Goal: Task Accomplishment & Management: Manage account settings

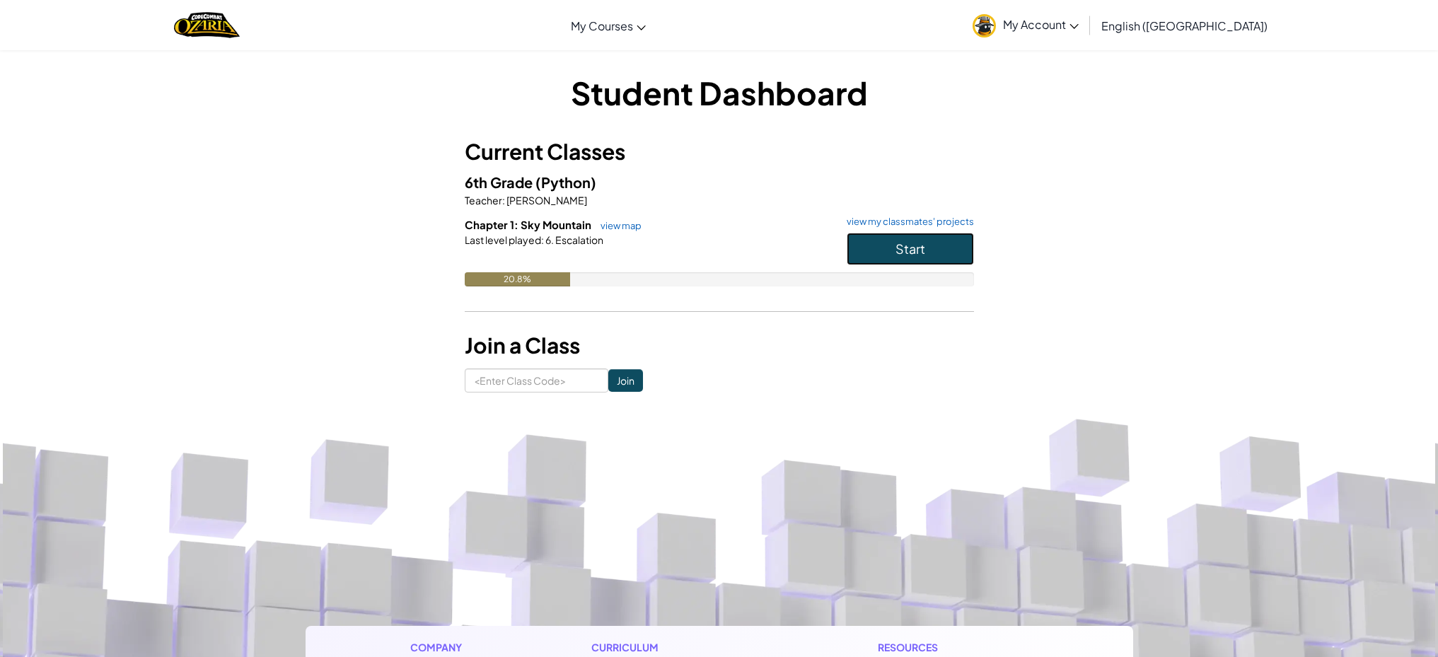
click at [923, 255] on span "Start" at bounding box center [910, 248] width 30 height 16
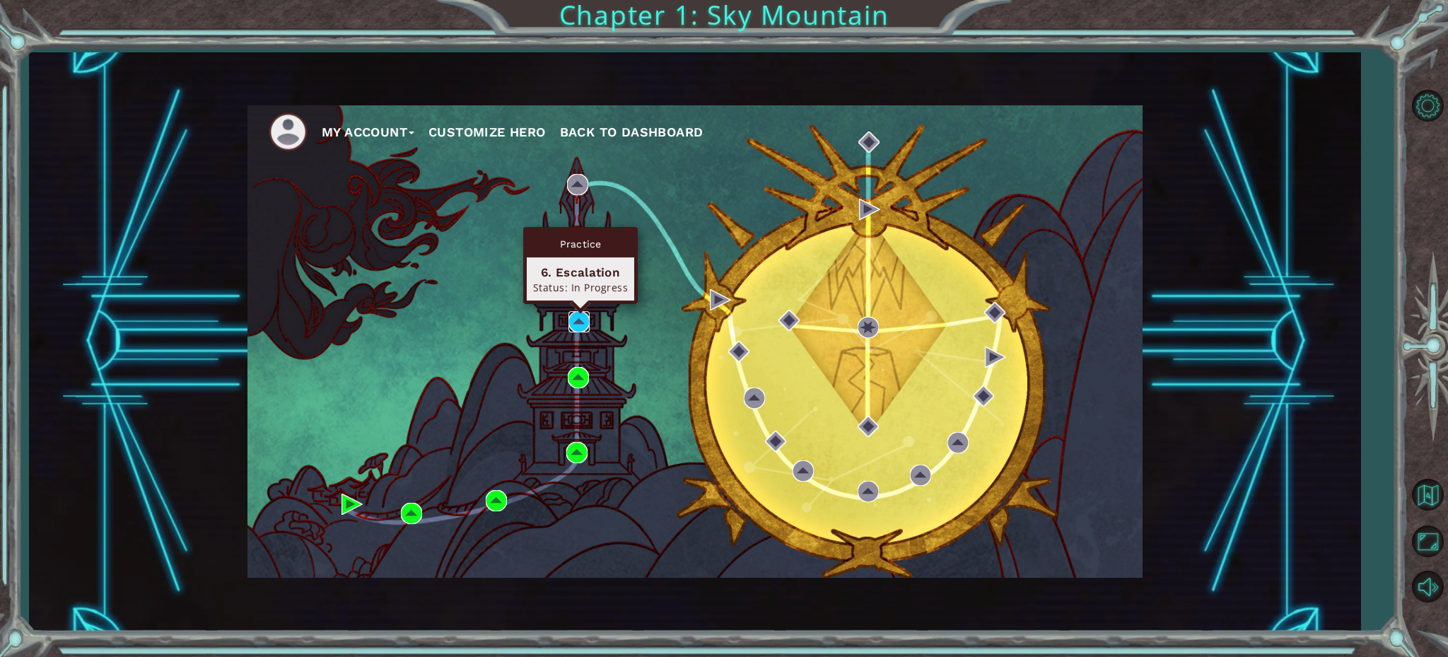
click at [578, 323] on img at bounding box center [579, 321] width 21 height 21
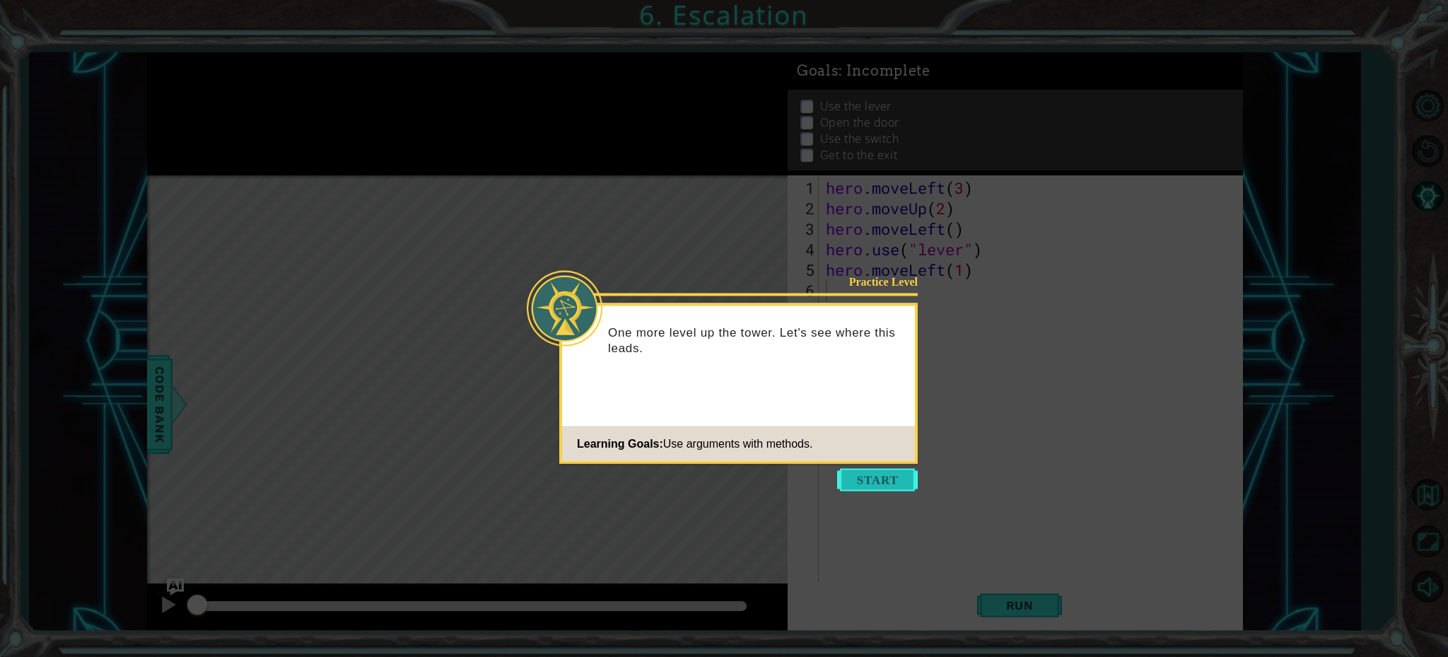
click at [878, 484] on button "Start" at bounding box center [877, 480] width 81 height 23
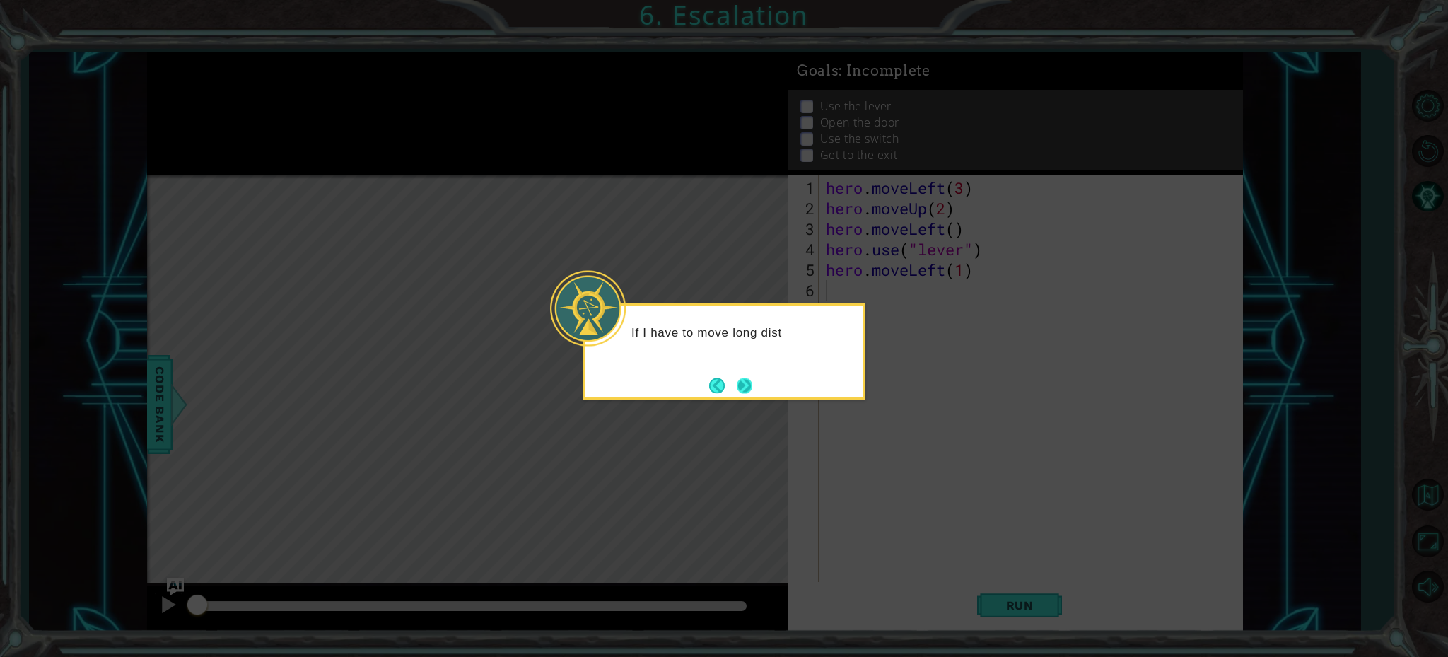
click at [740, 385] on button "Next" at bounding box center [745, 386] width 16 height 16
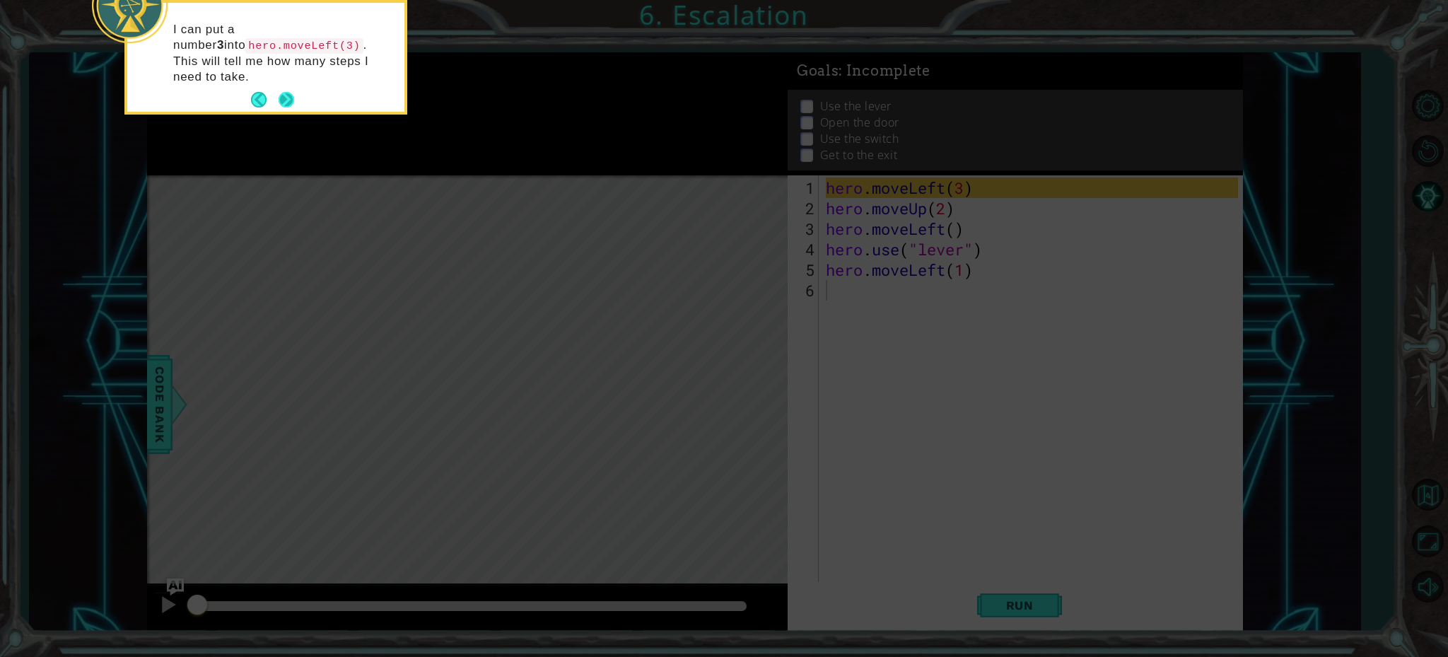
click at [283, 92] on button "Next" at bounding box center [287, 100] width 16 height 16
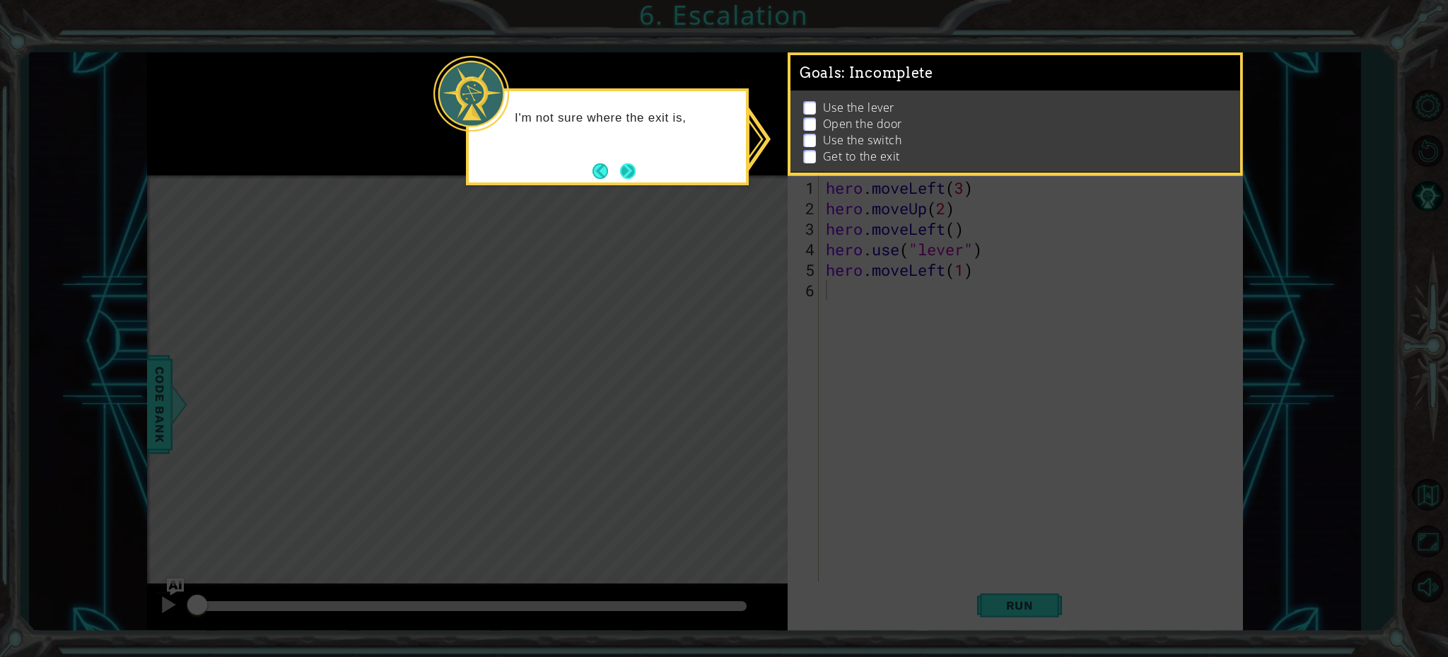
click at [627, 169] on button "Next" at bounding box center [628, 171] width 16 height 16
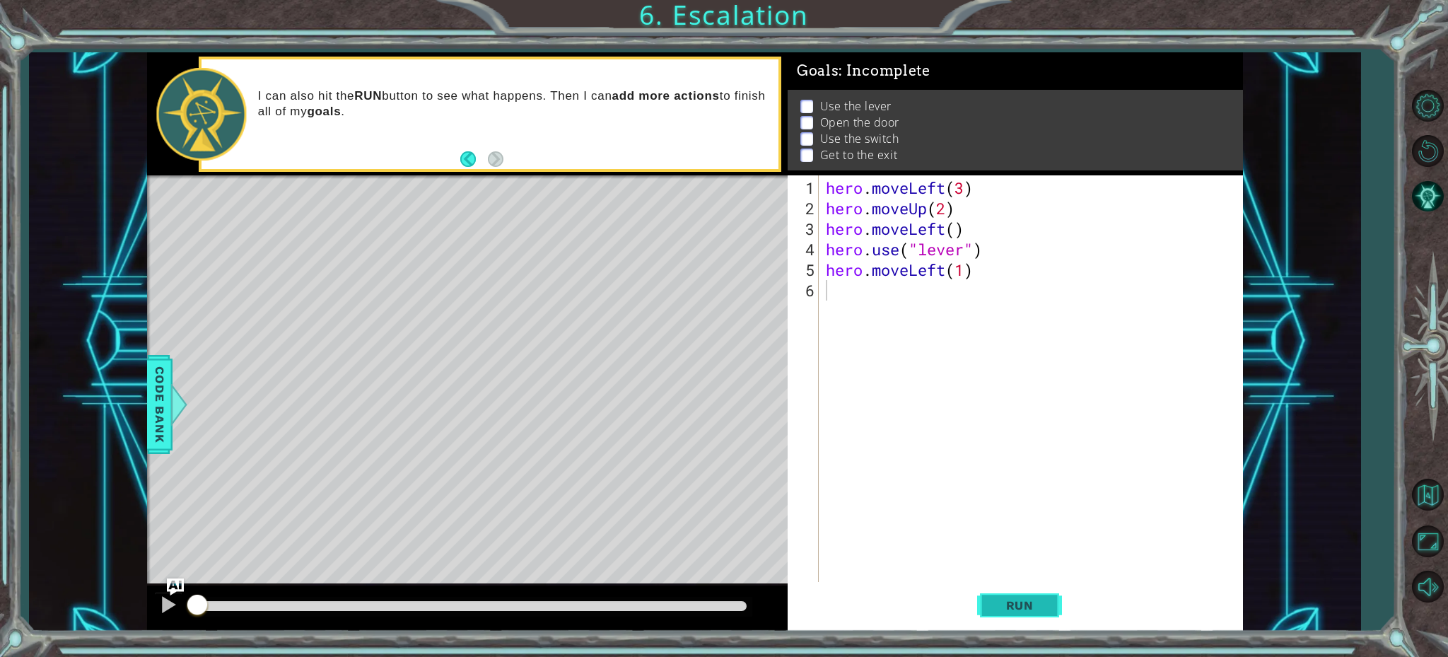
click at [1047, 620] on button "Run" at bounding box center [1019, 604] width 85 height 45
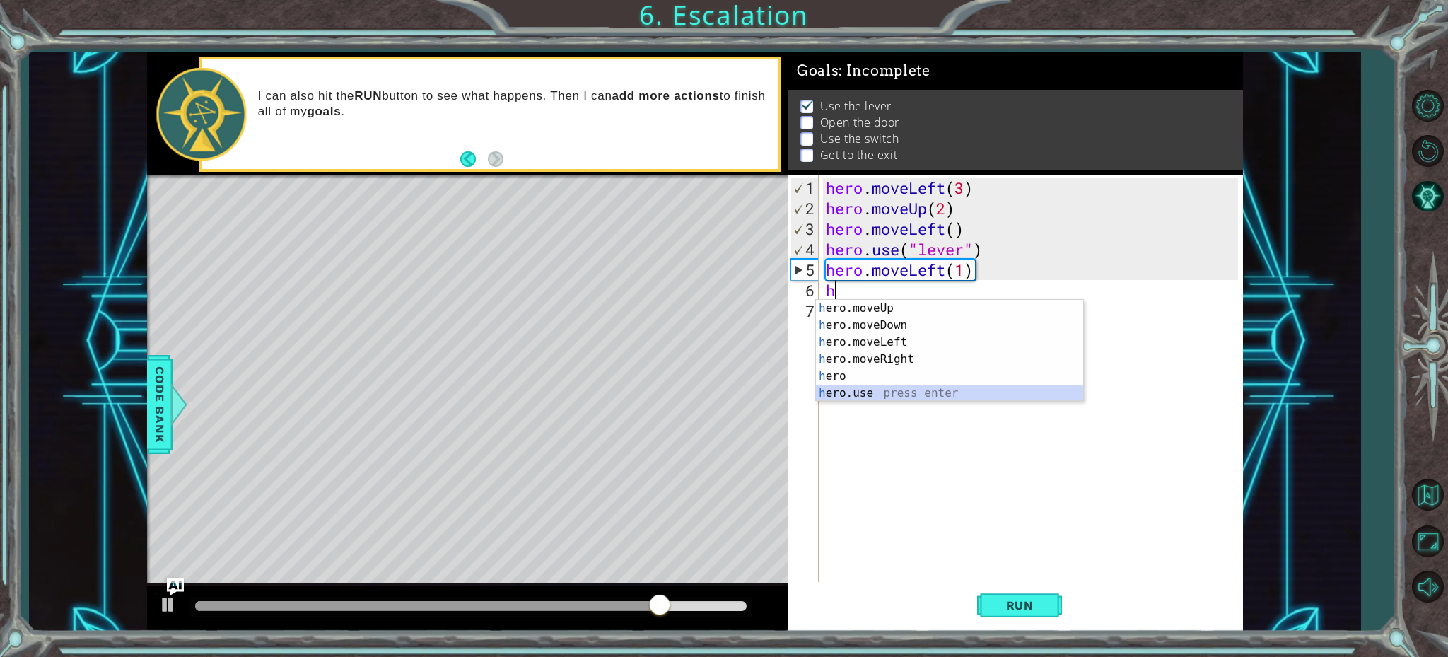
click at [897, 397] on div "h ero.moveUp press enter h ero.moveDown press enter h ero.moveLeft press enter …" at bounding box center [949, 368] width 267 height 136
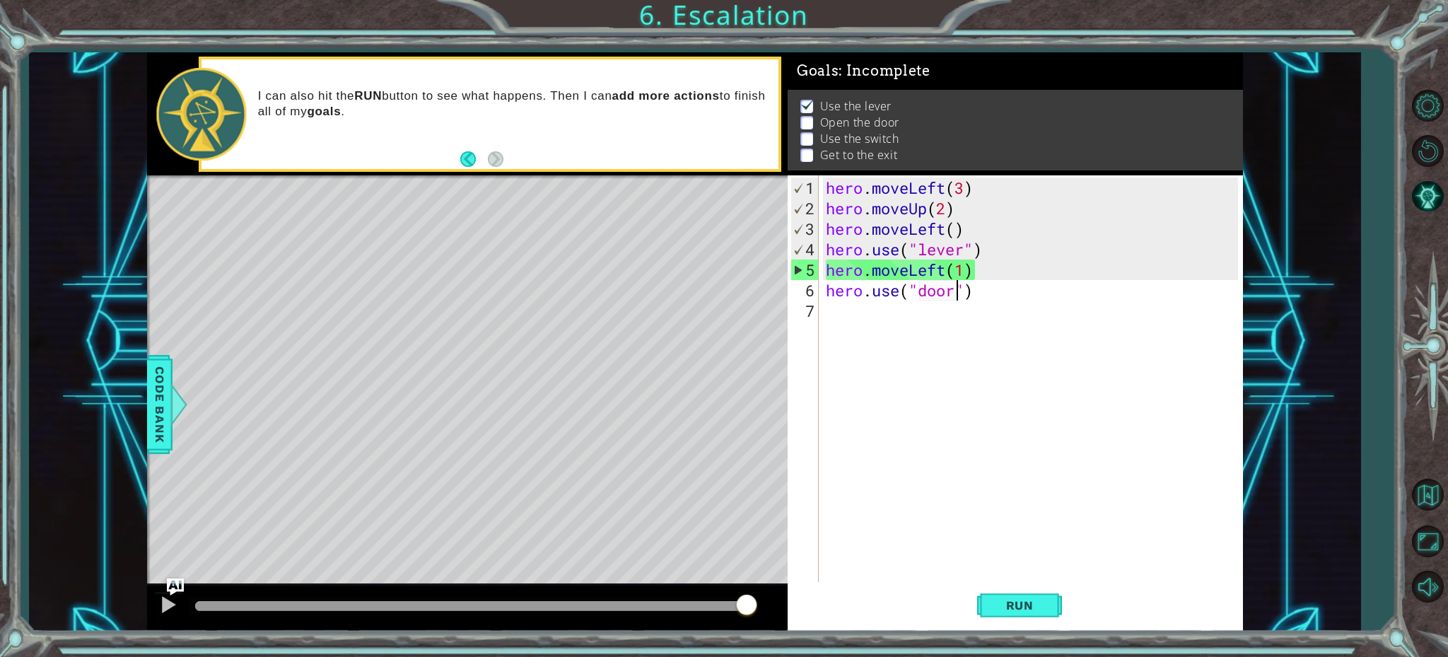
scroll to position [0, 6]
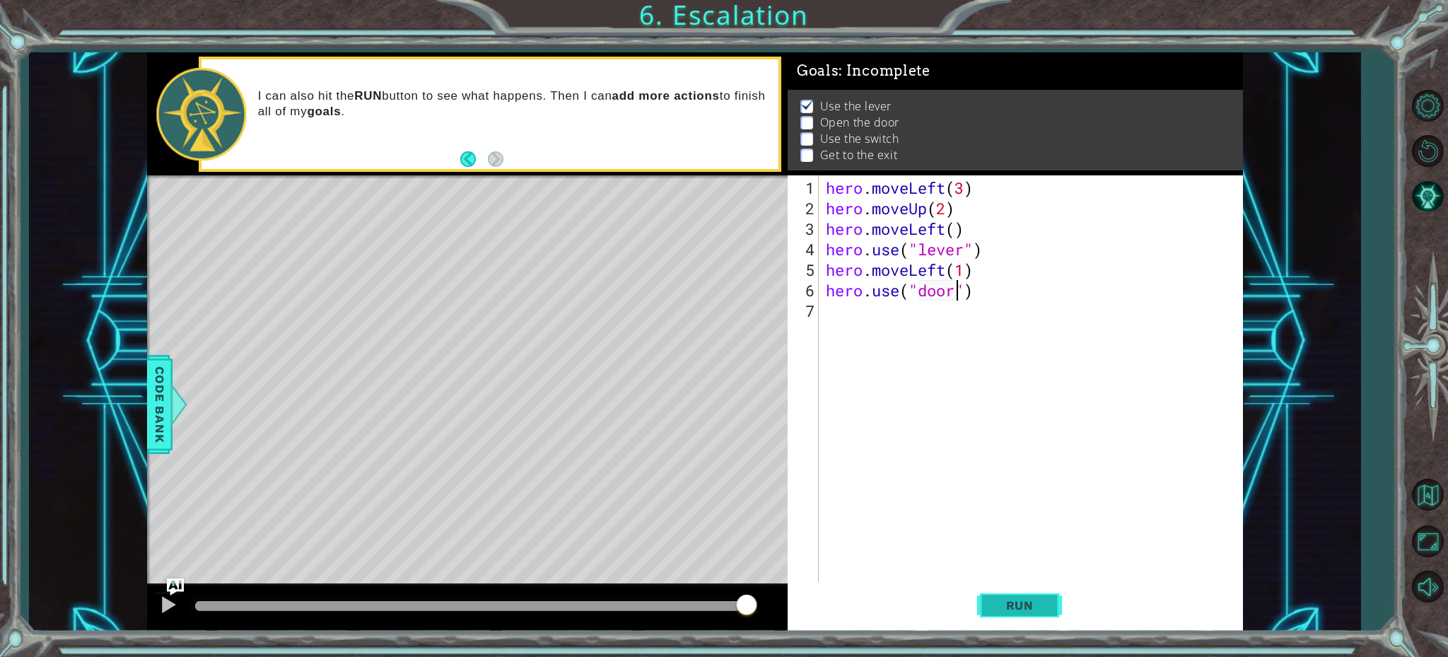
type textarea "hero.use("door")"
drag, startPoint x: 1027, startPoint y: 606, endPoint x: 1018, endPoint y: 604, distance: 10.1
click at [1027, 606] on span "Run" at bounding box center [1020, 605] width 56 height 14
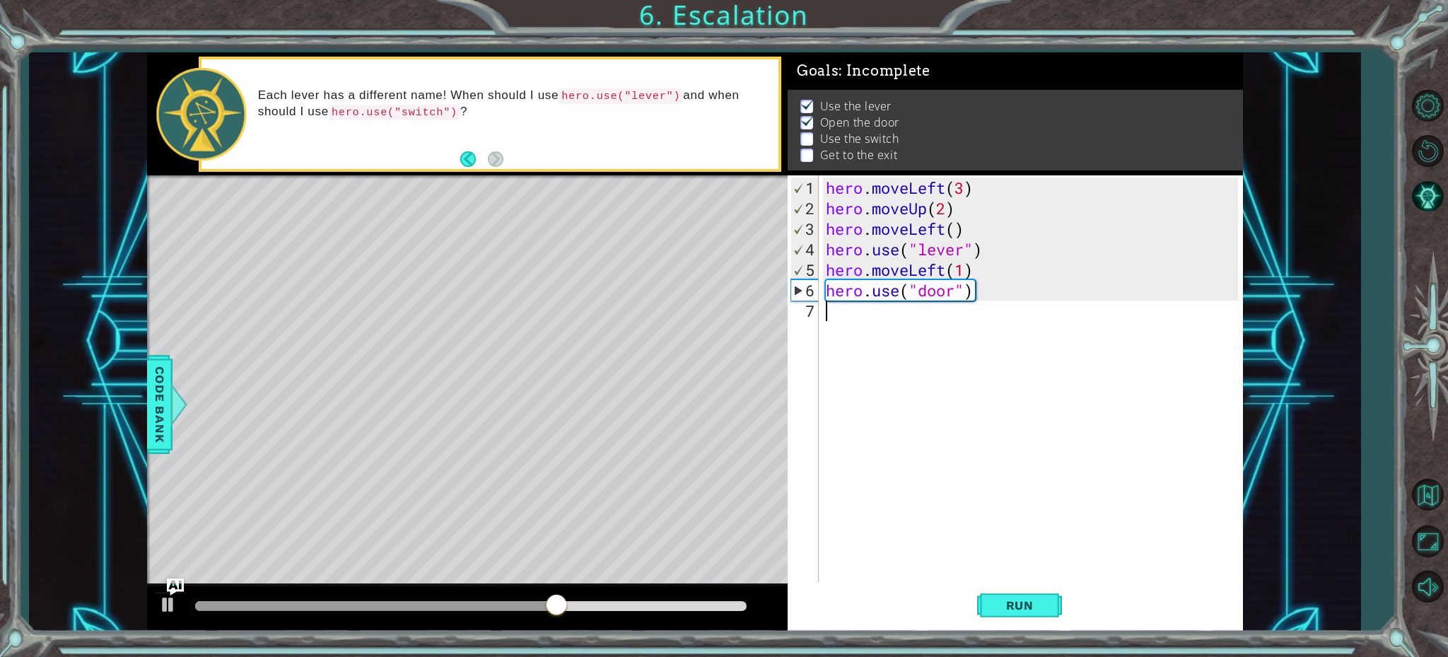
click at [836, 331] on div "hero . moveLeft ( 3 ) hero . moveUp ( 2 ) hero . moveLeft ( ) hero . use ( "lev…" at bounding box center [1034, 402] width 422 height 451
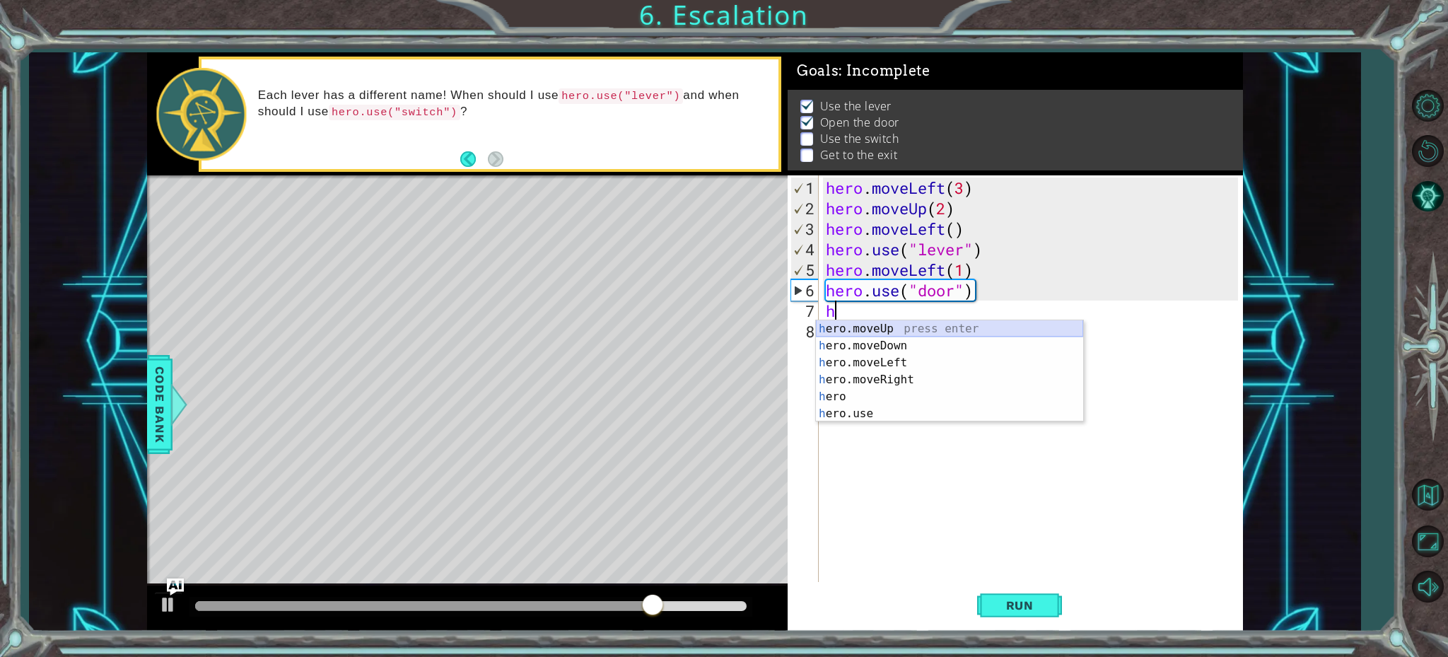
click at [849, 326] on div "h ero.moveUp press enter h ero.moveDown press enter h ero.moveLeft press enter …" at bounding box center [949, 388] width 267 height 136
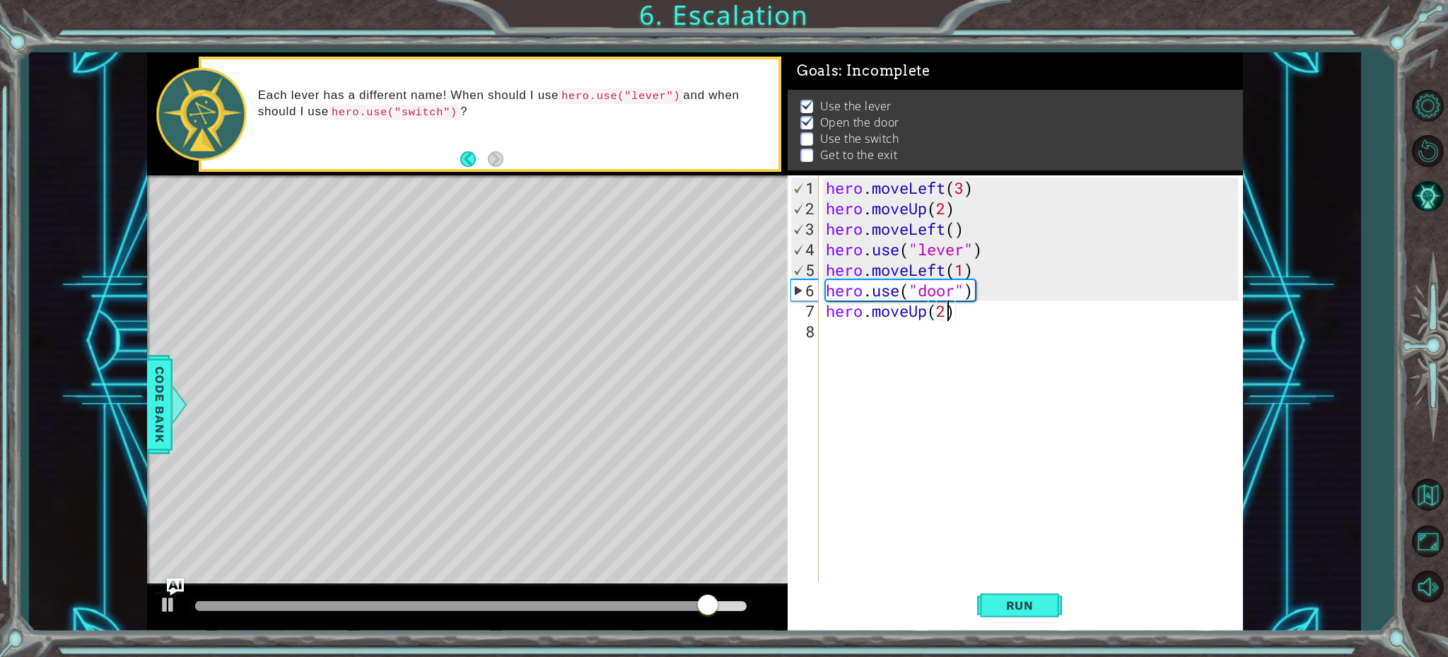
scroll to position [0, 5]
type textarea "hero.moveUp(2)"
click at [1037, 600] on span "Run" at bounding box center [1020, 605] width 56 height 14
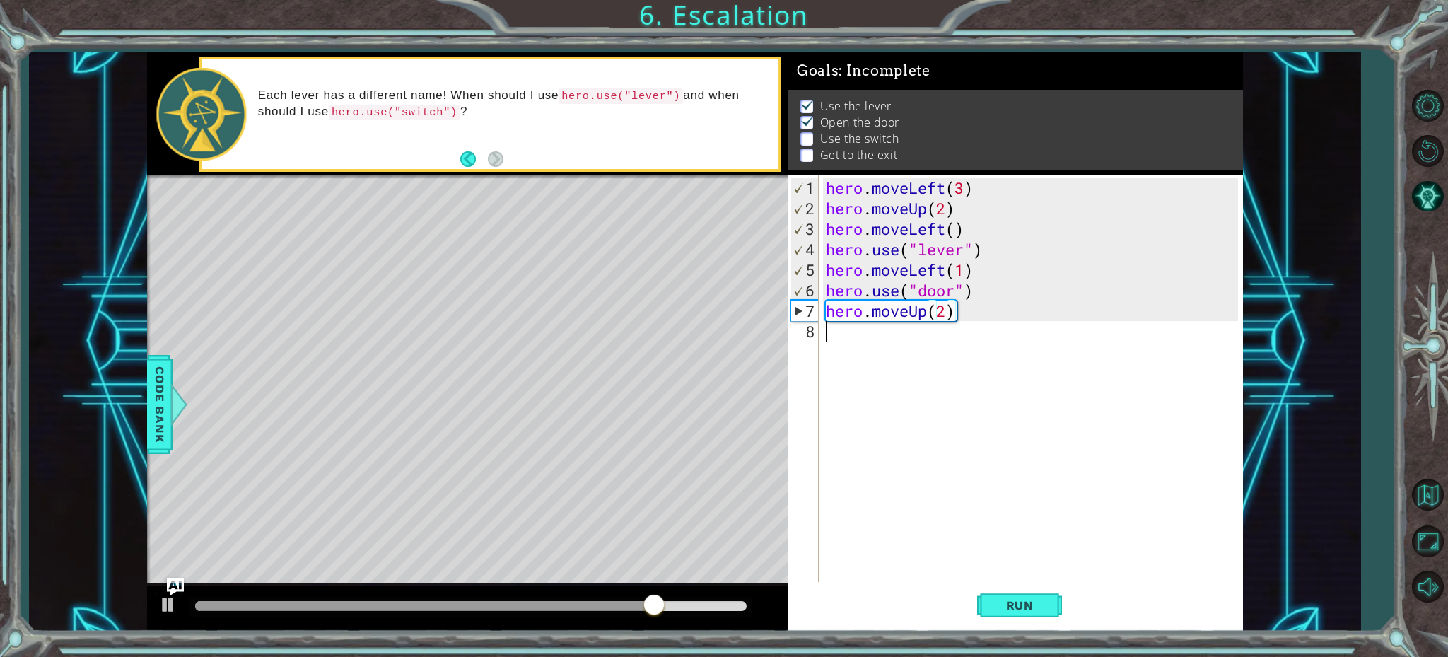
click at [839, 339] on div "hero . moveLeft ( 3 ) hero . moveUp ( 2 ) hero . moveLeft ( ) hero . use ( "lev…" at bounding box center [1034, 402] width 422 height 451
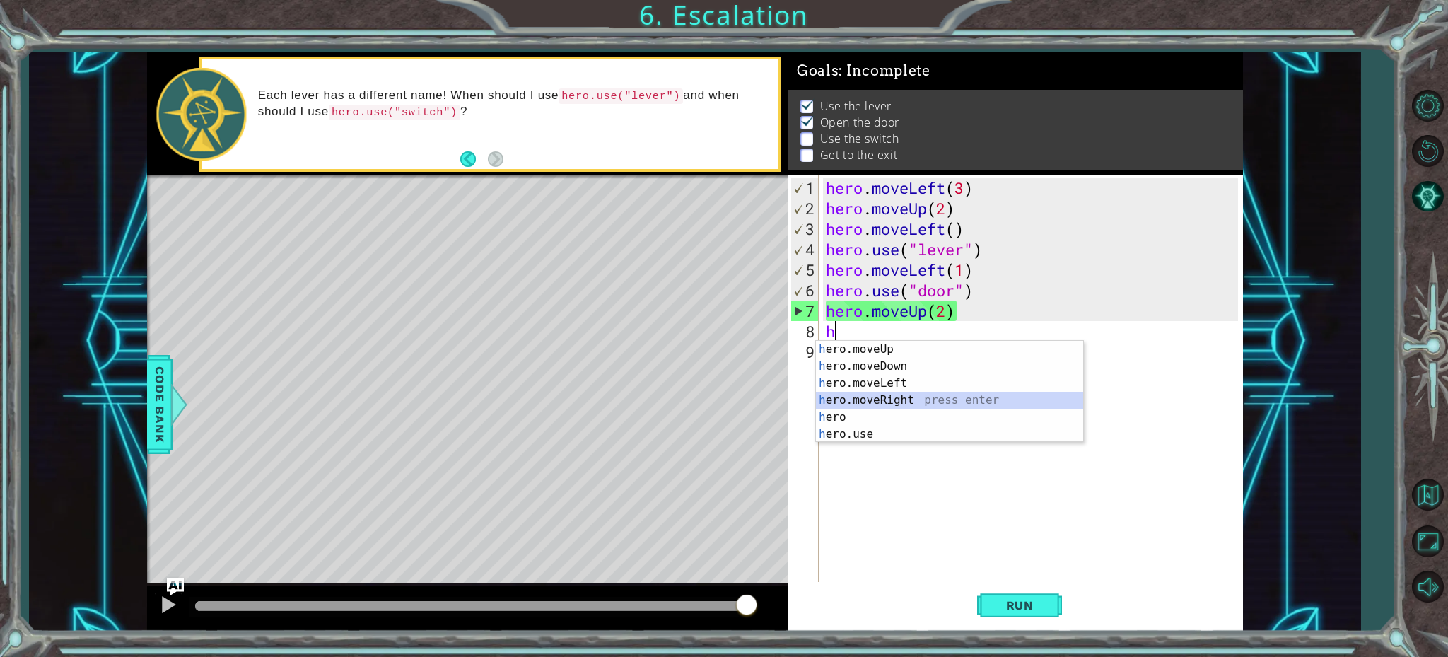
click at [862, 405] on div "h ero.moveUp press enter h ero.moveDown press enter h ero.moveLeft press enter …" at bounding box center [949, 409] width 267 height 136
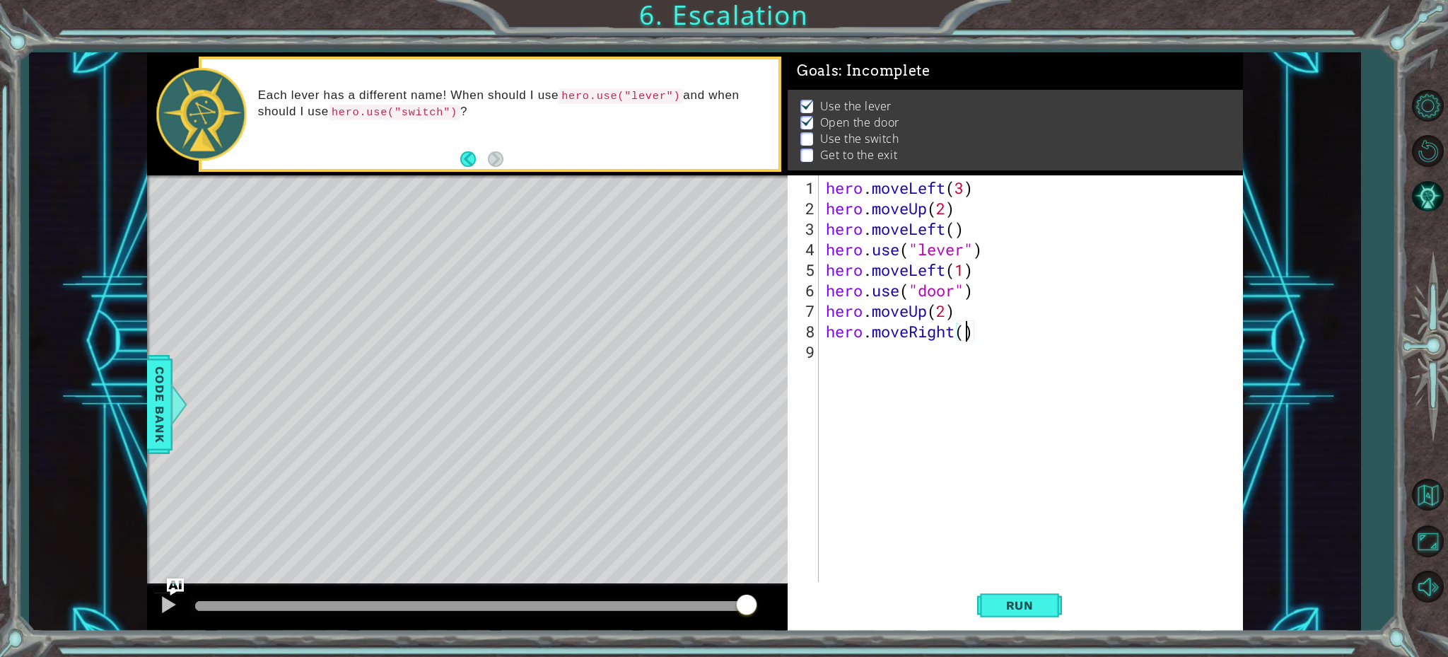
type textarea "hero.moveRight(3)"
click at [829, 356] on div "hero . moveLeft ( 3 ) hero . moveUp ( 2 ) hero . moveLeft ( ) hero . use ( "lev…" at bounding box center [1034, 402] width 422 height 451
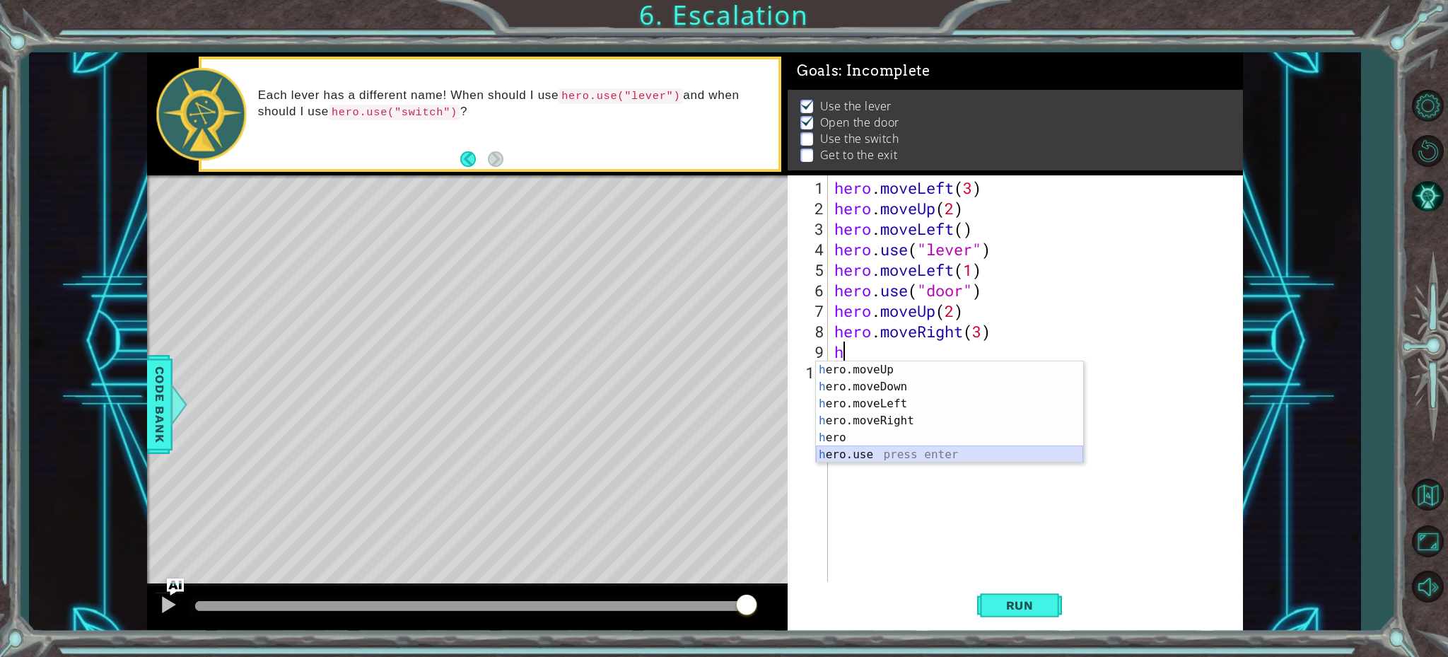
drag, startPoint x: 859, startPoint y: 454, endPoint x: 862, endPoint y: 446, distance: 8.3
click at [860, 451] on div "h ero.moveUp press enter h ero.moveDown press enter h ero.moveLeft press enter …" at bounding box center [949, 429] width 267 height 136
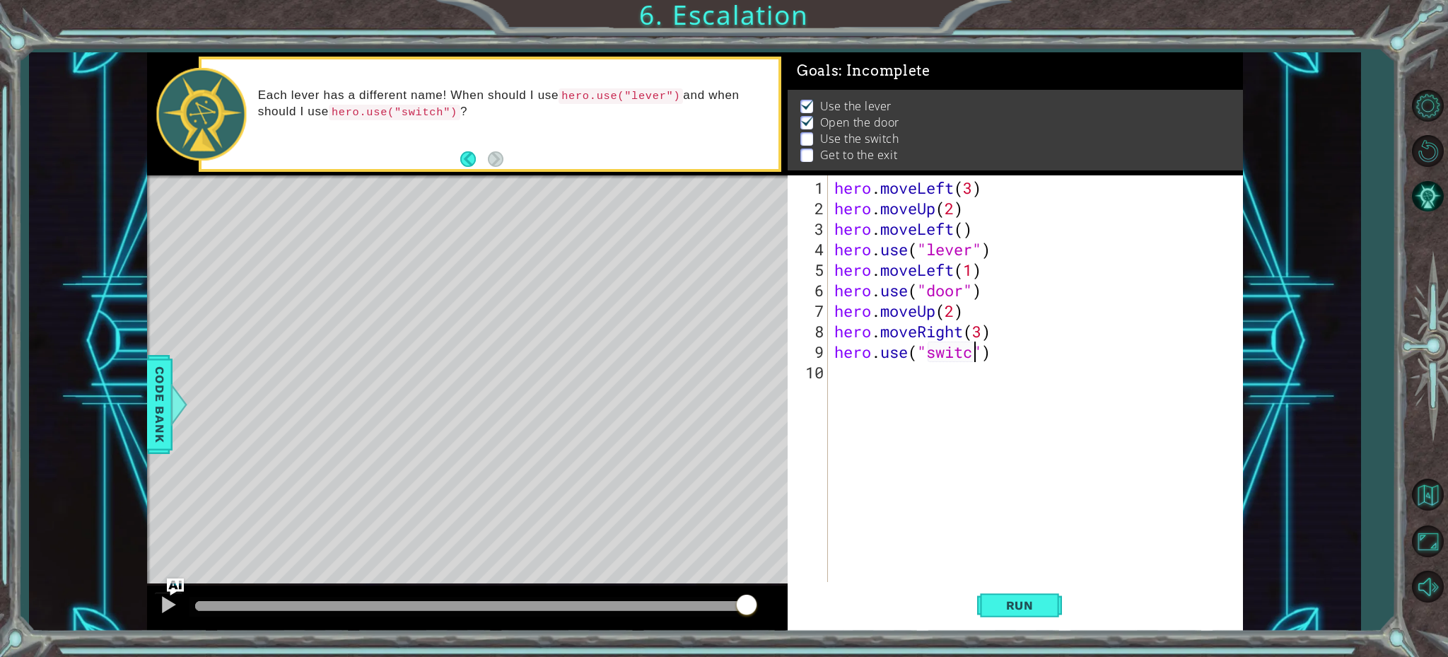
scroll to position [0, 6]
type textarea "hero.use("switch")"
click at [1020, 594] on button "Run" at bounding box center [1019, 604] width 85 height 45
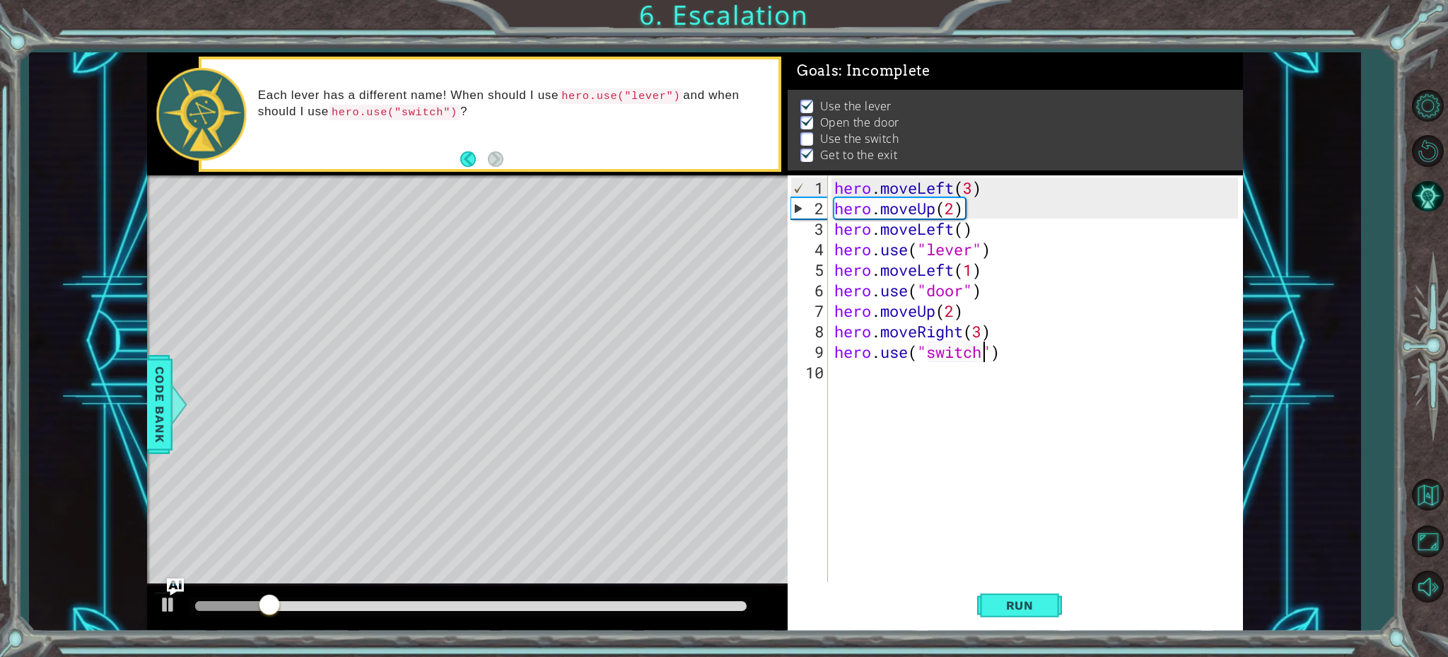
click at [834, 364] on div "hero . moveLeft ( 3 ) hero . moveUp ( 2 ) hero . moveLeft ( ) hero . use ( "lev…" at bounding box center [1039, 402] width 414 height 451
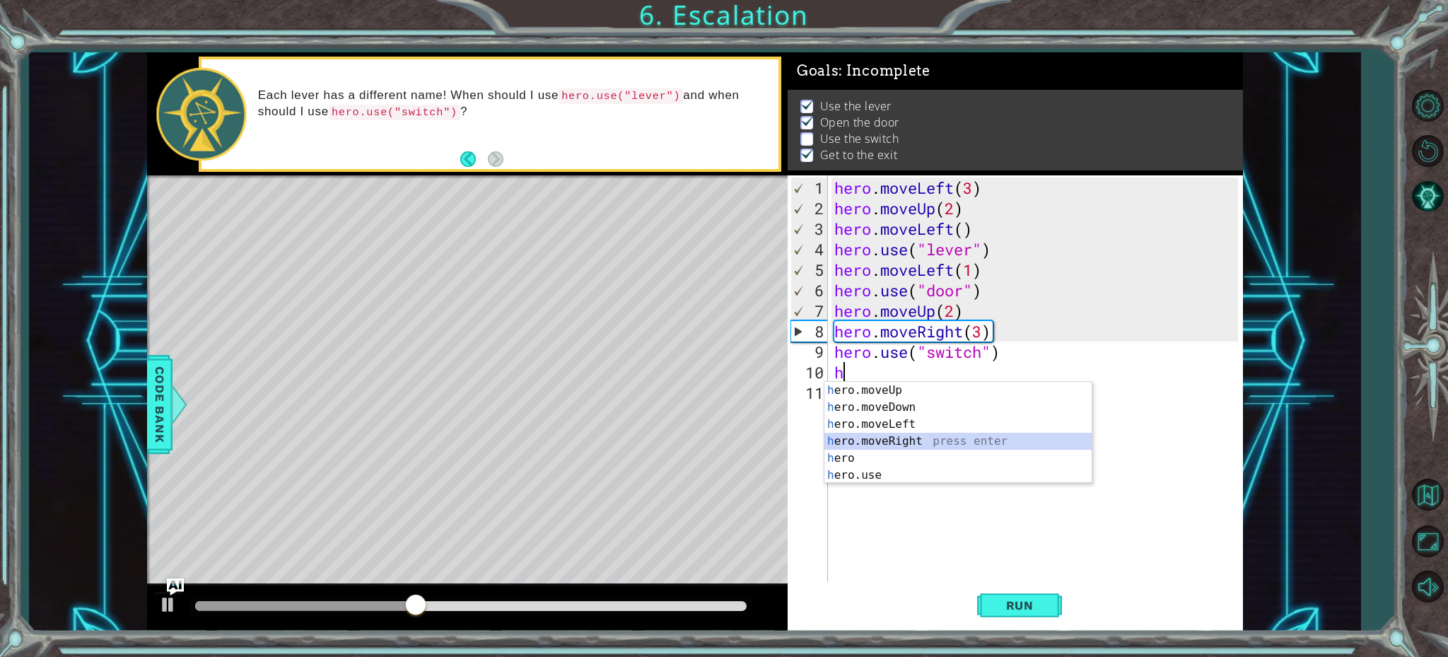
click at [864, 438] on div "h ero.moveUp press enter h ero.moveDown press enter h ero.moveLeft press enter …" at bounding box center [957, 450] width 267 height 136
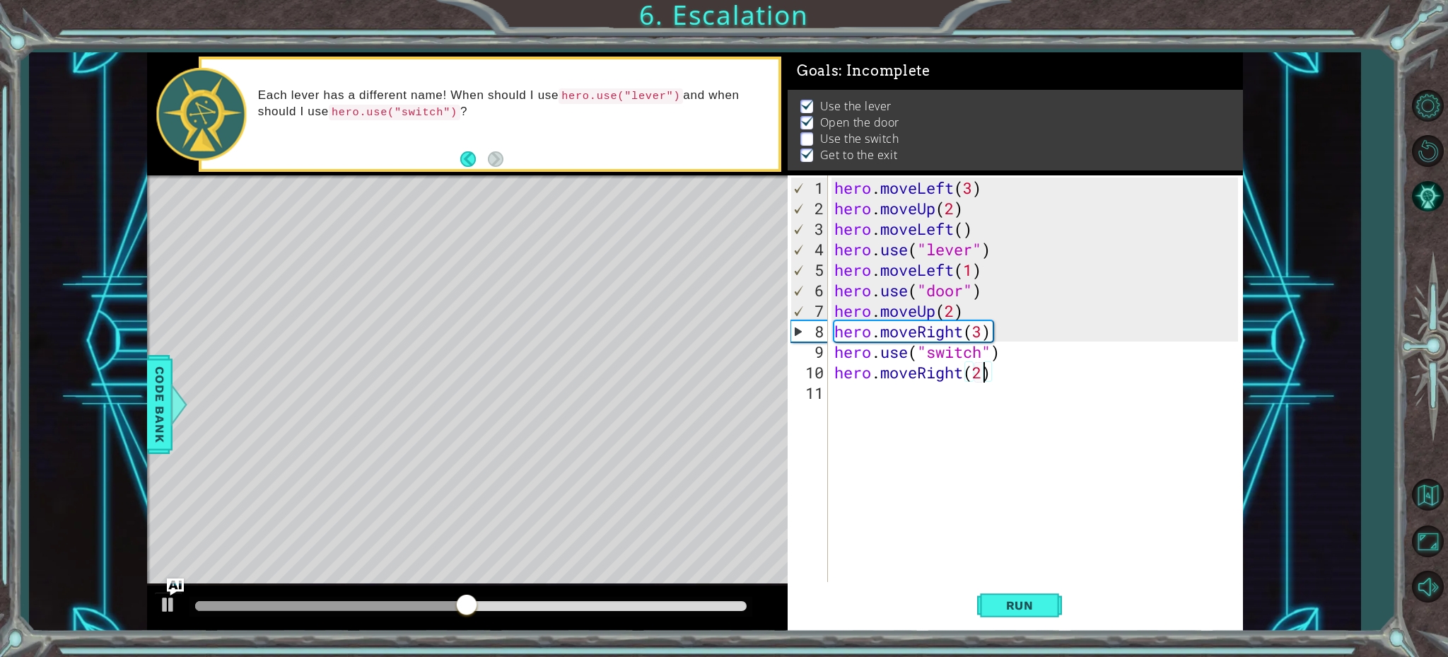
scroll to position [0, 6]
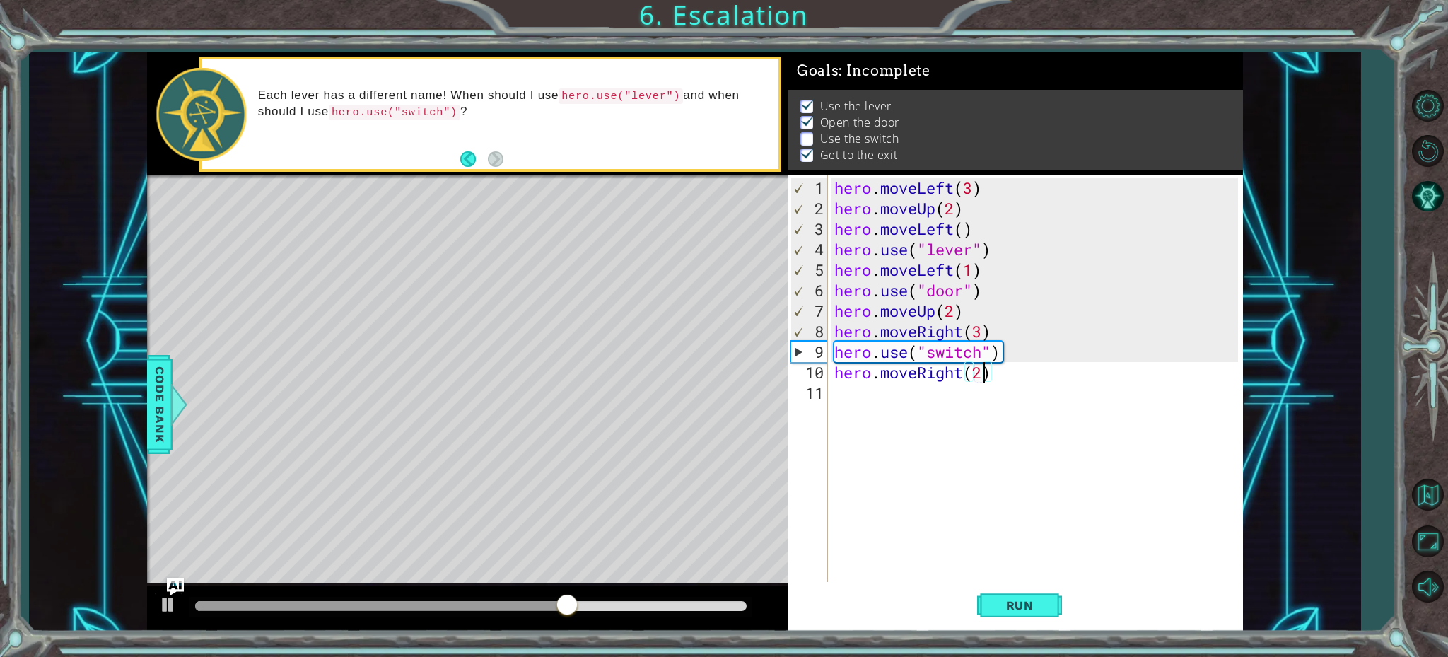
click at [986, 332] on div "hero . moveLeft ( 3 ) hero . moveUp ( 2 ) hero . moveLeft ( ) hero . use ( "lev…" at bounding box center [1039, 402] width 414 height 451
type textarea "hero.moveRight(2)"
click at [1013, 592] on button "Run" at bounding box center [1019, 604] width 85 height 45
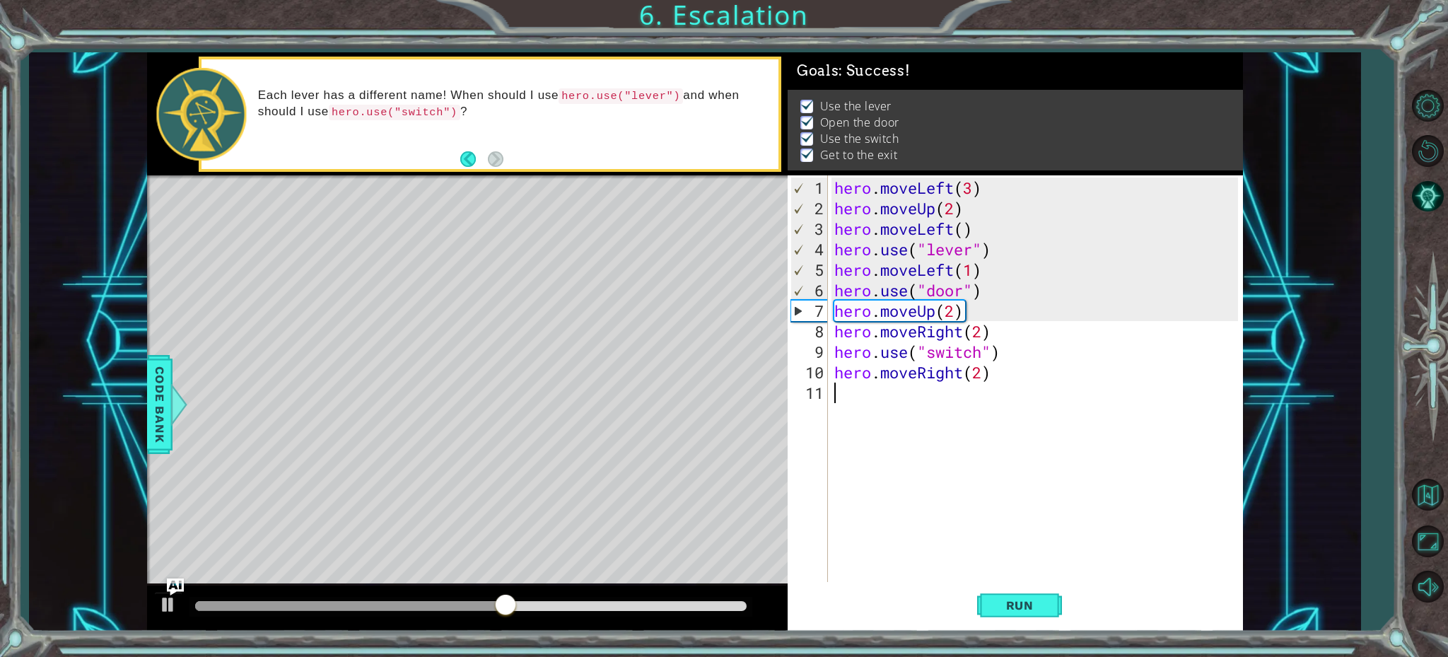
click at [834, 404] on div "hero . moveLeft ( 3 ) hero . moveUp ( 2 ) hero . moveLeft ( ) hero . use ( "lev…" at bounding box center [1039, 402] width 414 height 451
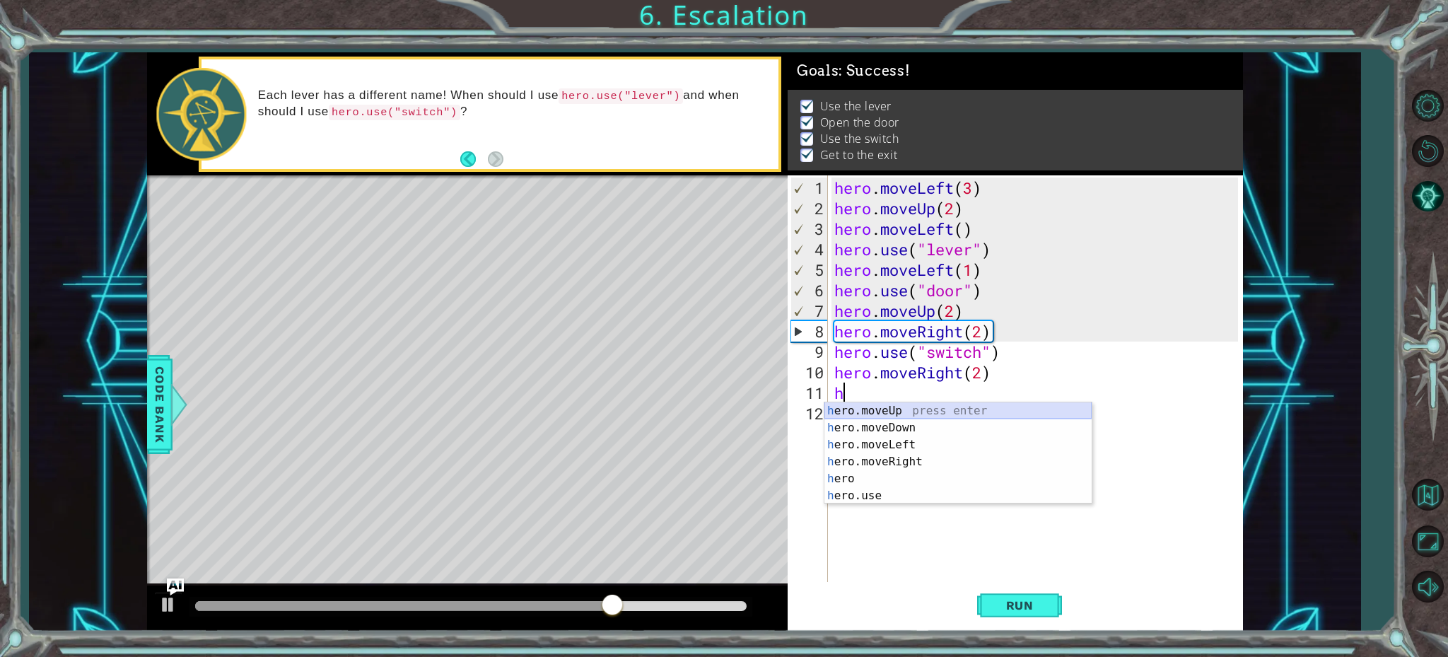
click at [866, 411] on div "h ero.moveUp press enter h ero.moveDown press enter h ero.moveLeft press enter …" at bounding box center [957, 470] width 267 height 136
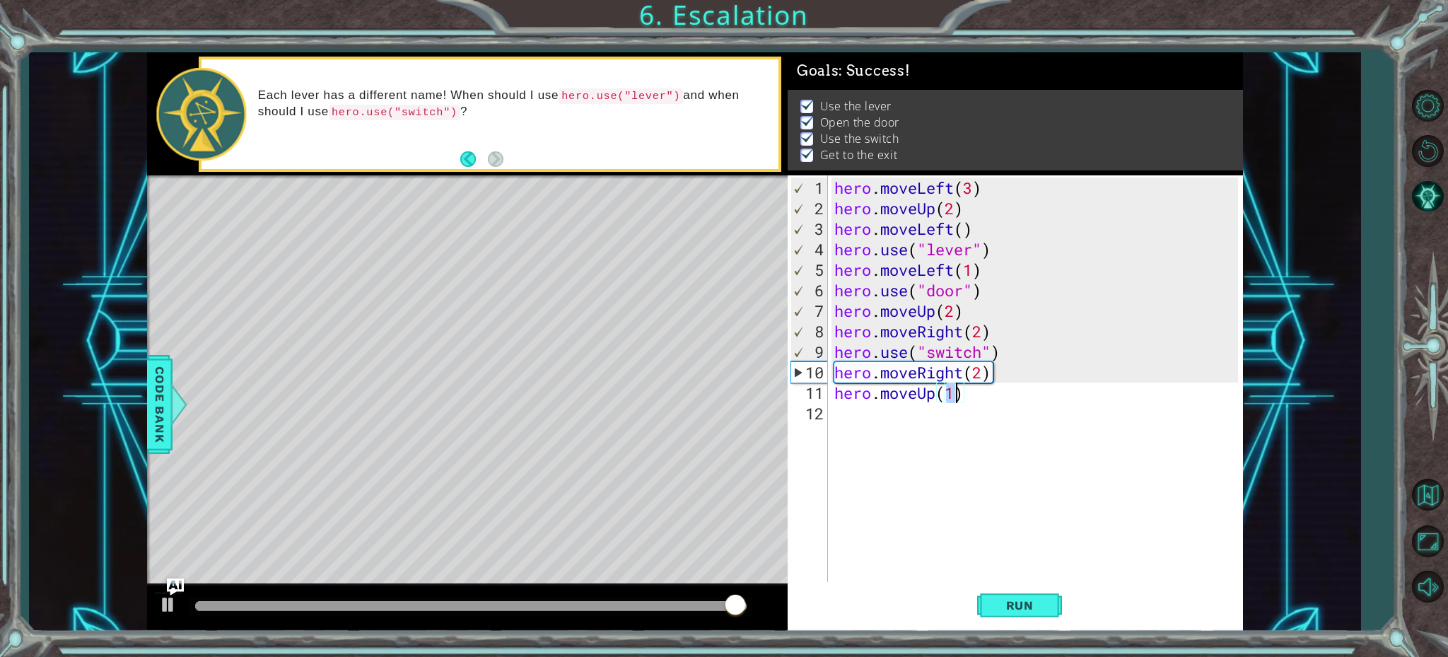
type textarea "hero.moveUp(1)"
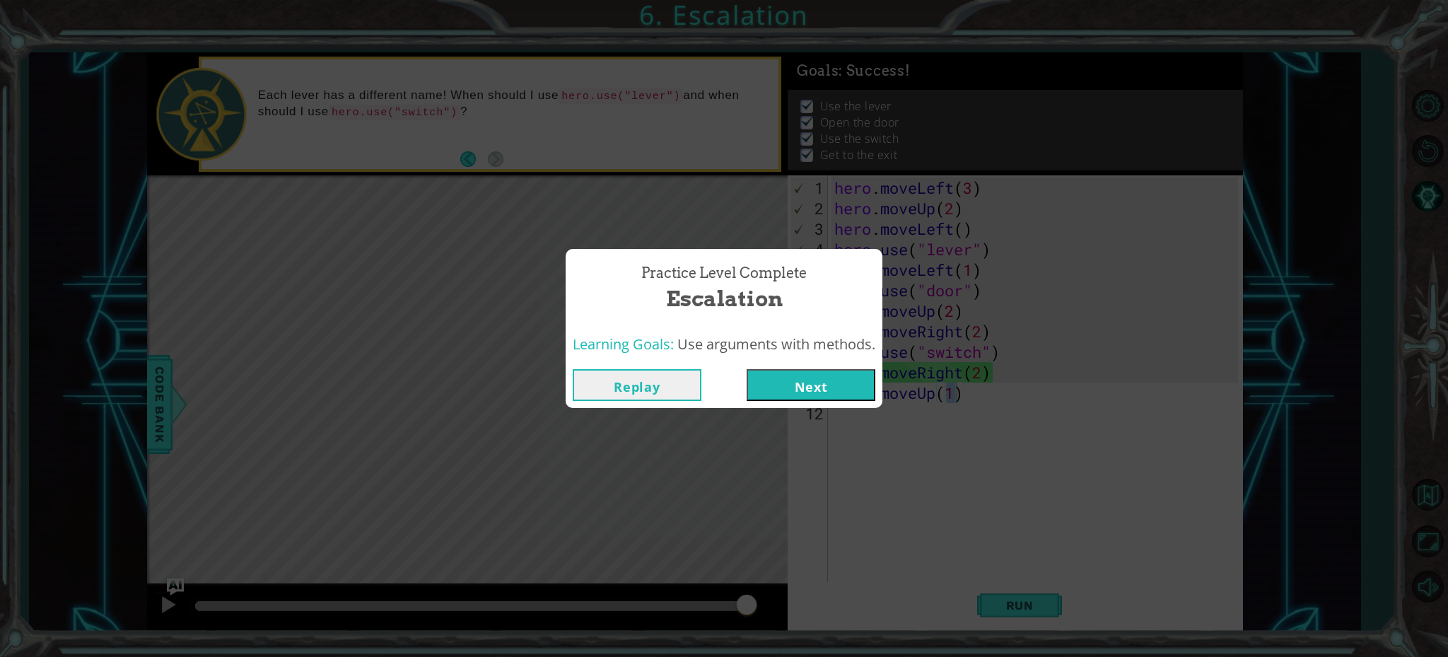
click at [834, 381] on button "Next" at bounding box center [811, 385] width 129 height 32
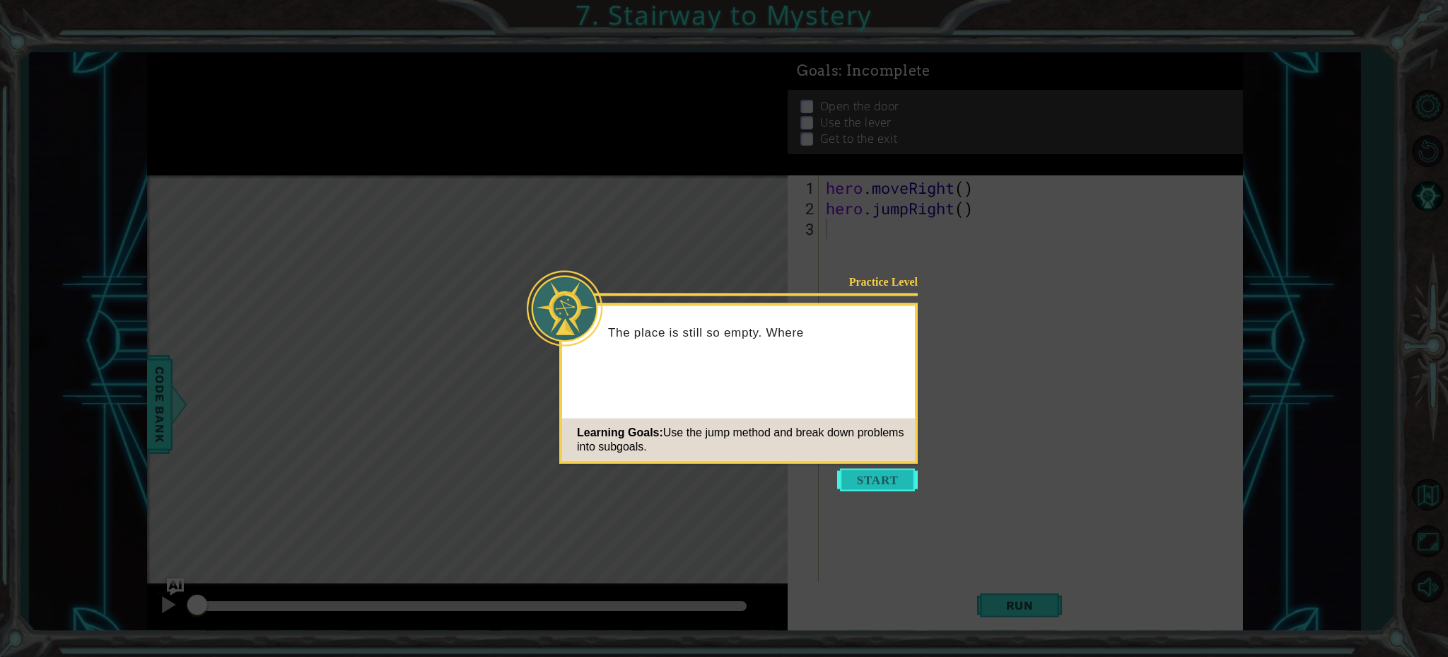
click at [868, 487] on button "Start" at bounding box center [877, 480] width 81 height 23
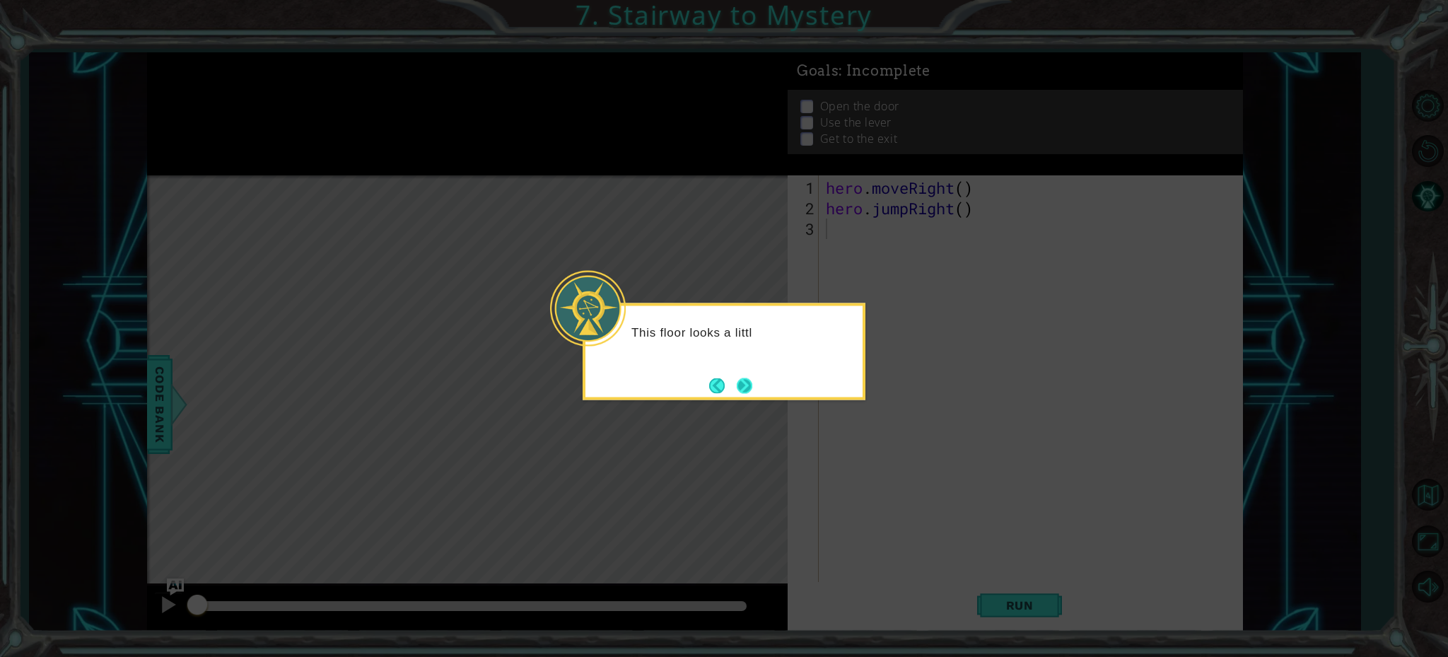
click at [743, 385] on button "Next" at bounding box center [745, 386] width 16 height 16
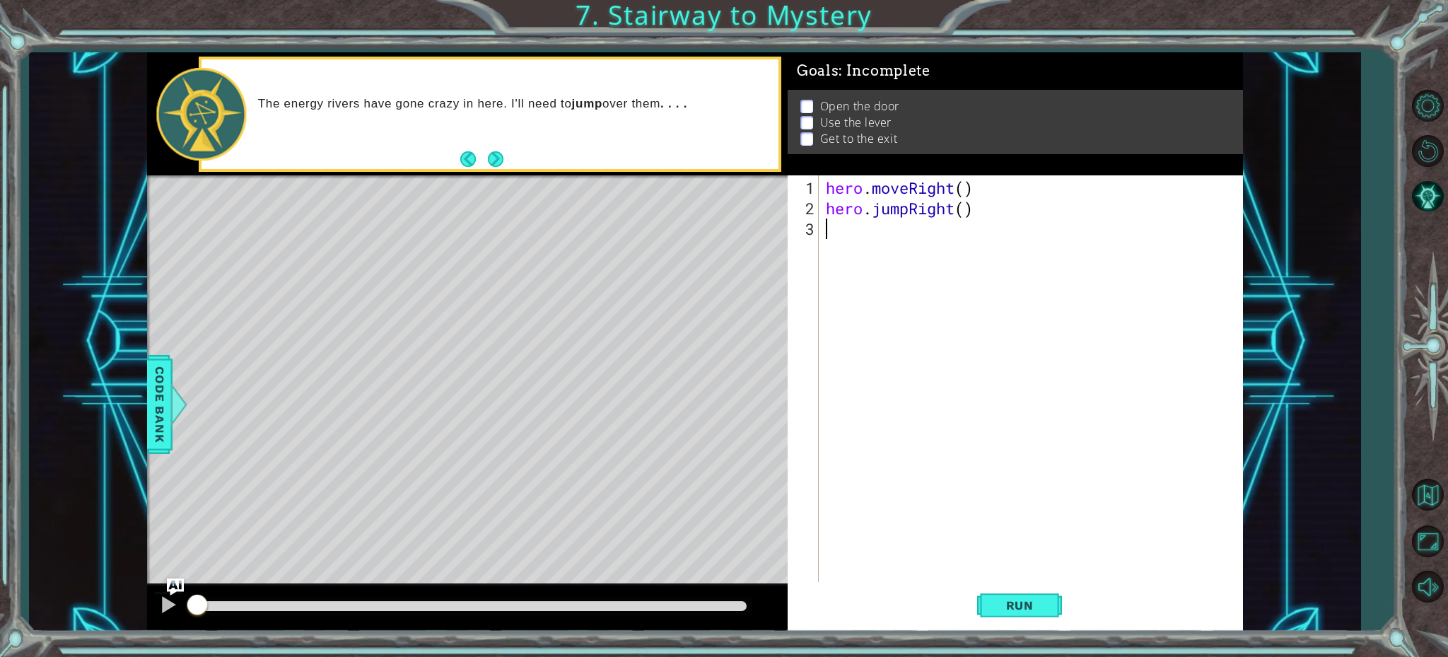
click at [960, 194] on div "hero . moveRight ( ) hero . jumpRight ( )" at bounding box center [1034, 402] width 422 height 451
click at [967, 191] on div "hero . moveRight ( ) hero . jumpRight ( )" at bounding box center [1034, 402] width 422 height 451
click at [965, 214] on div "hero . moveRight ( 1 ) hero . jumpRight ( )" at bounding box center [1034, 402] width 422 height 451
type textarea "hero.jumpRight(1)"
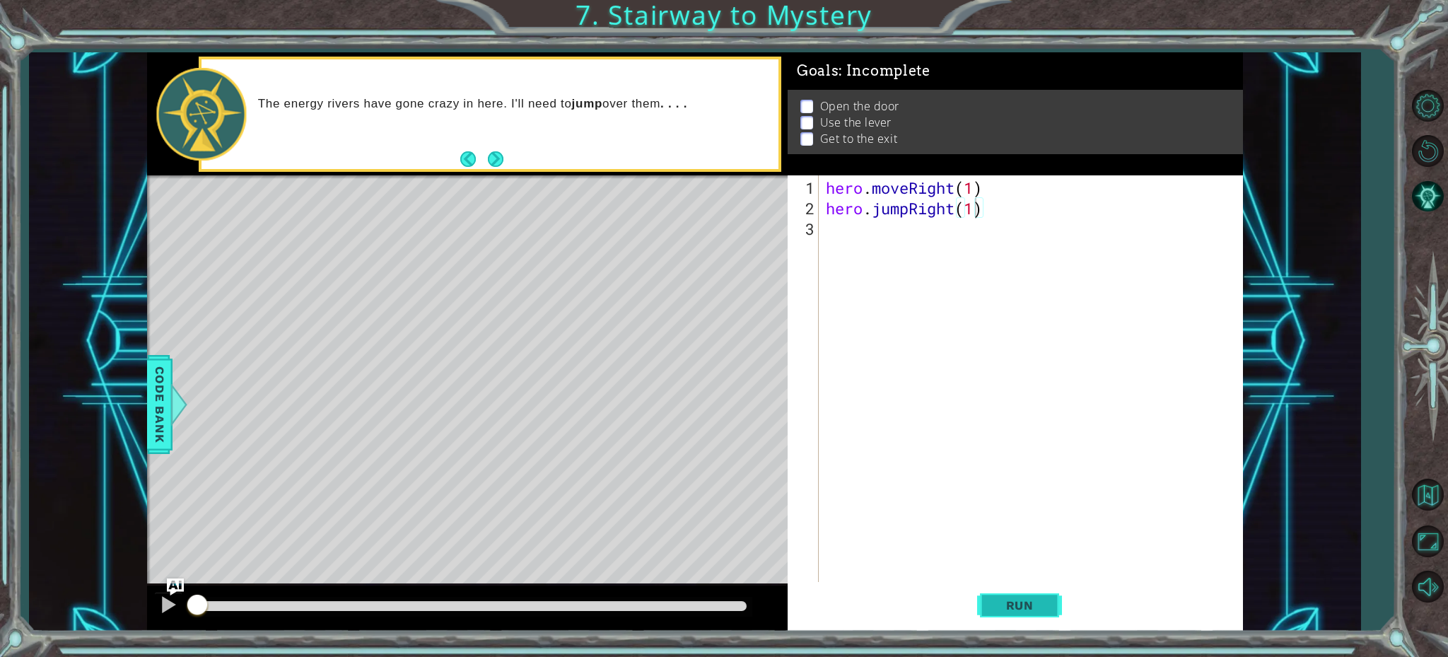
click at [1013, 609] on span "Run" at bounding box center [1020, 605] width 56 height 14
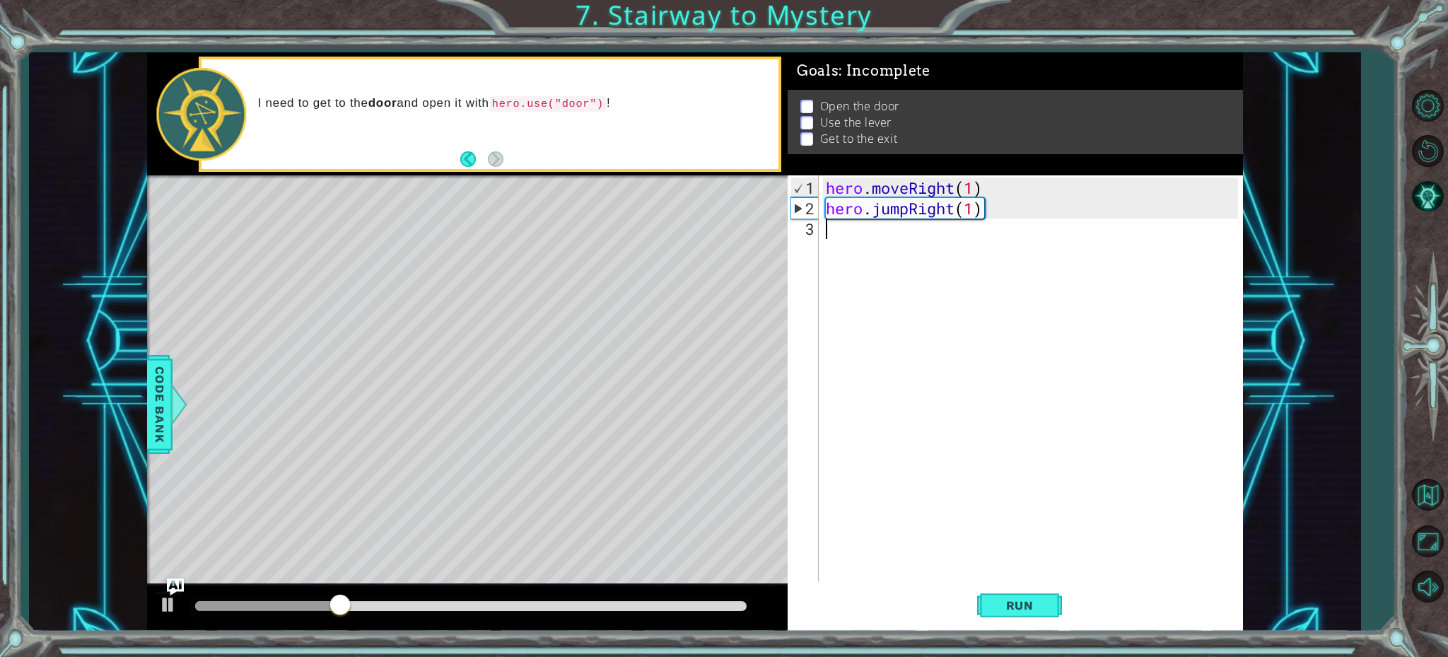
click at [829, 235] on div "hero . moveRight ( 1 ) hero . jumpRight ( 1 )" at bounding box center [1034, 402] width 422 height 451
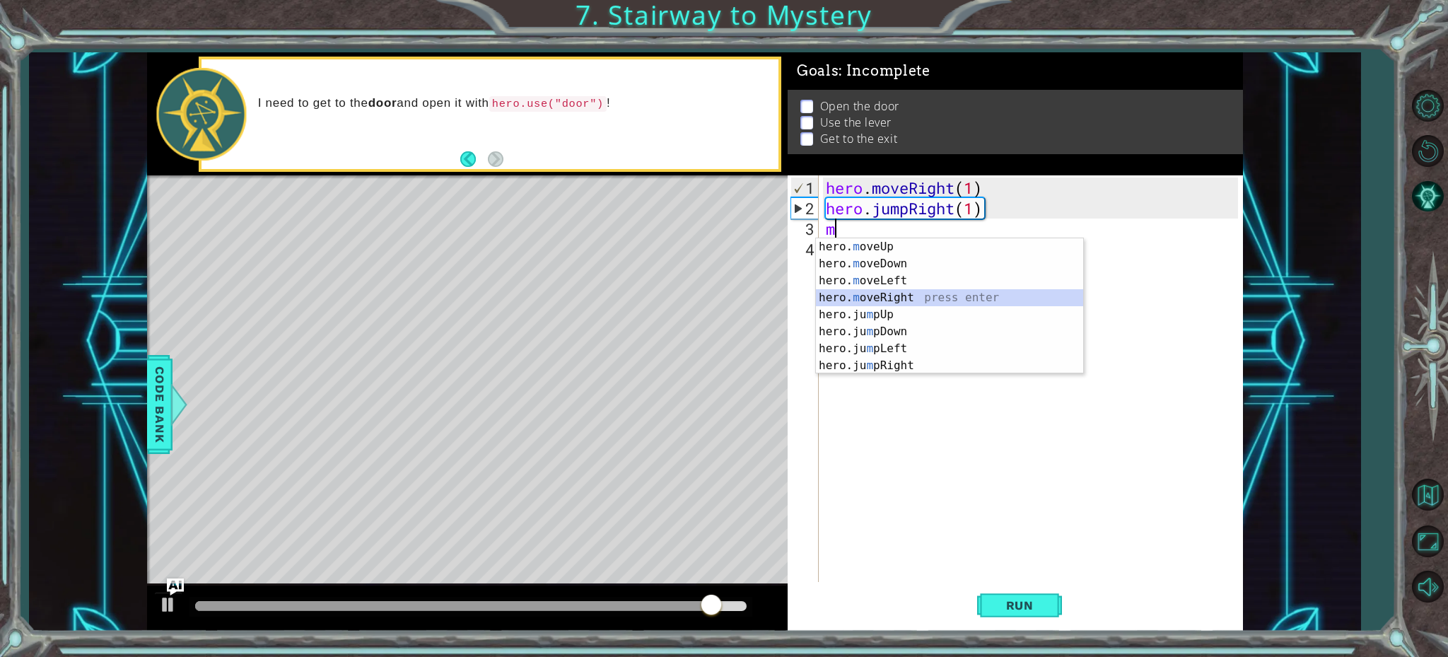
drag, startPoint x: 868, startPoint y: 296, endPoint x: 875, endPoint y: 282, distance: 15.8
click at [869, 296] on div "hero. m oveUp press enter hero. m oveDown press enter hero. m oveLeft press ent…" at bounding box center [949, 323] width 267 height 170
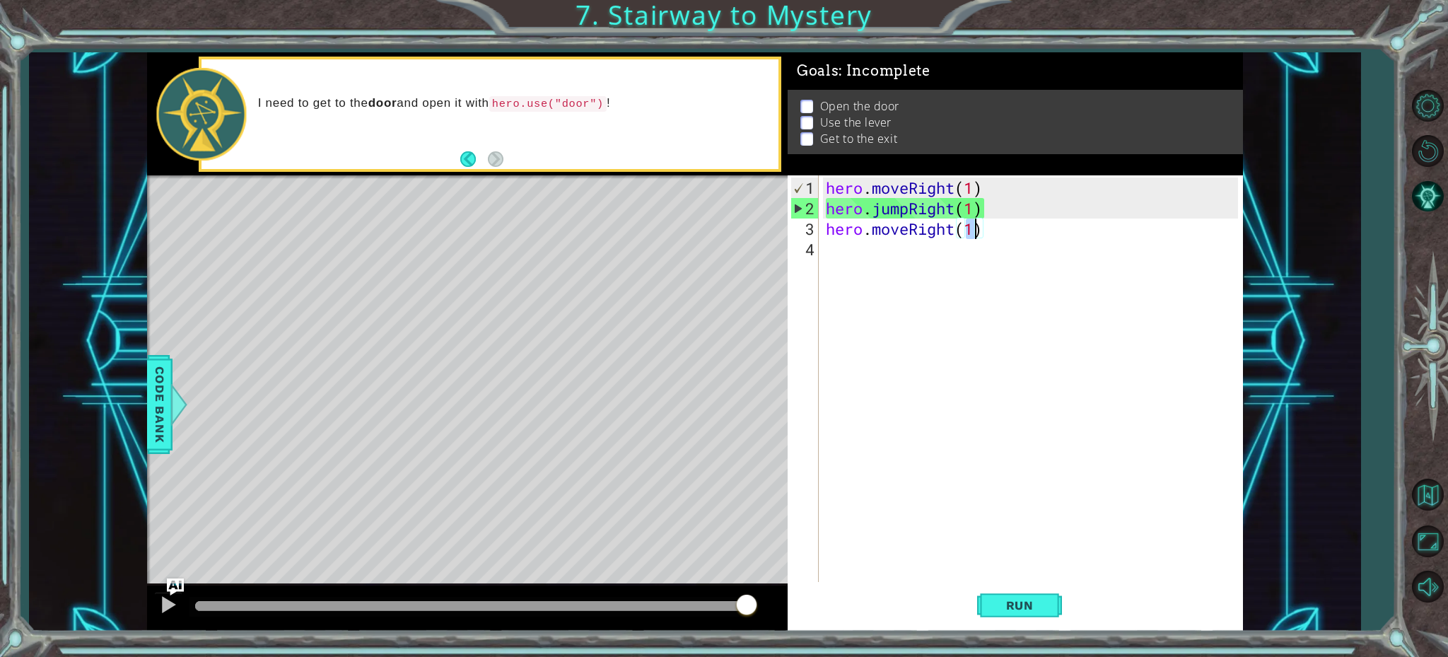
type textarea "hero.moveRight(1)"
click at [824, 250] on div "hero.moveRight(1) 1 2 3 4 hero . moveRight ( 1 ) hero . jumpRight ( 1 ) hero . …" at bounding box center [1013, 380] width 450 height 410
click at [824, 250] on div "hero . moveRight ( 1 ) hero . jumpRight ( 1 ) hero . moveRight ( 1 )" at bounding box center [1034, 402] width 422 height 451
type textarea "h"
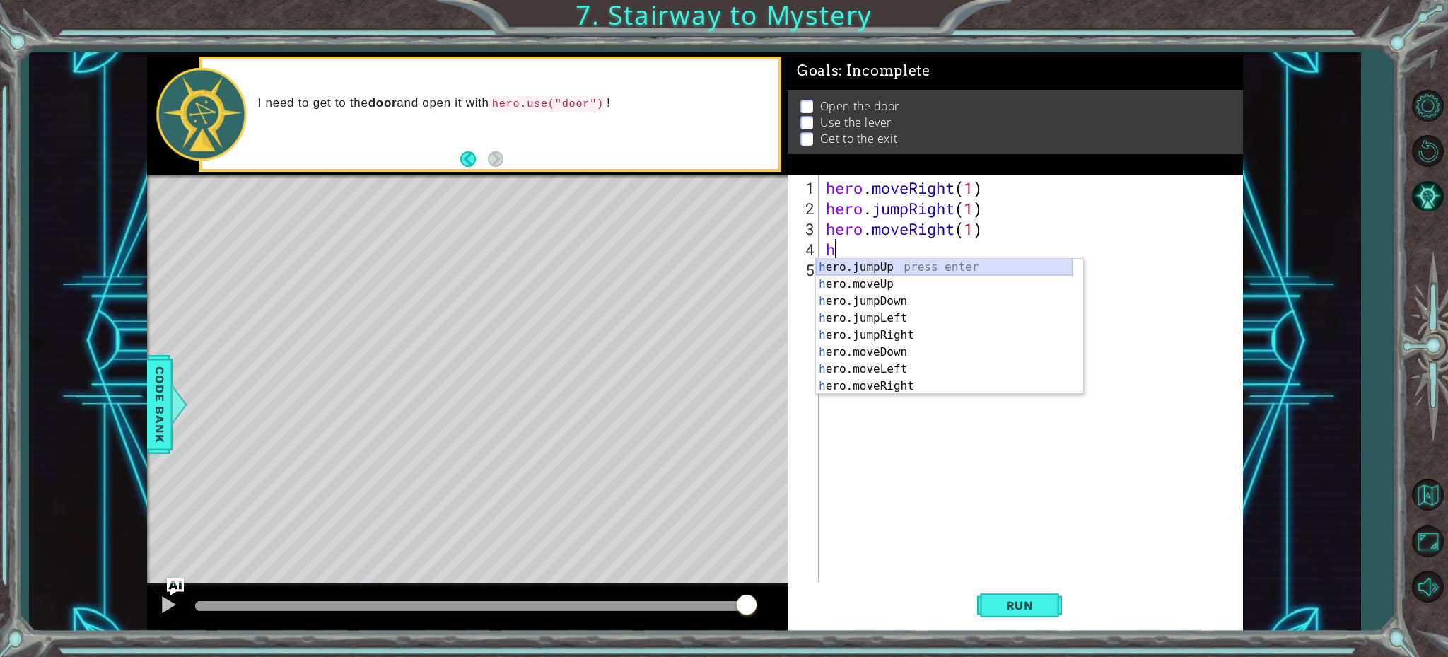
click at [851, 269] on div "h ero.jumpUp press enter h ero.moveUp press enter h ero.jumpDown press enter h …" at bounding box center [944, 344] width 257 height 170
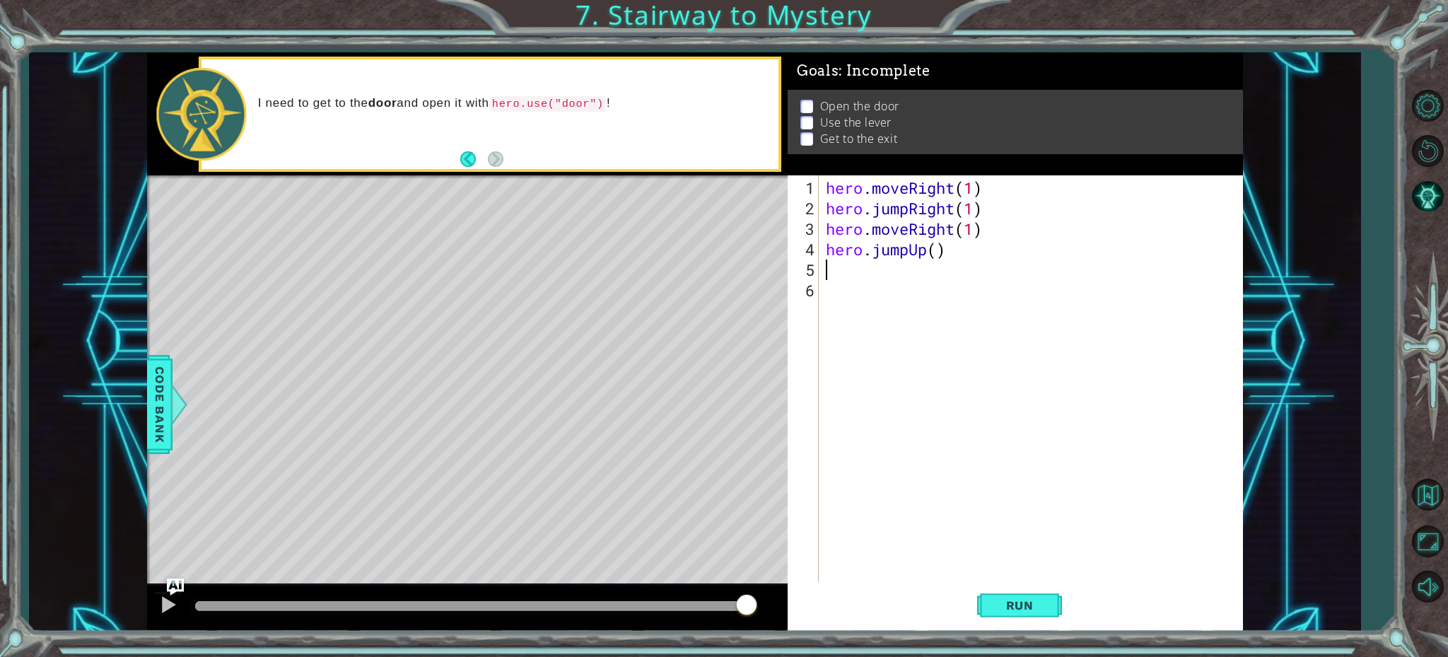
click at [937, 256] on div "hero . moveRight ( 1 ) hero . jumpRight ( 1 ) hero . moveRight ( 1 ) hero . jum…" at bounding box center [1034, 402] width 422 height 451
type textarea "hero.jumpUp(1)"
click at [821, 278] on div "hero.jumpUp(1) 1 2 3 4 5 6 hero . moveRight ( 1 ) hero . jumpRight ( 1 ) hero .…" at bounding box center [1013, 380] width 450 height 410
click at [822, 270] on div "hero.jumpUp(1) 1 2 3 4 5 6 hero . moveRight ( 1 ) hero . jumpRight ( 1 ) hero .…" at bounding box center [1013, 380] width 450 height 410
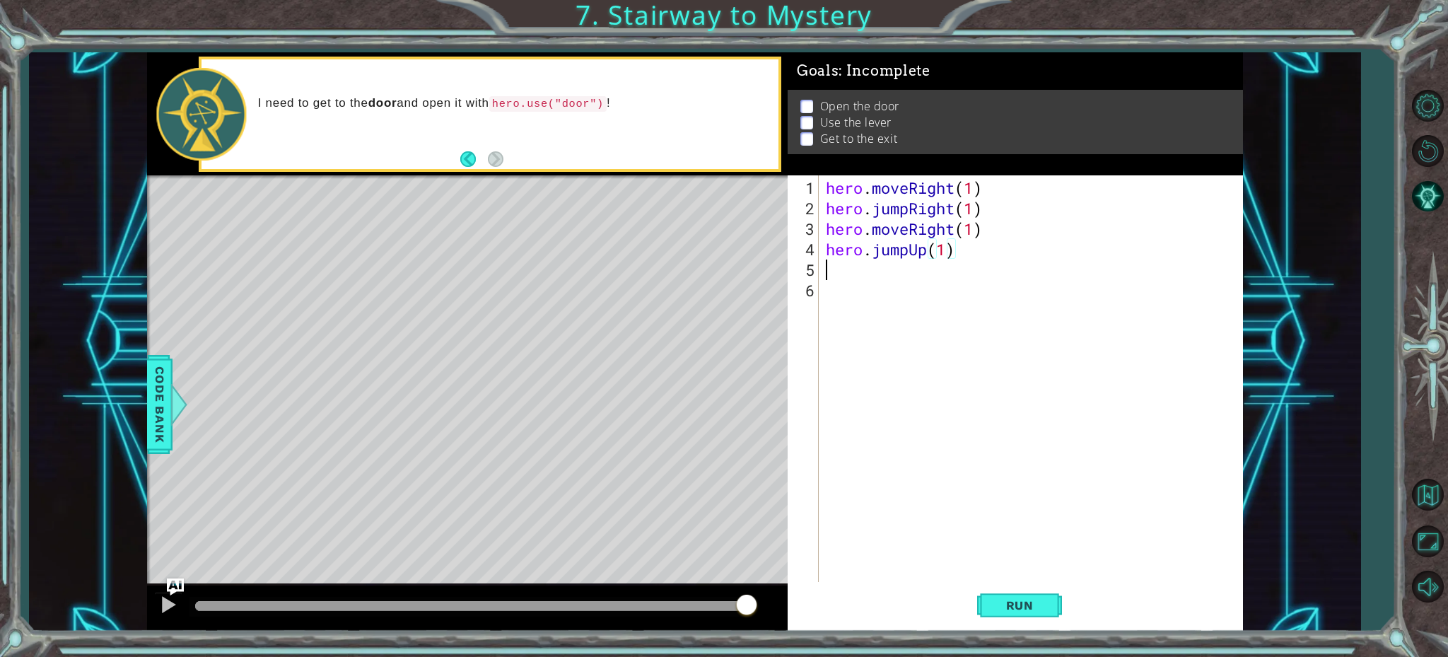
click at [829, 266] on div "hero . moveRight ( 1 ) hero . jumpRight ( 1 ) hero . moveRight ( 1 ) hero . jum…" at bounding box center [1034, 402] width 422 height 451
type textarea "h"
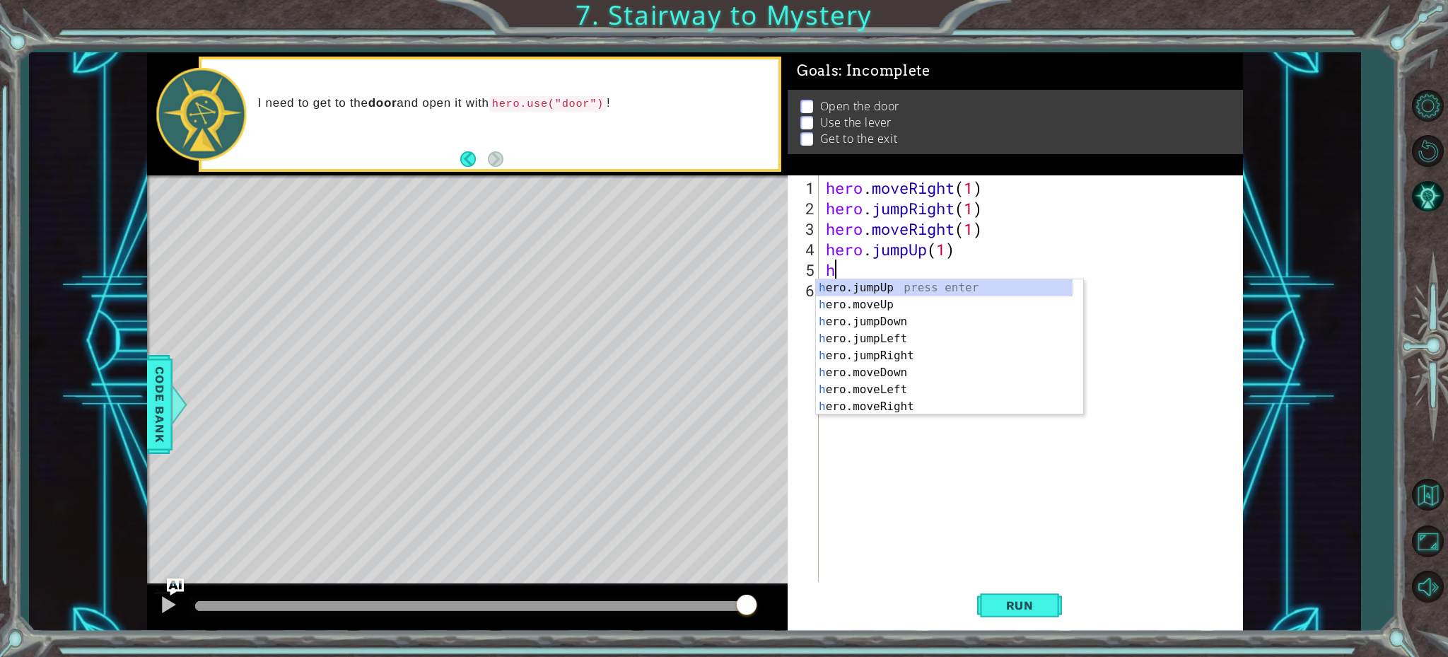
click at [1117, 475] on div "hero . moveRight ( 1 ) hero . jumpRight ( 1 ) hero . moveRight ( 1 ) hero . jum…" at bounding box center [1034, 402] width 422 height 451
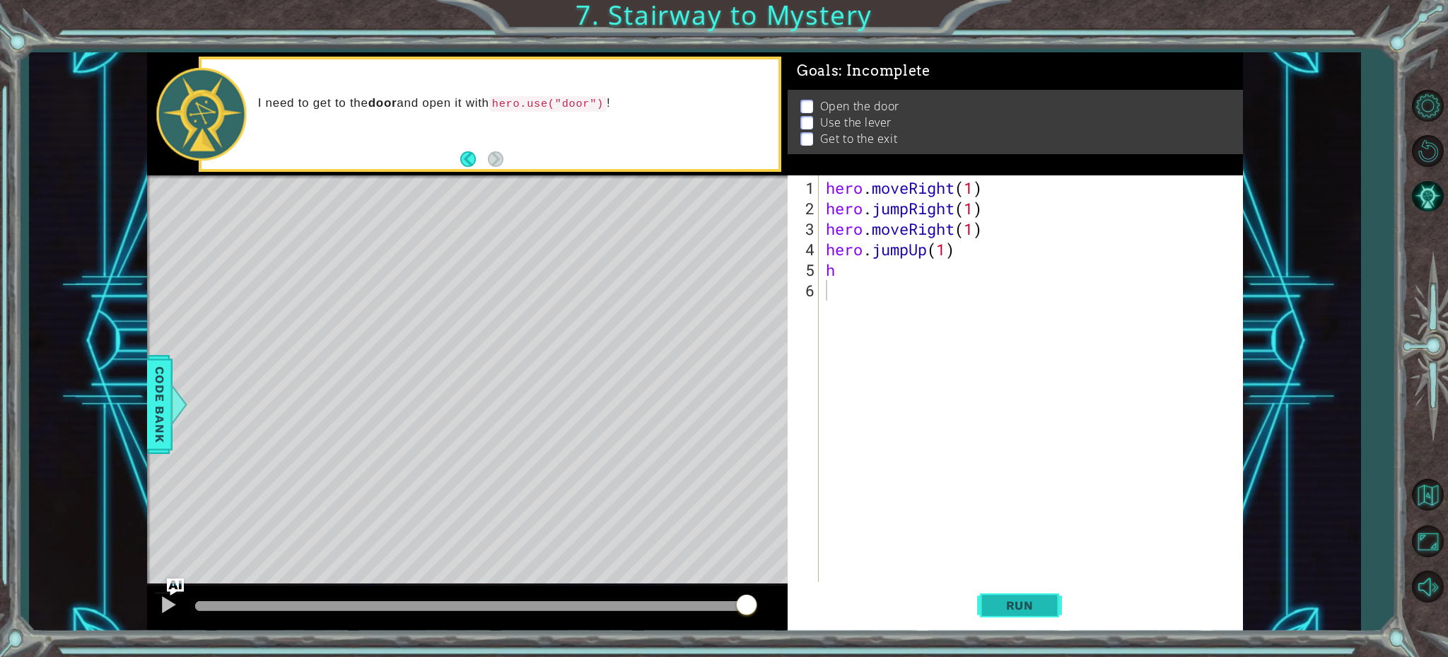
click at [1044, 598] on span "Run" at bounding box center [1020, 605] width 56 height 14
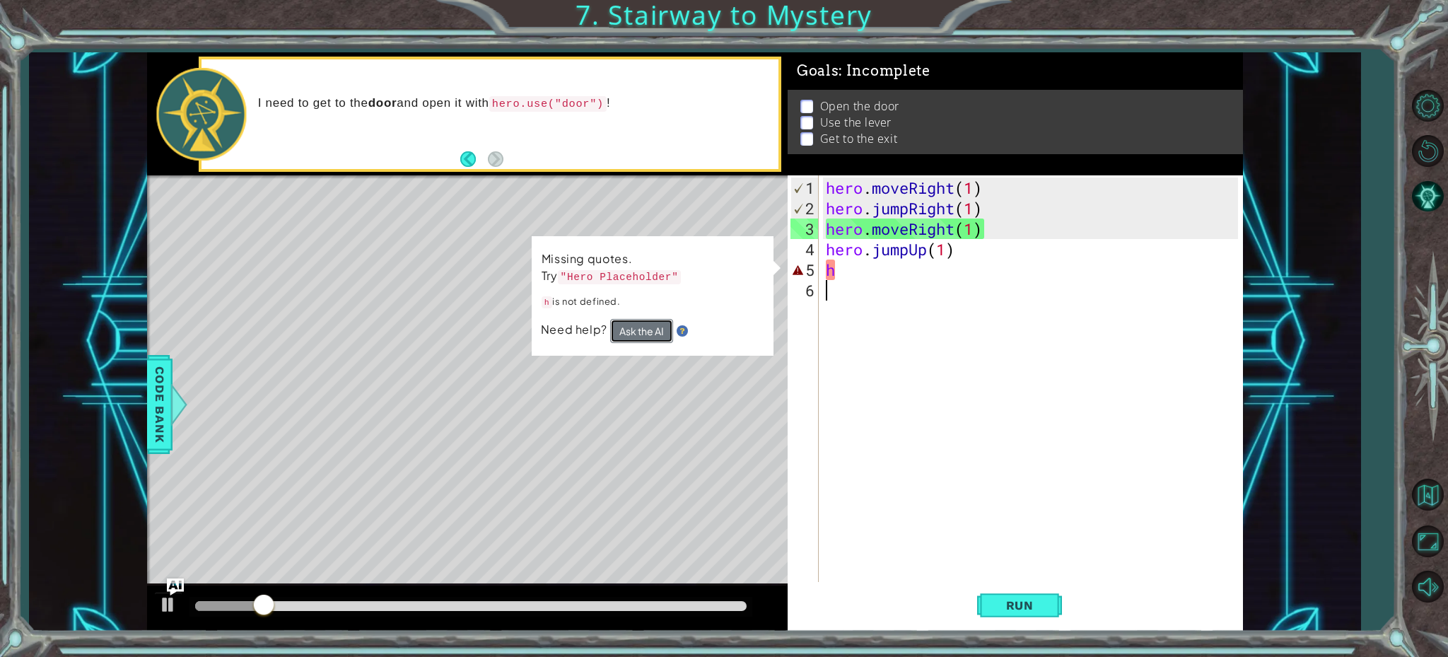
click at [659, 325] on button "Ask the AI" at bounding box center [641, 331] width 63 height 24
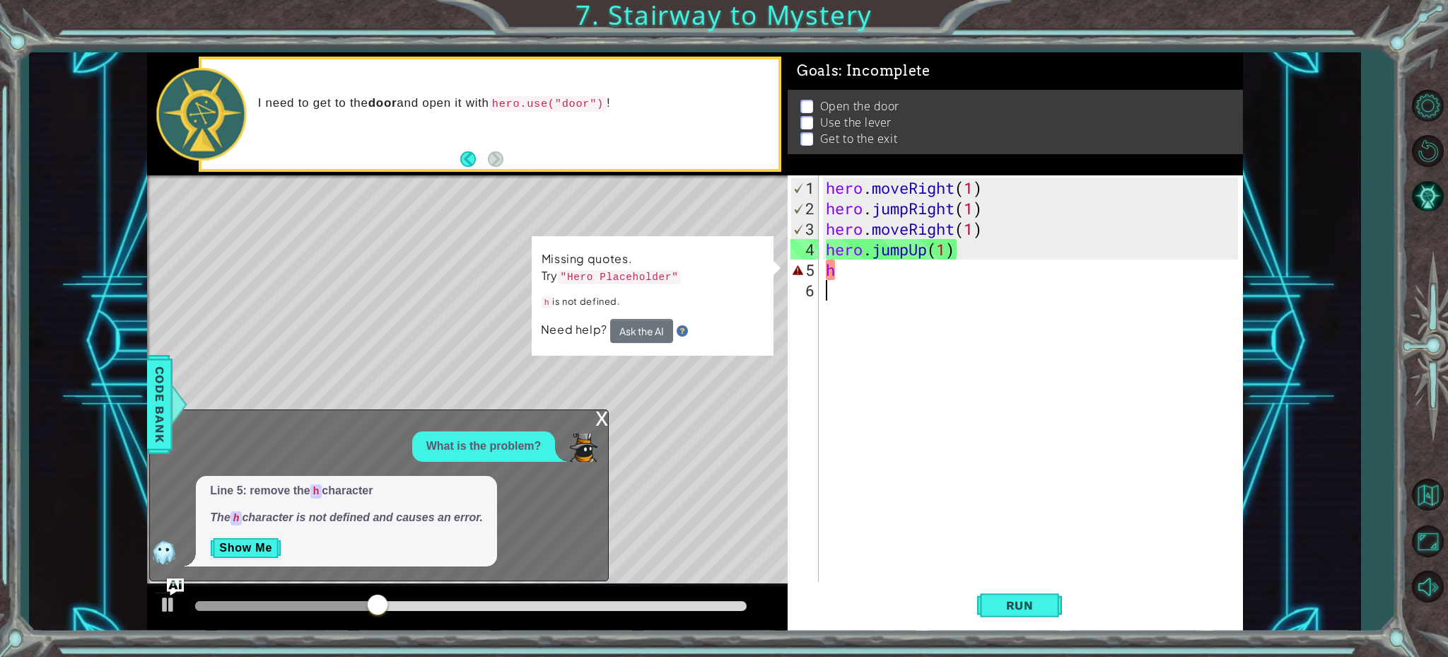
type textarea "h"
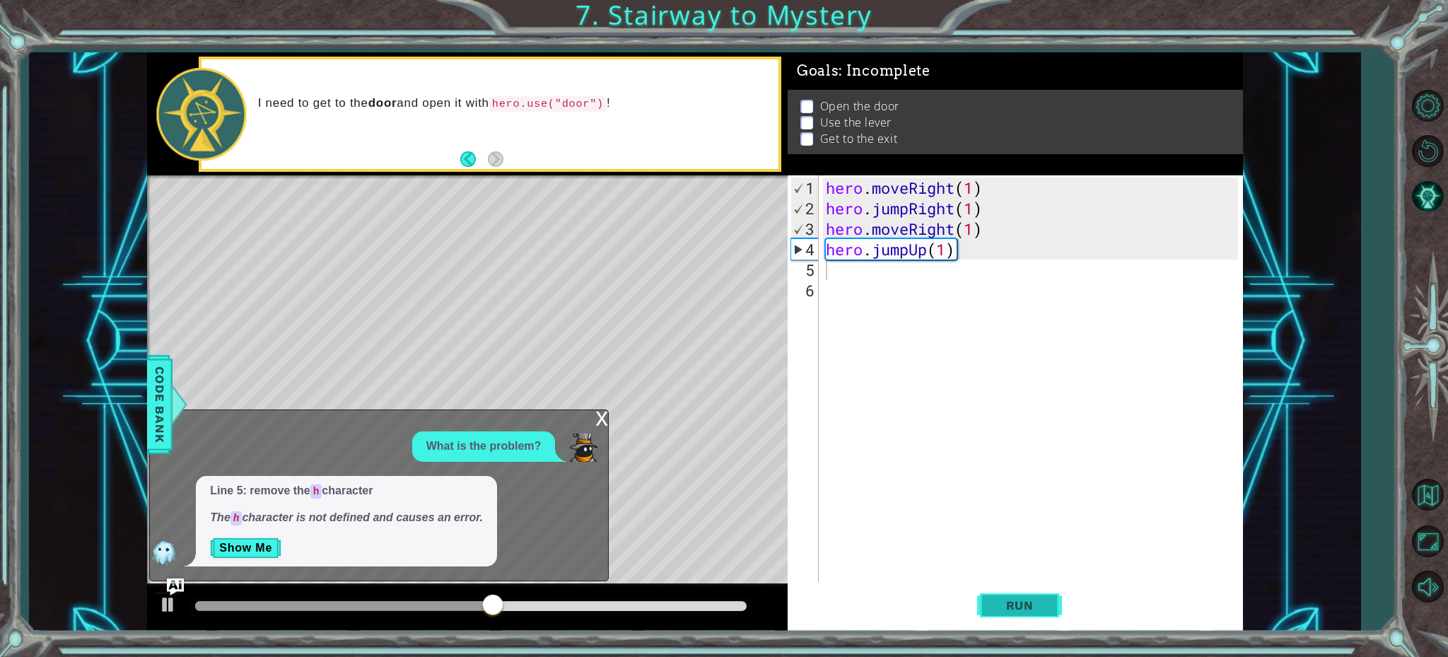
click at [1011, 618] on button "Run" at bounding box center [1019, 604] width 85 height 45
click at [958, 252] on div "hero . moveRight ( 1 ) hero . jumpRight ( 1 ) hero . moveRight ( 1 ) hero . jum…" at bounding box center [1034, 402] width 422 height 451
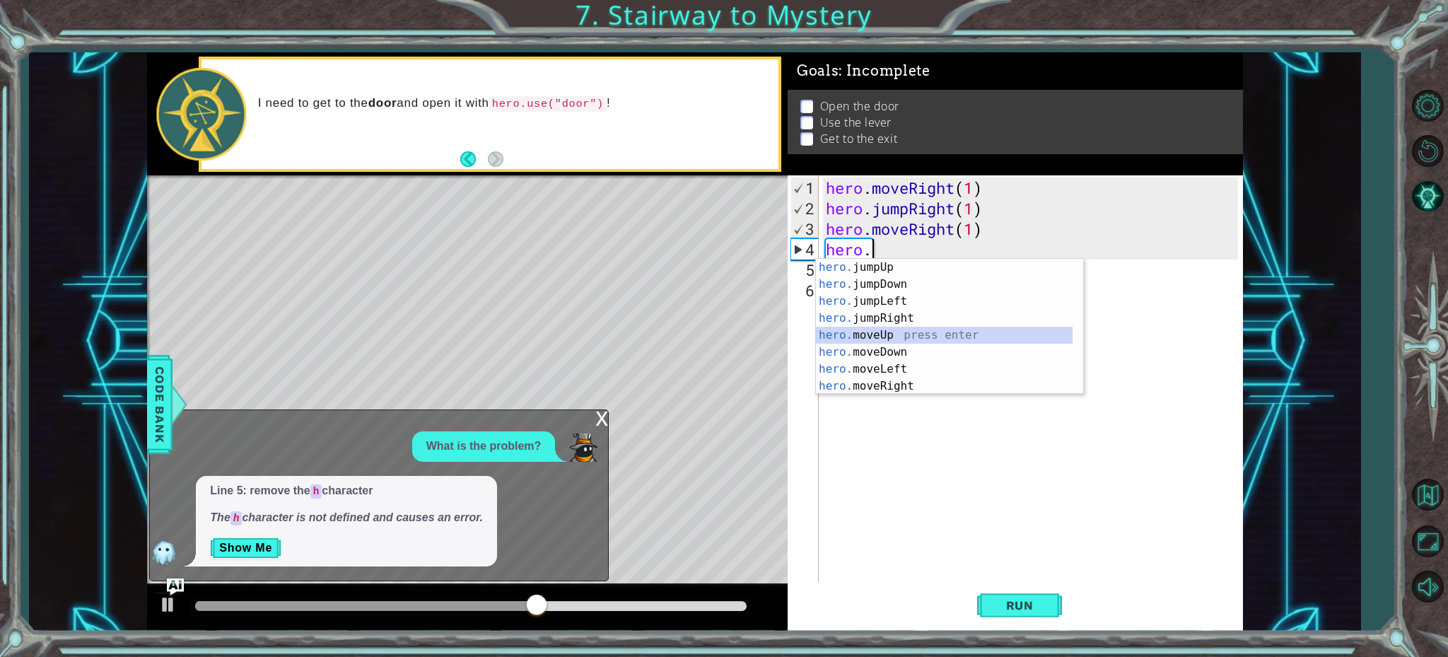
click at [910, 334] on div "hero. jumpUp press enter hero. jumpDown press enter hero. jumpLeft press enter …" at bounding box center [944, 344] width 257 height 170
type textarea "hero.moveUp(1)"
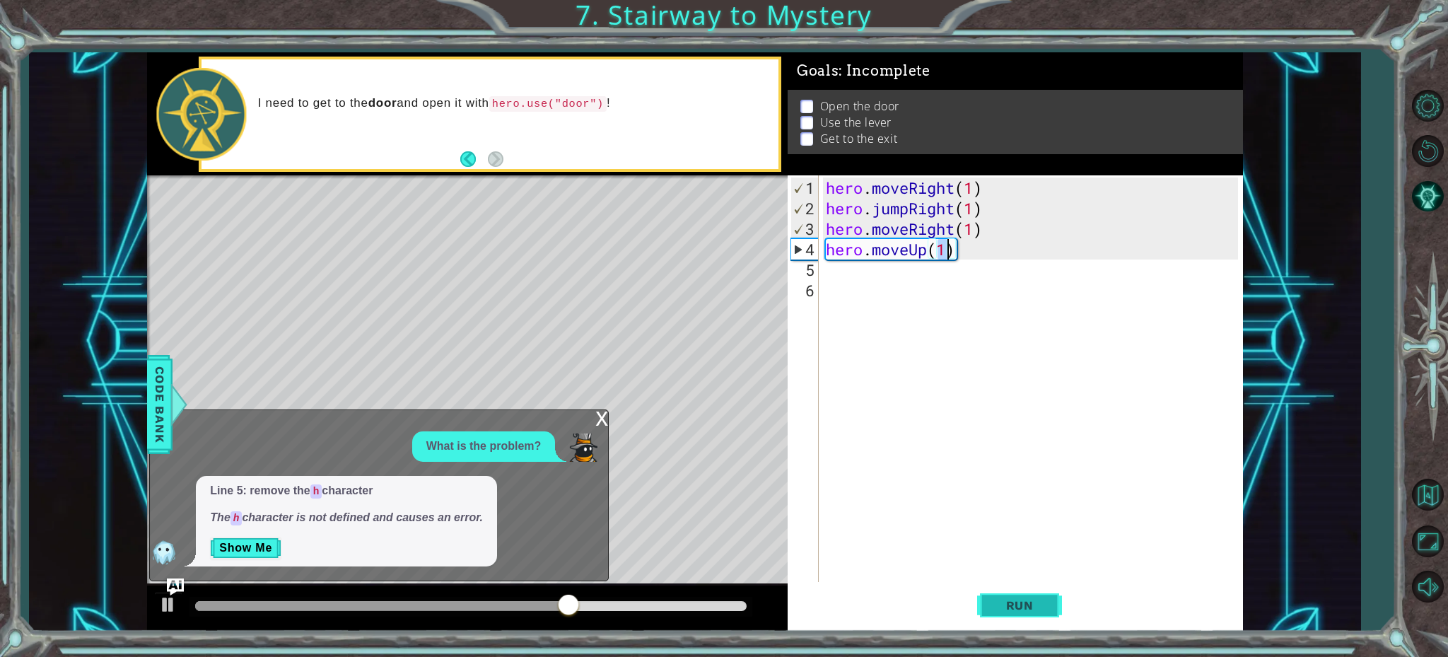
click at [1015, 602] on span "Run" at bounding box center [1020, 605] width 56 height 14
click at [602, 417] on div "x" at bounding box center [601, 417] width 13 height 14
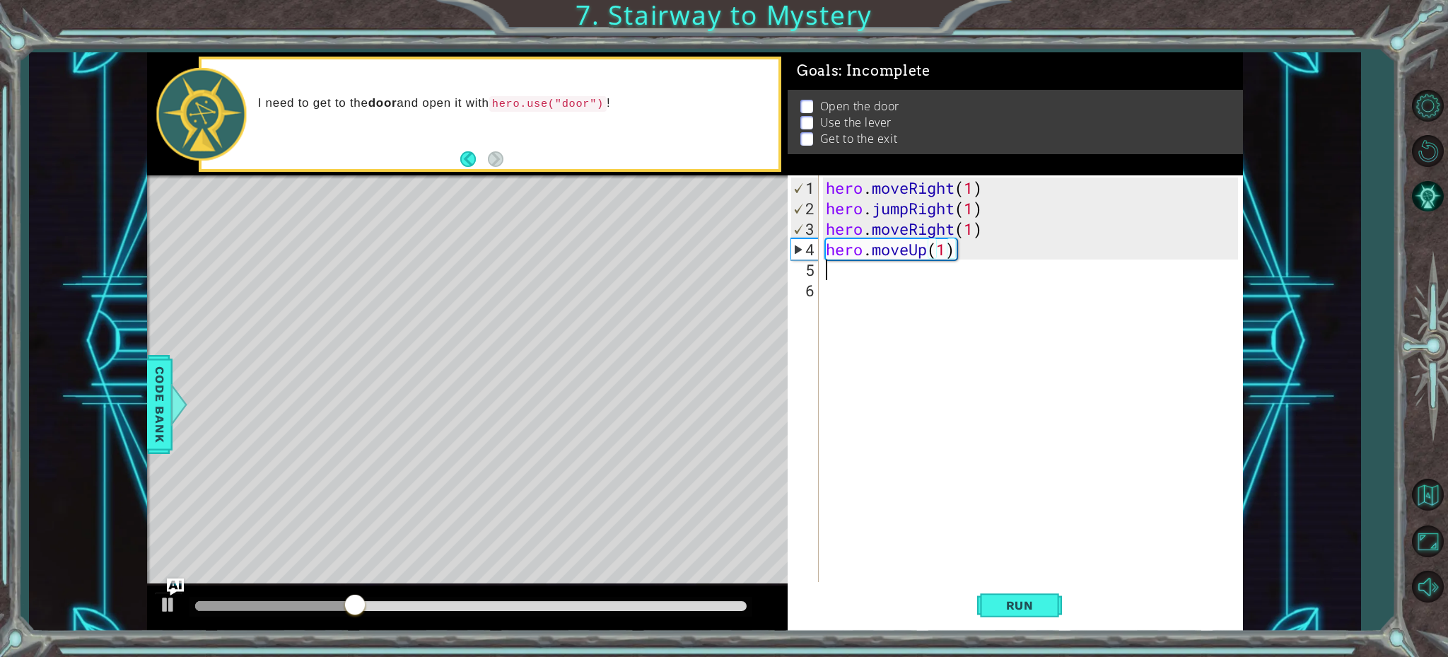
click at [824, 272] on div "hero . moveRight ( 1 ) hero . jumpRight ( 1 ) hero . moveRight ( 1 ) hero . mov…" at bounding box center [1034, 402] width 422 height 451
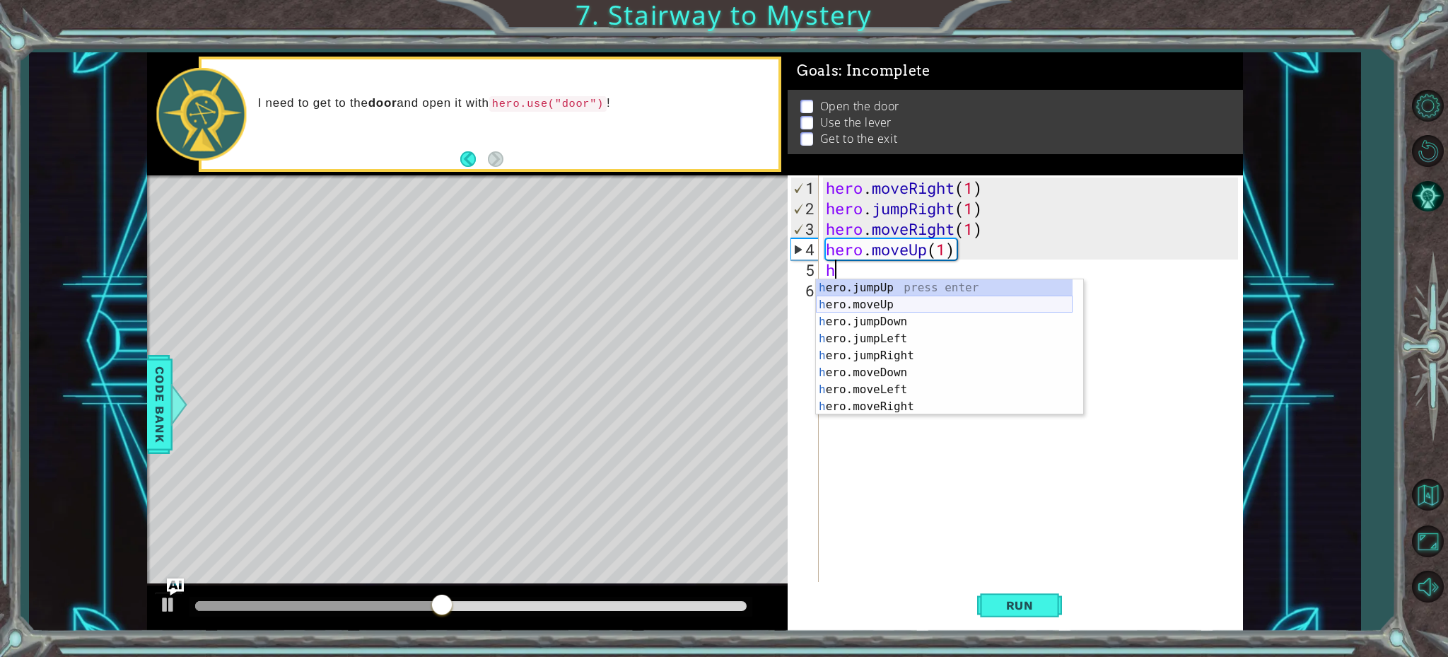
click at [861, 301] on div "h ero.jumpUp press enter h ero.moveUp press enter h ero.jumpDown press enter h …" at bounding box center [944, 364] width 257 height 170
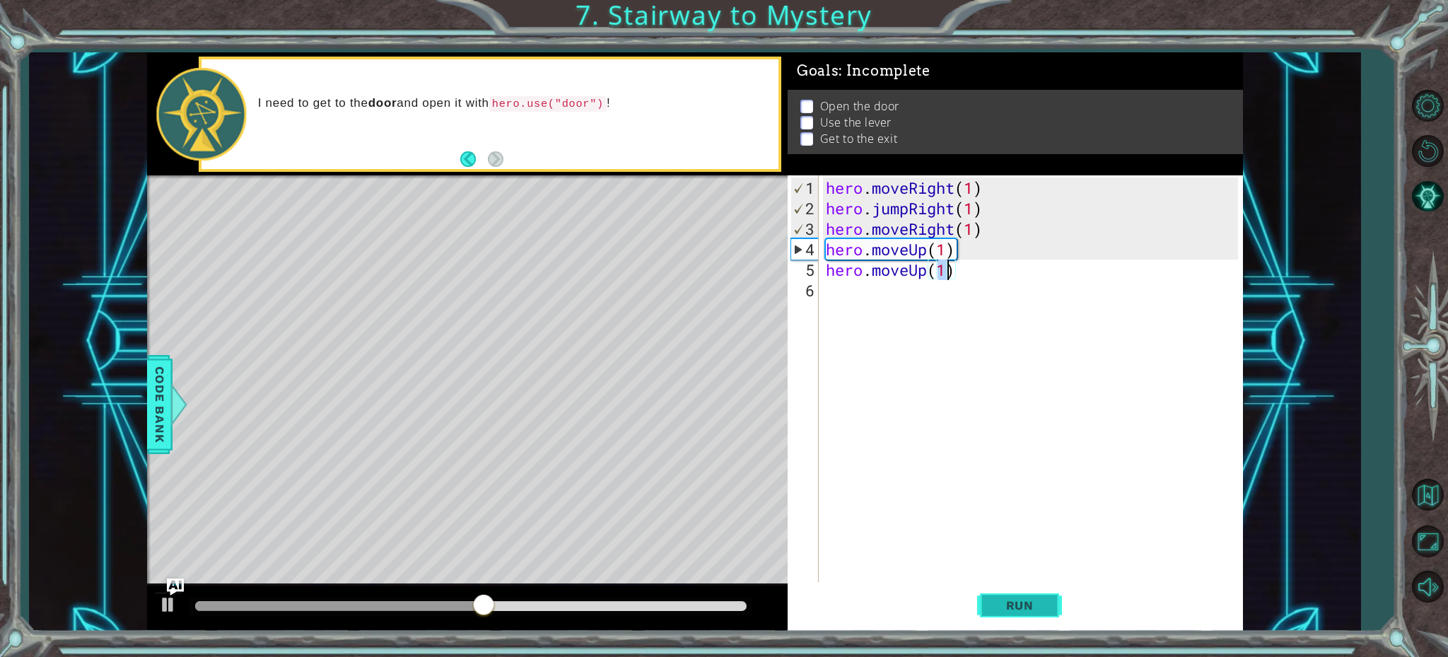
click at [1015, 606] on span "Run" at bounding box center [1020, 605] width 56 height 14
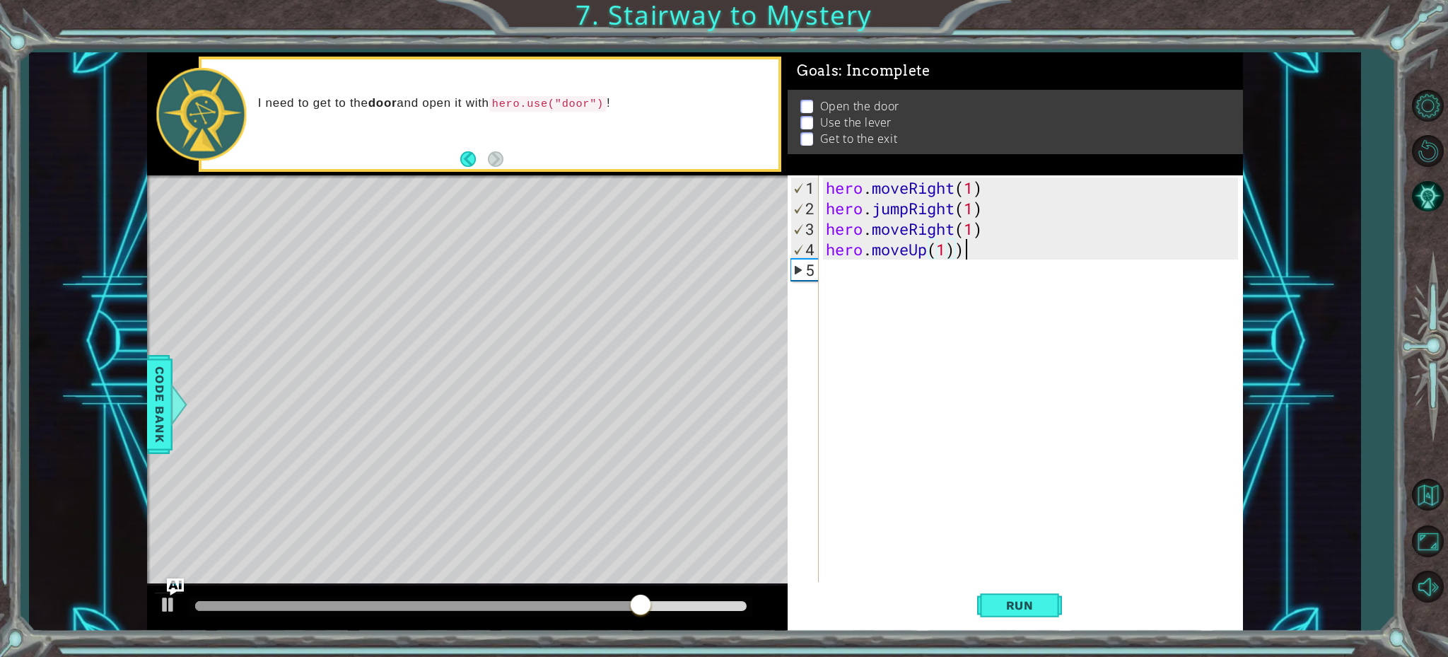
click at [972, 252] on div "hero . moveRight ( 1 ) hero . jumpRight ( 1 ) hero . moveRight ( 1 ) hero . mov…" at bounding box center [1034, 402] width 422 height 451
type textarea "hero.moveUp(1)"
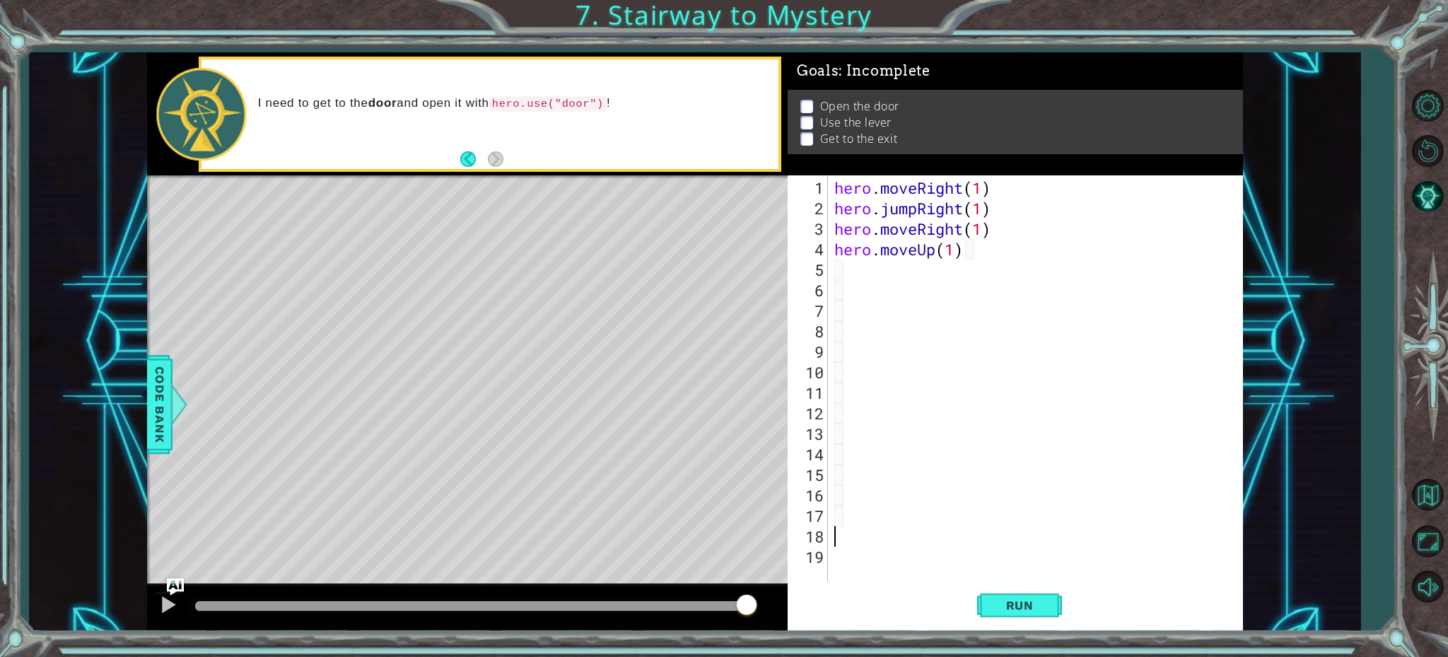
click at [837, 279] on div "hero . moveRight ( 1 ) hero . jumpRight ( 1 ) hero . moveRight ( 1 ) hero . mov…" at bounding box center [1039, 402] width 414 height 451
click at [843, 264] on div "hero . moveRight ( 1 ) hero . jumpRight ( 1 ) hero . moveRight ( 1 ) hero . mov…" at bounding box center [1039, 402] width 414 height 451
click at [1030, 606] on span "Run" at bounding box center [1020, 605] width 56 height 14
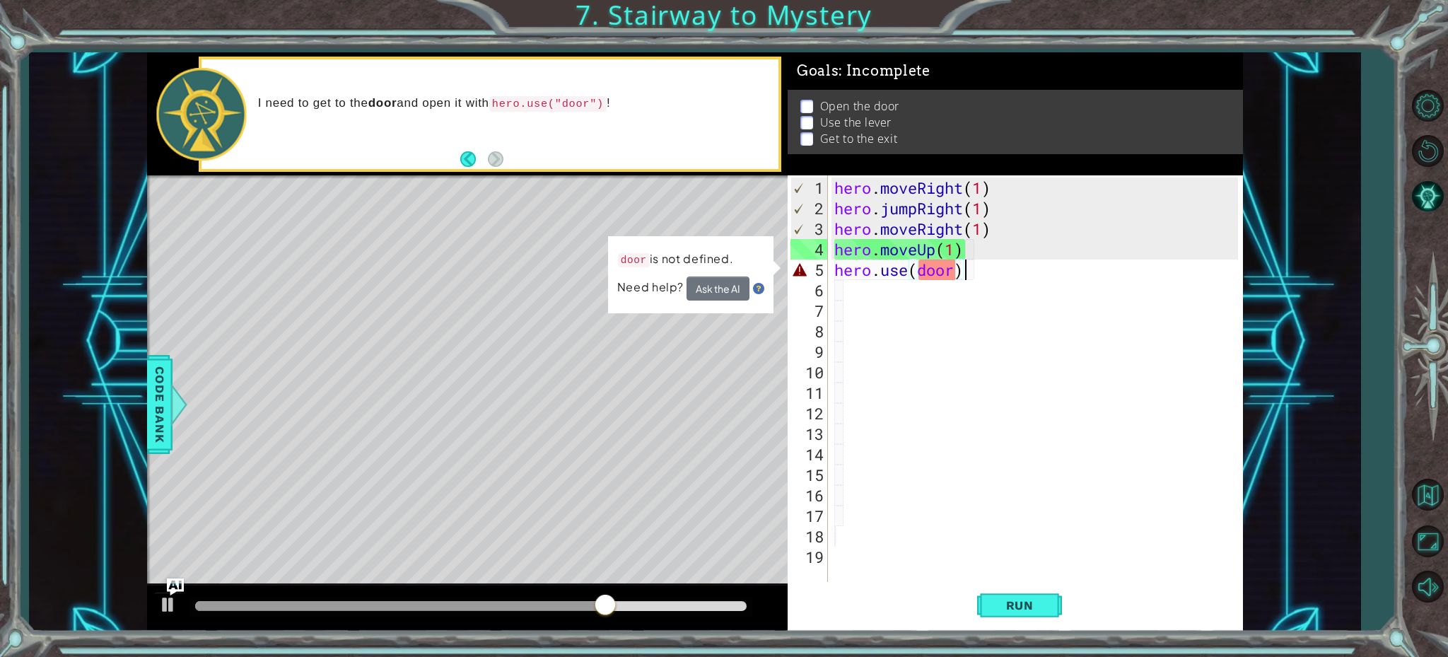
click at [955, 274] on div "hero . moveRight ( 1 ) hero . jumpRight ( 1 ) hero . moveRight ( 1 ) hero . mov…" at bounding box center [1039, 402] width 414 height 451
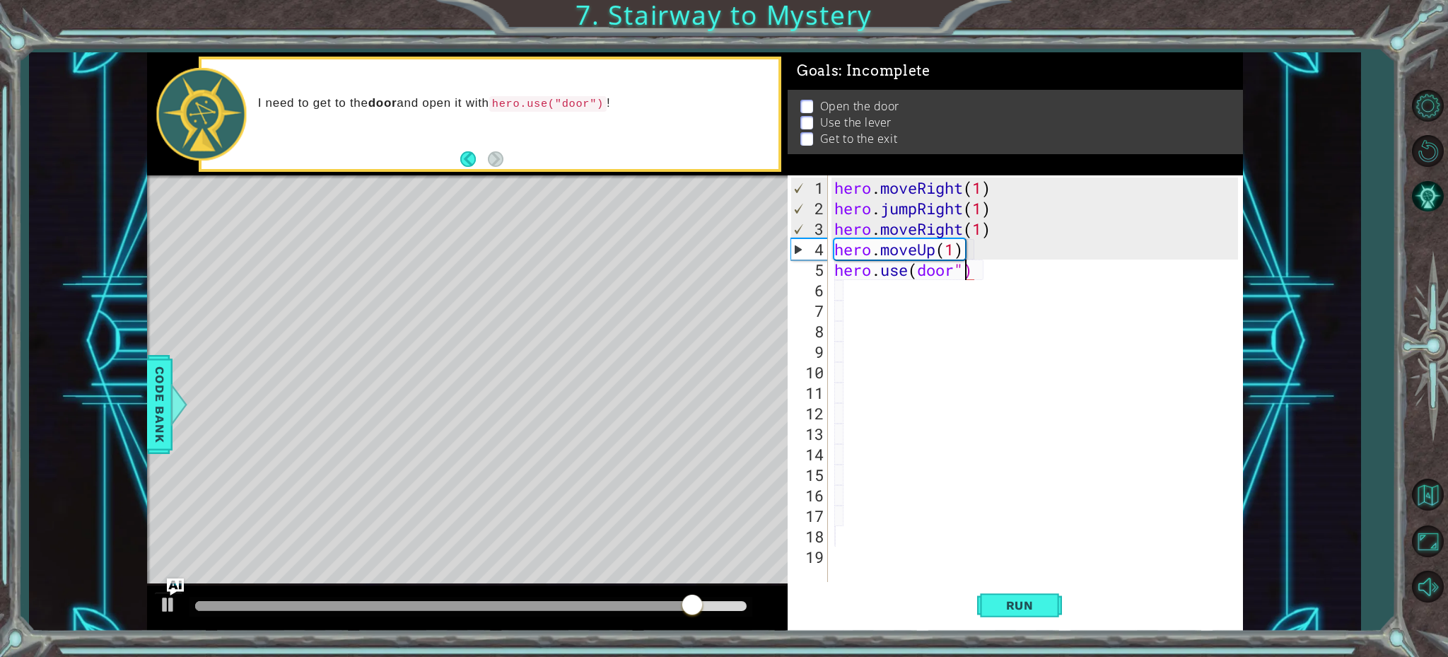
scroll to position [0, 6]
click at [919, 272] on div "hero . moveRight ( 1 ) hero . jumpRight ( 1 ) hero . moveRight ( 1 ) hero . mov…" at bounding box center [1039, 402] width 414 height 451
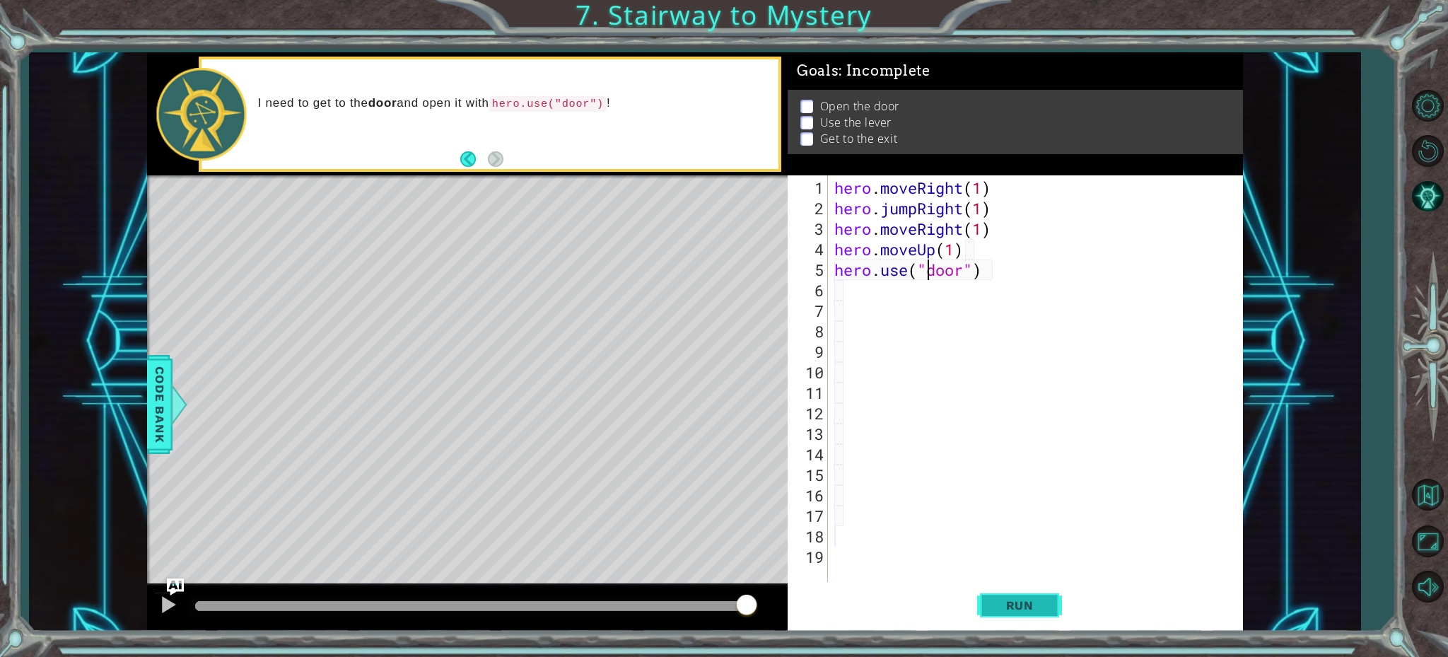
type textarea "hero.use("door")"
click at [1046, 600] on span "Run" at bounding box center [1020, 605] width 56 height 14
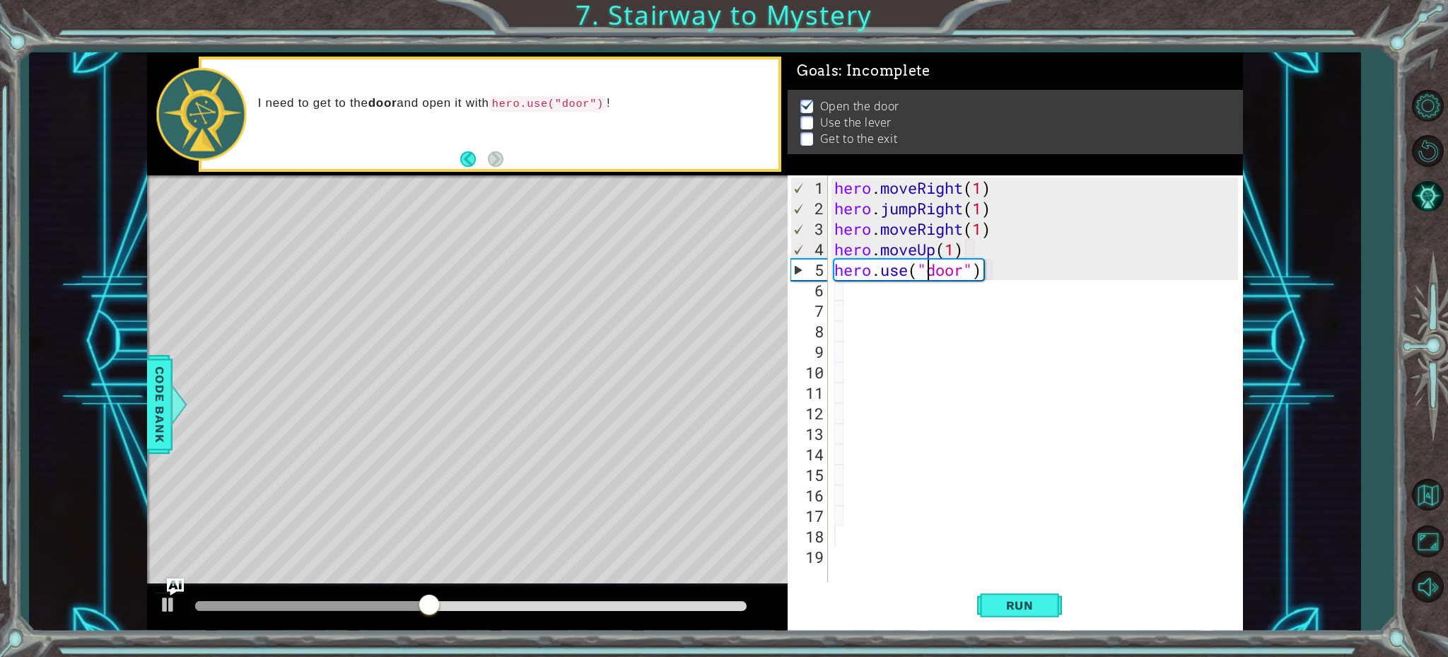
click at [857, 295] on div "hero . moveRight ( 1 ) hero . jumpRight ( 1 ) hero . moveRight ( 1 ) hero . mov…" at bounding box center [1039, 402] width 414 height 451
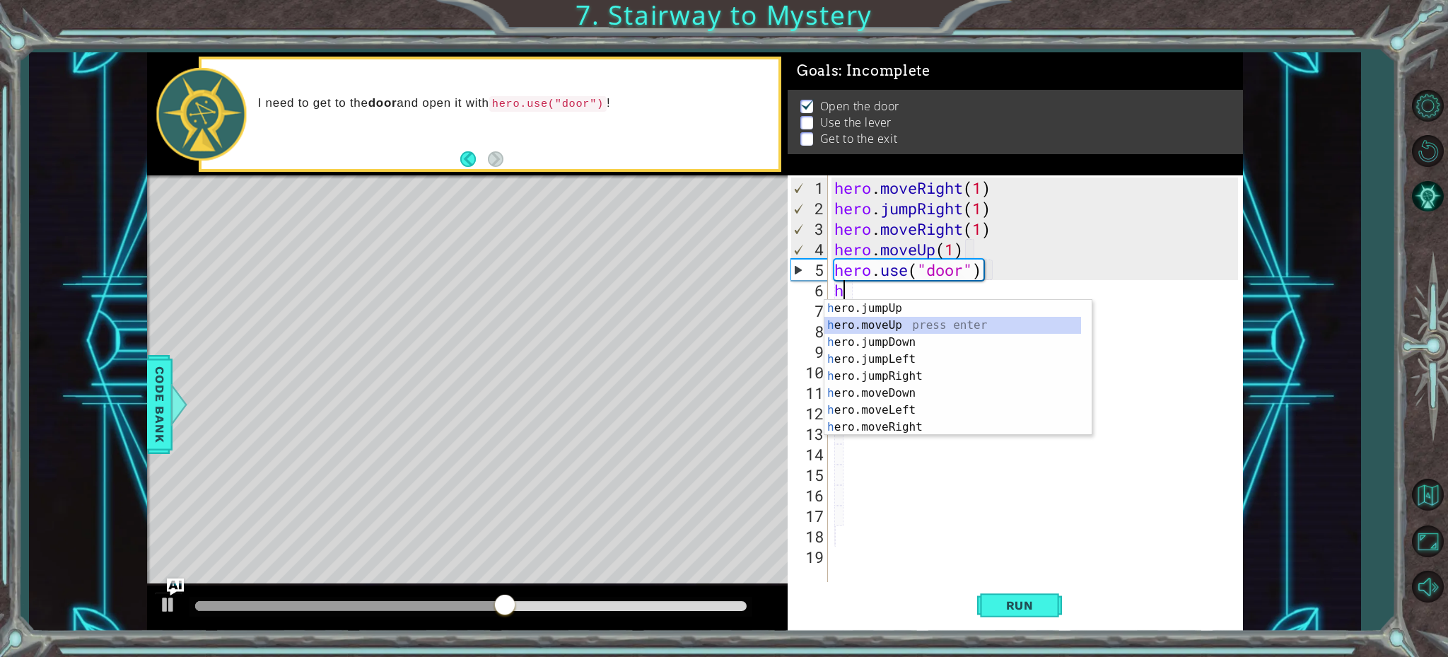
click at [868, 324] on div "h ero.jumpUp press enter h ero.moveUp press enter h ero.jumpDown press enter h …" at bounding box center [957, 385] width 267 height 170
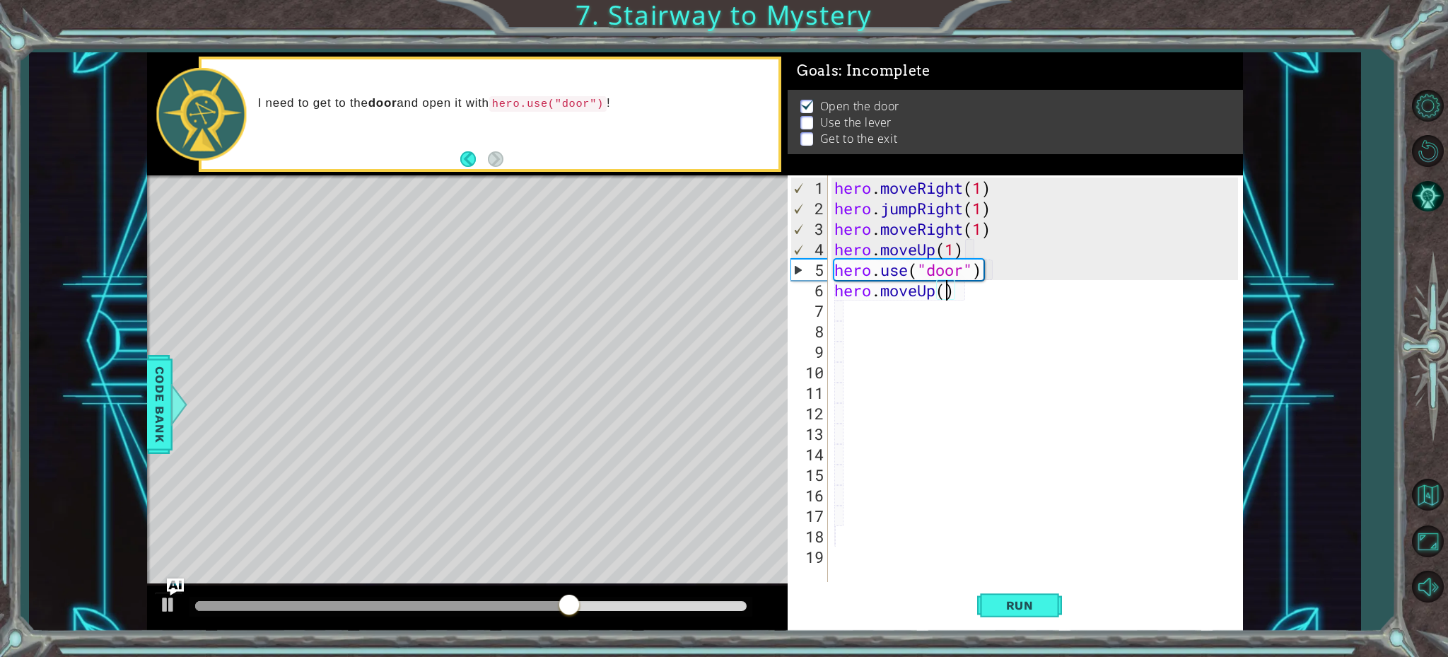
type textarea "hero.moveUp(2)"
click at [833, 318] on div "hero . moveRight ( 1 ) hero . jumpRight ( 1 ) hero . moveRight ( 1 ) hero . mov…" at bounding box center [1039, 402] width 414 height 451
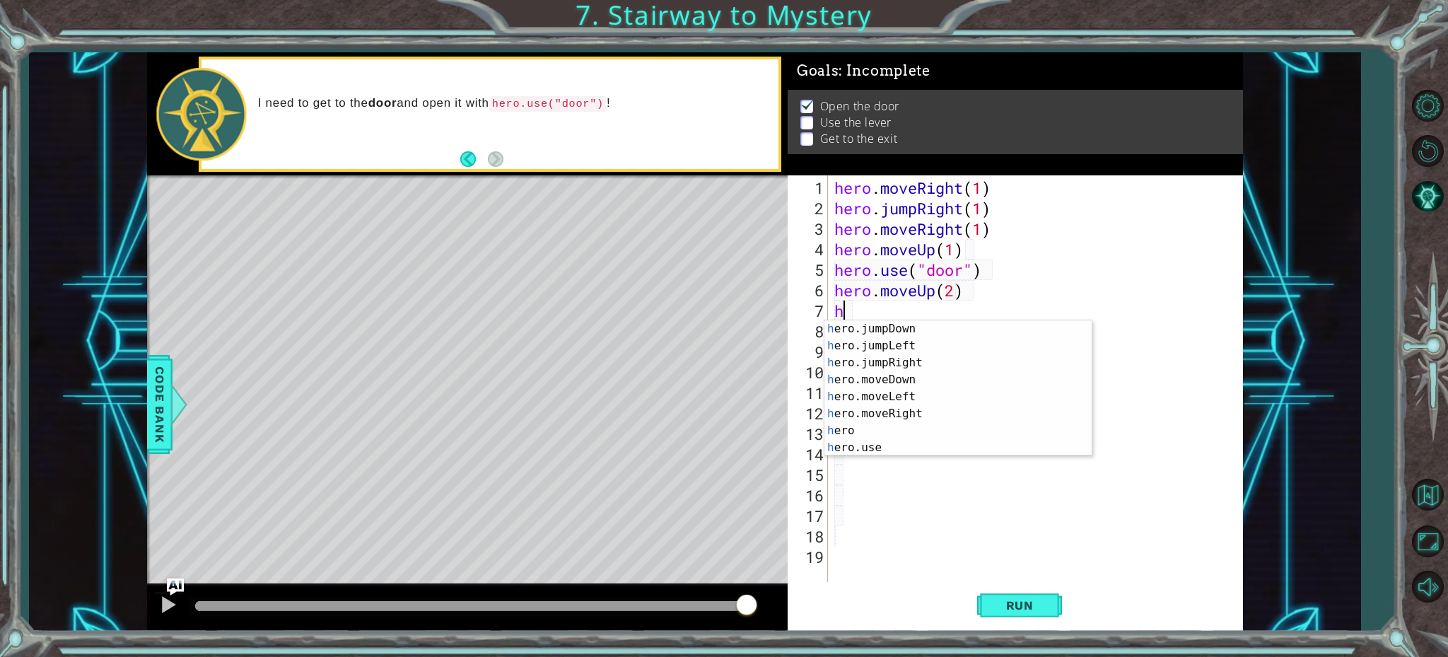
scroll to position [34, 0]
click at [882, 411] on div "h ero.jumpDown press enter h ero.jumpLeft press enter h ero.jumpRight press ent…" at bounding box center [952, 405] width 257 height 170
type textarea "hero.moveRight(1)"
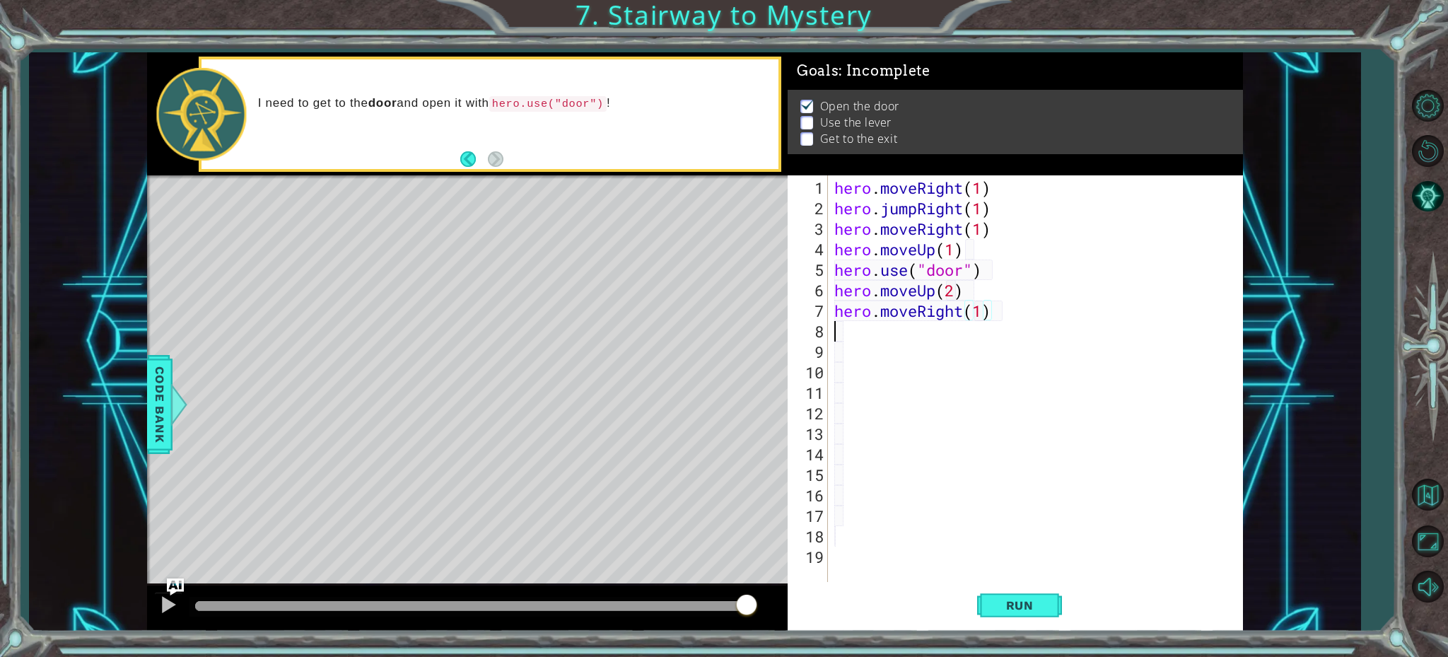
click at [846, 332] on div "hero . moveRight ( 1 ) hero . jumpRight ( 1 ) hero . moveRight ( 1 ) hero . mov…" at bounding box center [1039, 402] width 414 height 451
type textarea "h"
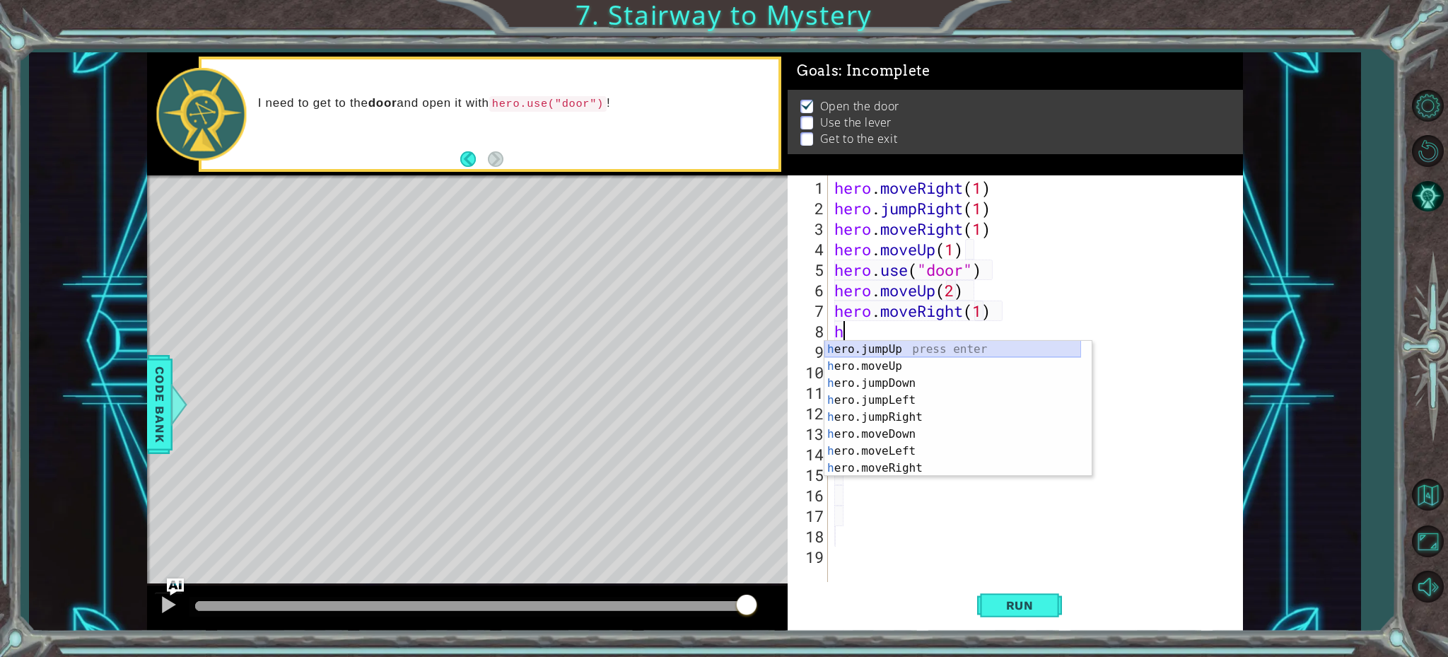
click at [848, 346] on div "h ero.jumpUp press enter h ero.moveUp press enter h ero.jumpDown press enter h …" at bounding box center [952, 426] width 257 height 170
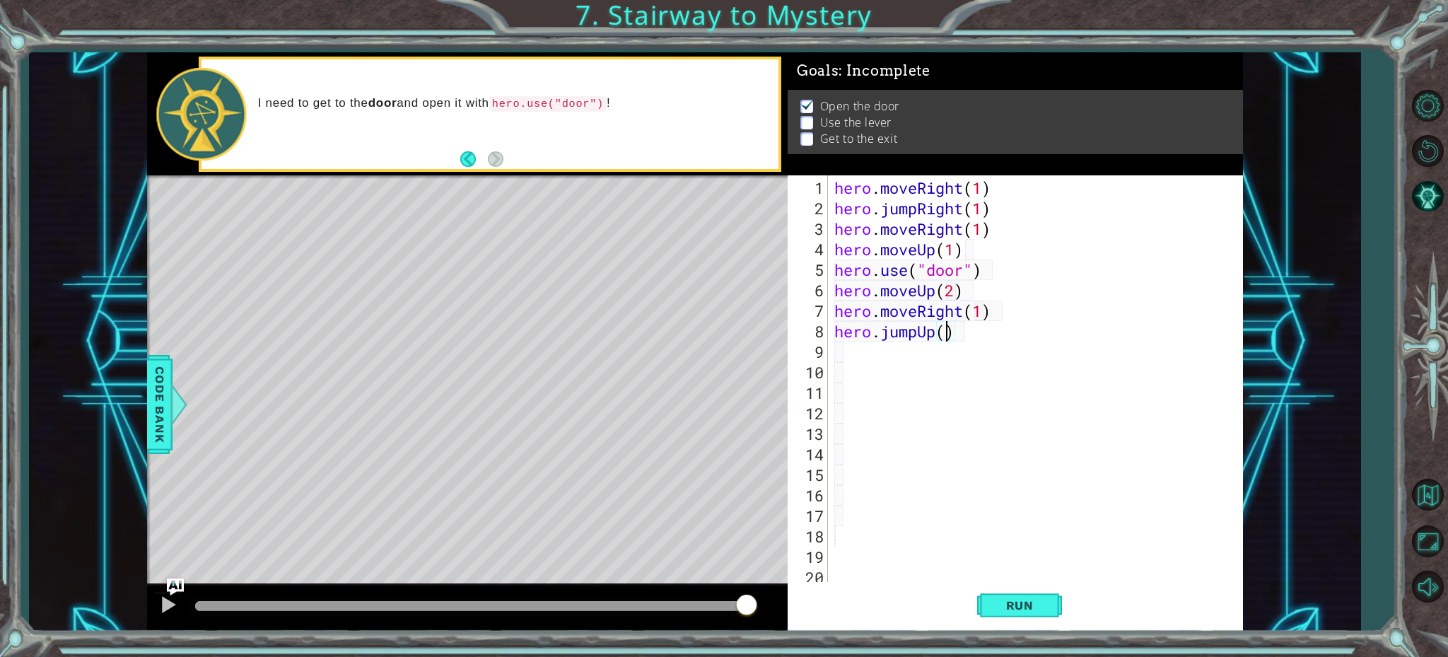
click at [948, 331] on div "hero . moveRight ( 1 ) hero . jumpRight ( 1 ) hero . moveRight ( 1 ) hero . mov…" at bounding box center [1039, 402] width 414 height 451
type textarea "hero.jumpUp(1)"
click at [991, 595] on button "Run" at bounding box center [1019, 604] width 85 height 45
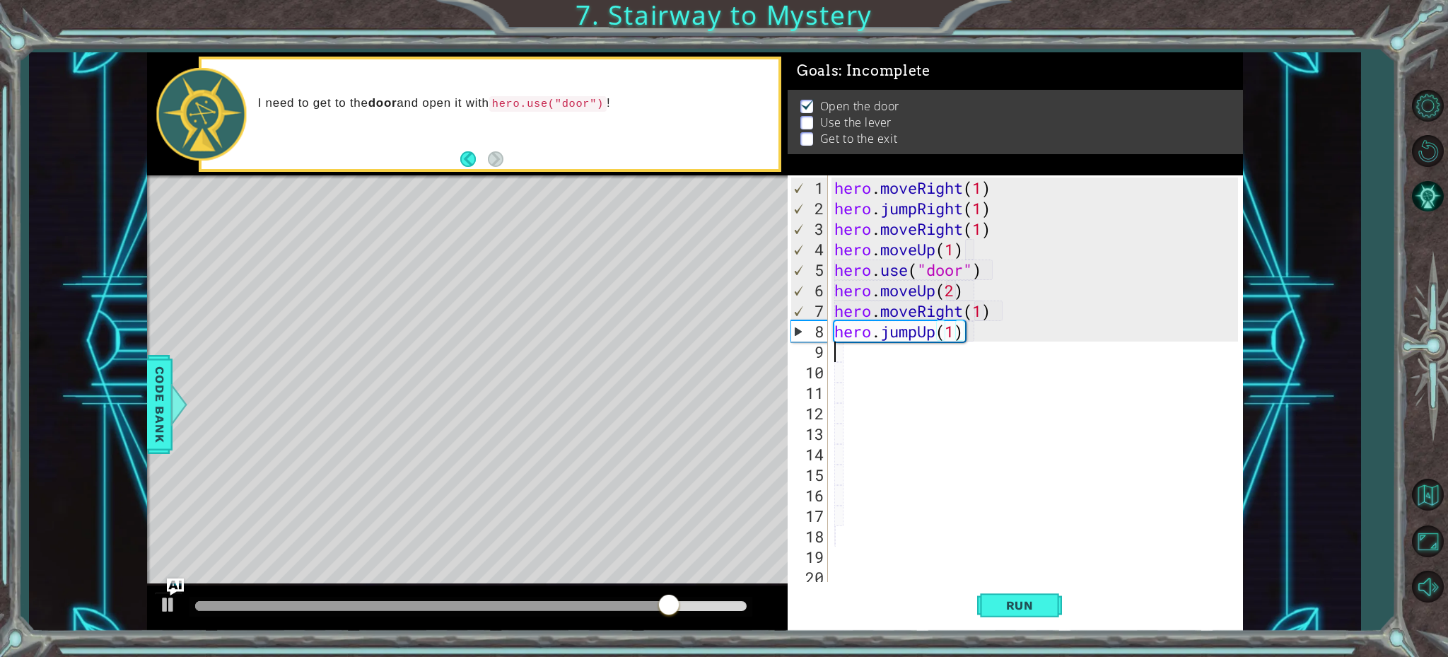
click at [847, 356] on div "hero . moveRight ( 1 ) hero . jumpRight ( 1 ) hero . moveRight ( 1 ) hero . mov…" at bounding box center [1039, 402] width 414 height 451
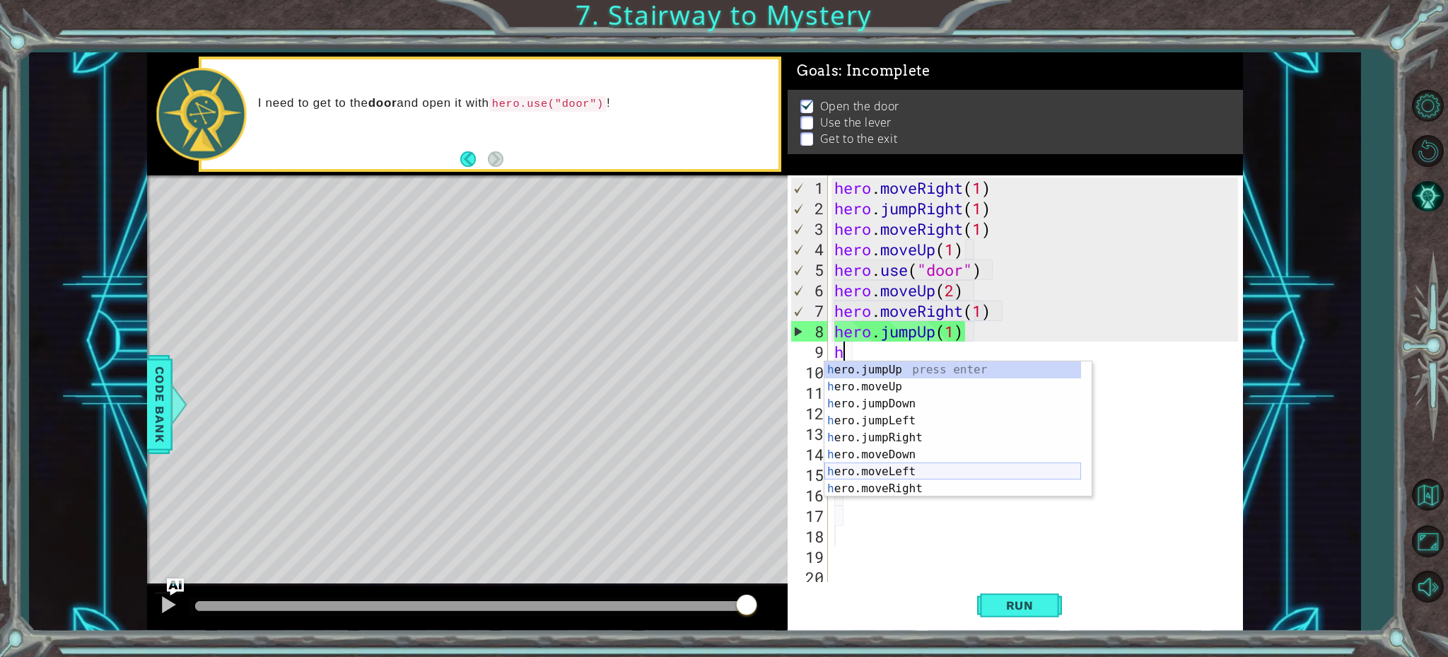
click at [884, 473] on div "h ero.jumpUp press enter h ero.moveUp press enter h ero.jumpDown press enter h …" at bounding box center [952, 446] width 257 height 170
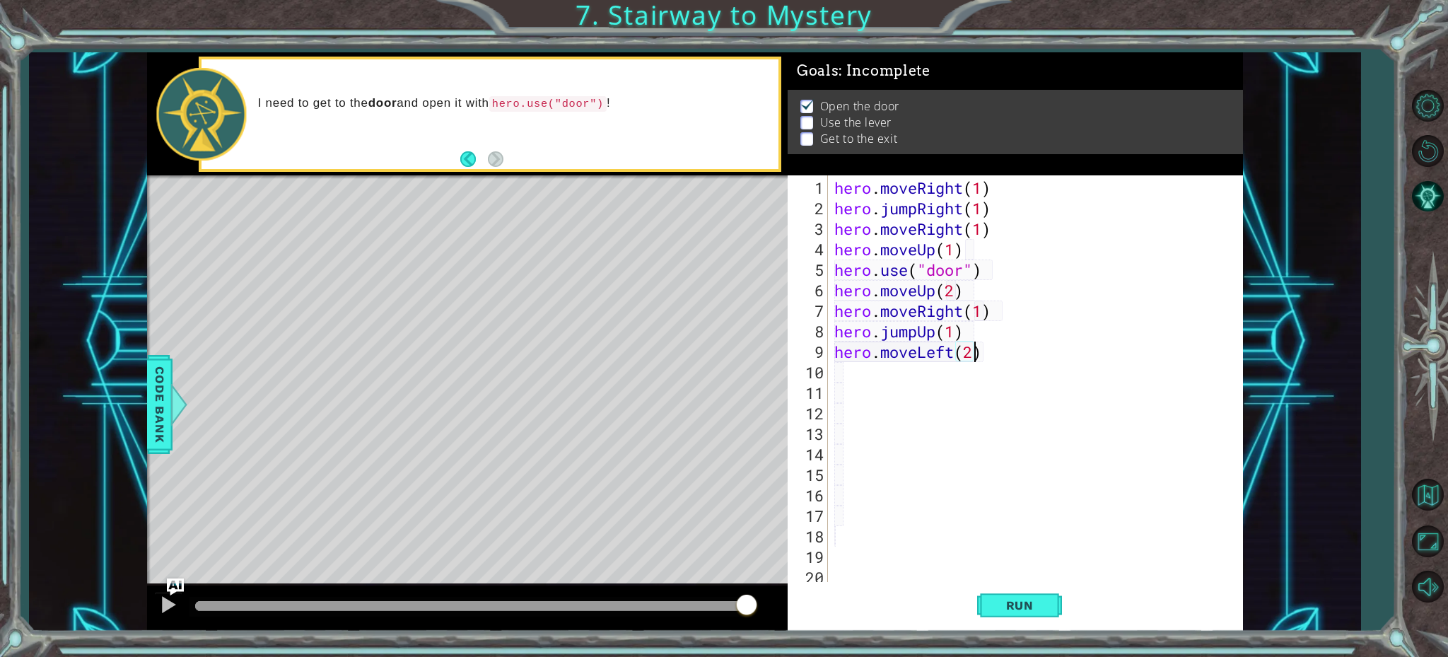
scroll to position [0, 6]
click at [1001, 602] on span "Run" at bounding box center [1020, 605] width 56 height 14
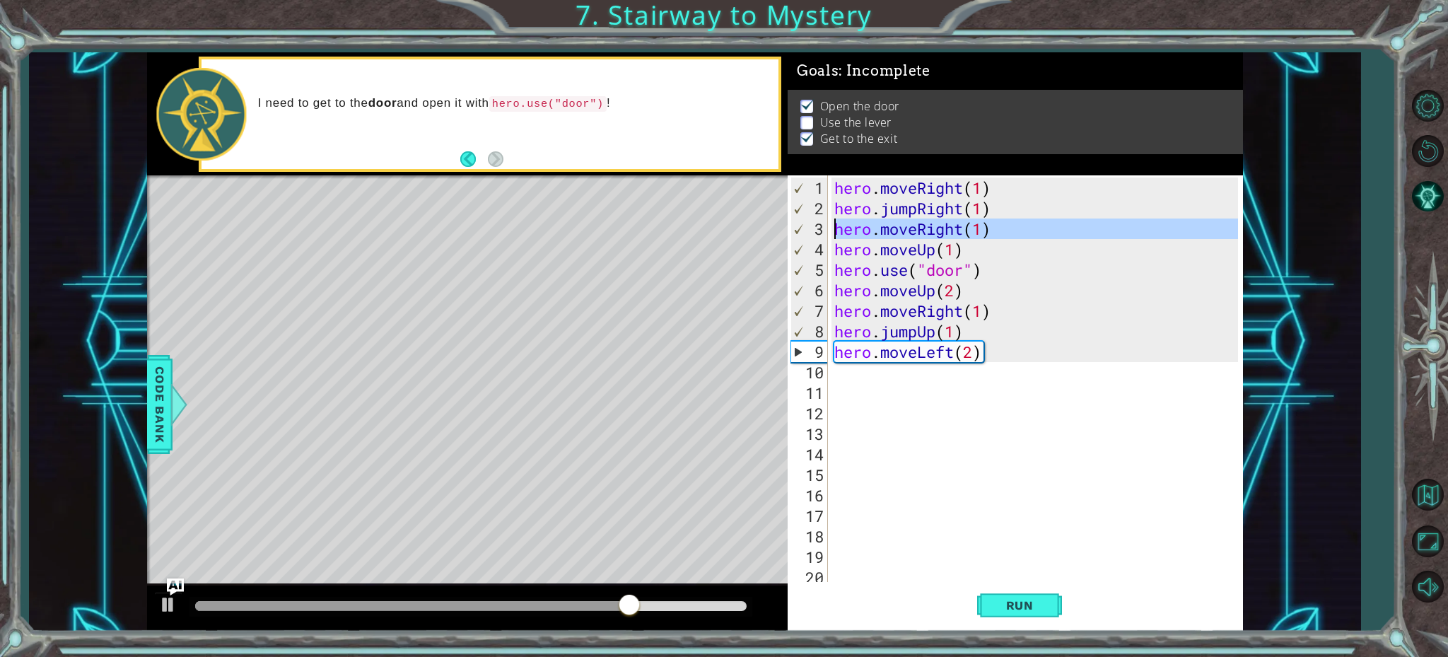
click at [814, 228] on div "3" at bounding box center [809, 228] width 37 height 21
type textarea "hero.moveRight(1)"
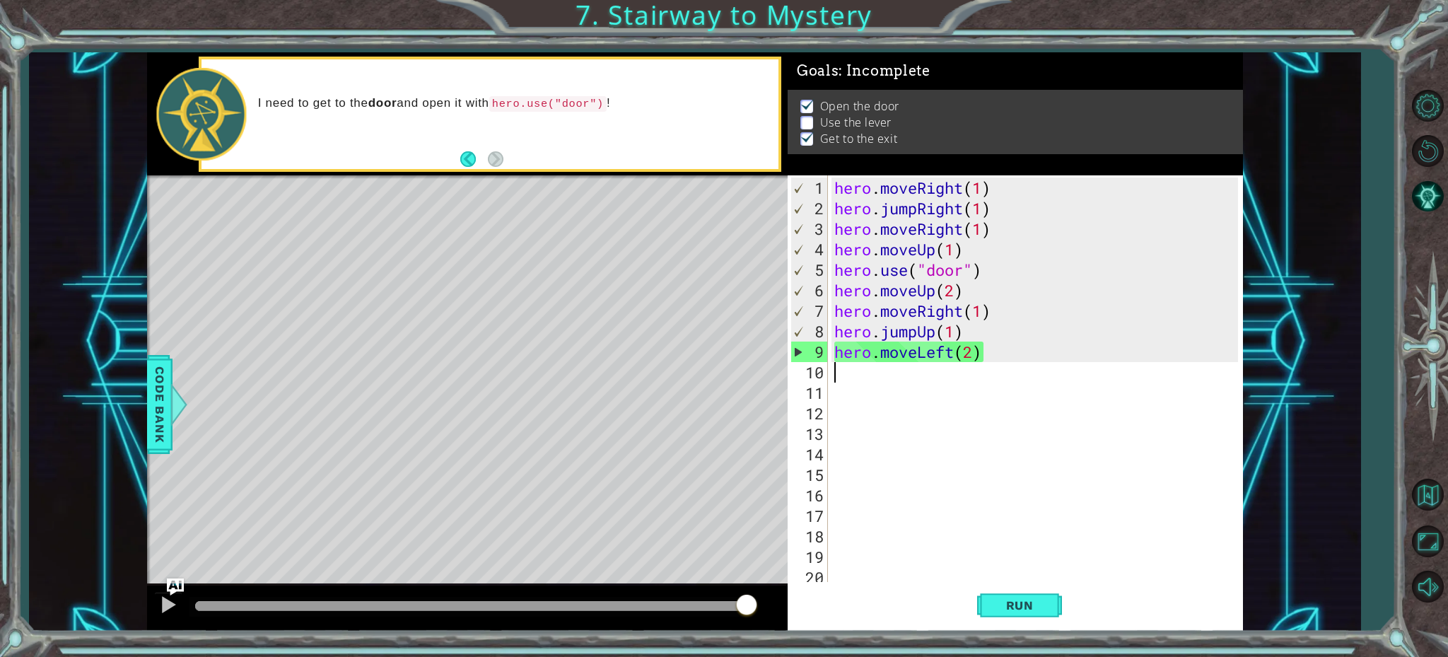
click at [982, 361] on div "hero . moveRight ( 1 ) hero . jumpRight ( 1 ) hero . moveRight ( 1 ) hero . mov…" at bounding box center [1039, 402] width 414 height 451
click at [982, 358] on div "hero . moveRight ( 1 ) hero . jumpRight ( 1 ) hero . moveRight ( 1 ) hero . mov…" at bounding box center [1039, 402] width 414 height 451
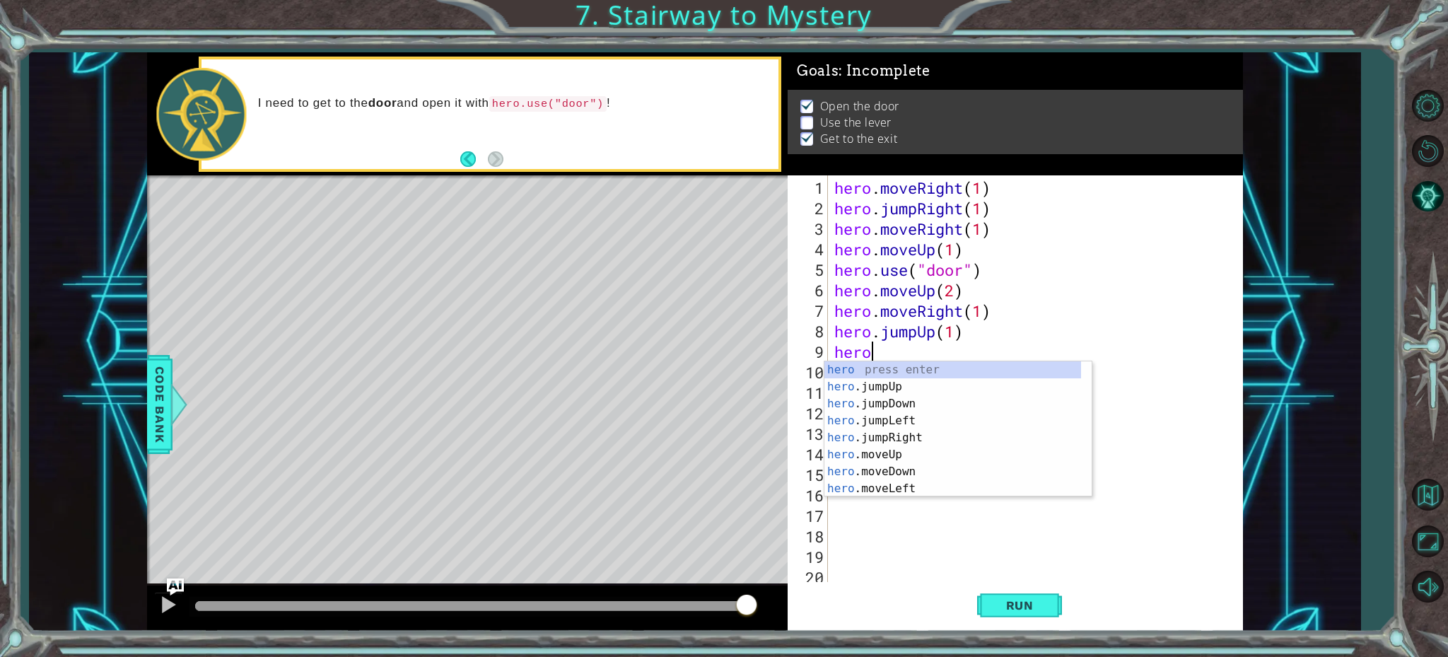
type textarea "h"
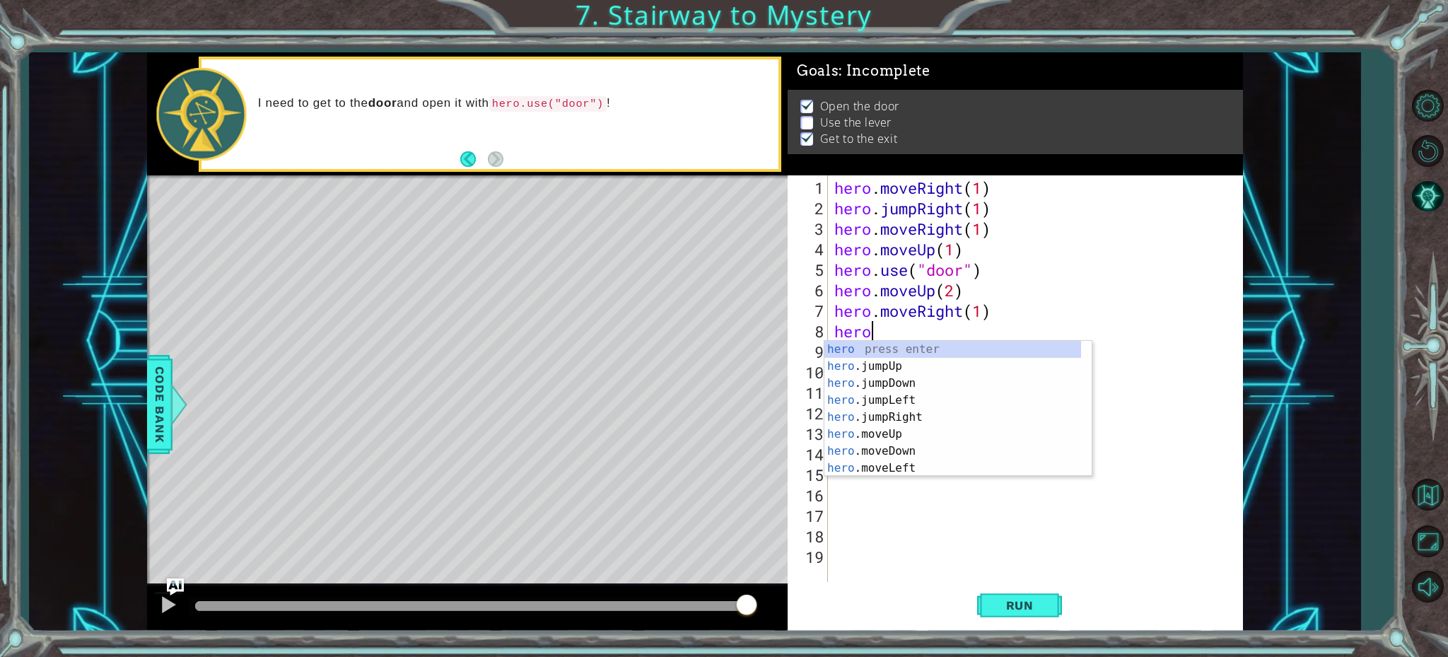
type textarea "h"
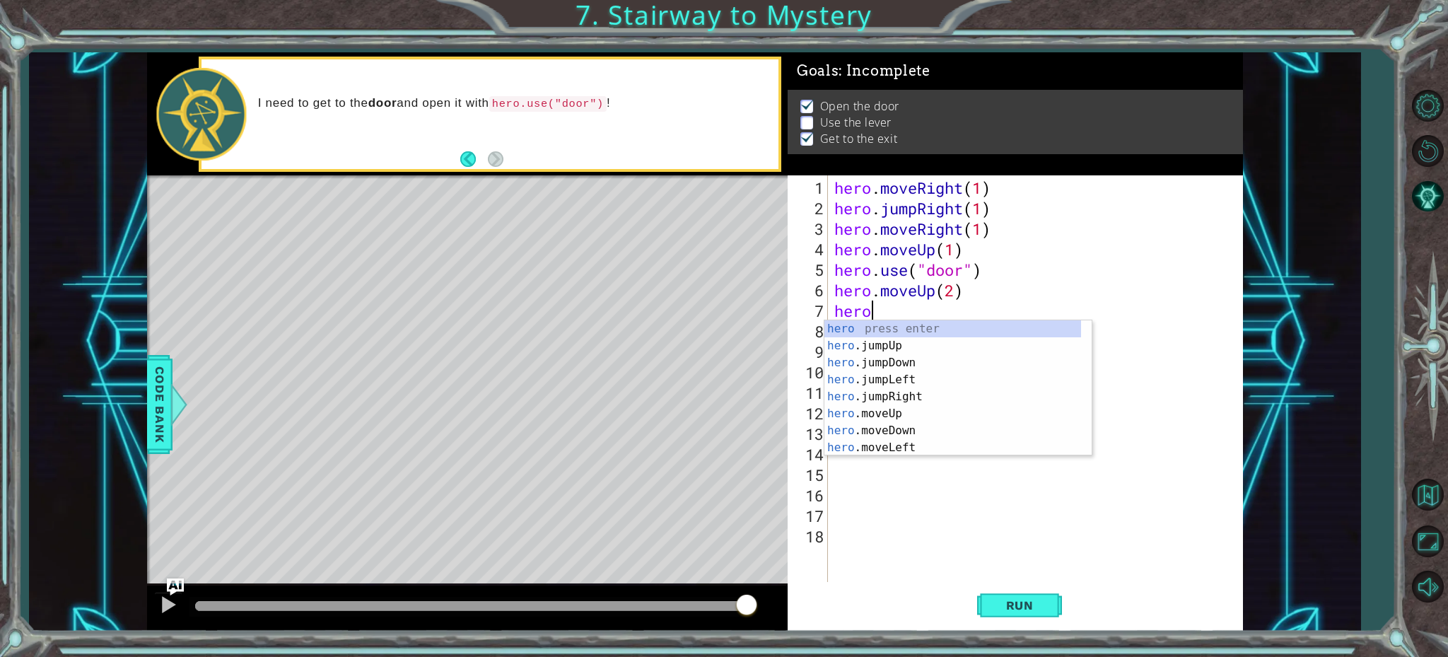
type textarea "h"
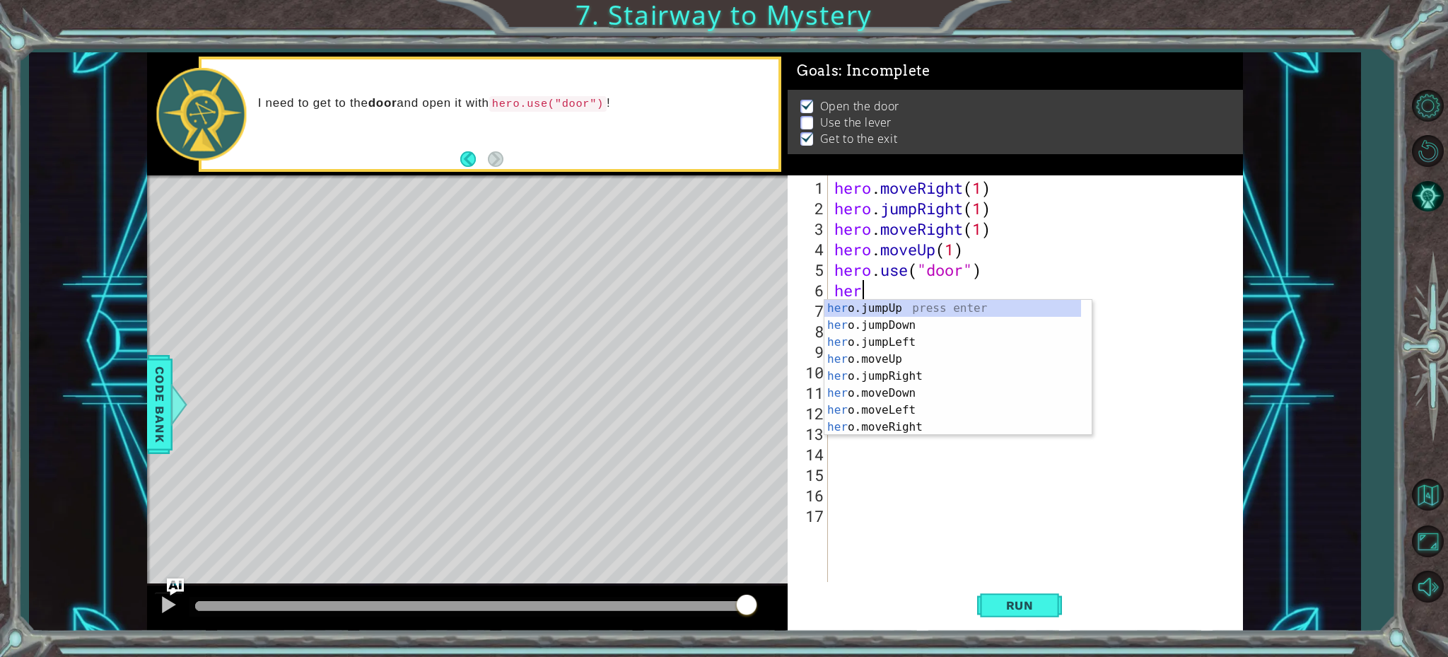
type textarea "h"
click at [874, 414] on div "h ero.jumpUp press enter h ero.moveUp press enter h ero.jumpDown press enter h …" at bounding box center [952, 385] width 257 height 170
type textarea "hero.moveLeft(1)"
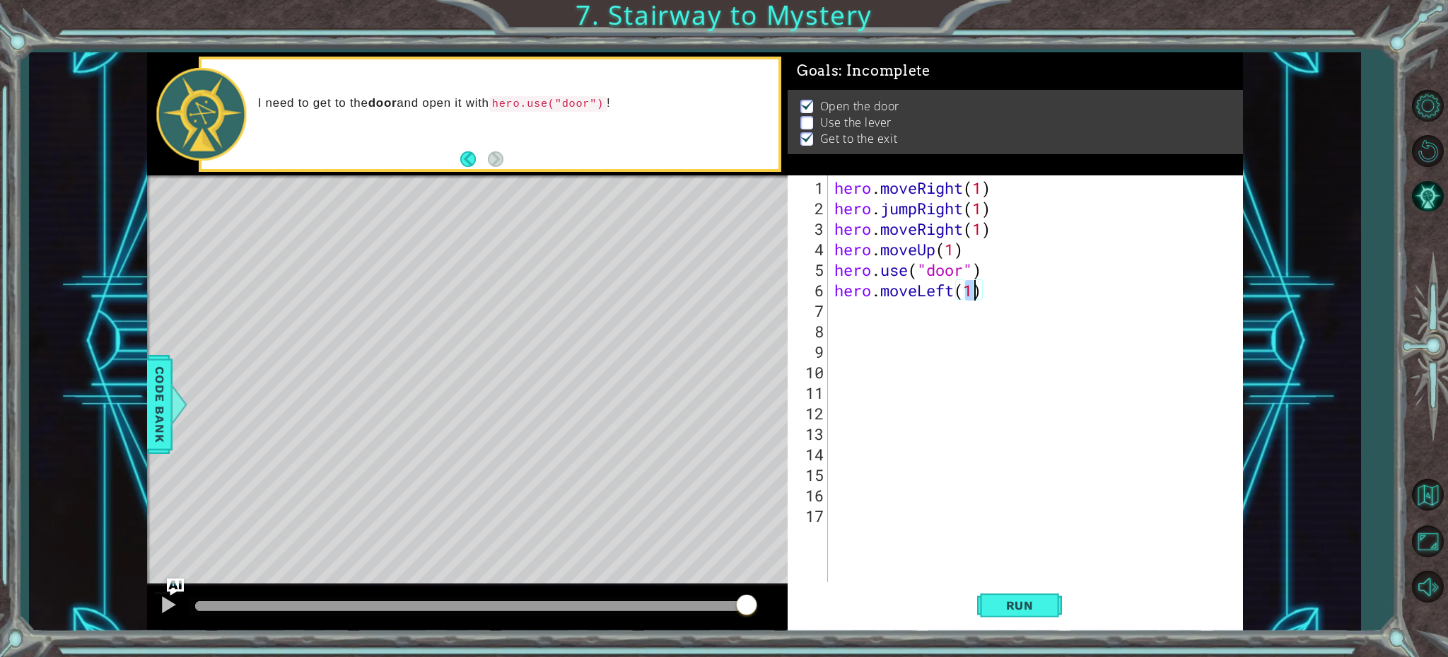
click at [839, 307] on div "hero . moveRight ( 1 ) hero . jumpRight ( 1 ) hero . moveRight ( 1 ) hero . mov…" at bounding box center [1039, 402] width 414 height 451
type textarea "h"
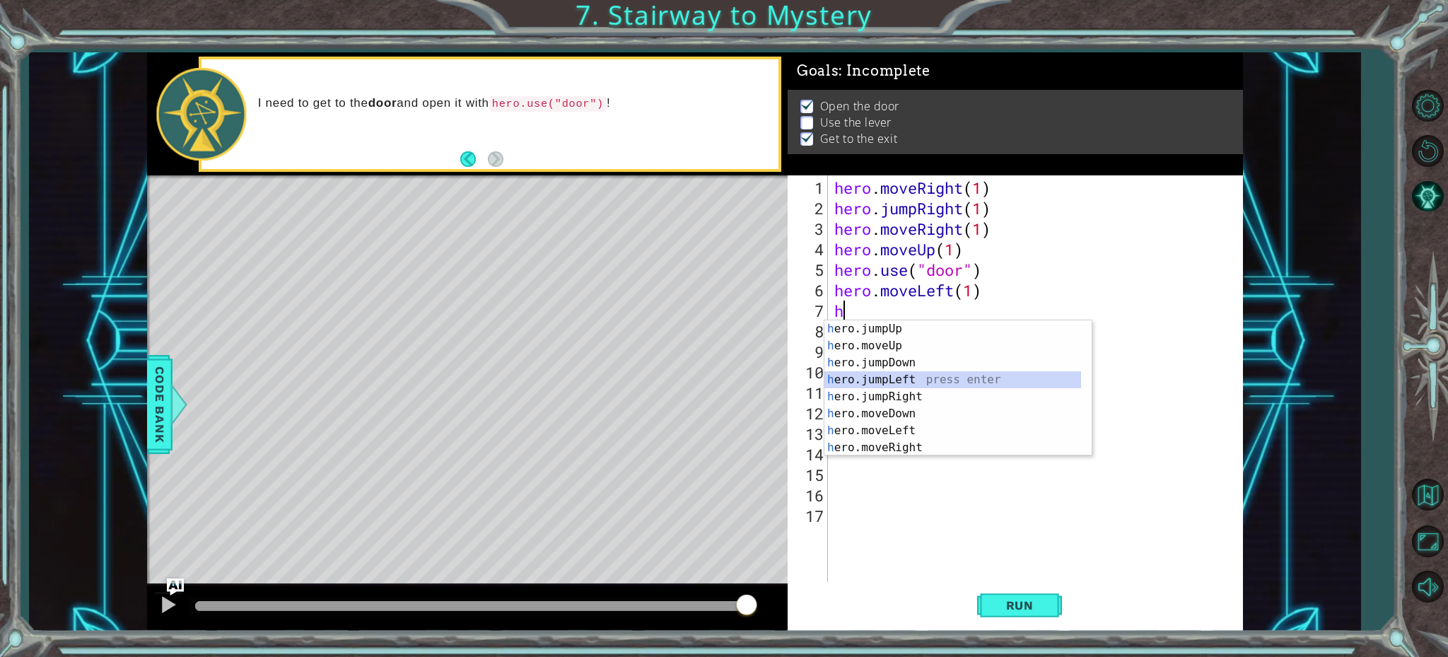
click at [863, 378] on div "h ero.jumpUp press enter h ero.moveUp press enter h ero.jumpDown press enter h …" at bounding box center [952, 405] width 257 height 170
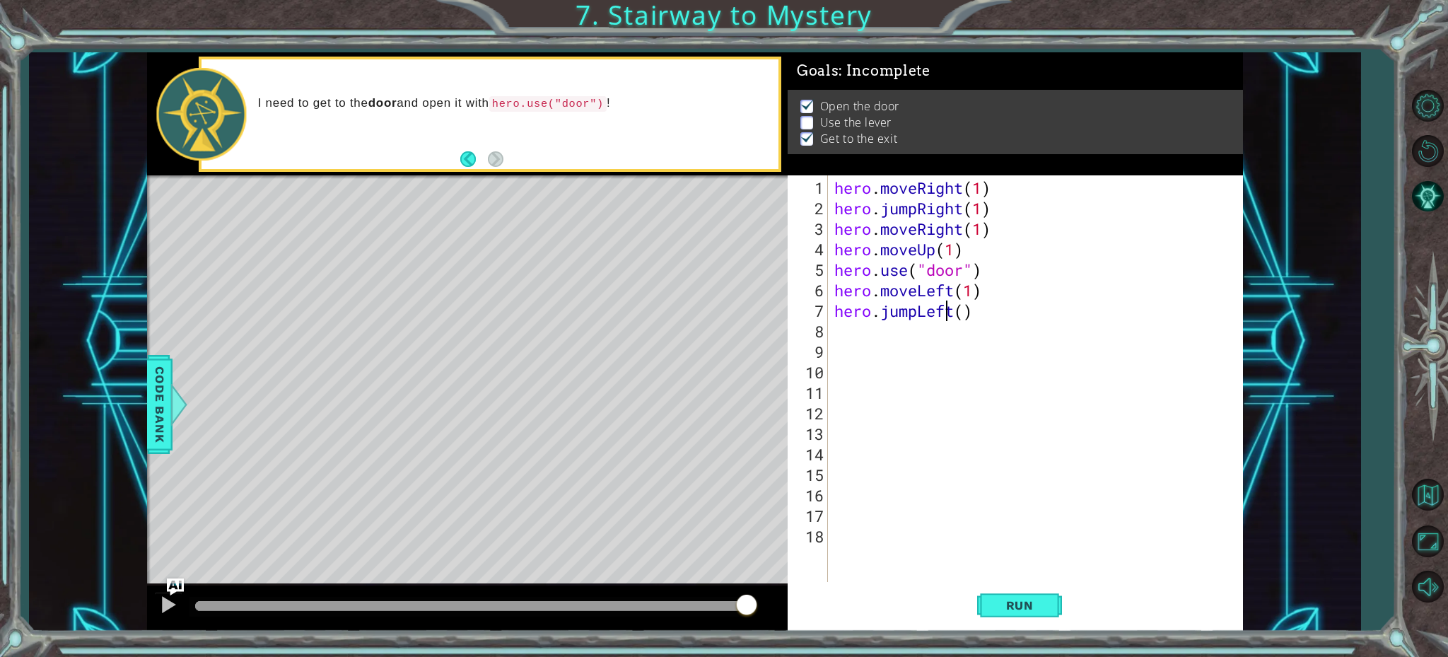
click at [951, 315] on div "hero . moveRight ( 1 ) hero . jumpRight ( 1 ) hero . moveRight ( 1 ) hero . mov…" at bounding box center [1039, 402] width 414 height 451
click at [955, 317] on div "hero . moveRight ( 1 ) hero . jumpRight ( 1 ) hero . moveRight ( 1 ) hero . mov…" at bounding box center [1039, 402] width 414 height 451
click at [919, 317] on div "hero . moveRight ( 1 ) hero . jumpRight ( 1 ) hero . moveRight ( 1 ) hero . mov…" at bounding box center [1039, 402] width 414 height 451
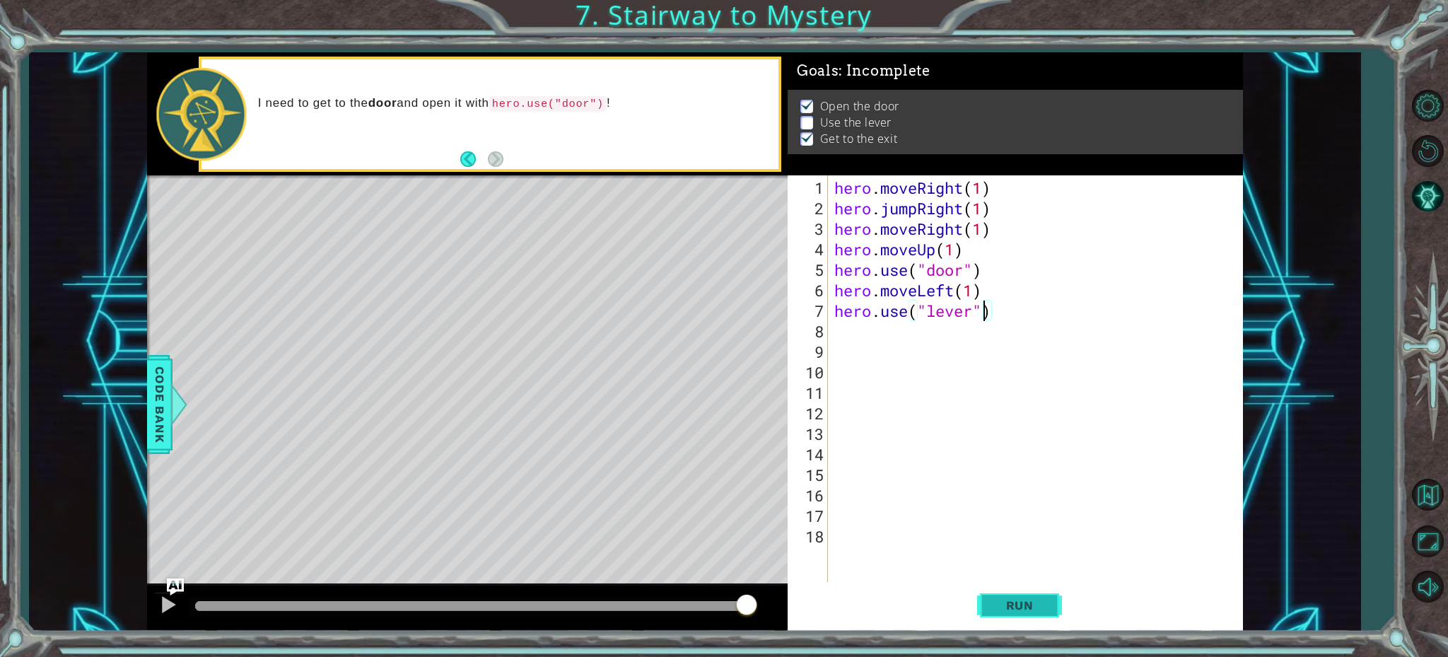
type textarea "hero.use("lever")"
click at [1019, 595] on button "Run" at bounding box center [1019, 604] width 85 height 45
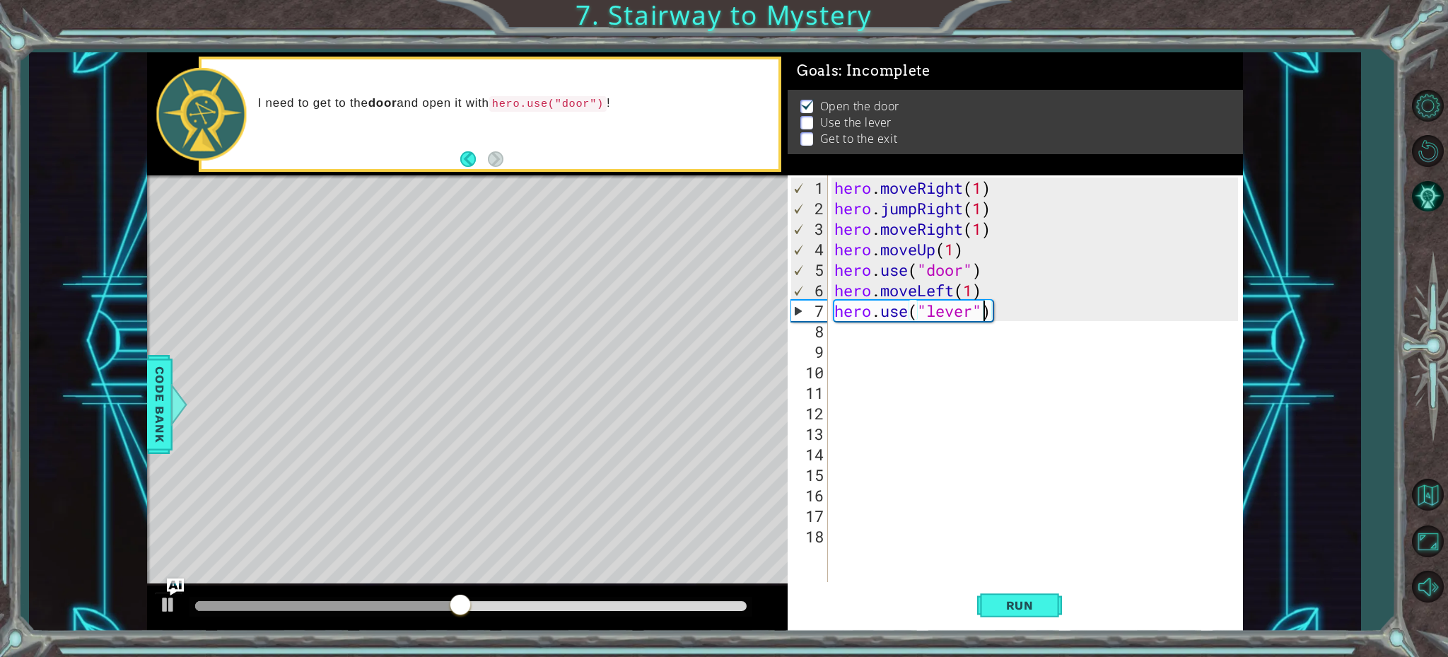
scroll to position [0, 0]
type textarea "hero.moveRight(1)"
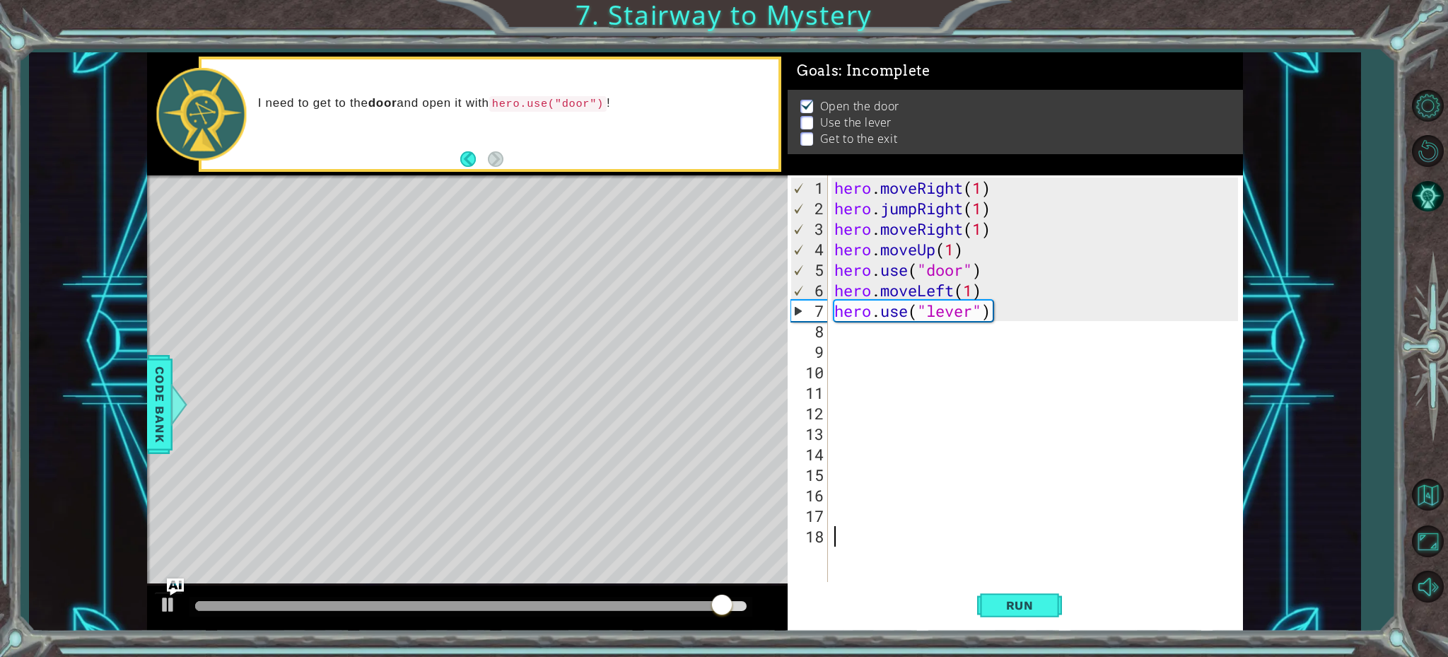
type textarea "hero.moveRight(1)"
drag, startPoint x: 980, startPoint y: 320, endPoint x: 986, endPoint y: 330, distance: 11.4
click at [981, 322] on div "hero . moveRight ( 1 ) hero . jumpRight ( 1 ) hero . moveRight ( 1 ) hero . mov…" at bounding box center [1039, 402] width 414 height 451
click at [986, 325] on div "hero . moveRight ( 1 ) hero . jumpRight ( 1 ) hero . moveRight ( 1 ) hero . mov…" at bounding box center [1039, 402] width 414 height 451
click at [989, 313] on div "hero . moveRight ( 1 ) hero . jumpRight ( 1 ) hero . moveRight ( 1 ) hero . mov…" at bounding box center [1039, 402] width 414 height 451
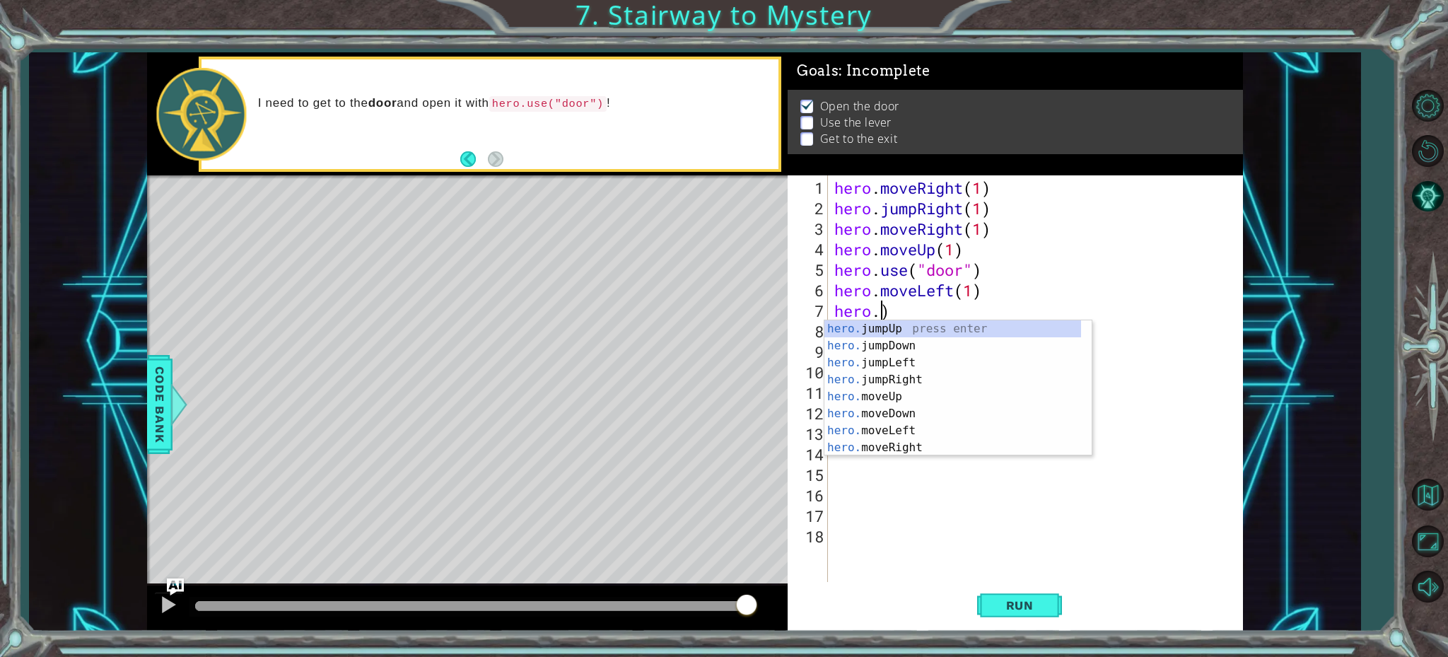
click at [956, 255] on div "hero . moveRight ( 1 ) hero . jumpRight ( 1 ) hero . moveRight ( 1 ) hero . mov…" at bounding box center [1039, 402] width 414 height 451
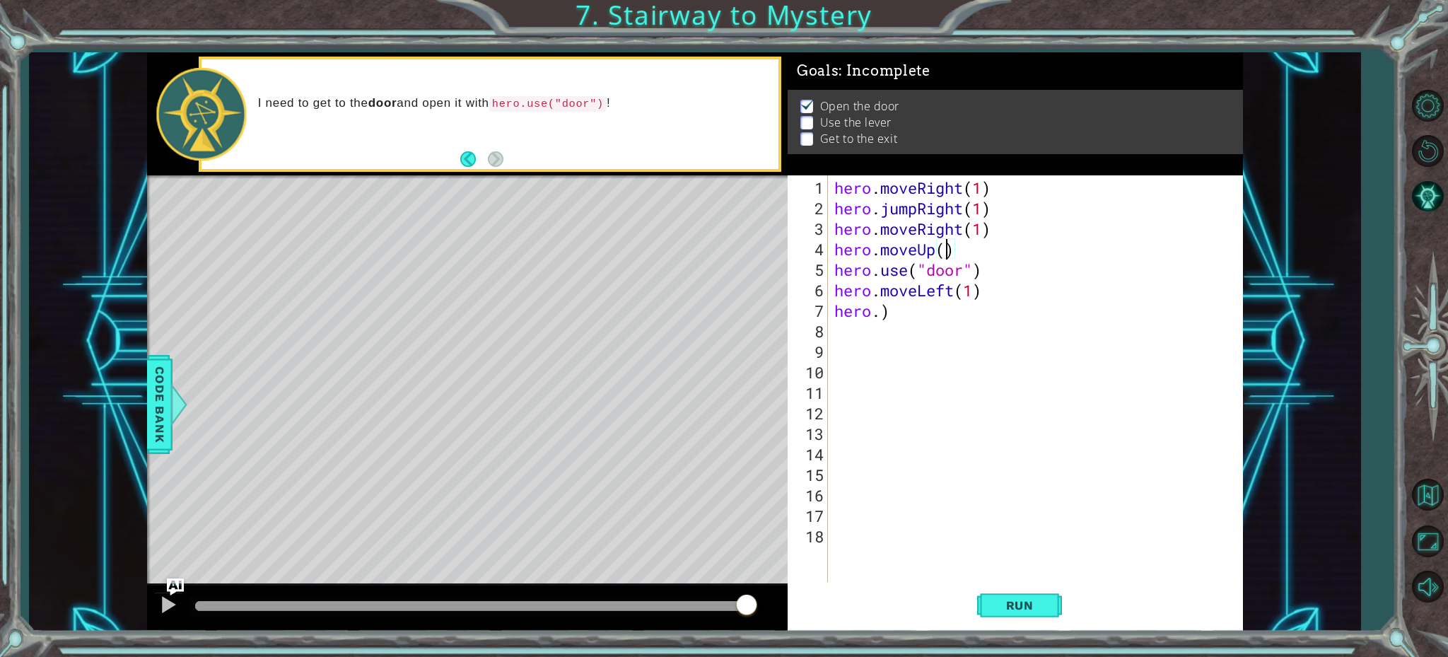
scroll to position [0, 5]
click at [1031, 614] on button "Run" at bounding box center [1019, 604] width 85 height 45
click at [883, 315] on div "hero . moveRight ( 1 ) hero . jumpRight ( 1 ) hero . moveRight ( 1 ) hero . mov…" at bounding box center [1039, 402] width 414 height 451
click at [894, 315] on div "hero . moveRight ( 1 ) hero . jumpRight ( 1 ) hero . moveRight ( 1 ) hero . mov…" at bounding box center [1039, 402] width 414 height 451
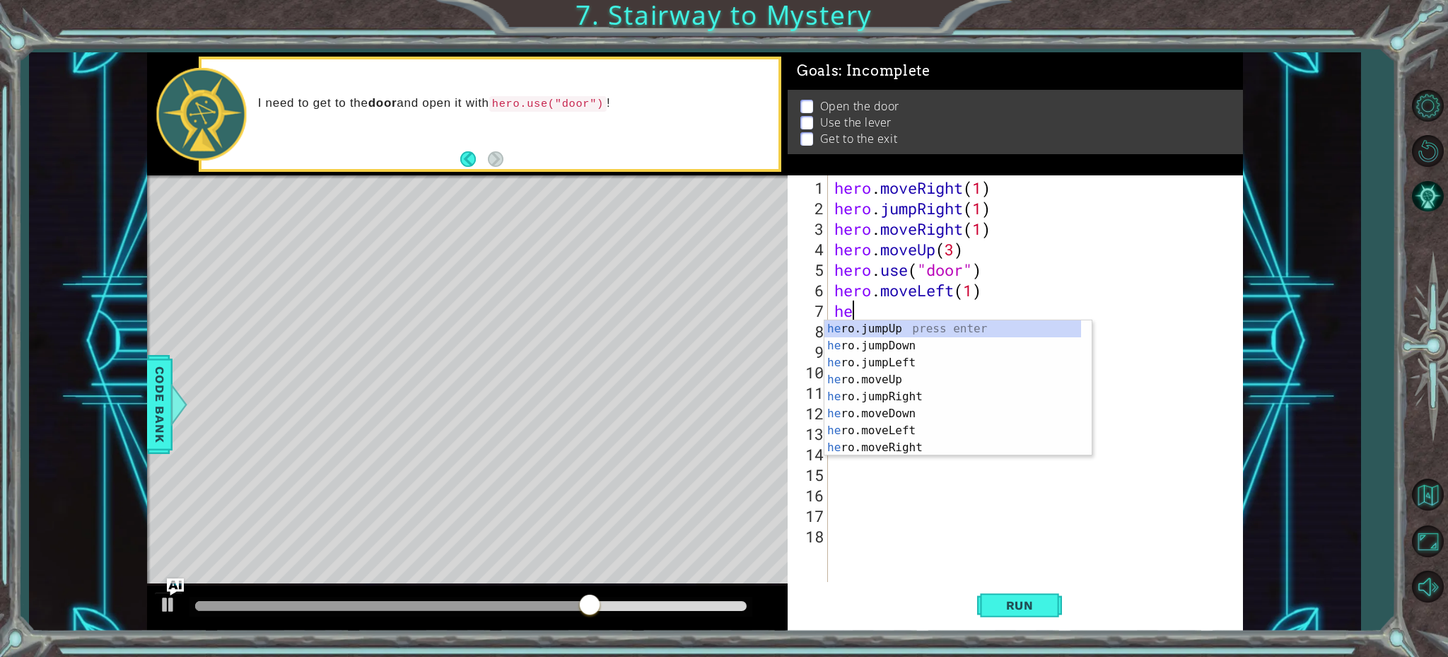
scroll to position [0, 0]
type textarea "h"
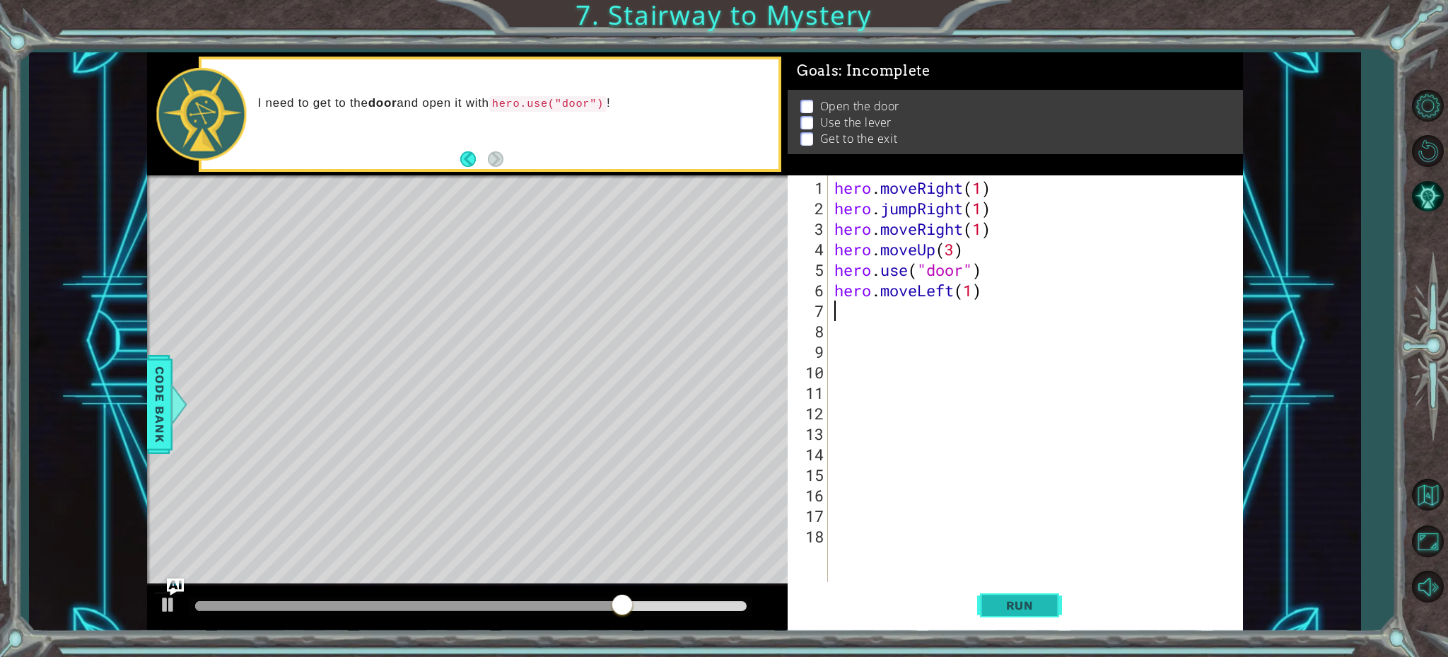
click at [1013, 600] on span "Run" at bounding box center [1020, 605] width 56 height 14
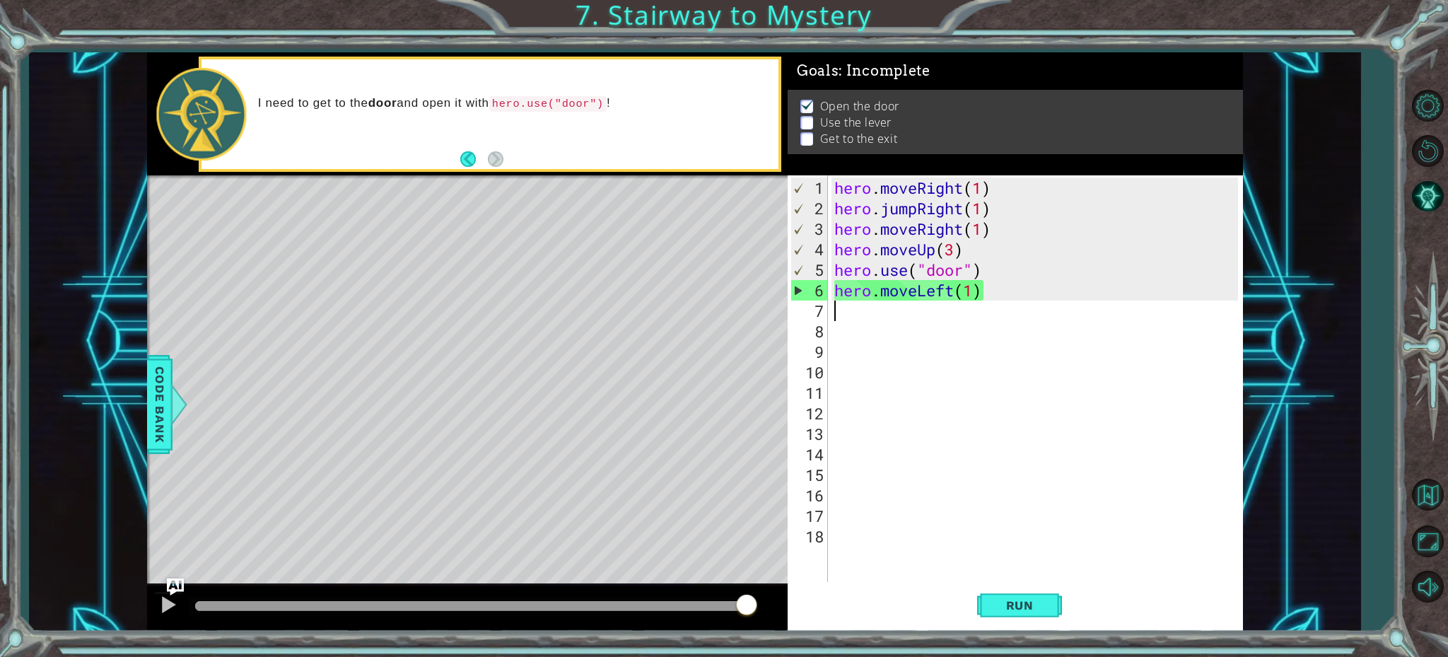
click at [985, 298] on div "hero . moveRight ( 1 ) hero . jumpRight ( 1 ) hero . moveRight ( 1 ) hero . mov…" at bounding box center [1039, 402] width 414 height 451
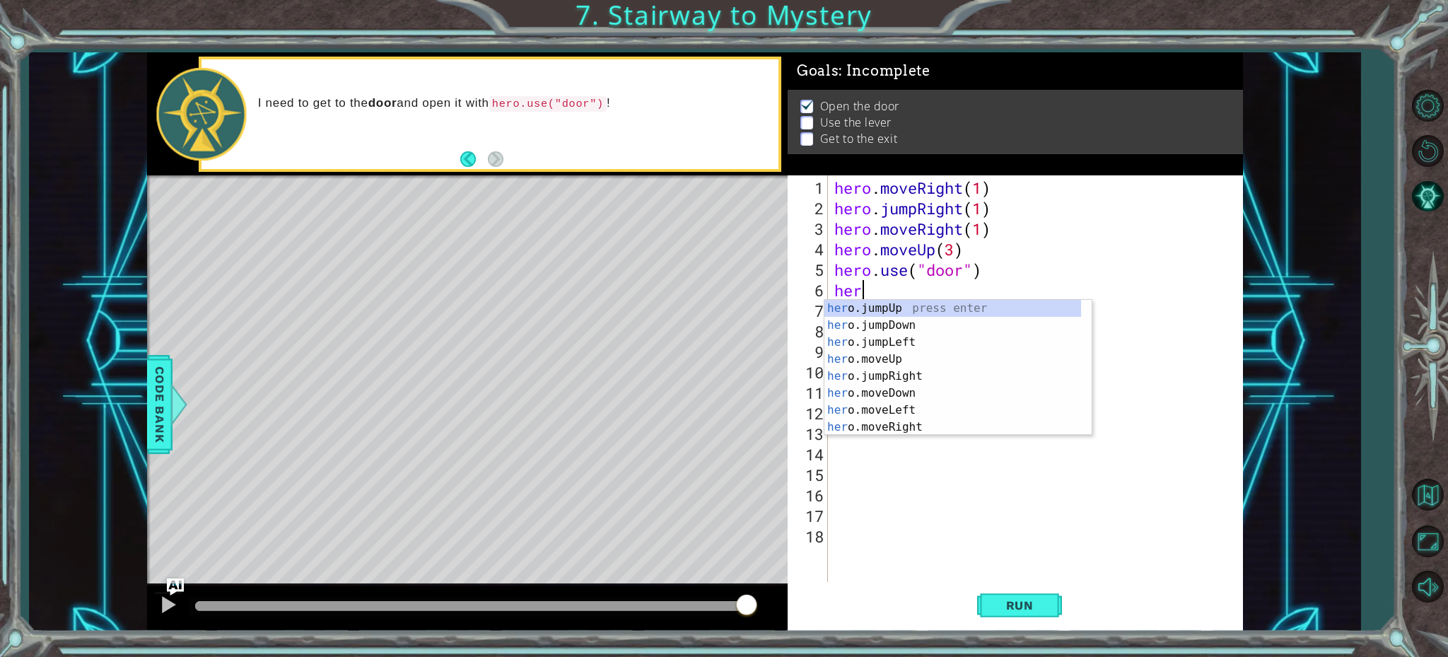
type textarea "h"
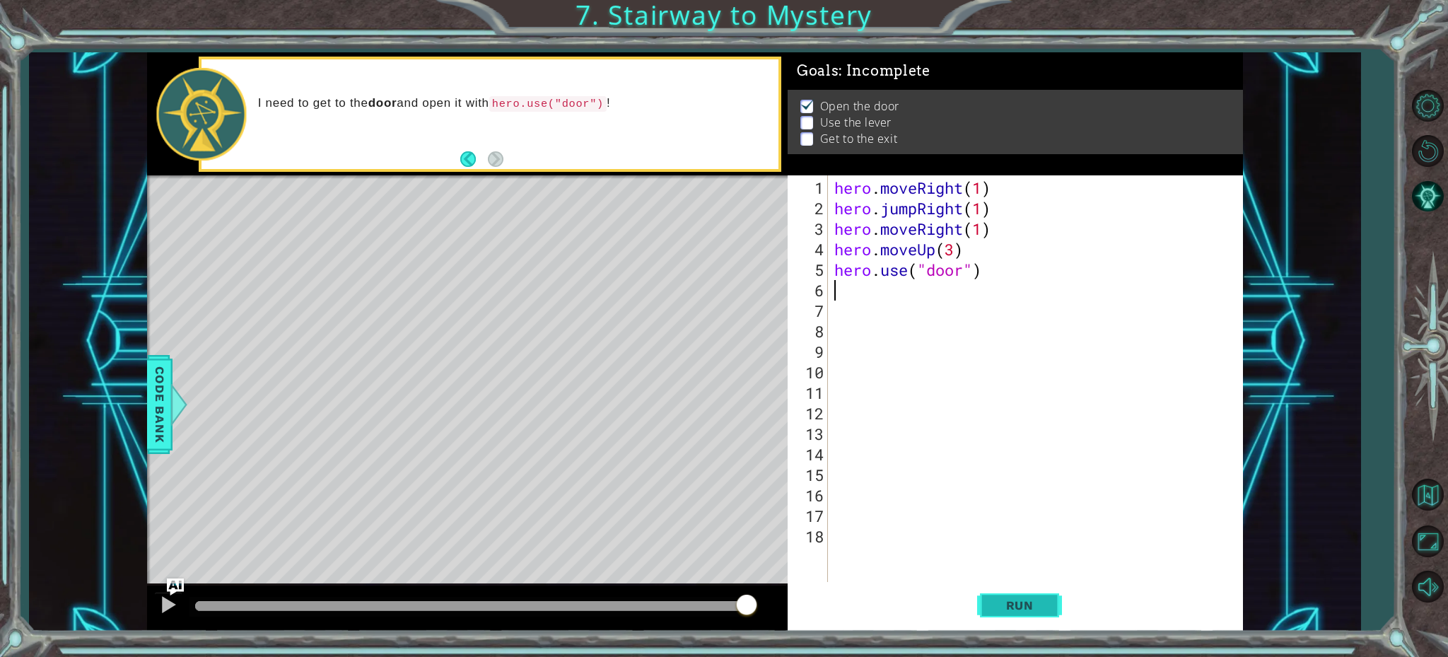
click at [998, 604] on span "Run" at bounding box center [1020, 605] width 56 height 14
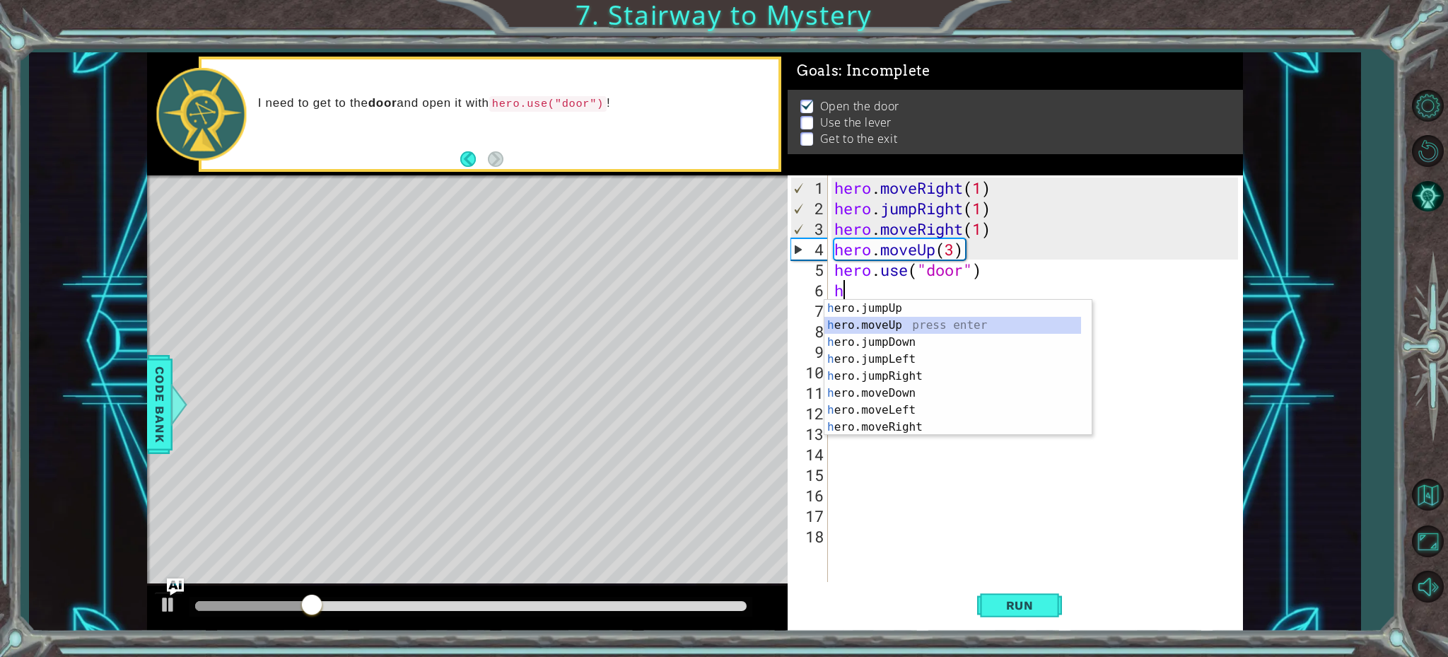
click at [879, 324] on div "h ero.jumpUp press enter h ero.moveUp press enter h ero.jumpDown press enter h …" at bounding box center [952, 385] width 257 height 170
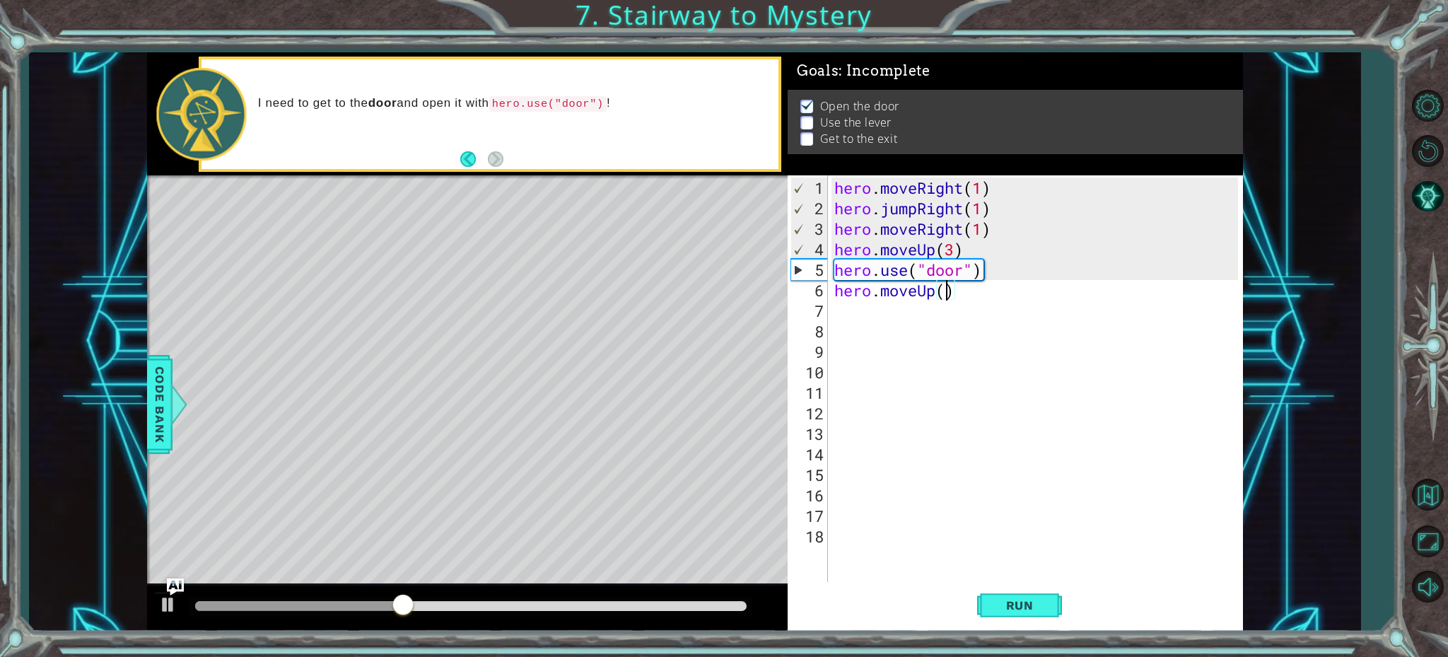
scroll to position [0, 5]
click at [1006, 611] on span "Run" at bounding box center [1020, 605] width 56 height 14
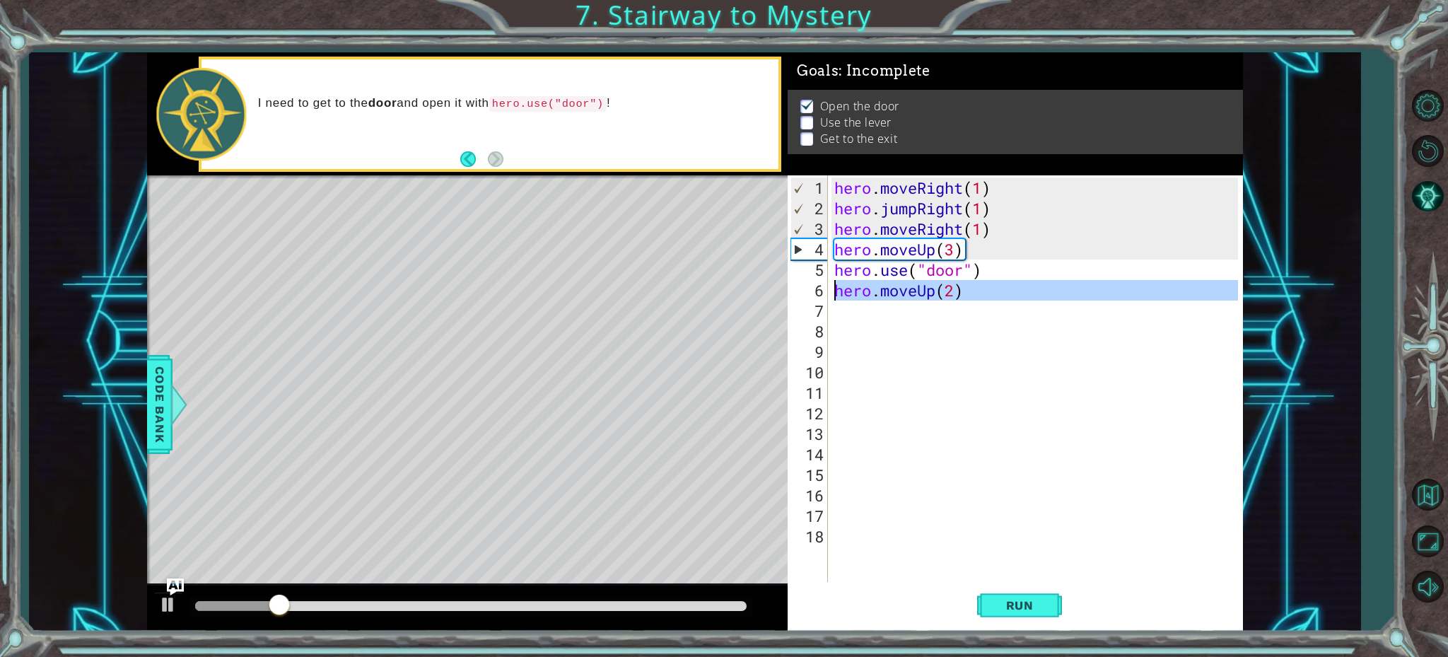
click at [812, 279] on div "5" at bounding box center [809, 270] width 37 height 21
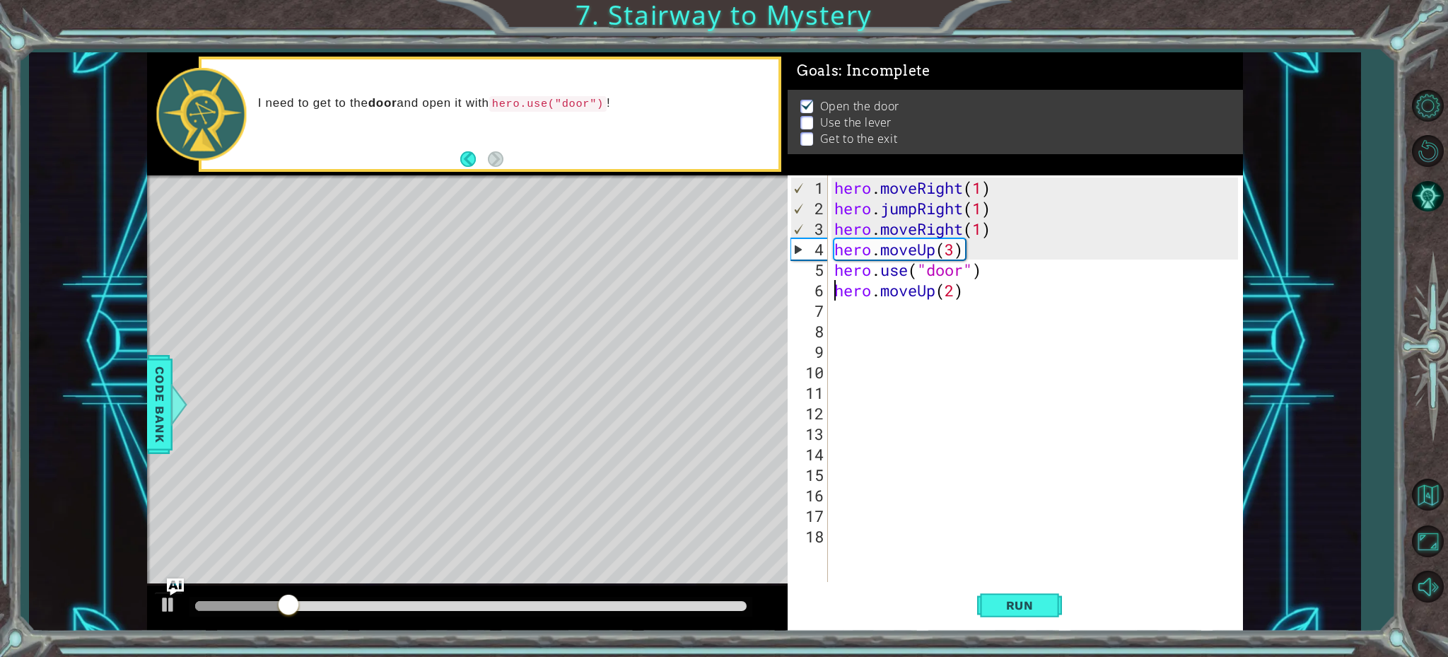
click at [814, 273] on div "5" at bounding box center [809, 270] width 37 height 21
click at [815, 270] on div "5" at bounding box center [809, 270] width 37 height 21
type textarea "hero.use("door")"
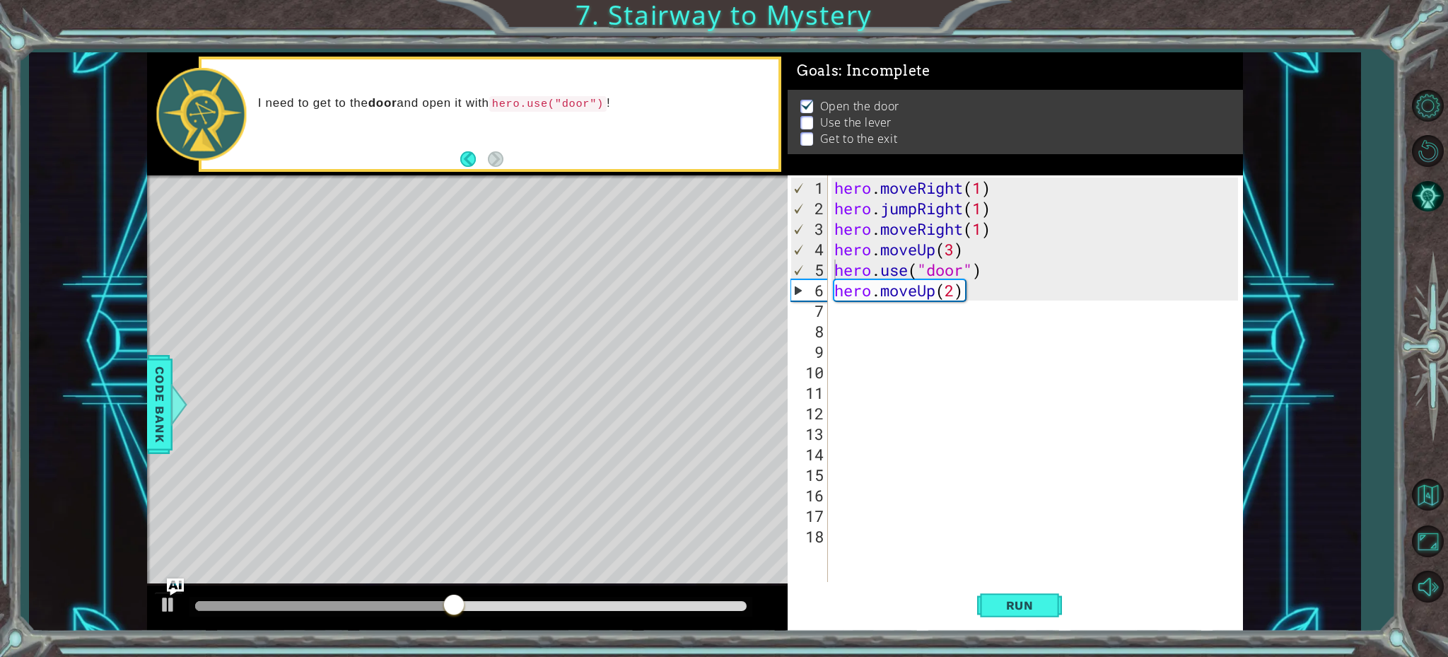
drag, startPoint x: 1265, startPoint y: 395, endPoint x: 1219, endPoint y: 349, distance: 65.0
click at [1237, 357] on div "1 2 3 4 5 hero . moveRight ( 1 ) hero . jumpRight ( 1 ) hero . moveRight ( 1 ) …" at bounding box center [695, 341] width 1332 height 578
click at [841, 321] on div "hero . moveRight ( 1 ) hero . jumpRight ( 1 ) hero . moveRight ( 1 ) hero . mov…" at bounding box center [1039, 402] width 414 height 451
click at [837, 313] on div "hero . moveRight ( 1 ) hero . jumpRight ( 1 ) hero . moveRight ( 1 ) hero . mov…" at bounding box center [1039, 402] width 414 height 451
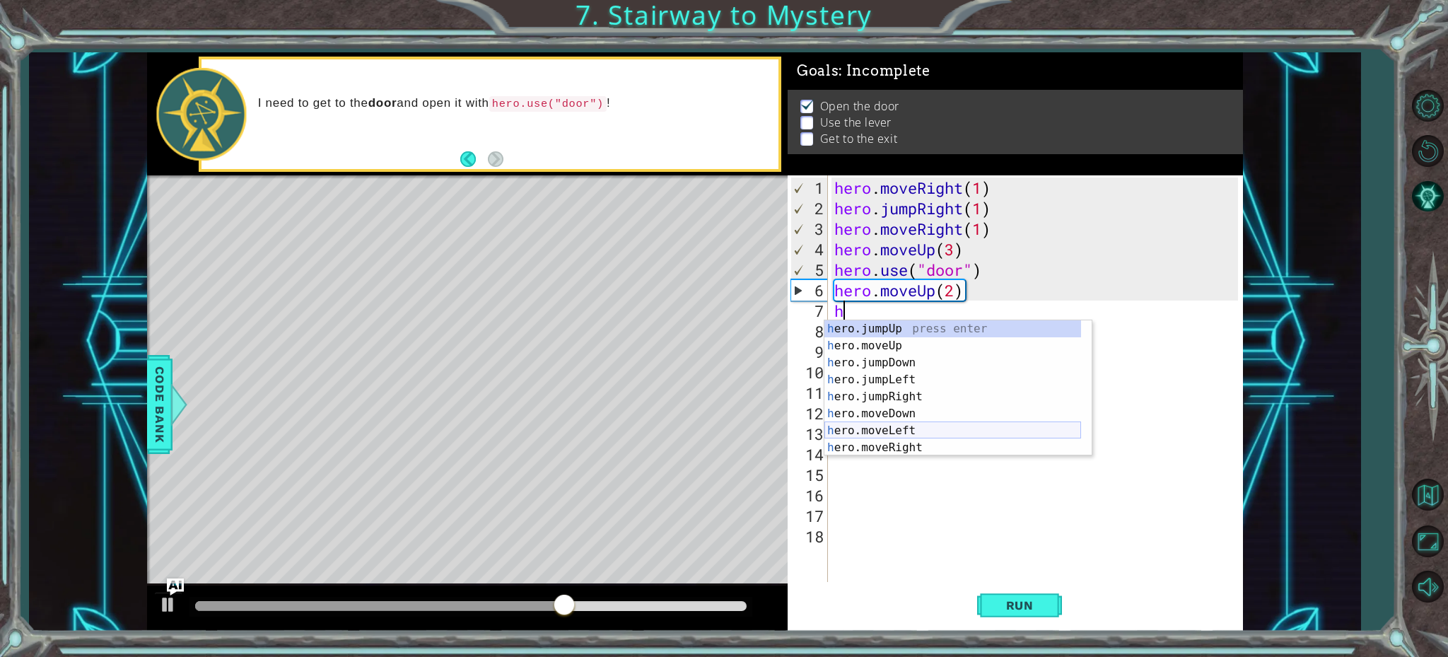
drag, startPoint x: 869, startPoint y: 431, endPoint x: 873, endPoint y: 425, distance: 7.3
click at [870, 430] on div "h ero.jumpUp press enter h ero.moveUp press enter h ero.jumpDown press enter h …" at bounding box center [952, 405] width 257 height 170
type textarea "hero.moveLeft(1)"
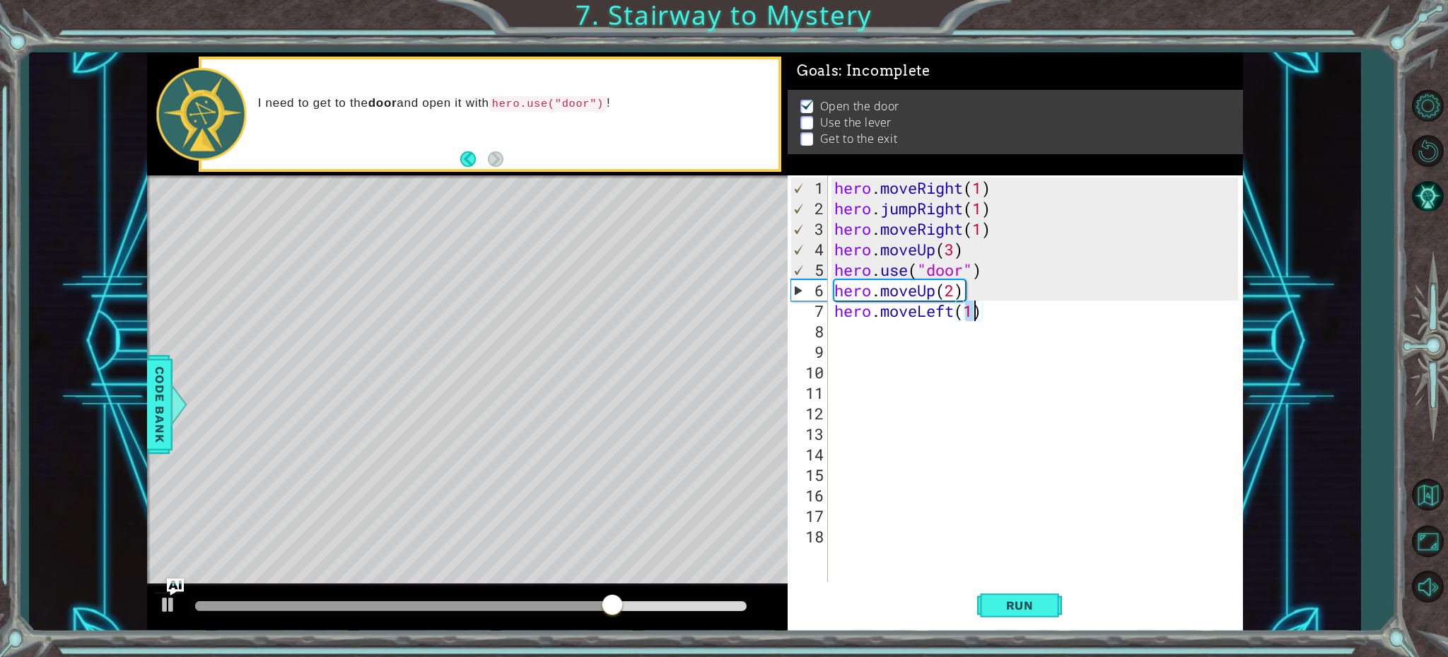
click at [850, 337] on div "hero . moveRight ( 1 ) hero . jumpRight ( 1 ) hero . moveRight ( 1 ) hero . mov…" at bounding box center [1039, 402] width 414 height 451
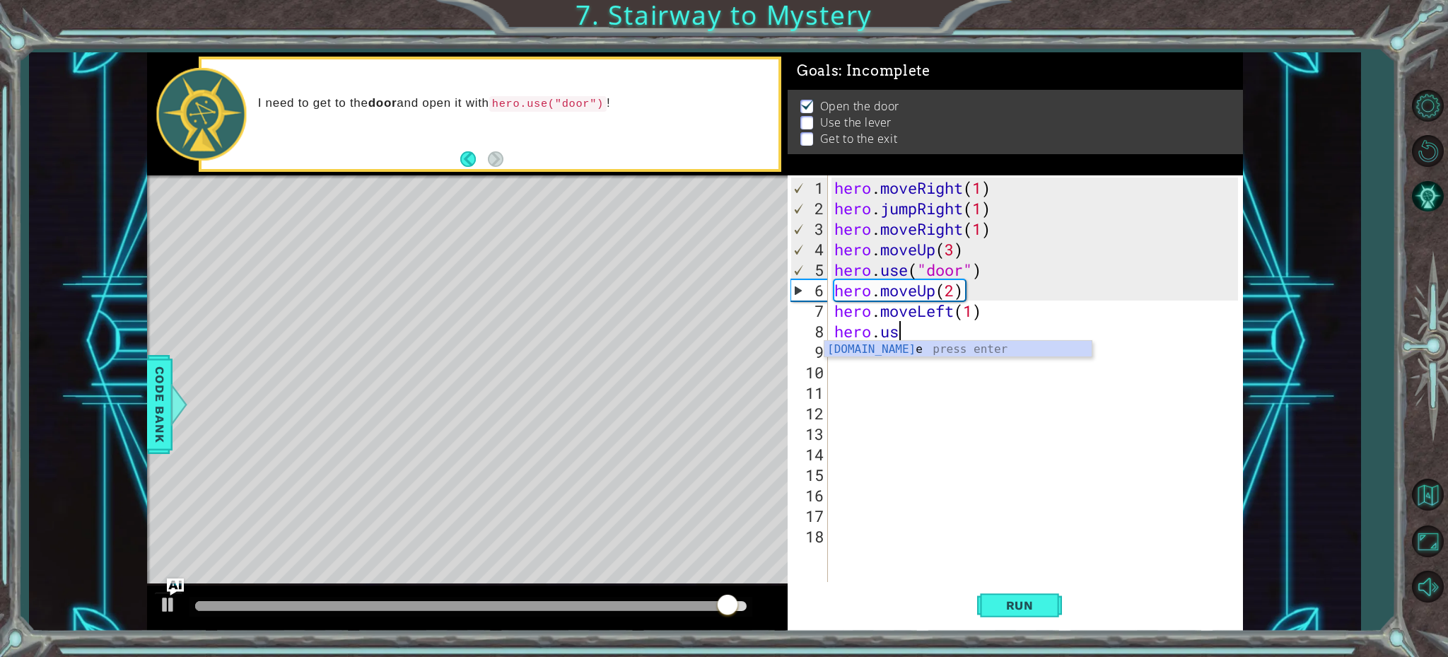
scroll to position [0, 2]
click at [870, 354] on div "hero.use press enter" at bounding box center [957, 366] width 267 height 51
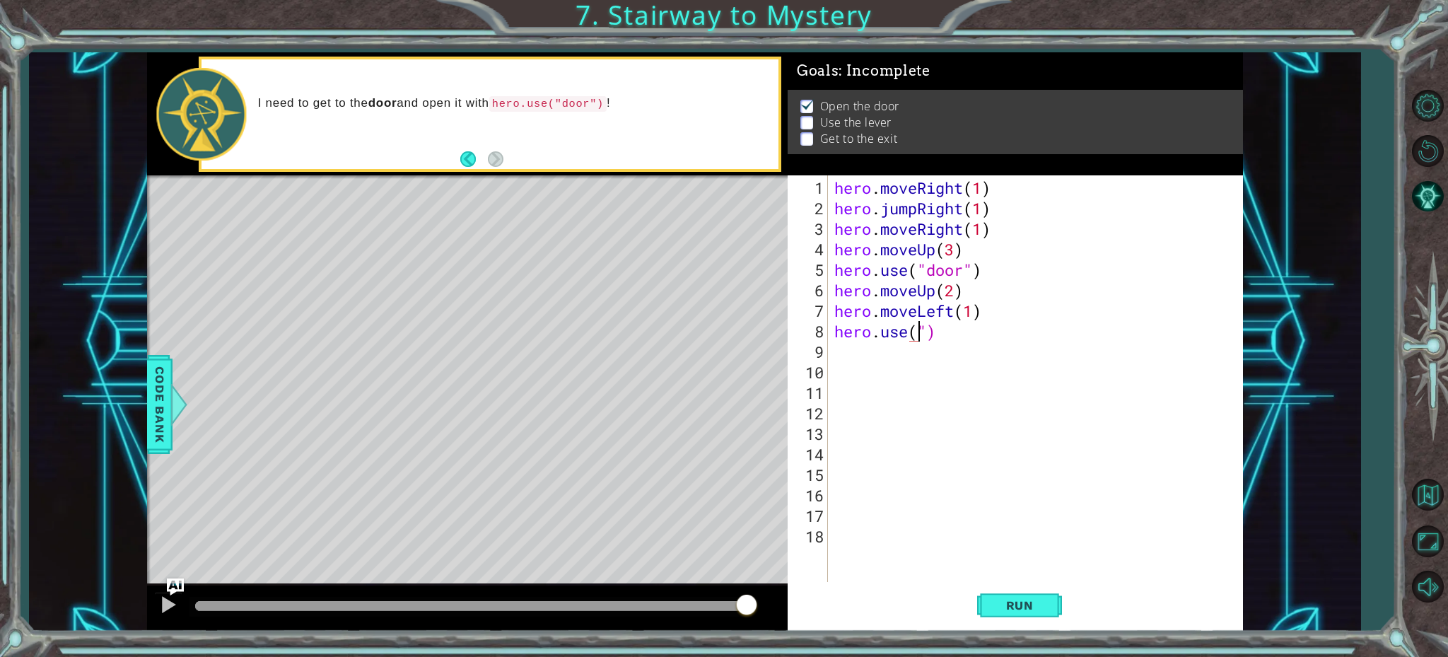
scroll to position [0, 4]
type textarea "hero.use("lever")"
click at [843, 351] on div "hero . moveRight ( 1 ) hero . jumpRight ( 1 ) hero . moveRight ( 1 ) hero . mov…" at bounding box center [1039, 402] width 414 height 451
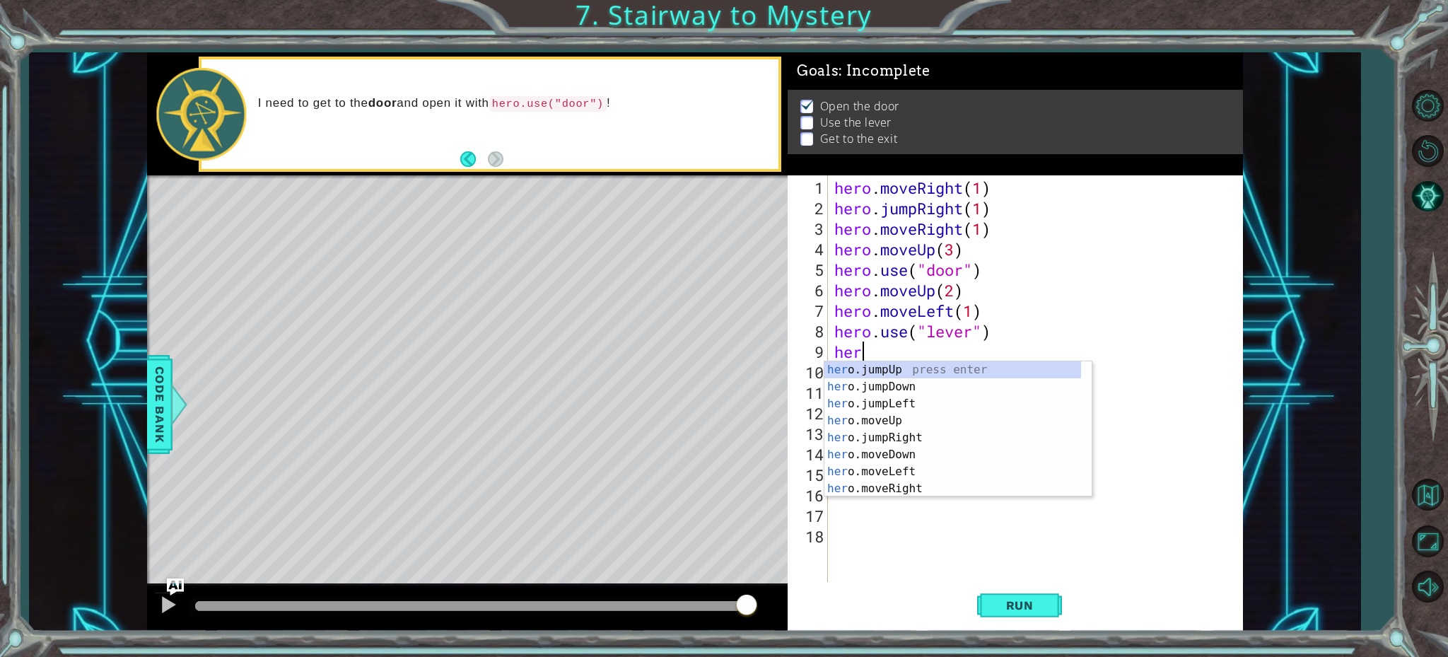
scroll to position [0, 0]
type textarea "h"
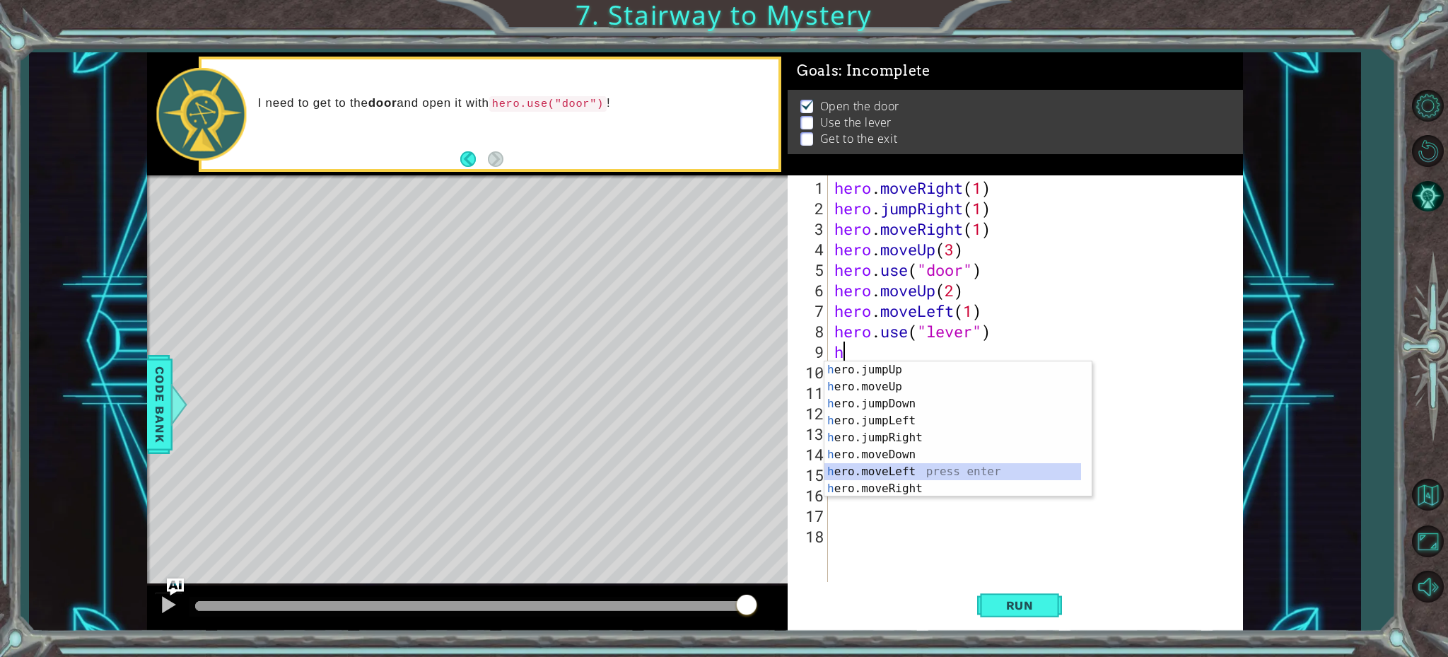
click at [871, 472] on div "h ero.jumpUp press enter h ero.moveUp press enter h ero.jumpDown press enter h …" at bounding box center [952, 446] width 257 height 170
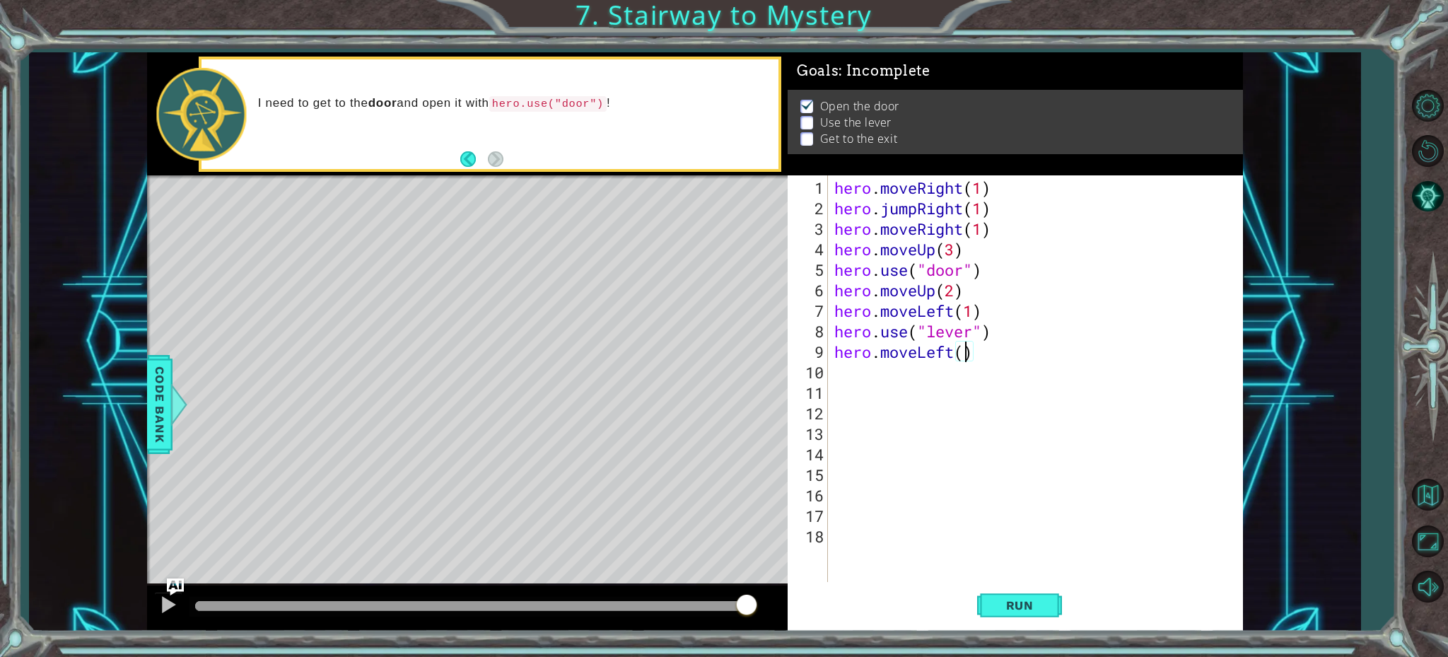
type textarea "hero.moveLeft(2)"
click at [842, 382] on div "hero . moveRight ( 1 ) hero . jumpRight ( 1 ) hero . moveRight ( 1 ) hero . mov…" at bounding box center [1039, 402] width 414 height 451
click at [832, 372] on div "hero . moveRight ( 1 ) hero . jumpRight ( 1 ) hero . moveRight ( 1 ) hero . mov…" at bounding box center [1039, 402] width 414 height 451
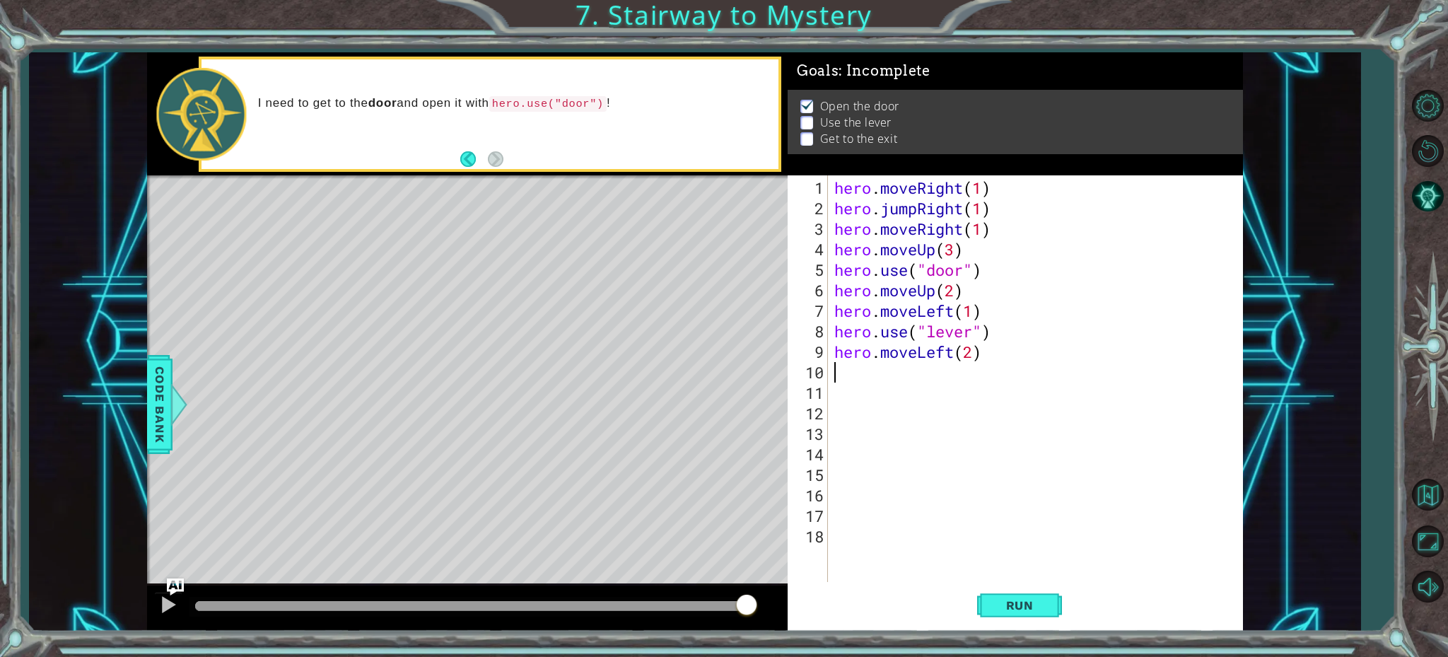
type textarea "h"
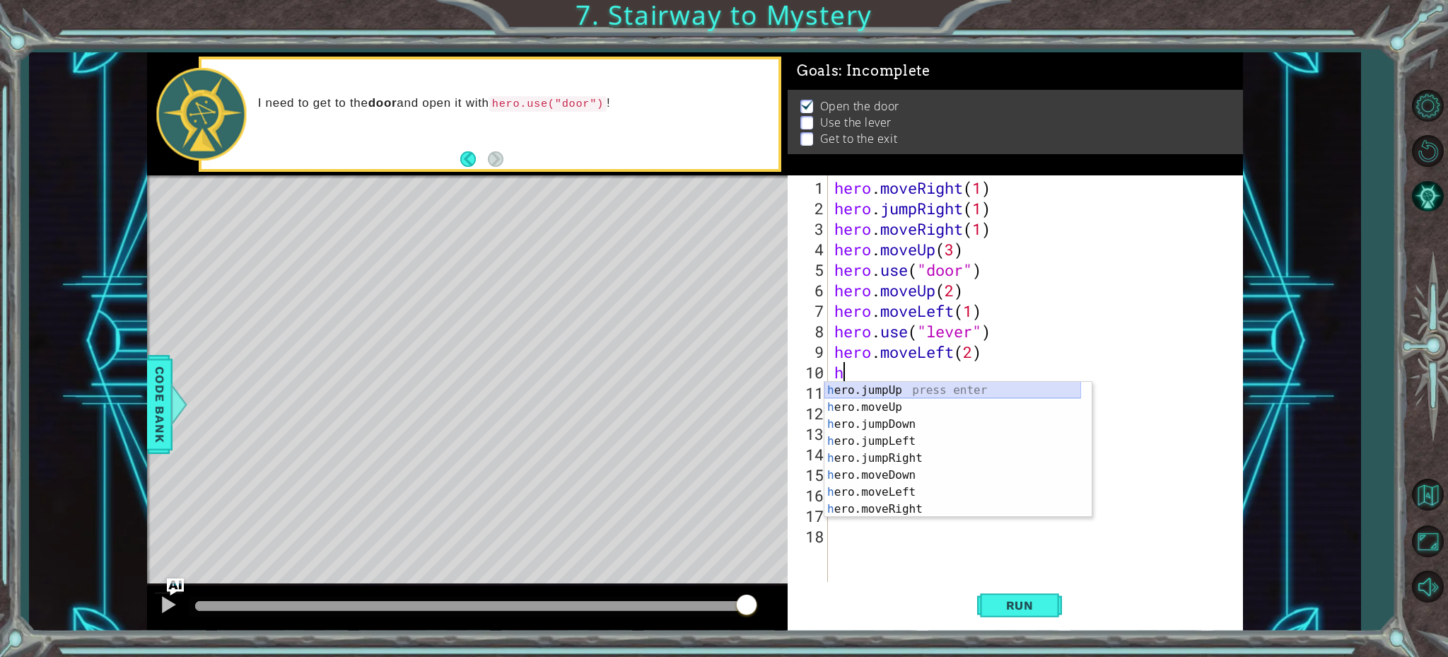
click at [868, 393] on div "h ero.jumpUp press enter h ero.moveUp press enter h ero.jumpDown press enter h …" at bounding box center [952, 467] width 257 height 170
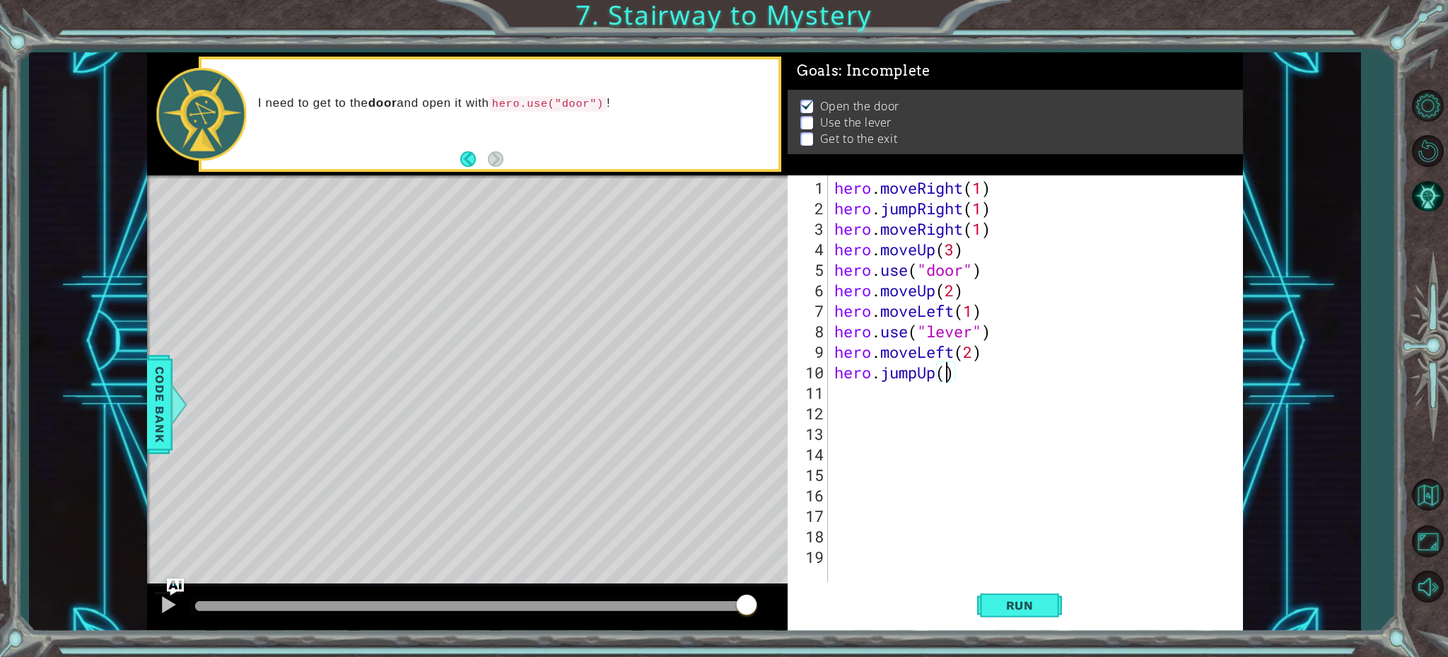
click at [949, 380] on div "hero . moveRight ( 1 ) hero . jumpRight ( 1 ) hero . moveRight ( 1 ) hero . mov…" at bounding box center [1039, 402] width 414 height 451
type textarea "hero.jumpUp(1)"
click at [1005, 594] on button "Run" at bounding box center [1019, 604] width 85 height 45
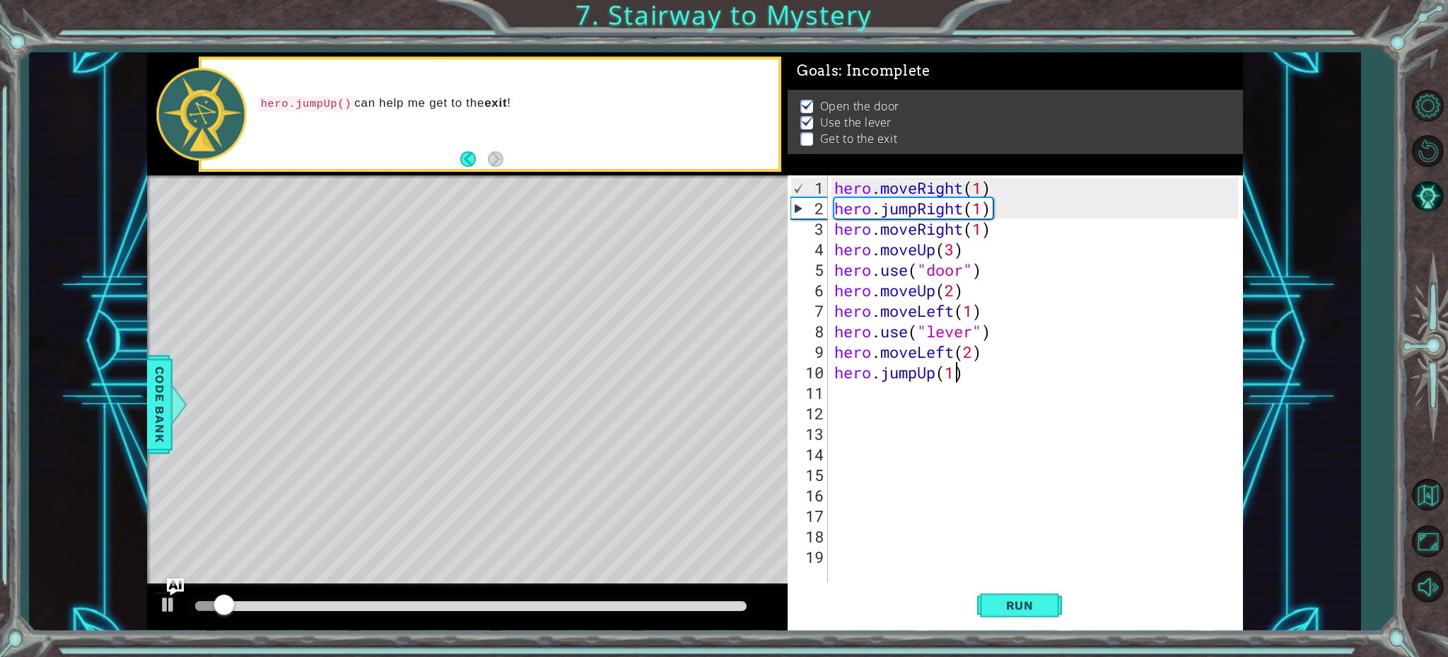
click at [835, 396] on div "hero . moveRight ( 1 ) hero . jumpRight ( 1 ) hero . moveRight ( 1 ) hero . mov…" at bounding box center [1039, 402] width 414 height 451
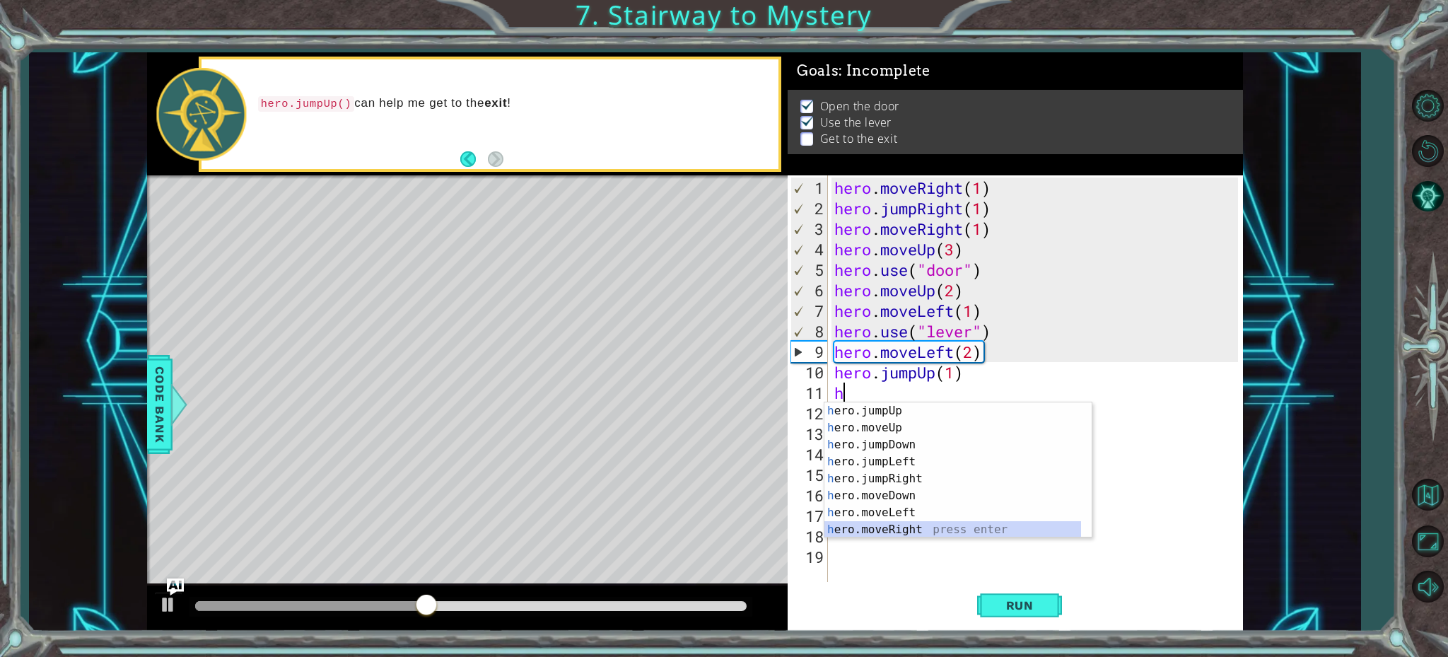
click at [883, 526] on div "h ero.jumpUp press enter h ero.moveUp press enter h ero.jumpDown press enter h …" at bounding box center [952, 487] width 257 height 170
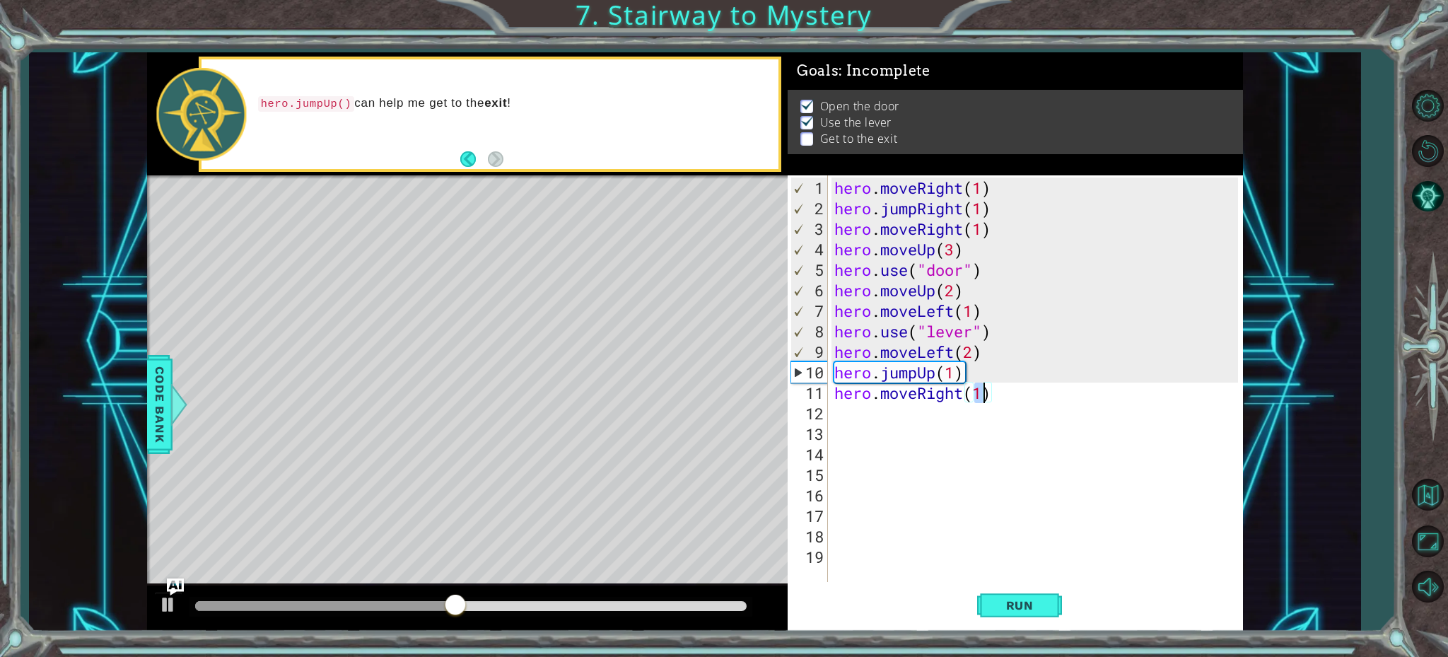
scroll to position [0, 6]
type textarea "hero.moveRight(2)"
click at [1009, 612] on button "Run" at bounding box center [1019, 604] width 85 height 45
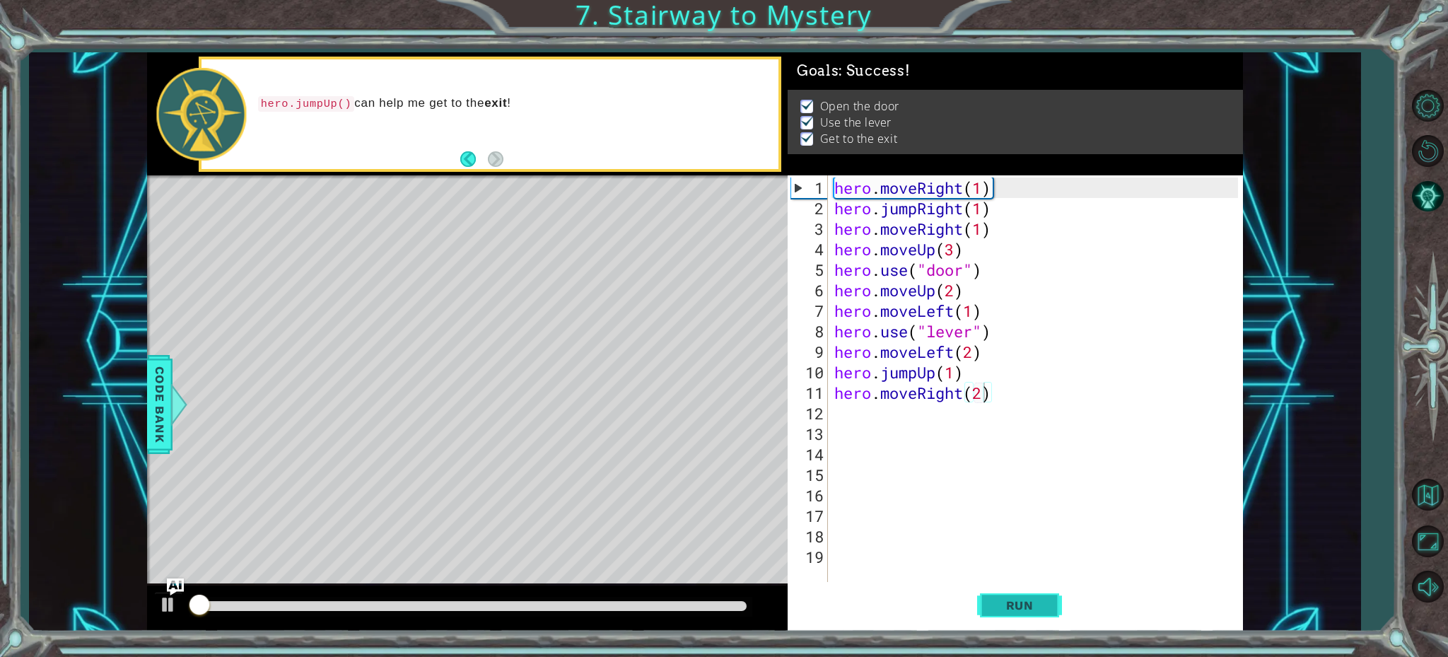
click at [1008, 604] on span "Run" at bounding box center [1020, 605] width 56 height 14
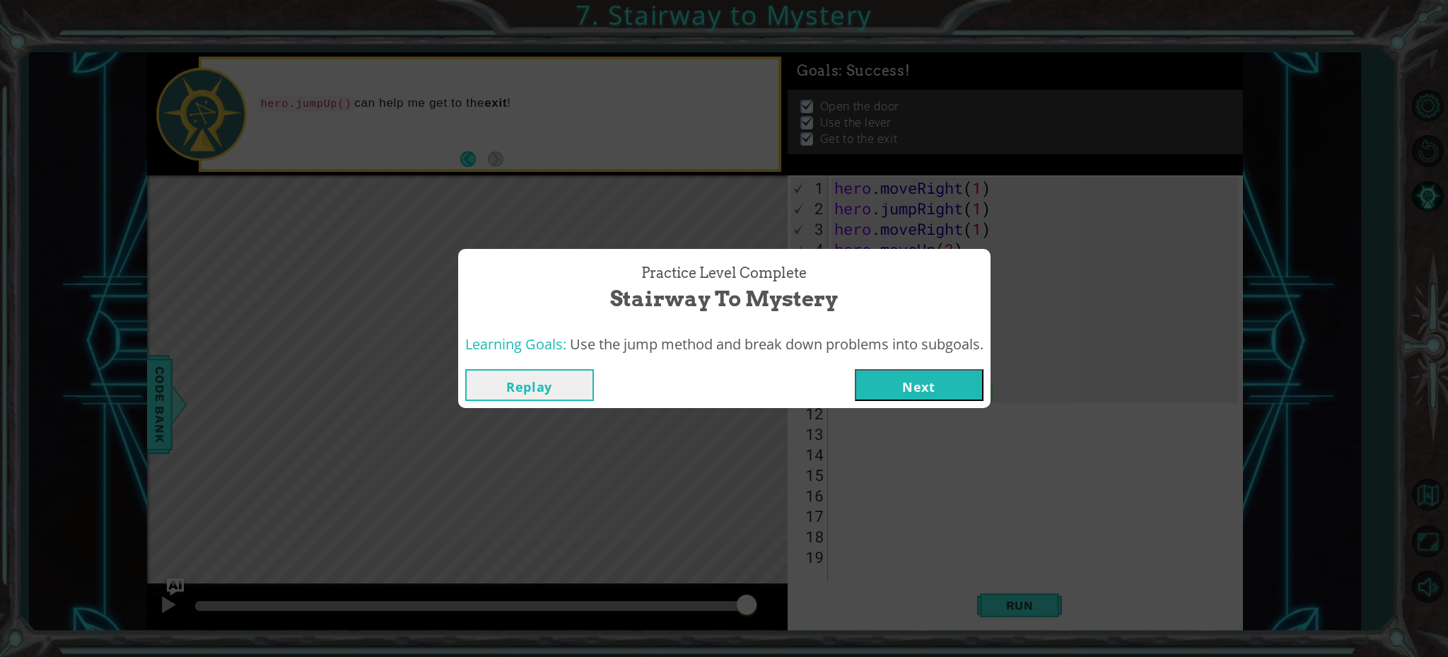
click at [932, 385] on button "Next" at bounding box center [919, 385] width 129 height 32
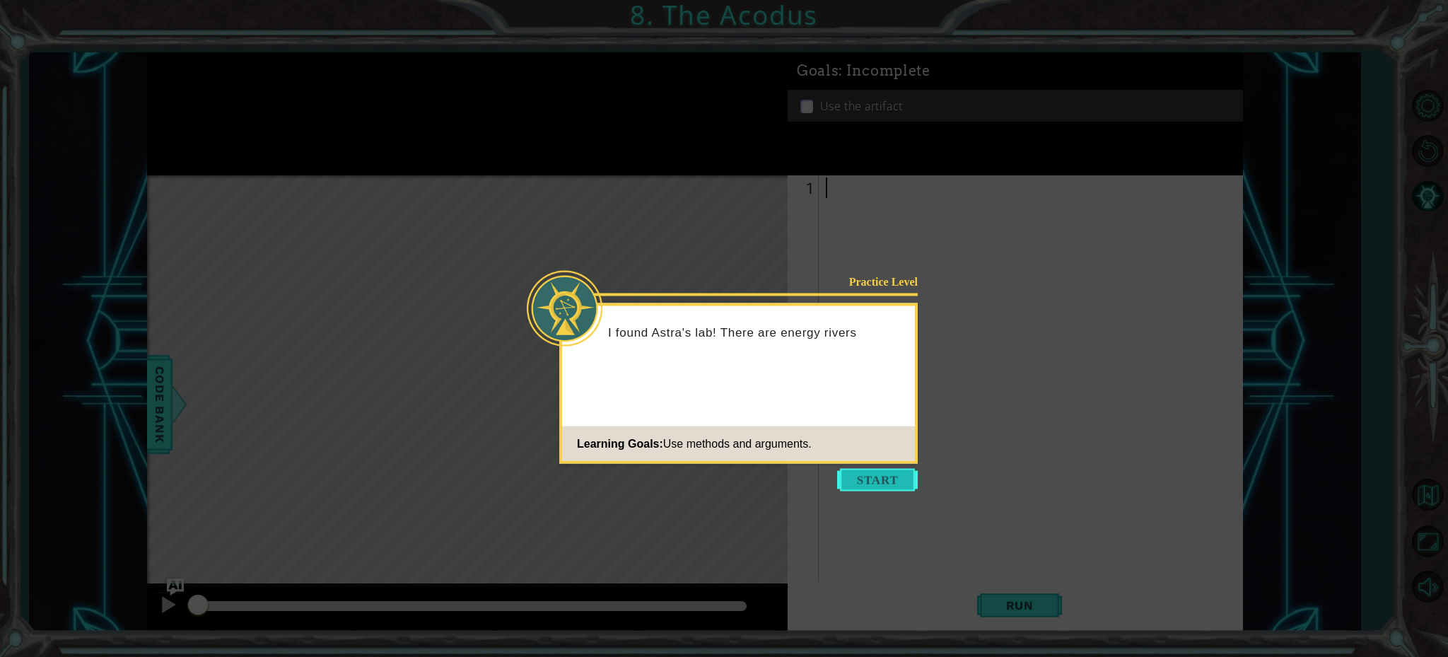
click at [884, 478] on button "Start" at bounding box center [877, 480] width 81 height 23
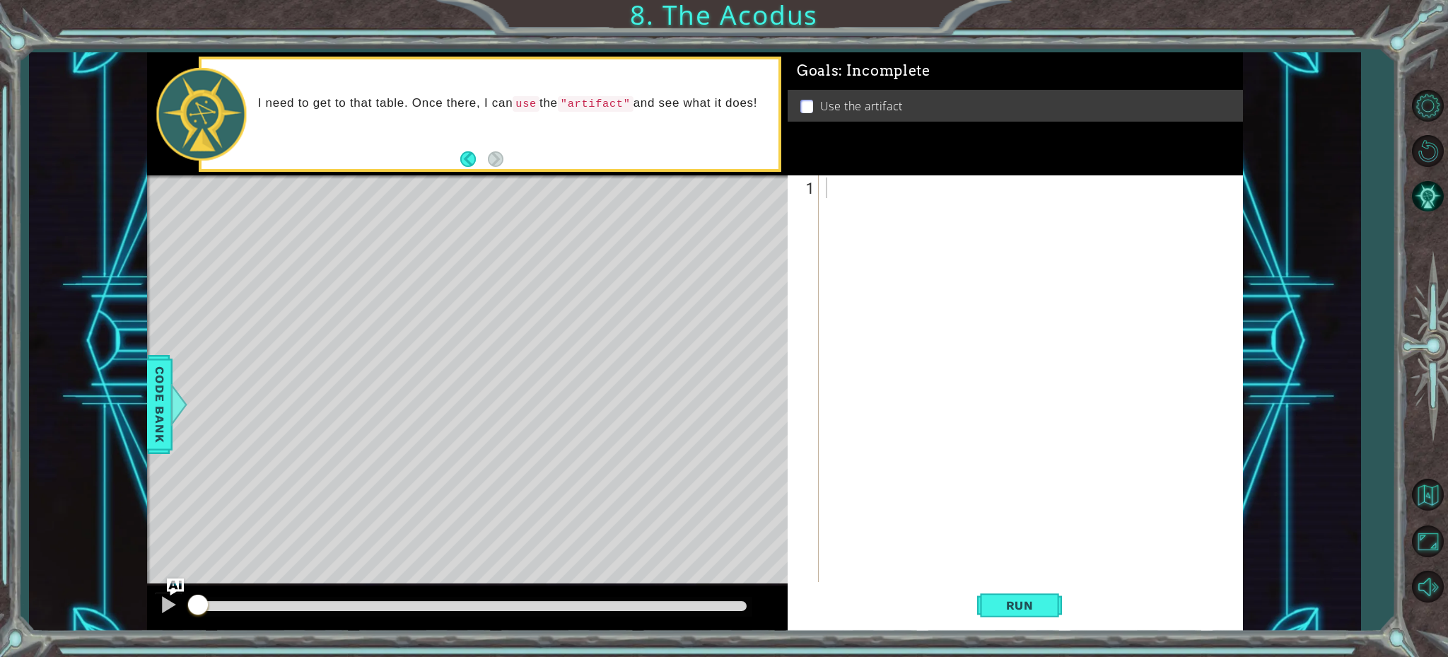
click at [469, 153] on button "Back" at bounding box center [474, 159] width 28 height 16
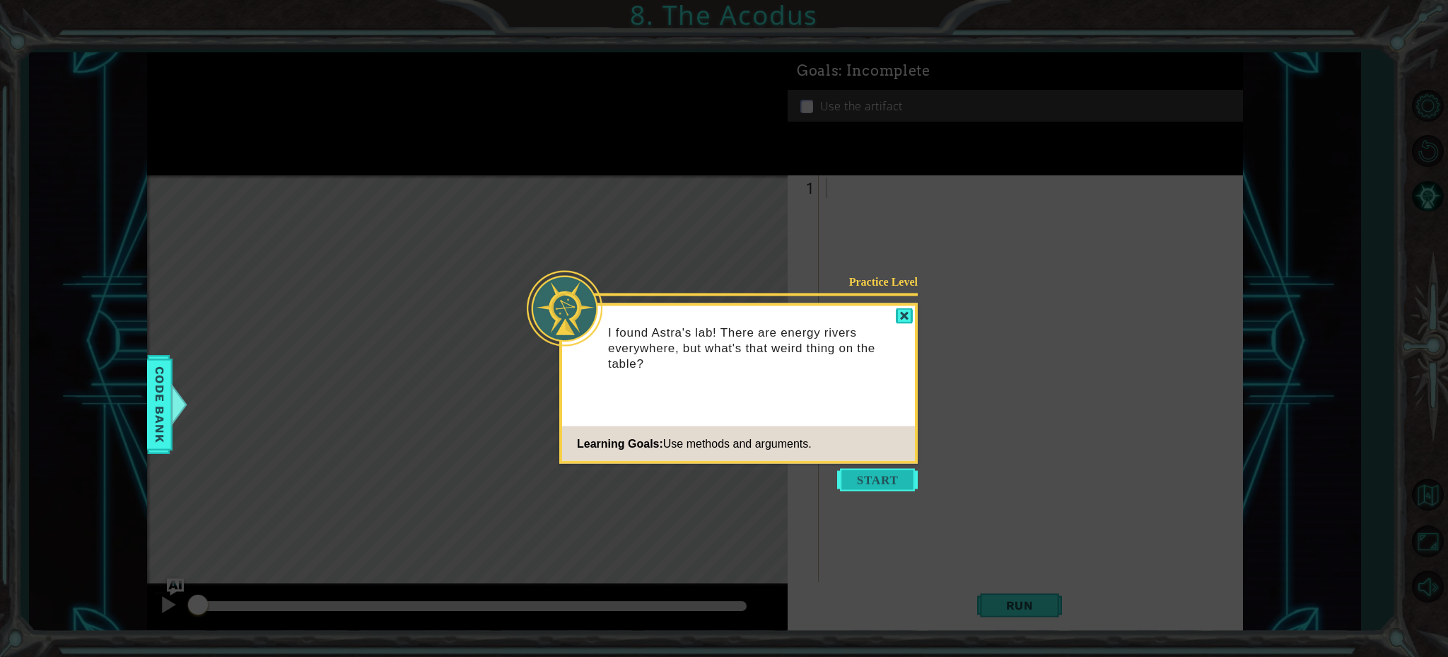
click at [875, 483] on button "Start" at bounding box center [877, 480] width 81 height 23
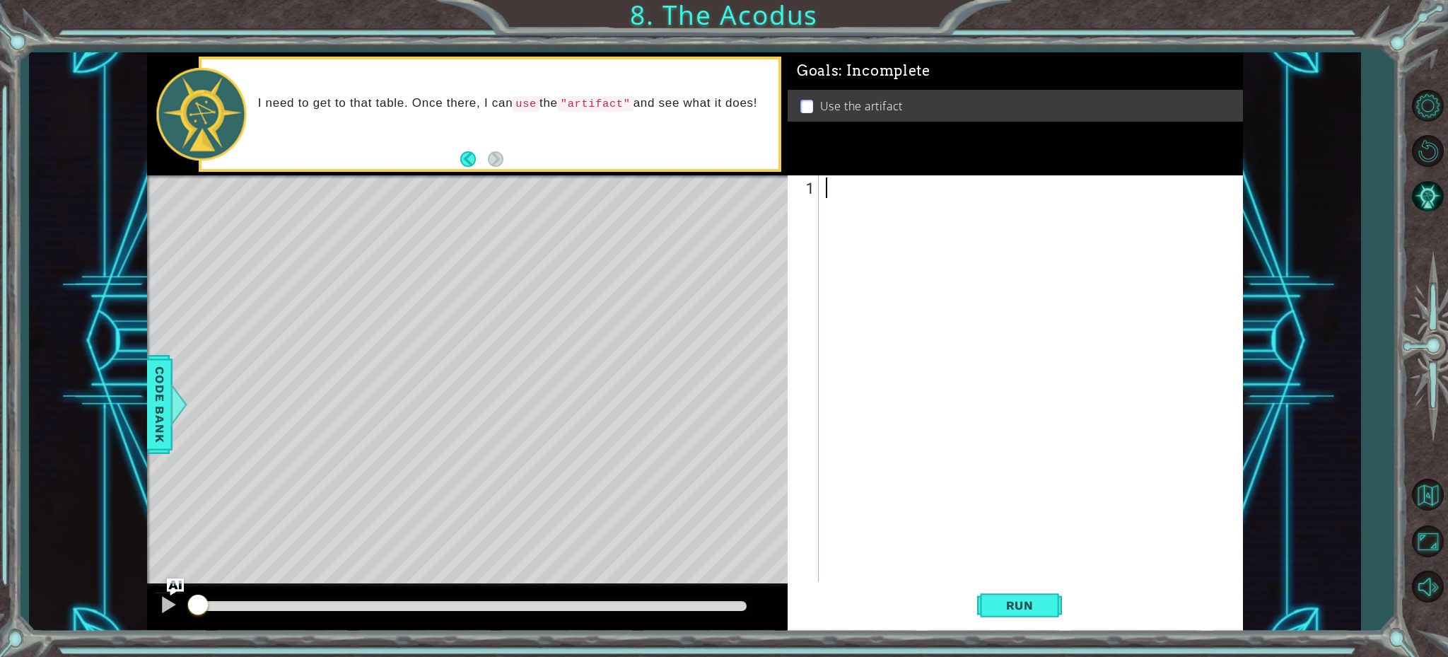
click at [471, 279] on div "Level Map" at bounding box center [473, 383] width 653 height 416
click at [831, 192] on div at bounding box center [1034, 402] width 422 height 451
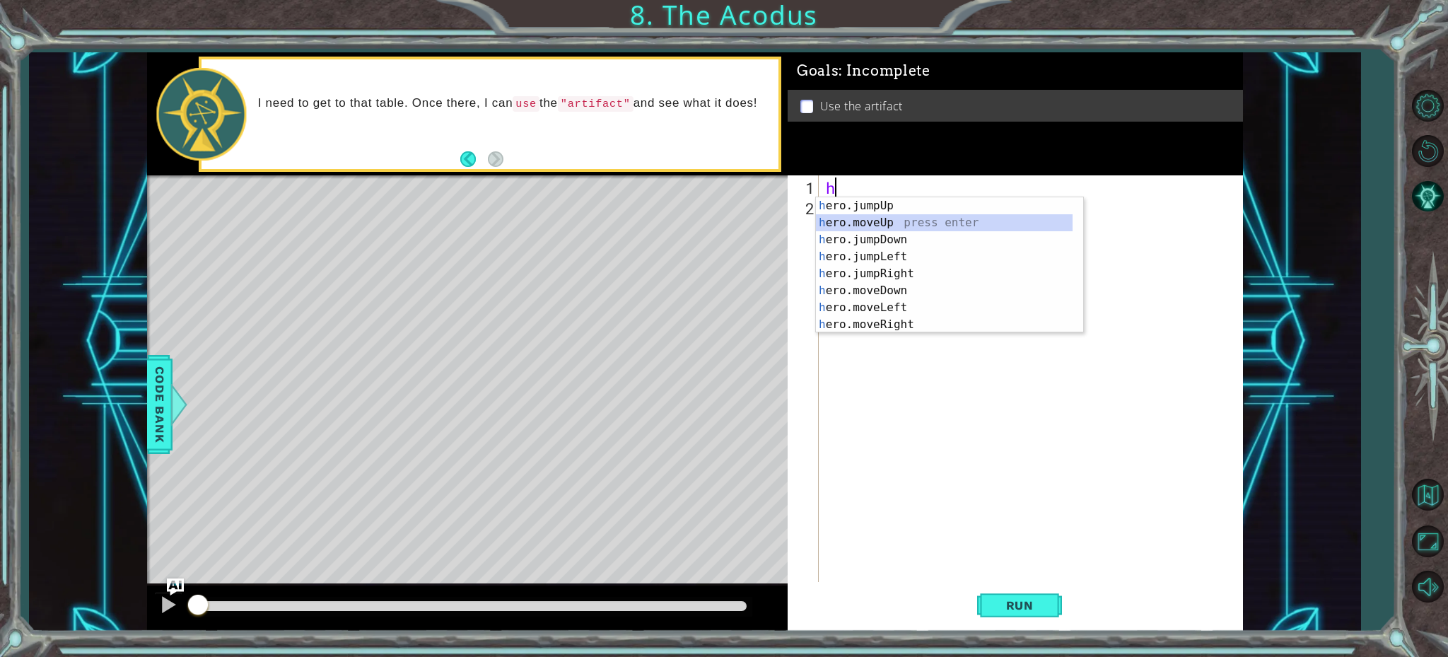
click at [850, 221] on div "h ero.jumpUp press enter h ero.moveUp press enter h ero.jumpDown press enter h …" at bounding box center [944, 282] width 257 height 170
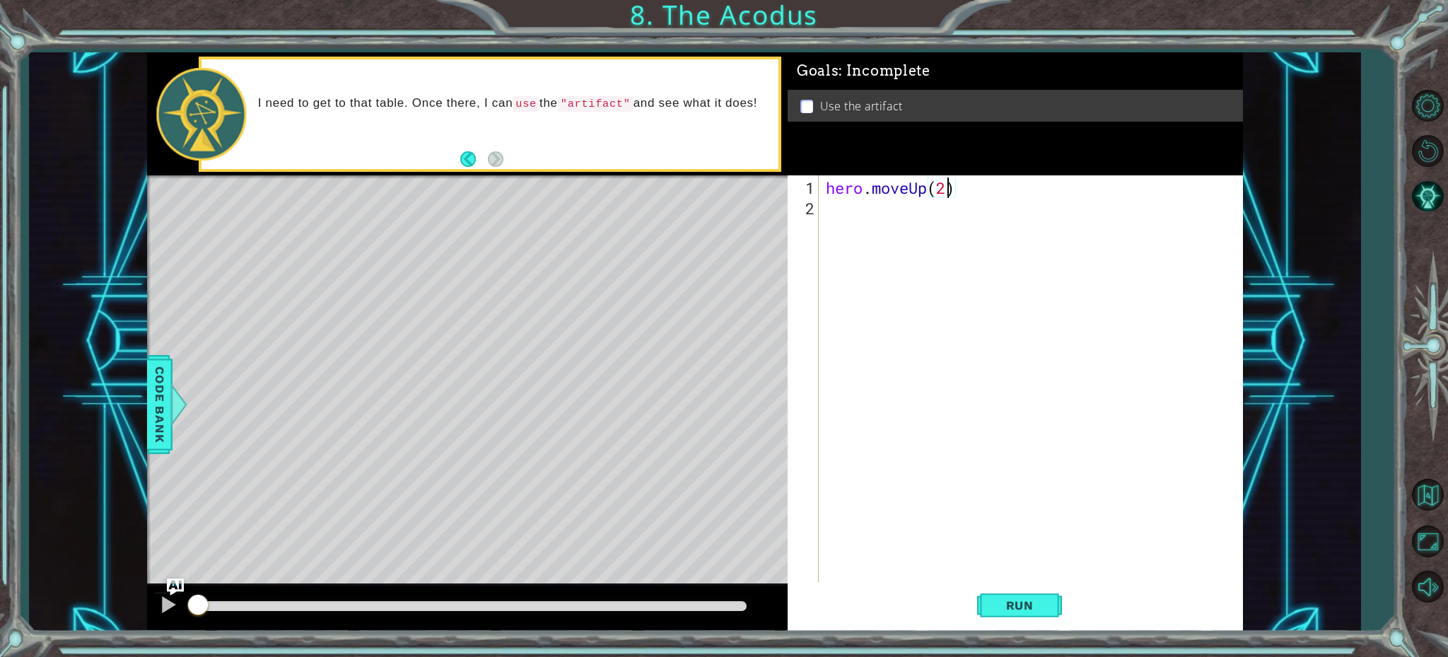
scroll to position [0, 5]
type textarea "hero.moveUp(2)"
click at [820, 212] on div "hero.moveUp(2) 1 2 hero . moveUp ( 2 ) הההההההההההההההההההההההההההההההההההההההה…" at bounding box center [1013, 380] width 450 height 410
click at [829, 205] on div "hero . moveUp ( 2 )" at bounding box center [1034, 402] width 422 height 451
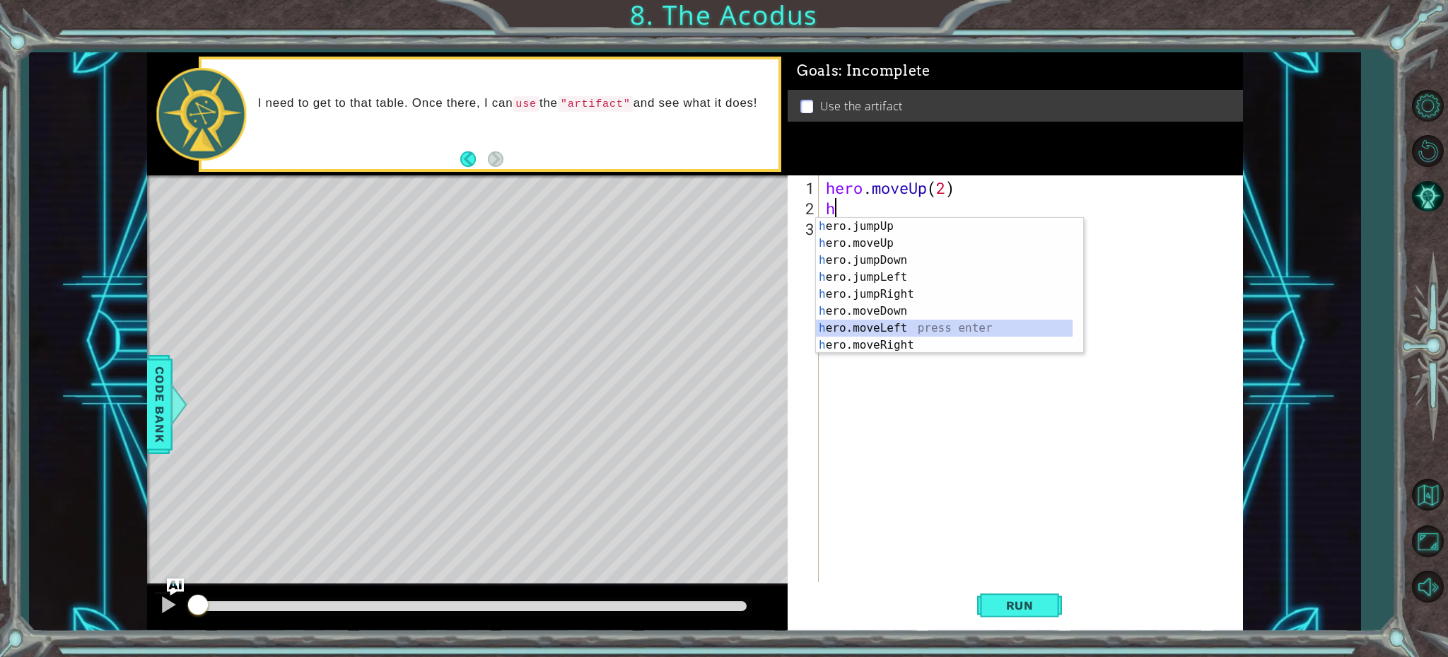
click at [849, 324] on div "h ero.jumpUp press enter h ero.moveUp press enter h ero.jumpDown press enter h …" at bounding box center [944, 303] width 257 height 170
type textarea "hero.moveLeft(1)"
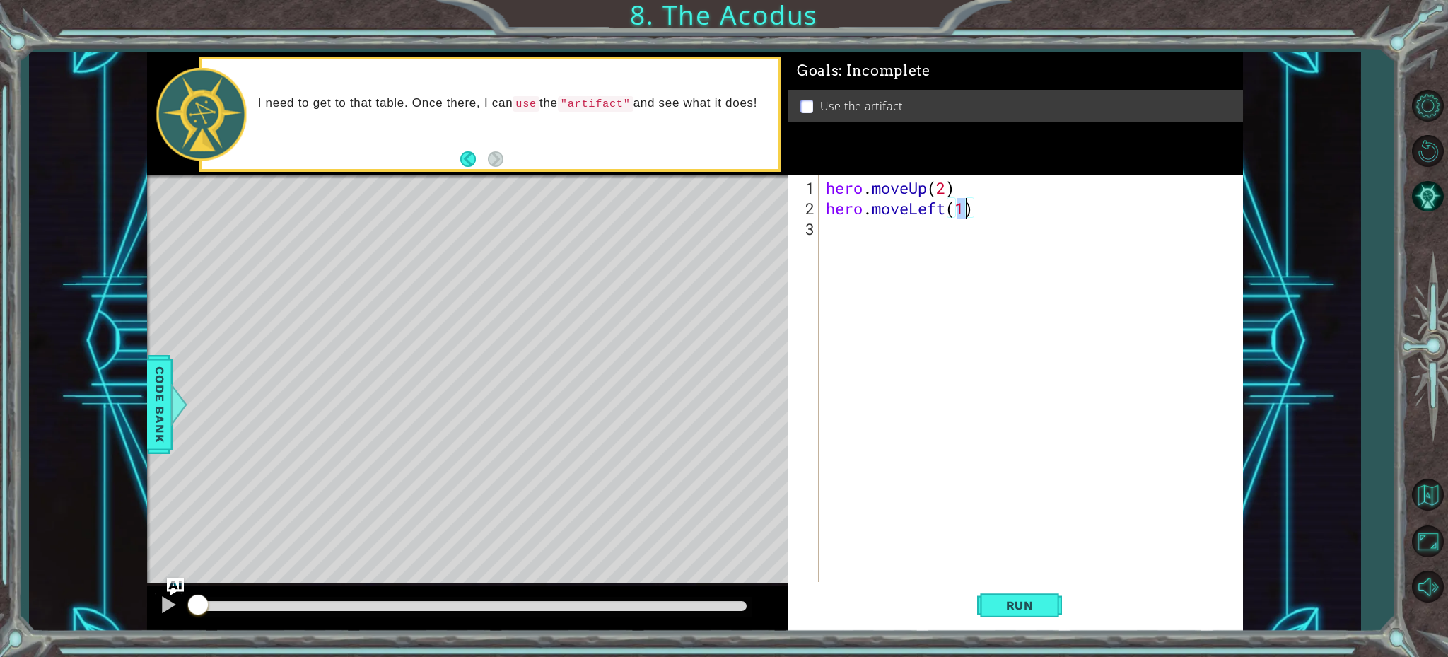
click at [834, 240] on div "hero . moveUp ( 2 ) hero . moveLeft ( 1 )" at bounding box center [1034, 402] width 422 height 451
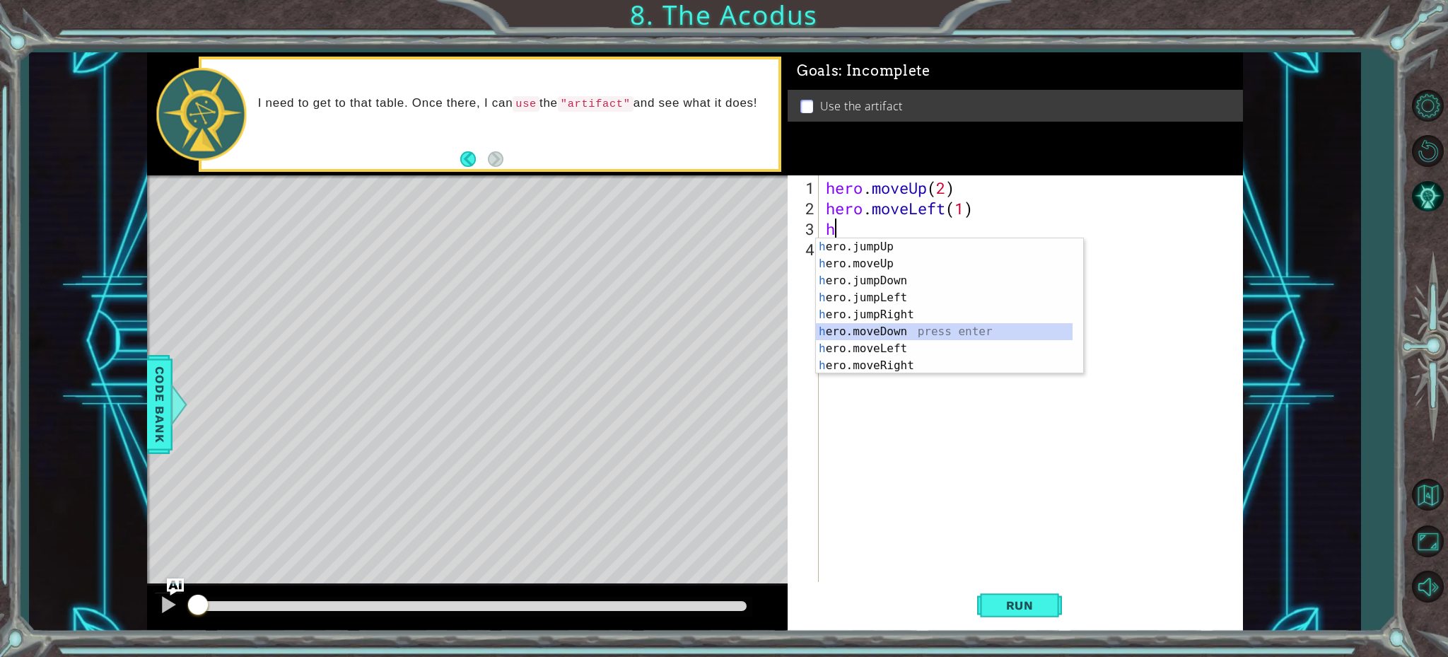
click at [870, 326] on div "h ero.jumpUp press enter h ero.moveUp press enter h ero.jumpDown press enter h …" at bounding box center [944, 323] width 257 height 170
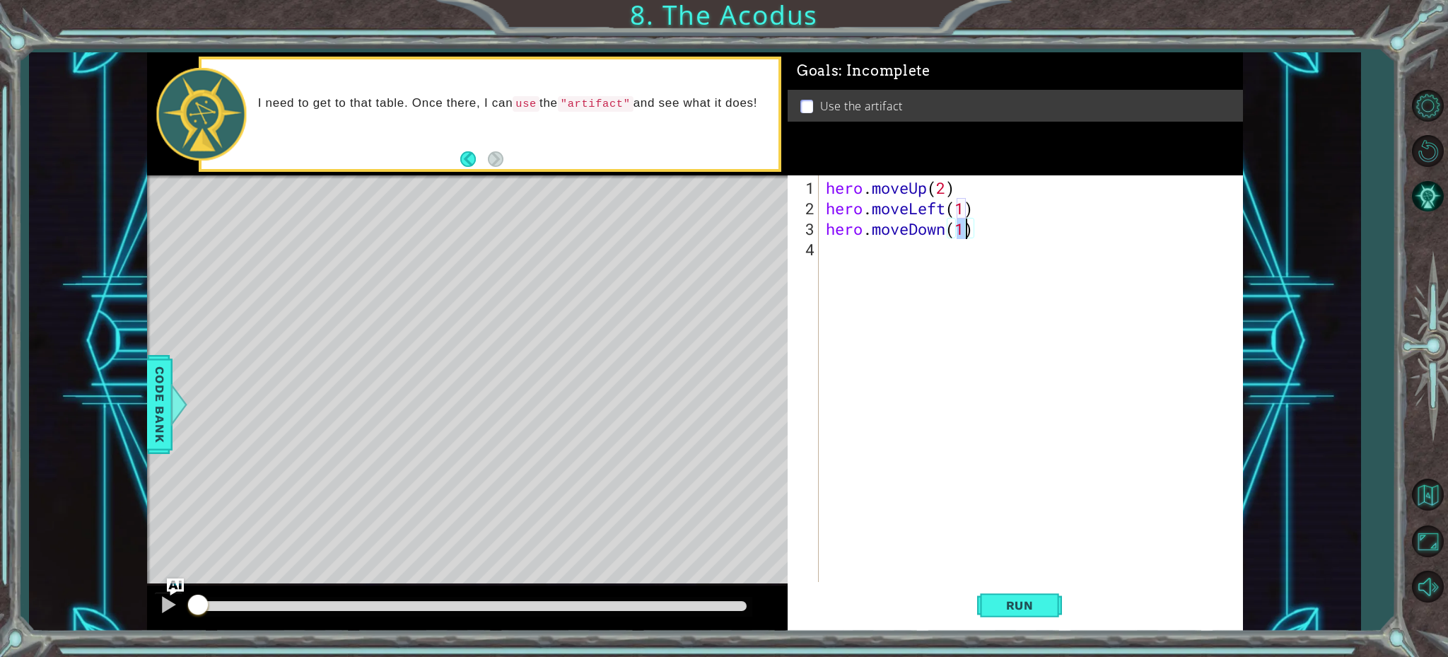
scroll to position [0, 6]
type textarea "hero.moveDown(2)"
click at [1013, 607] on span "Run" at bounding box center [1020, 605] width 56 height 14
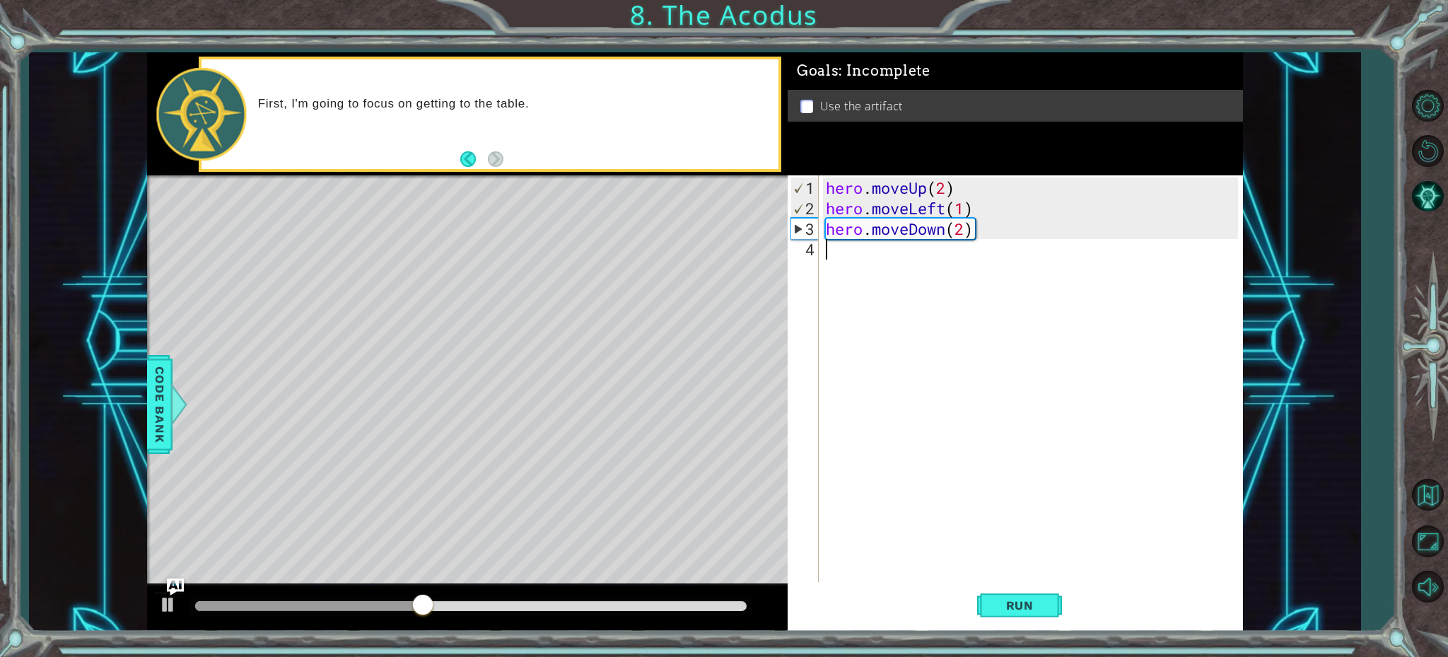
click at [830, 252] on div "hero . moveUp ( 2 ) hero . moveLeft ( 1 ) hero . moveDown ( 2 )" at bounding box center [1034, 402] width 422 height 451
type textarea "h"
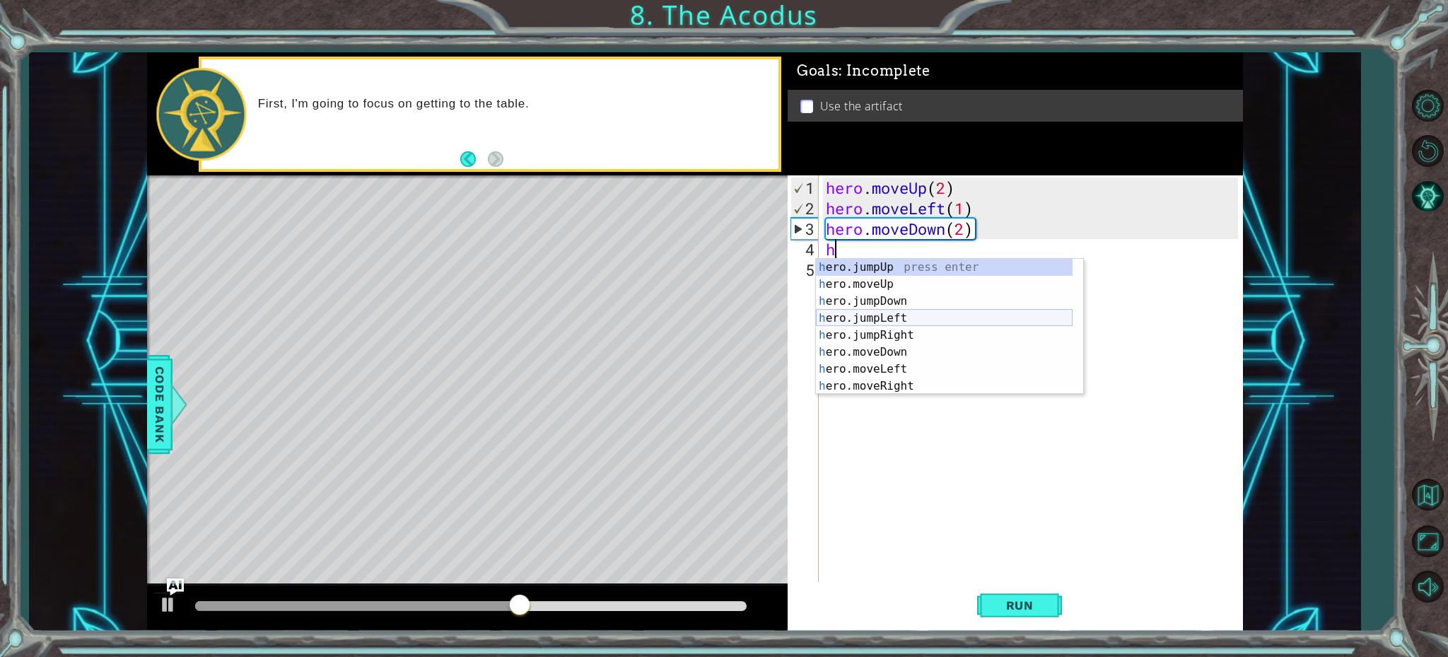
click at [889, 317] on div "h ero.jumpUp press enter h ero.moveUp press enter h ero.jumpDown press enter h …" at bounding box center [944, 344] width 257 height 170
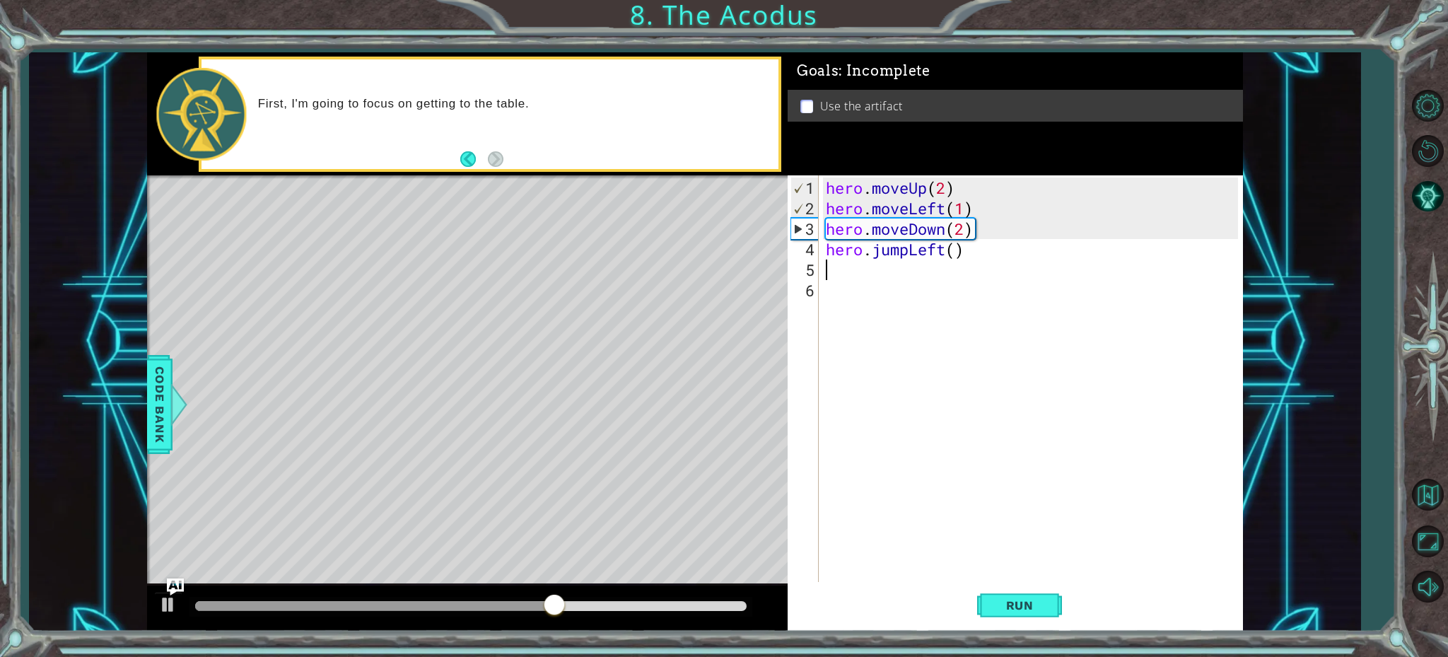
click at [955, 257] on div "hero . moveUp ( 2 ) hero . moveLeft ( 1 ) hero . moveDown ( 2 ) hero . jumpLeft…" at bounding box center [1034, 402] width 422 height 451
type textarea "hero.jumpLeft(1)"
click at [1014, 605] on span "Run" at bounding box center [1020, 605] width 56 height 14
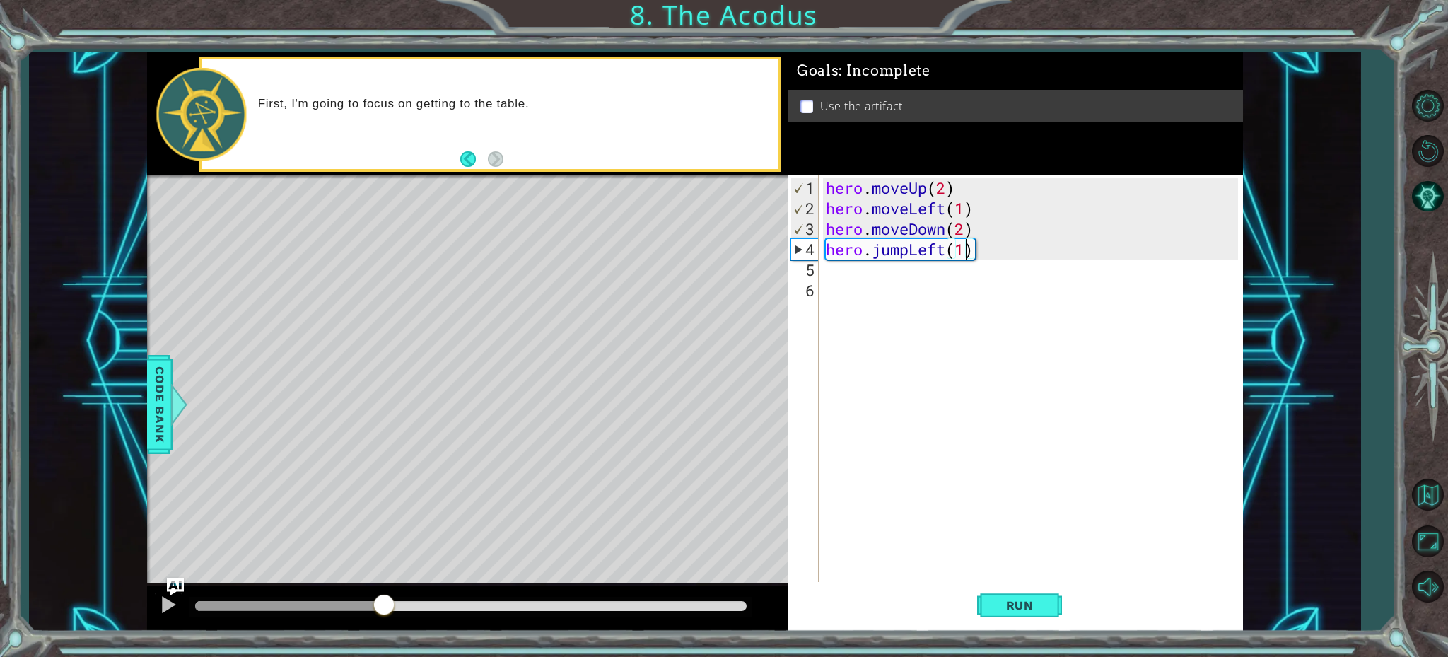
drag, startPoint x: 284, startPoint y: 601, endPoint x: 383, endPoint y: 592, distance: 99.4
click at [383, 592] on div at bounding box center [467, 607] width 641 height 45
click at [826, 281] on div "hero . moveUp ( 2 ) hero . moveLeft ( 1 ) hero . moveDown ( 2 ) hero . jumpLeft…" at bounding box center [1034, 402] width 422 height 451
click at [821, 273] on div "1 2 3 4 5 6 hero . moveUp ( 2 ) hero . moveLeft ( 1 ) hero . moveDown ( 2 ) her…" at bounding box center [1013, 380] width 450 height 410
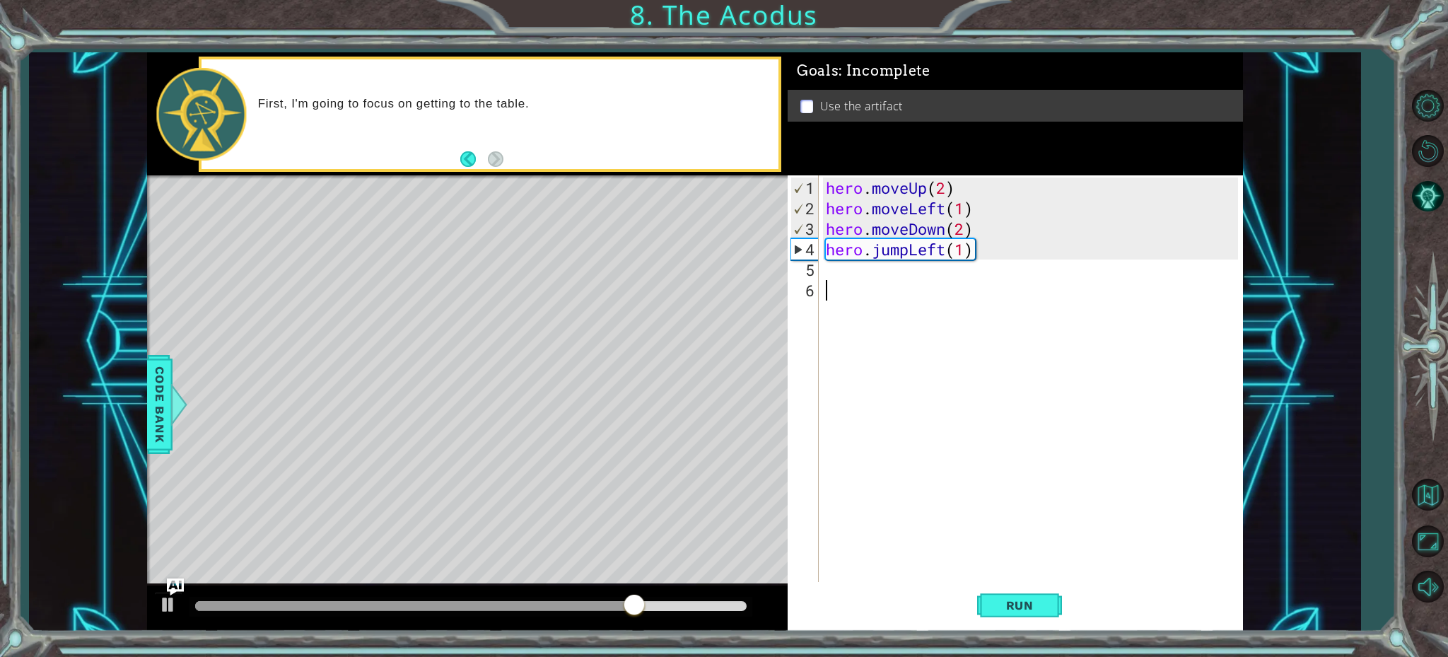
click at [820, 266] on div "1 2 3 4 5 6 hero . moveUp ( 2 ) hero . moveLeft ( 1 ) hero . moveDown ( 2 ) her…" at bounding box center [1013, 380] width 450 height 410
click at [821, 269] on div "1 2 3 4 5 6 hero . moveUp ( 2 ) hero . moveLeft ( 1 ) hero . moveDown ( 2 ) her…" at bounding box center [1013, 380] width 450 height 410
click at [827, 269] on div "hero . moveUp ( 2 ) hero . moveLeft ( 1 ) hero . moveDown ( 2 ) hero . jumpLeft…" at bounding box center [1034, 402] width 422 height 451
click at [829, 269] on div "hero . moveUp ( 2 ) hero . moveLeft ( 1 ) hero . moveDown ( 2 ) hero . jumpLeft…" at bounding box center [1034, 402] width 422 height 451
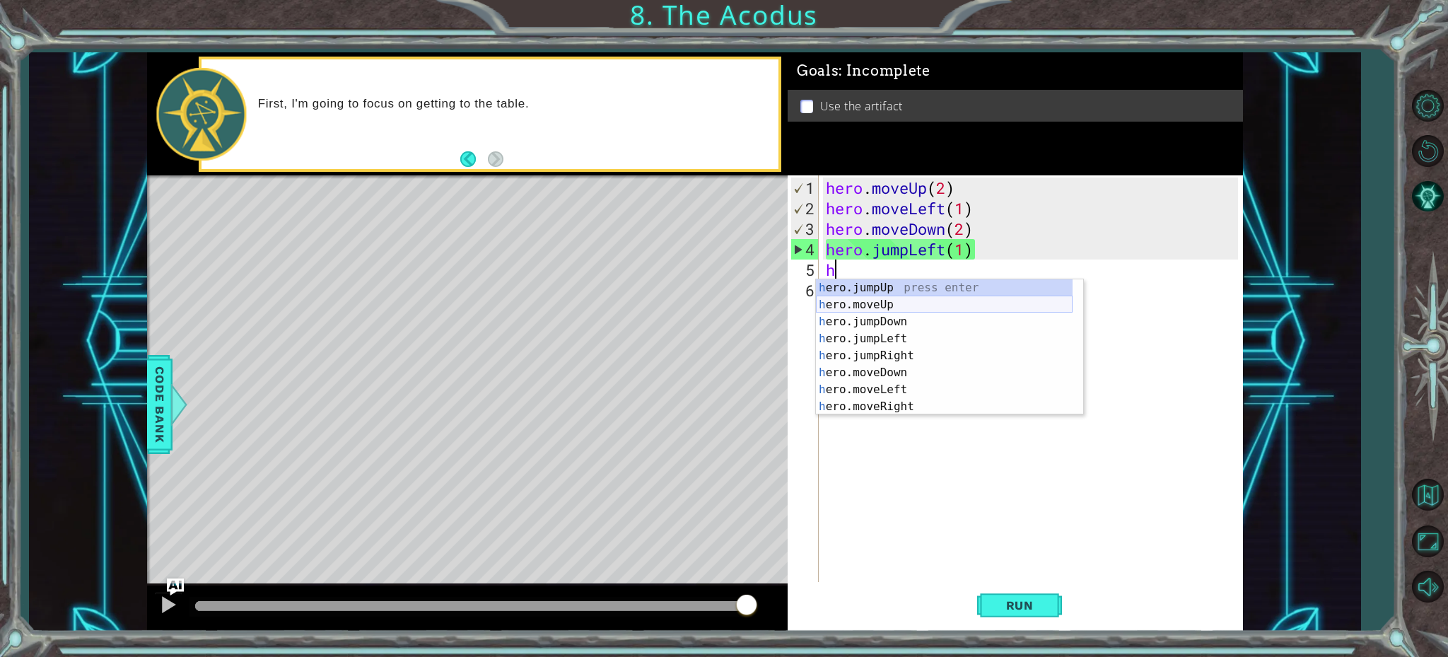
click at [851, 307] on div "h ero.jumpUp press enter h ero.moveUp press enter h ero.jumpDown press enter h …" at bounding box center [944, 364] width 257 height 170
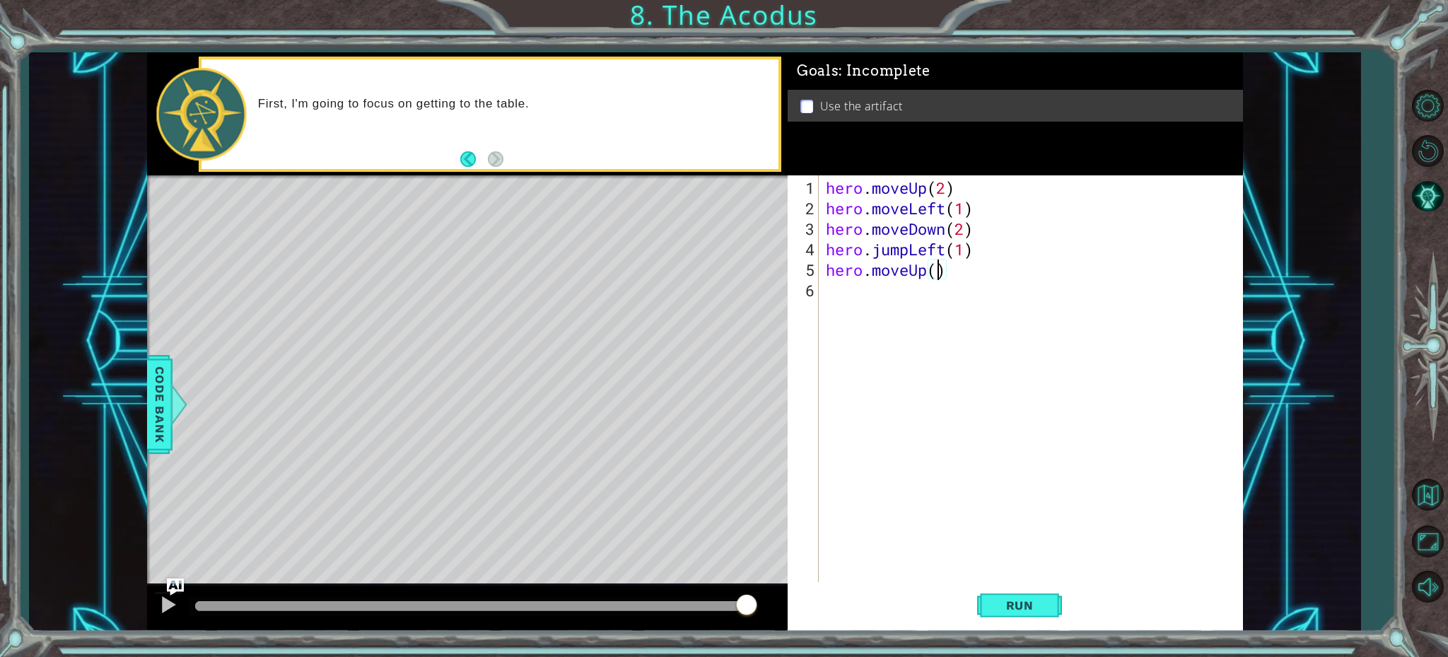
type textarea "hero.moveUp(2)"
click at [829, 290] on div "hero . moveUp ( 2 ) hero . moveLeft ( 1 ) hero . moveDown ( 2 ) hero . jumpLeft…" at bounding box center [1034, 402] width 422 height 451
type textarea "h"
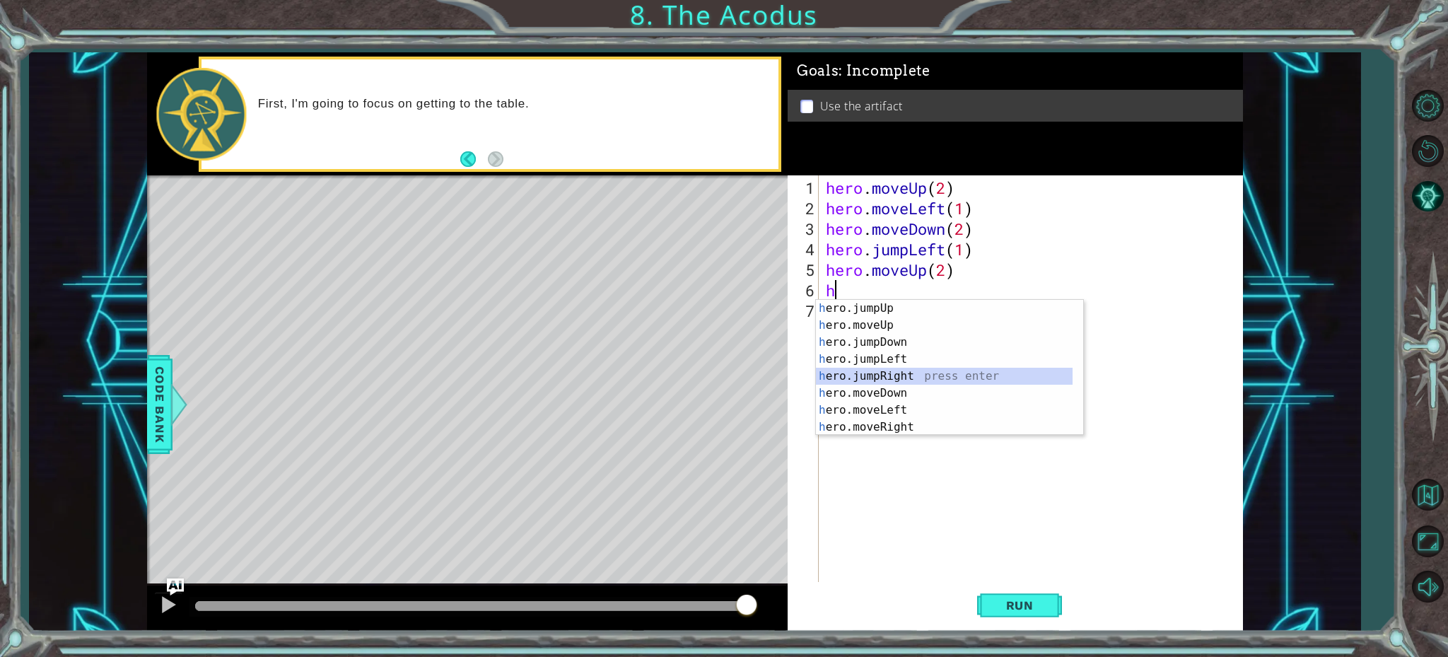
click at [863, 371] on div "h ero.jumpUp press enter h ero.moveUp press enter h ero.jumpDown press enter h …" at bounding box center [944, 385] width 257 height 170
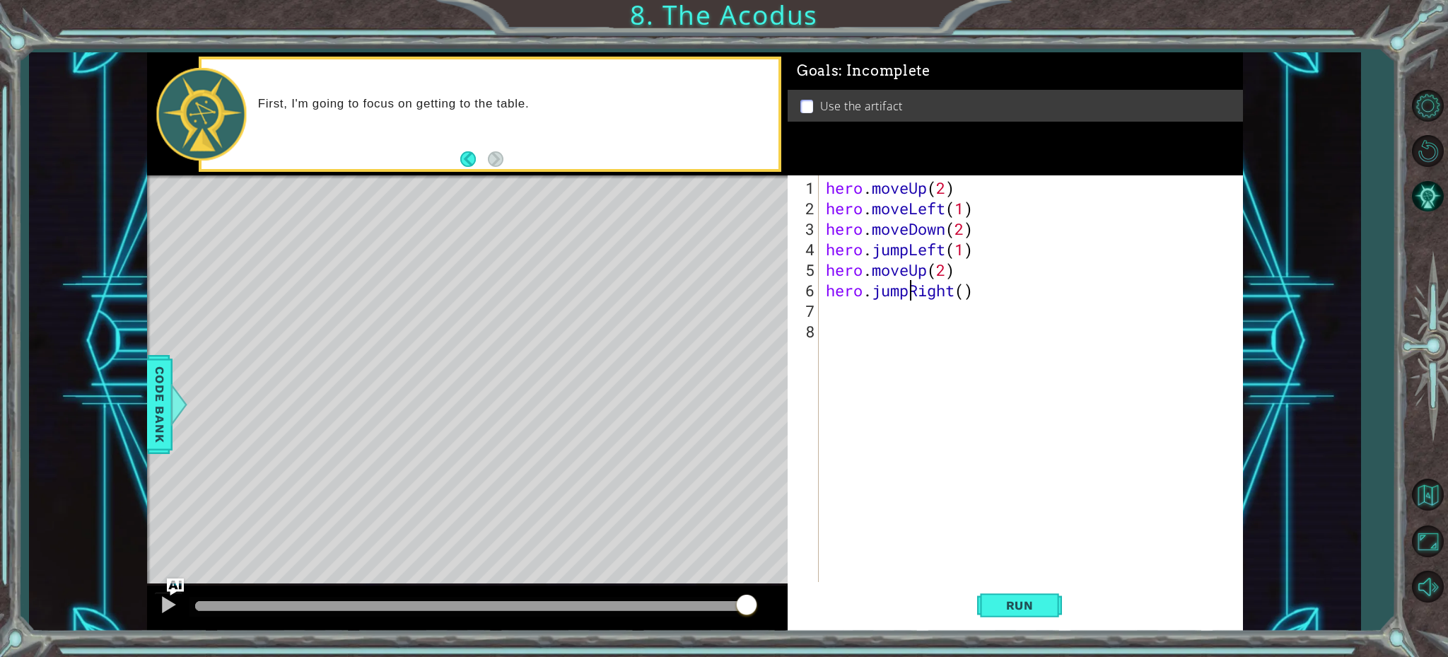
click at [908, 294] on div "hero . moveUp ( 2 ) hero . moveLeft ( 1 ) hero . moveDown ( 2 ) hero . jumpLeft…" at bounding box center [1034, 402] width 422 height 451
click at [967, 294] on div "hero . moveUp ( 2 ) hero . moveLeft ( 1 ) hero . moveDown ( 2 ) hero . jumpLeft…" at bounding box center [1034, 402] width 422 height 451
type textarea "hero.moveRight(1)"
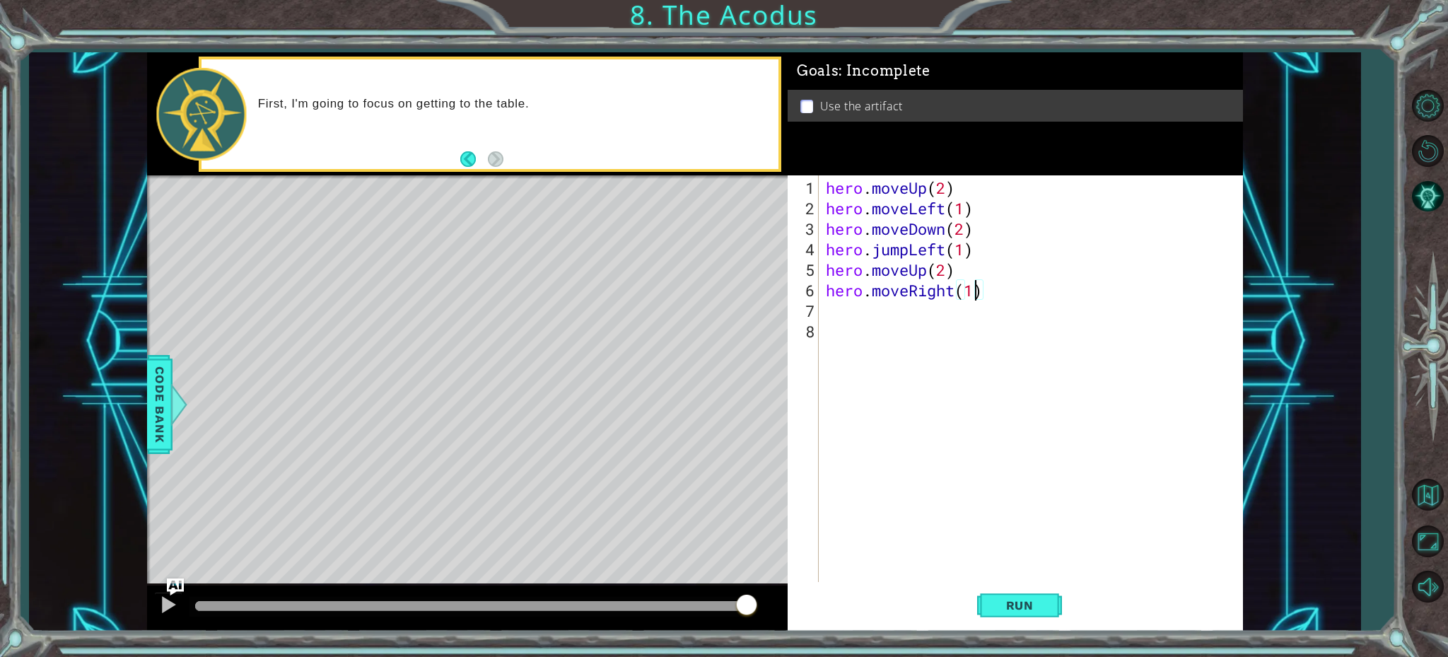
click at [826, 310] on div "hero . moveUp ( 2 ) hero . moveLeft ( 1 ) hero . moveDown ( 2 ) hero . jumpLeft…" at bounding box center [1034, 402] width 422 height 451
click at [919, 315] on div "hero . moveUp ( 2 ) hero . moveLeft ( 1 ) hero . moveDown ( 2 ) hero . jumpLeft…" at bounding box center [1034, 402] width 422 height 451
type textarea "hero.use("artifact")"
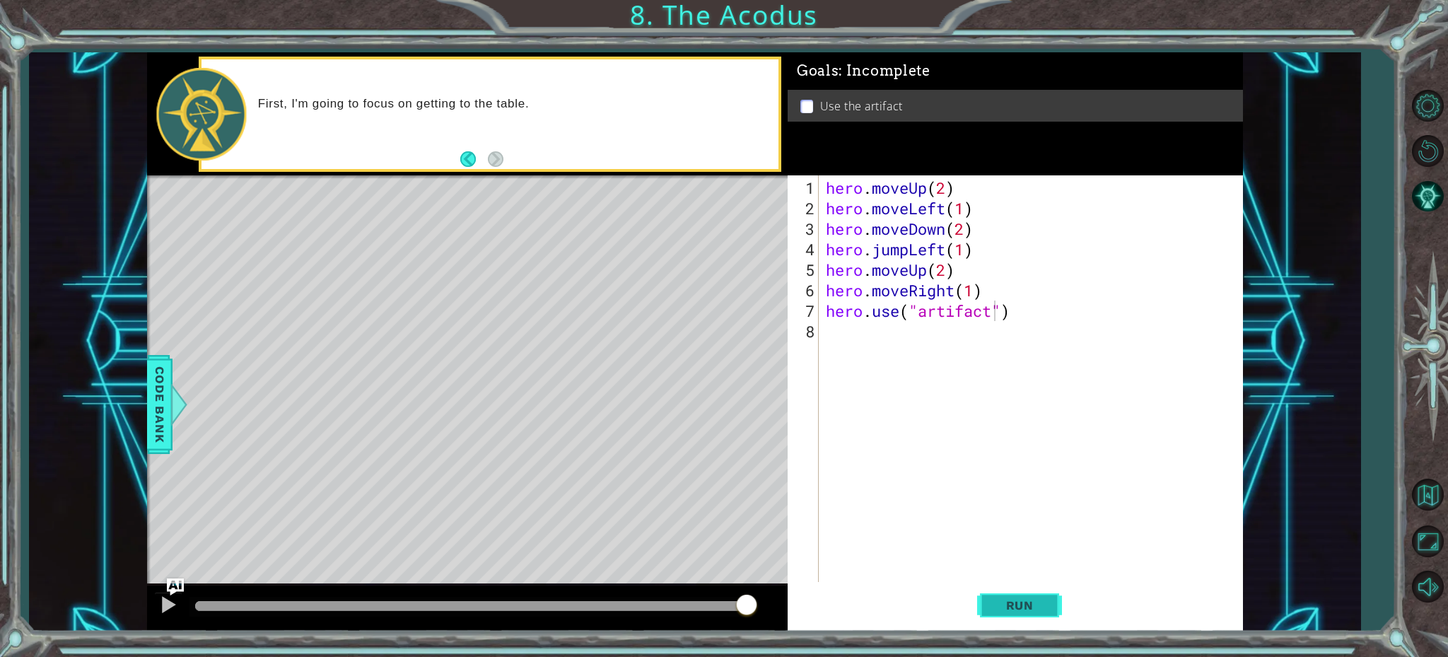
click at [981, 599] on button "Run" at bounding box center [1019, 604] width 85 height 45
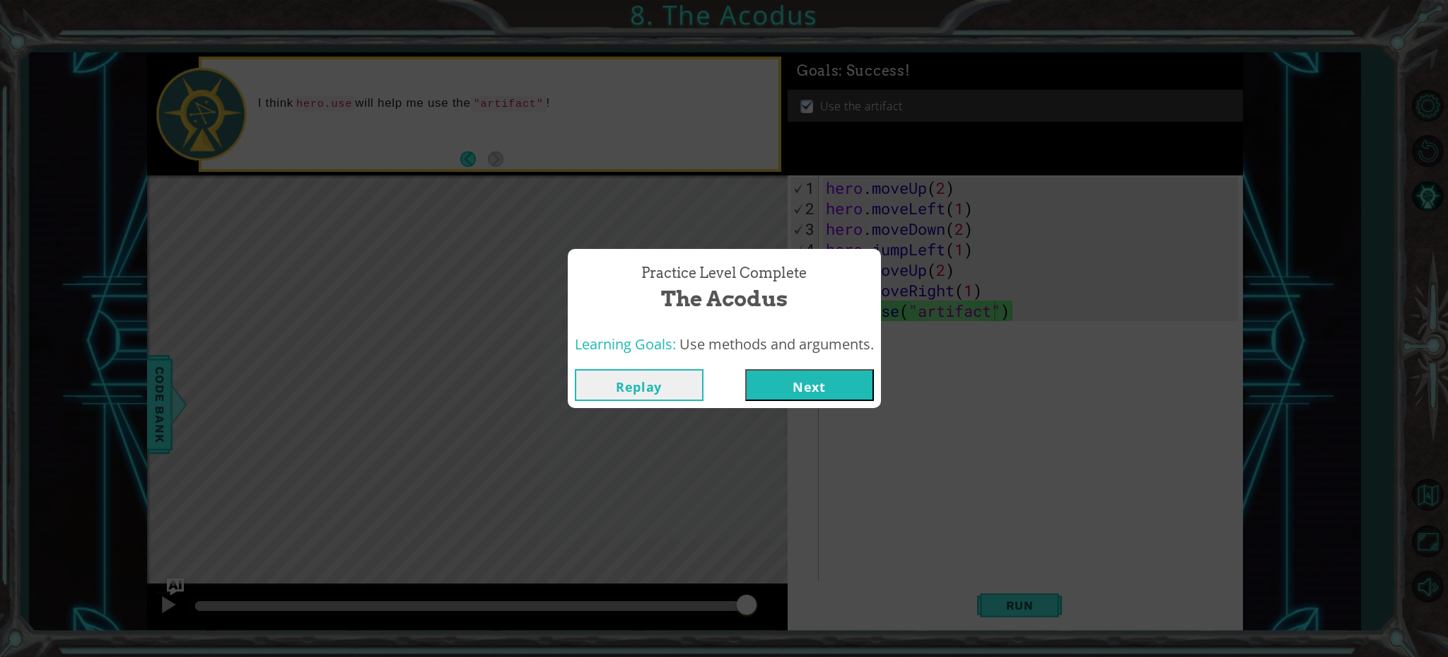
click at [848, 388] on button "Next" at bounding box center [809, 385] width 129 height 32
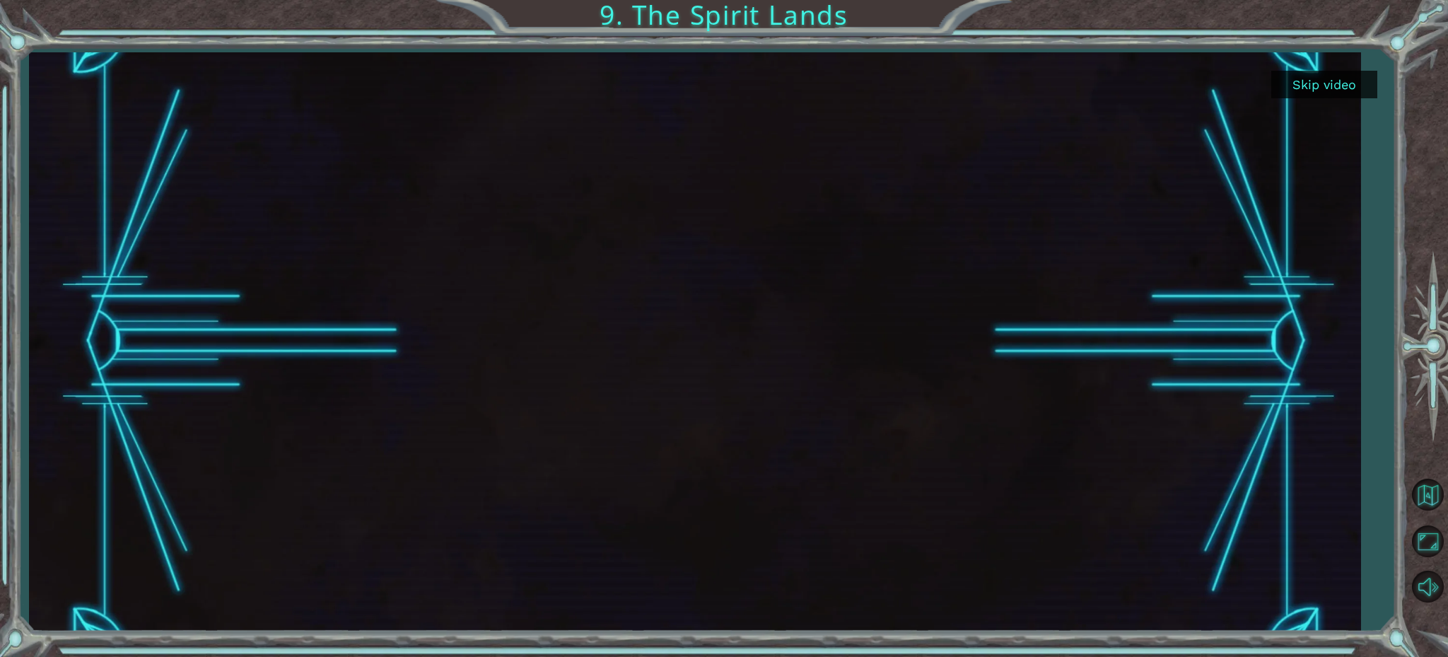
drag, startPoint x: 923, startPoint y: 258, endPoint x: 914, endPoint y: 250, distance: 12.0
click at [921, 257] on div at bounding box center [694, 341] width 1027 height 578
click at [1298, 77] on button "Skip video" at bounding box center [1324, 85] width 106 height 28
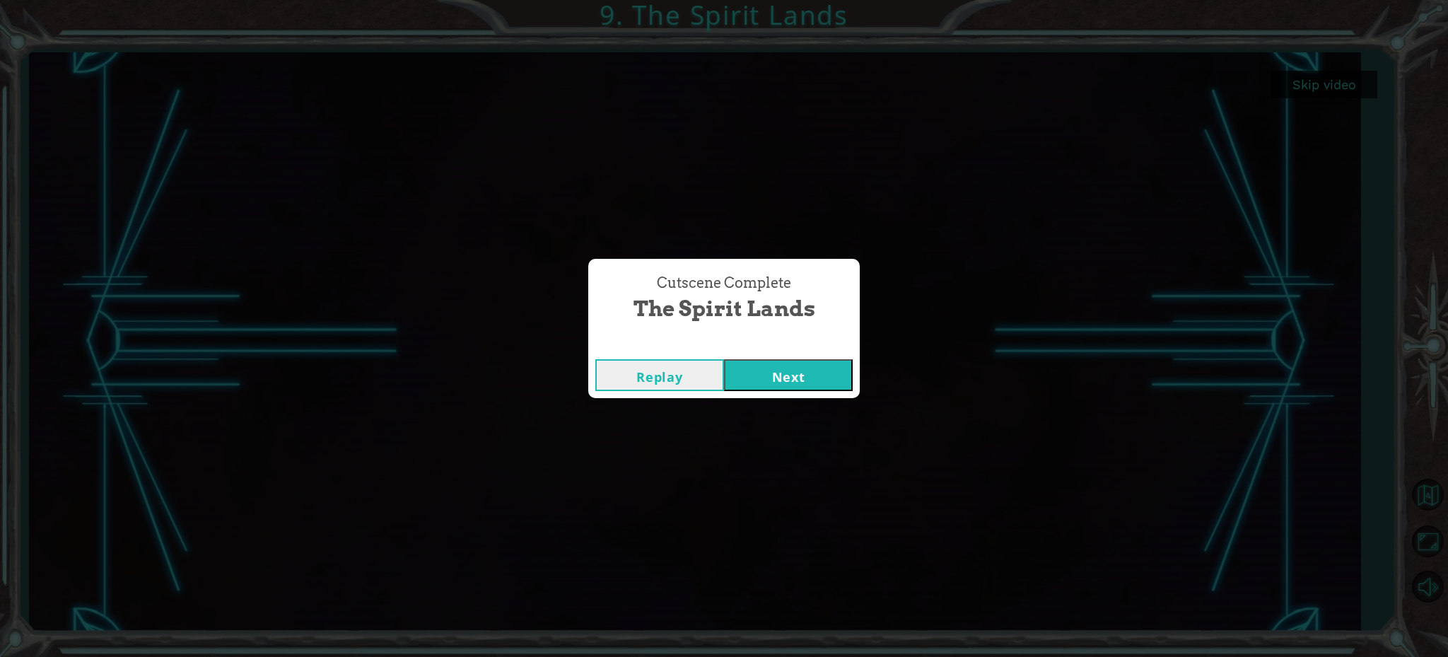
click at [796, 390] on button "Next" at bounding box center [788, 375] width 129 height 32
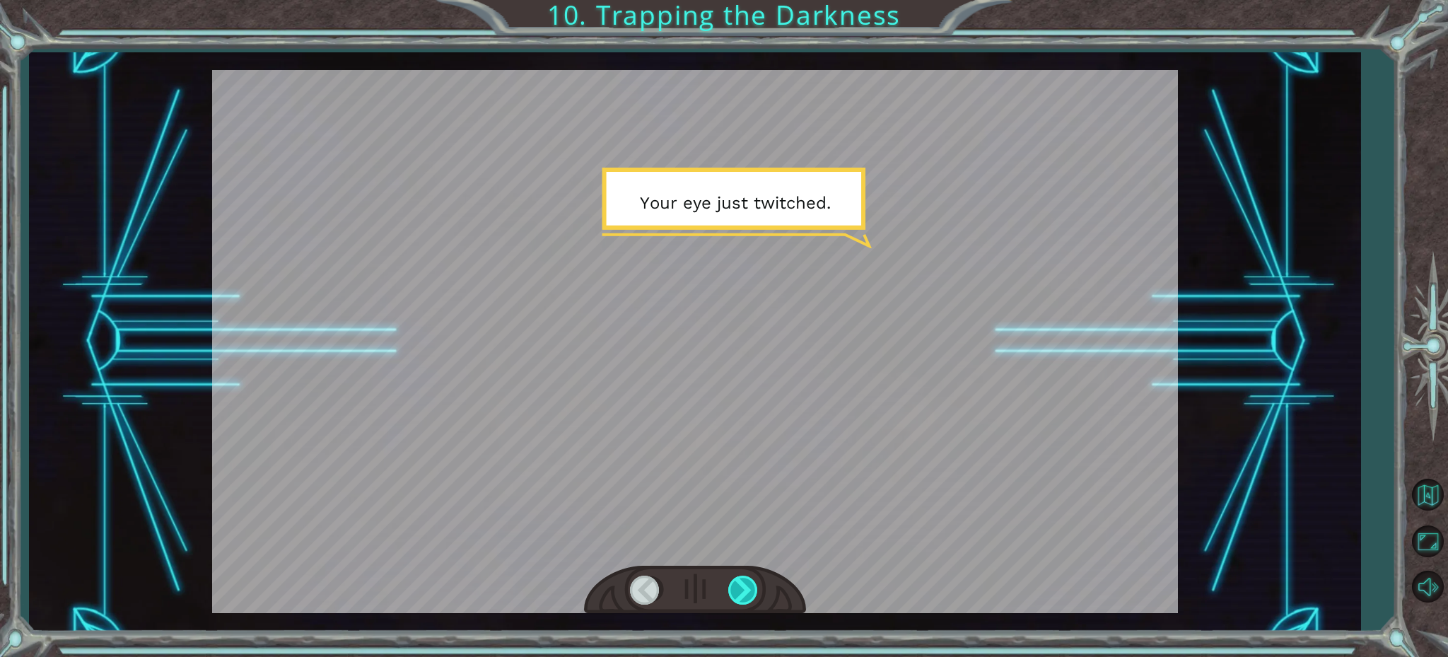
click at [747, 593] on div at bounding box center [744, 590] width 32 height 29
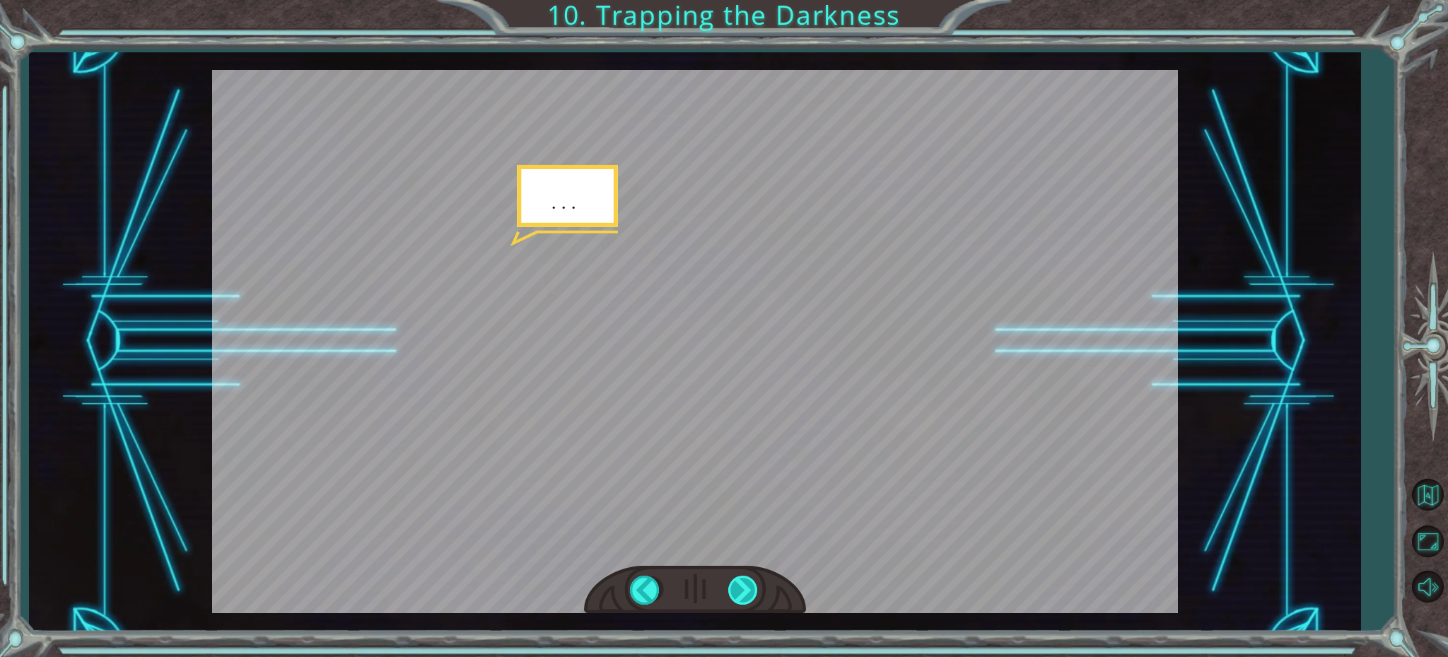
click at [738, 591] on div at bounding box center [744, 590] width 32 height 29
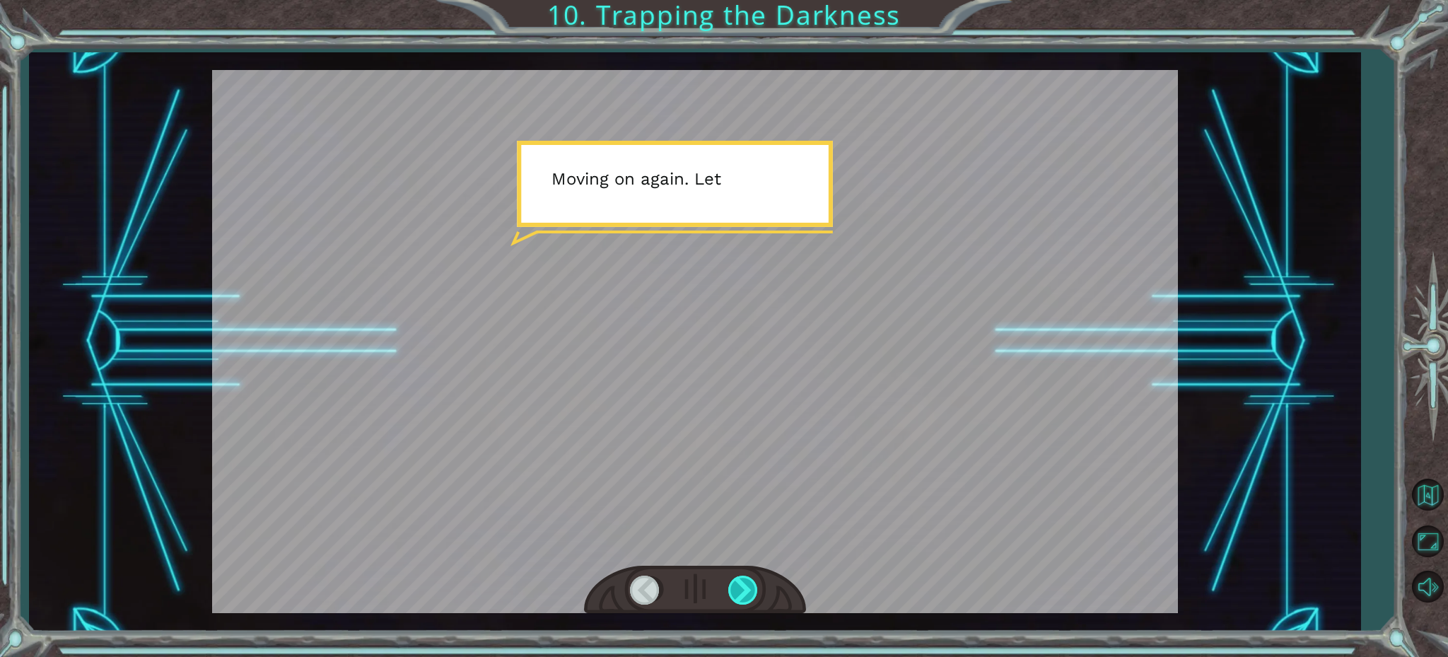
click at [735, 594] on div at bounding box center [744, 590] width 32 height 29
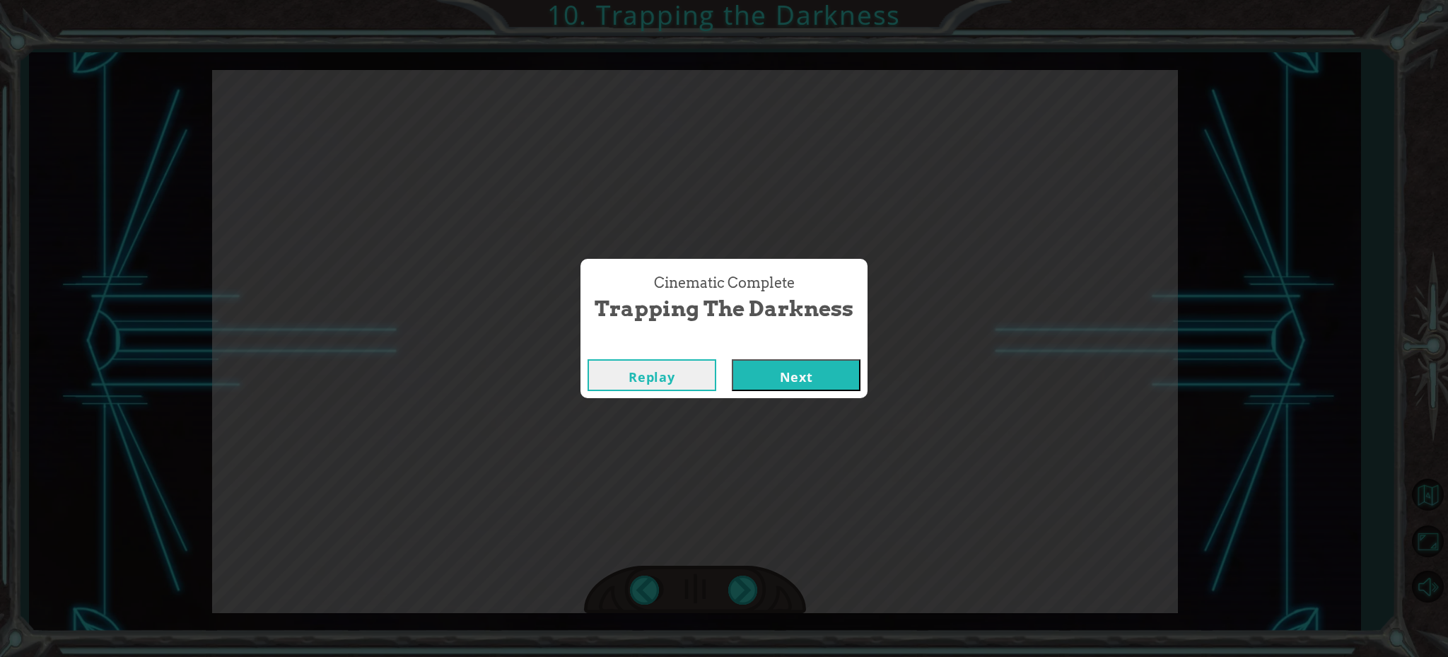
click at [735, 599] on div "Cinematic Complete Trapping the Darkness Replay Next" at bounding box center [724, 328] width 1448 height 657
click at [734, 595] on div "Cinematic Complete Trapping the Darkness Replay Next" at bounding box center [724, 328] width 1448 height 657
click at [778, 382] on button "Next" at bounding box center [796, 375] width 129 height 32
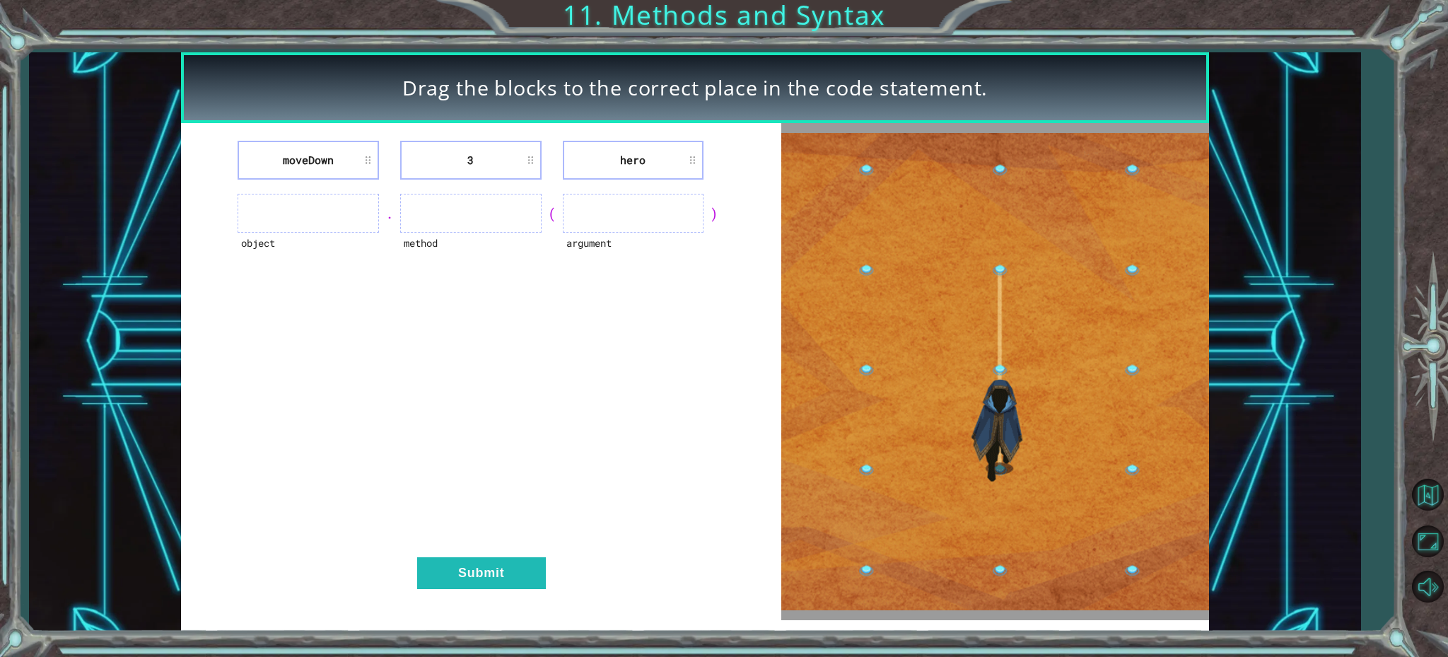
click at [331, 218] on ul at bounding box center [308, 213] width 141 height 39
drag, startPoint x: 331, startPoint y: 218, endPoint x: 359, endPoint y: 210, distance: 28.9
click at [331, 218] on ul at bounding box center [308, 213] width 141 height 39
drag, startPoint x: 442, startPoint y: 218, endPoint x: 592, endPoint y: 192, distance: 152.2
click at [444, 217] on ul at bounding box center [470, 213] width 141 height 39
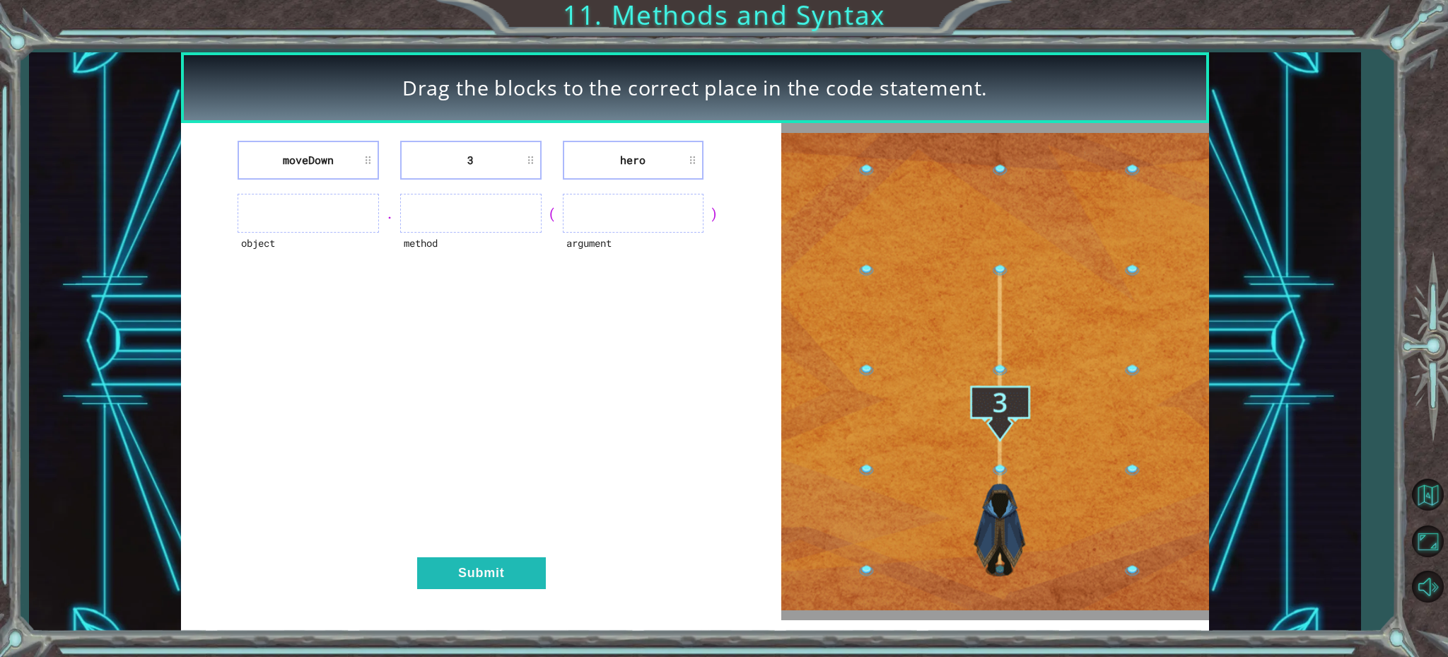
click at [637, 194] on ul at bounding box center [633, 213] width 141 height 39
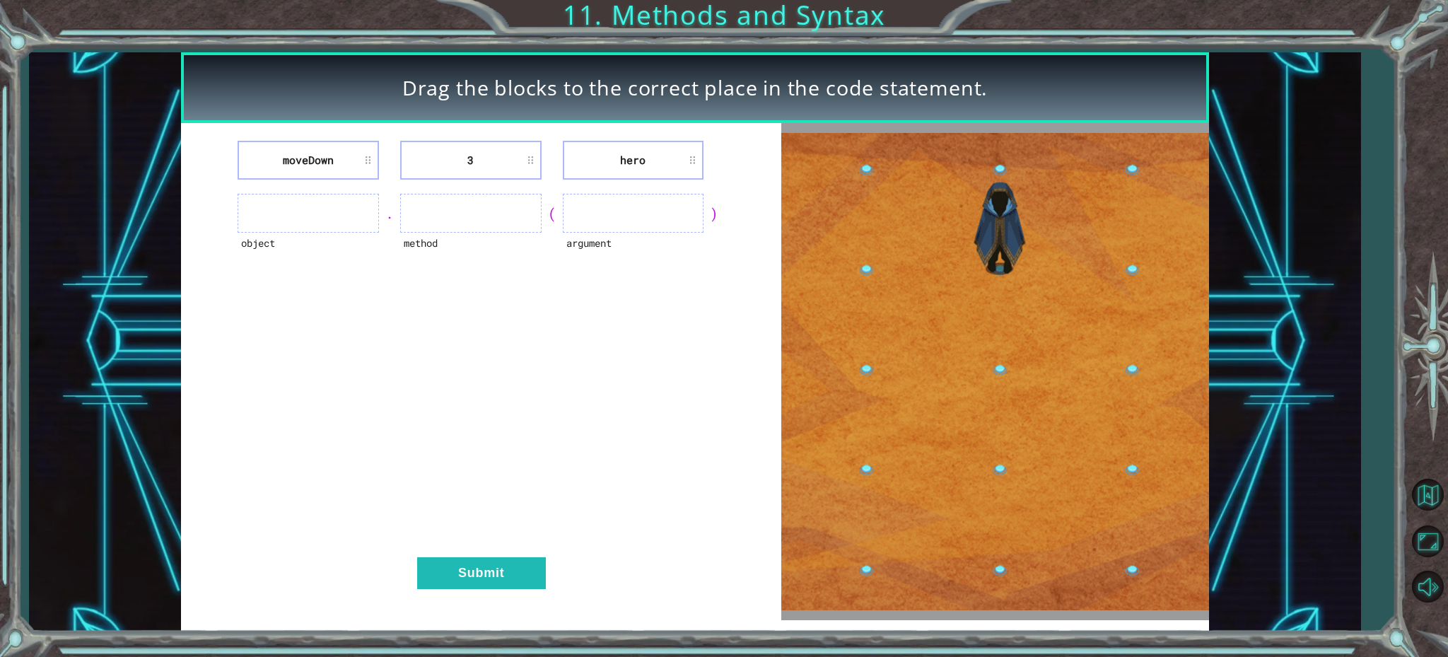
drag, startPoint x: 637, startPoint y: 194, endPoint x: 639, endPoint y: 206, distance: 12.1
click at [637, 194] on ul at bounding box center [633, 213] width 141 height 39
click at [639, 209] on ul at bounding box center [633, 213] width 141 height 39
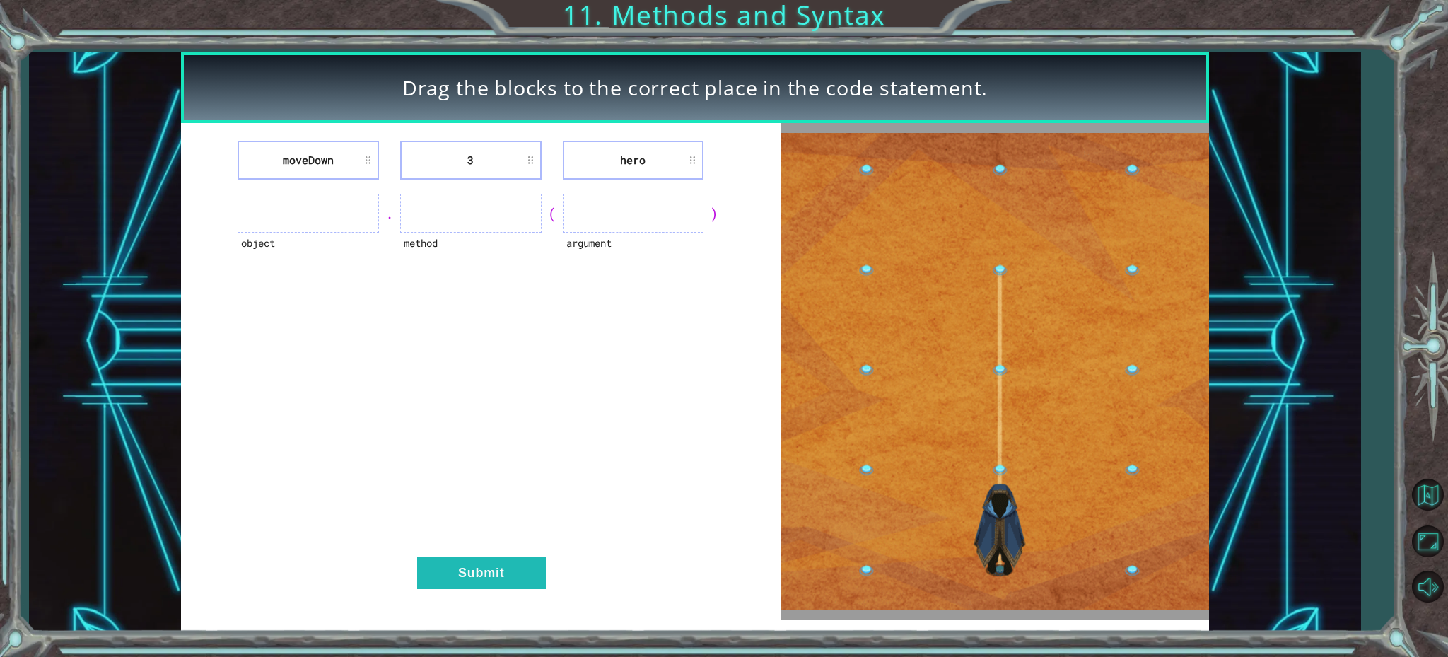
click at [639, 209] on ul at bounding box center [633, 213] width 141 height 39
click at [670, 162] on li "hero" at bounding box center [633, 160] width 141 height 39
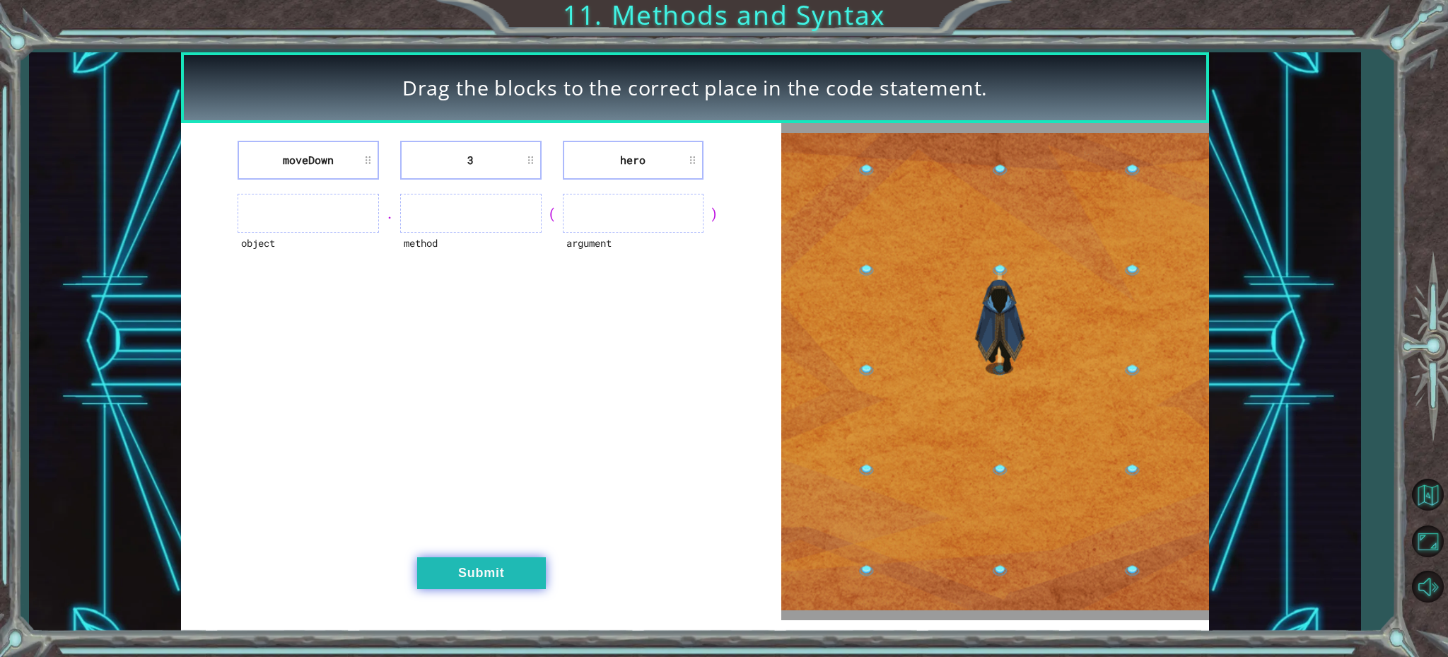
click at [520, 569] on button "Submit" at bounding box center [481, 573] width 129 height 32
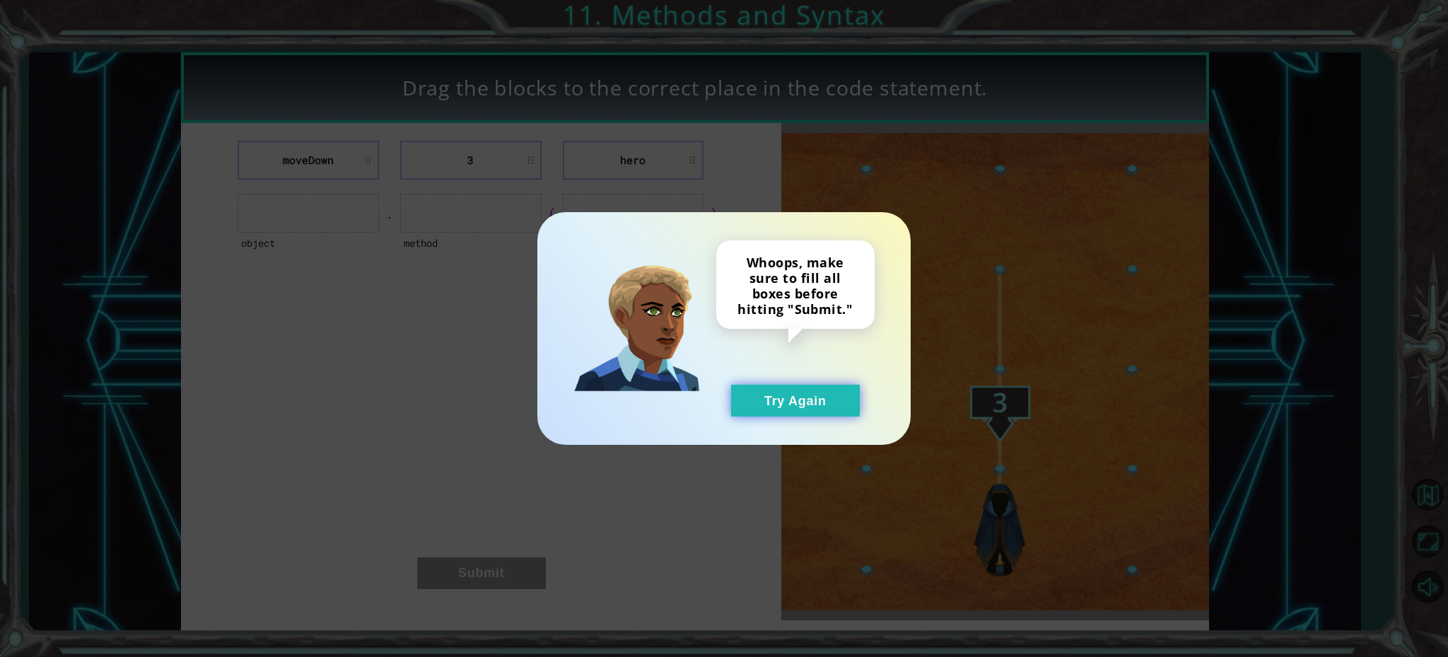
click at [781, 414] on button "Try Again" at bounding box center [795, 401] width 129 height 32
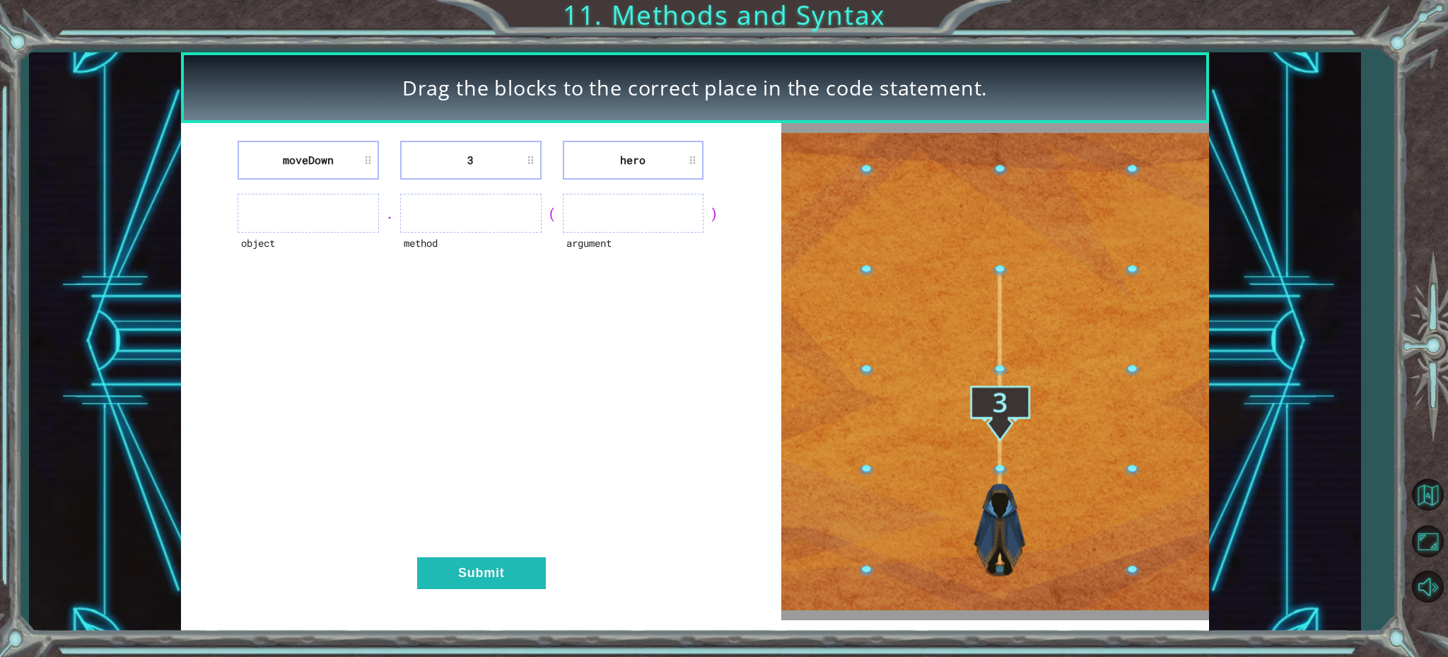
click at [634, 223] on ul at bounding box center [633, 213] width 141 height 39
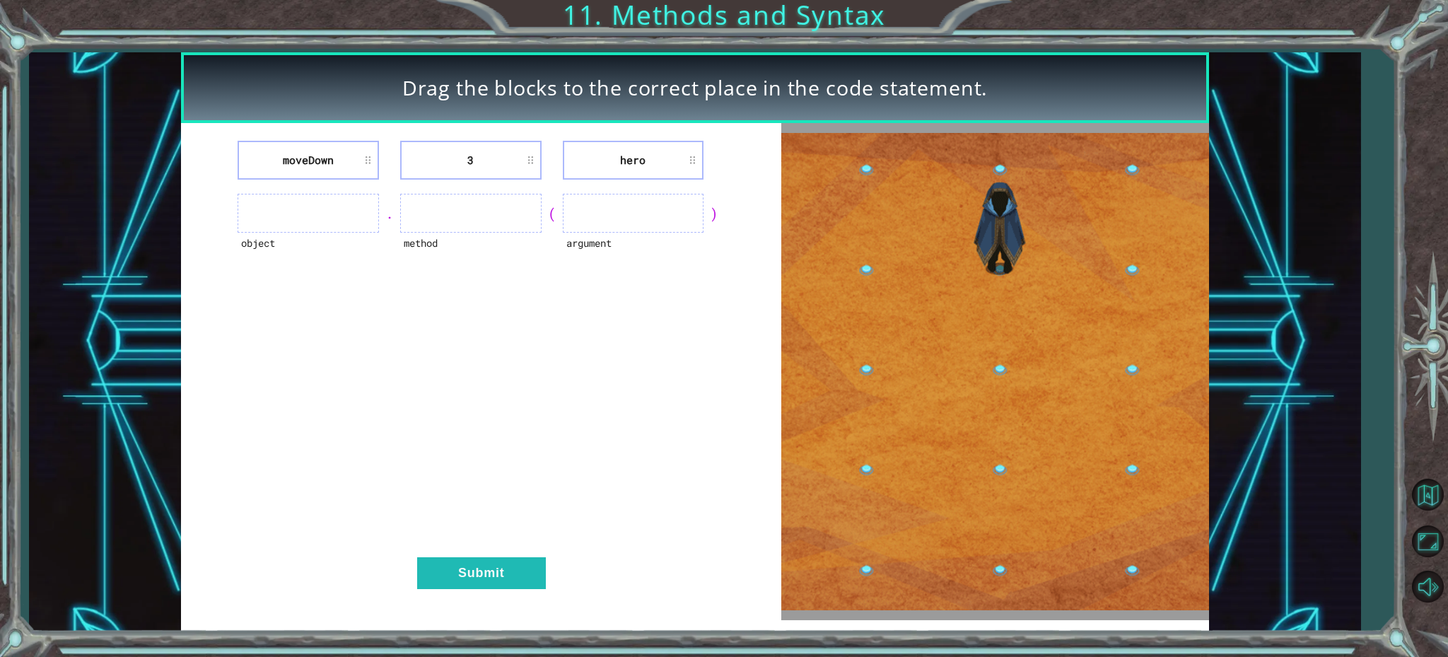
click at [633, 224] on ul at bounding box center [633, 213] width 141 height 39
drag, startPoint x: 631, startPoint y: 221, endPoint x: 632, endPoint y: 211, distance: 10.0
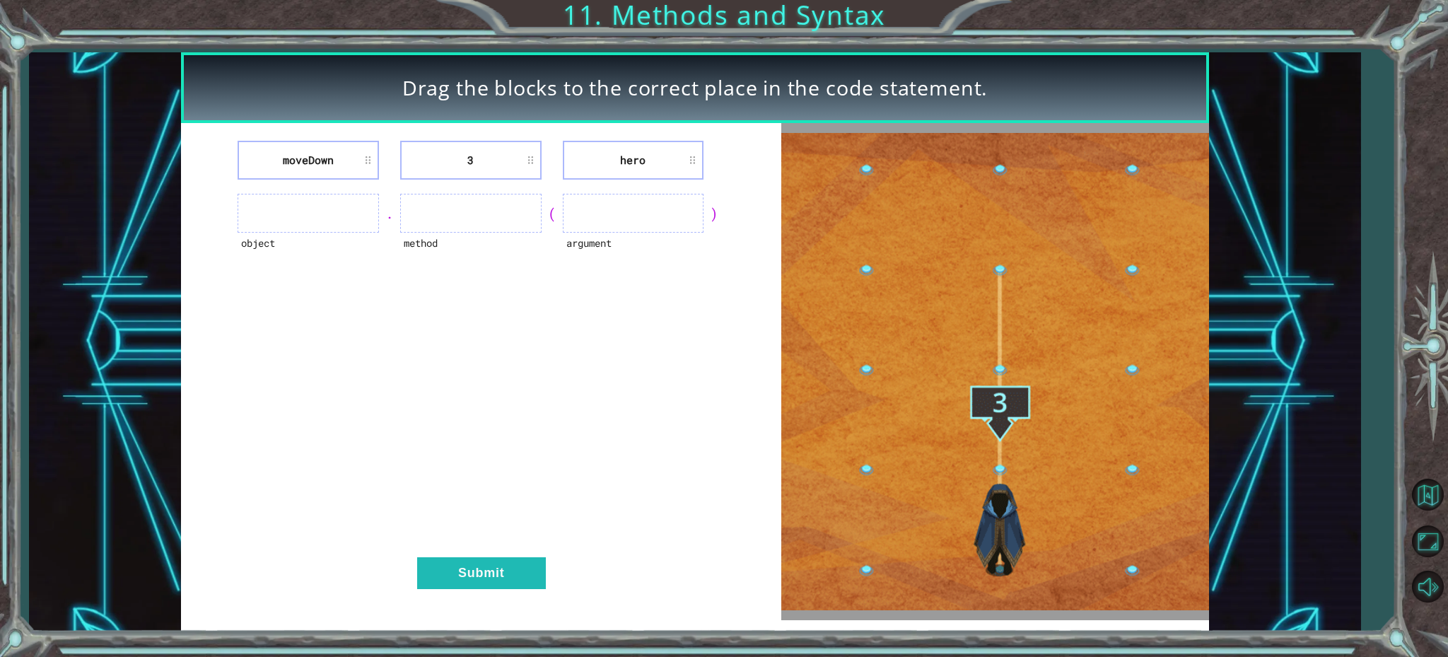
click at [632, 213] on ul at bounding box center [633, 213] width 141 height 39
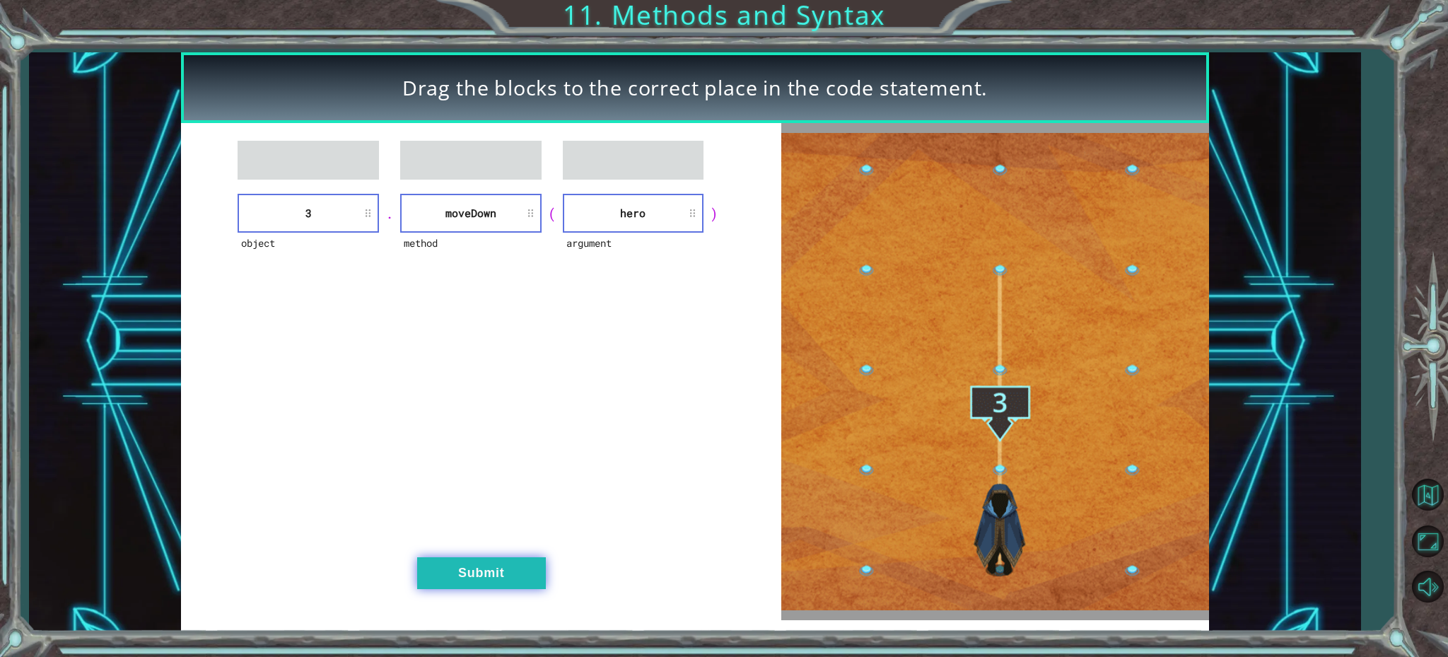
click at [483, 560] on button "Submit" at bounding box center [481, 573] width 129 height 32
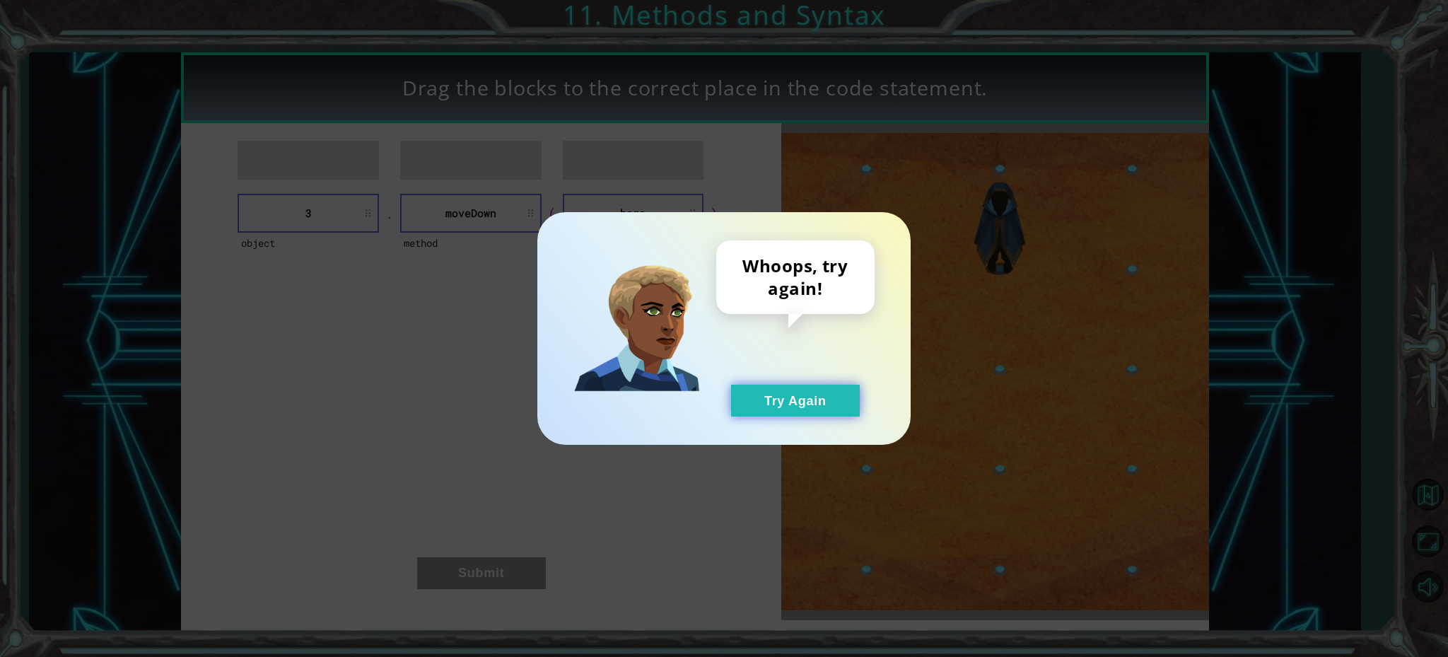
click at [757, 395] on button "Try Again" at bounding box center [795, 401] width 129 height 32
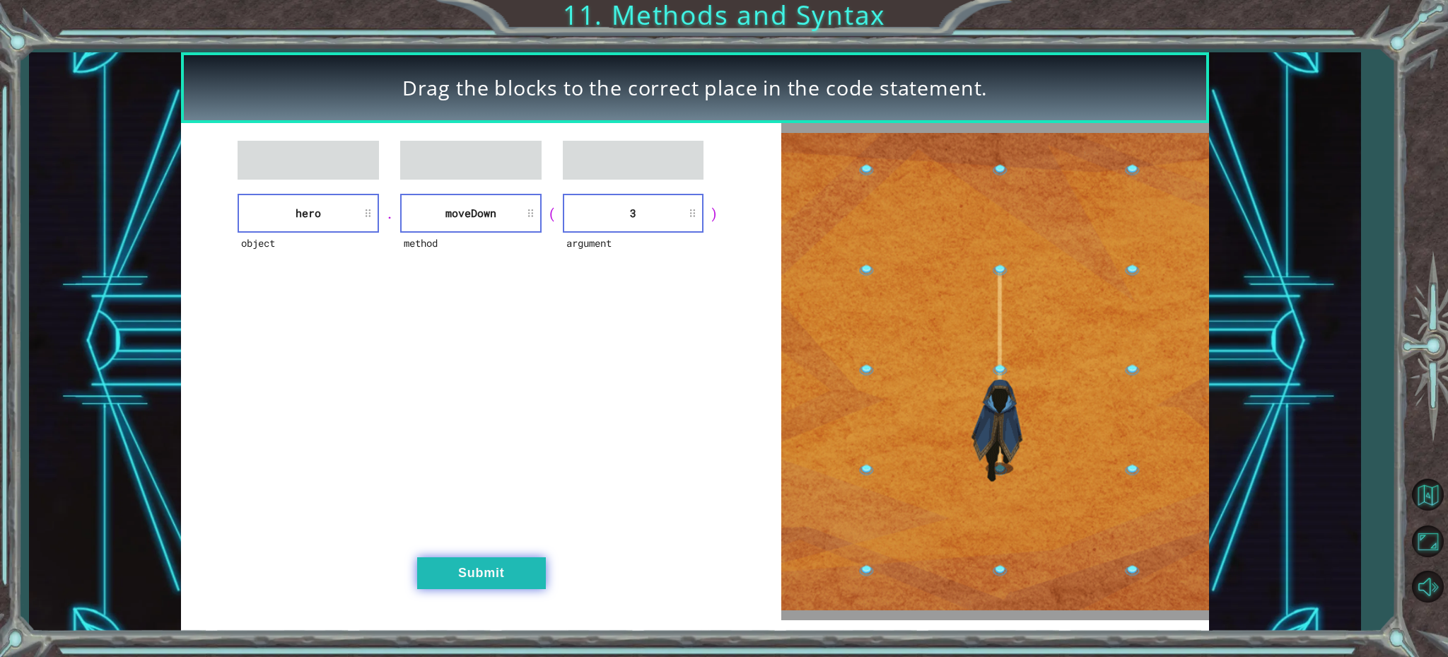
click at [499, 582] on button "Submit" at bounding box center [481, 573] width 129 height 32
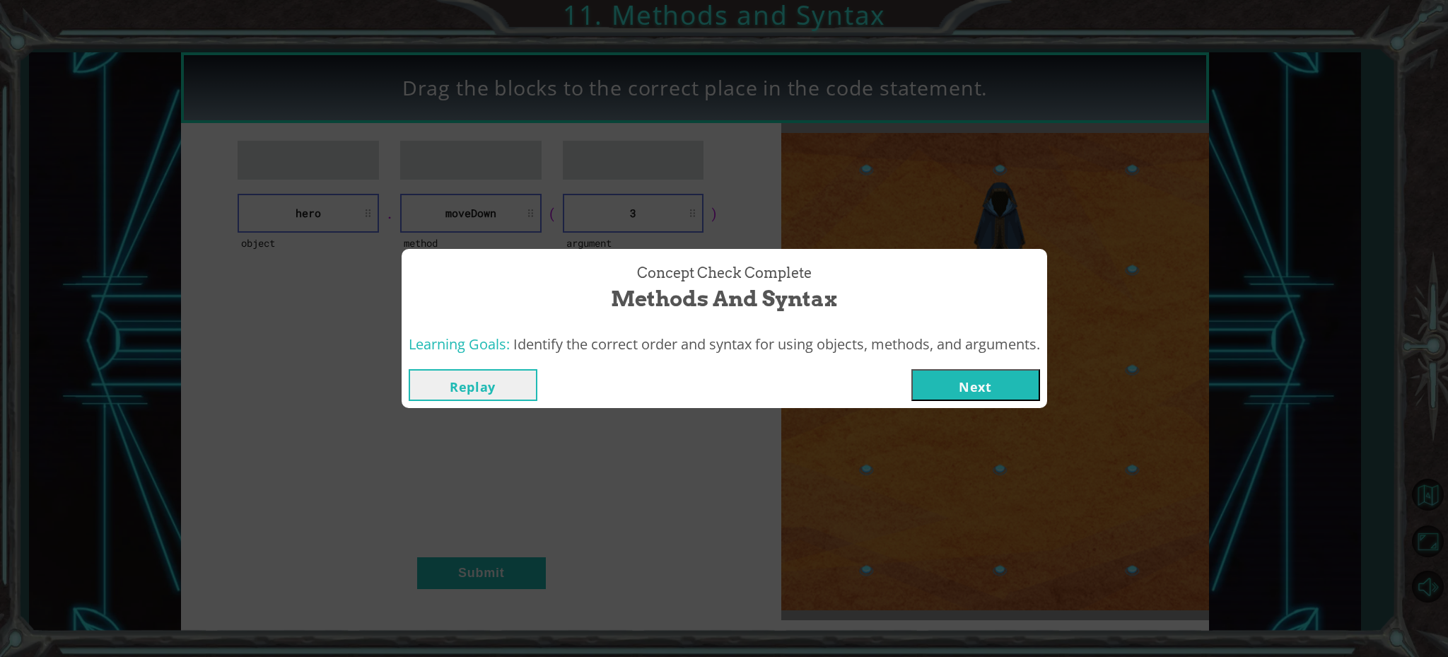
click at [948, 385] on button "Next" at bounding box center [975, 385] width 129 height 32
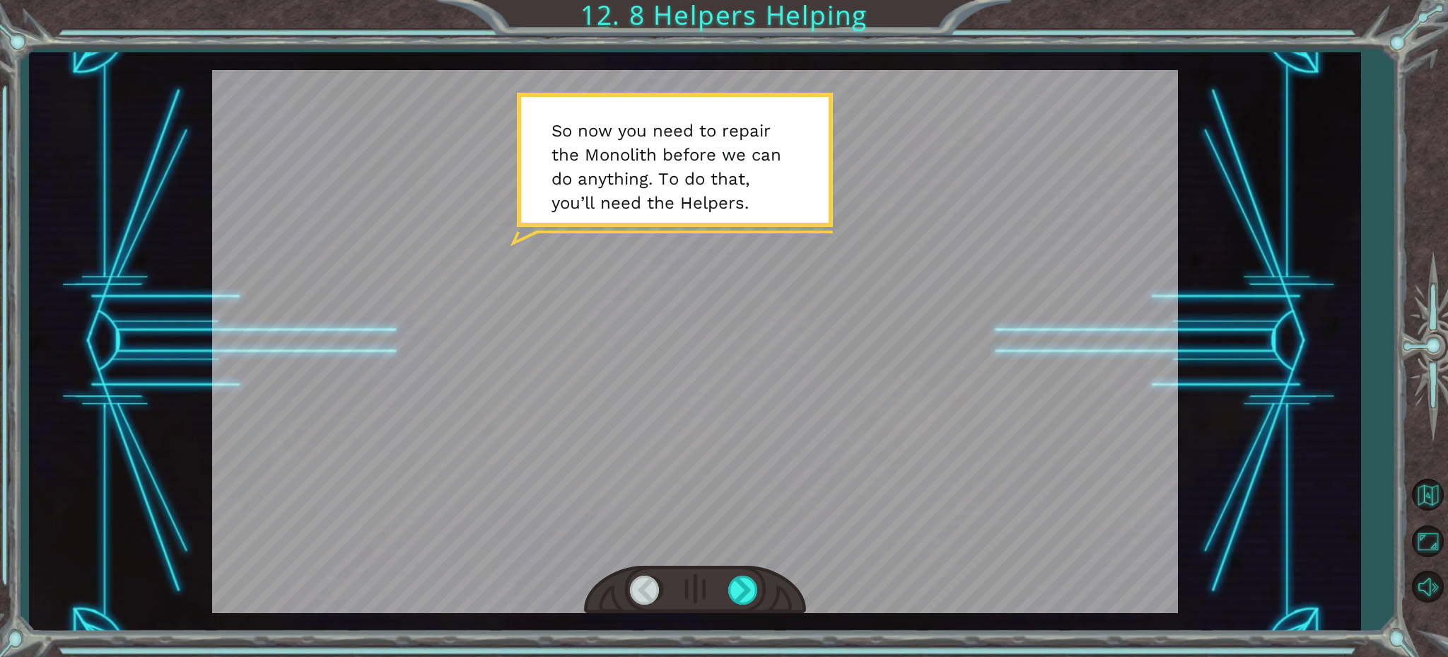
click at [873, 542] on div at bounding box center [695, 341] width 966 height 543
click at [748, 588] on div at bounding box center [744, 590] width 32 height 29
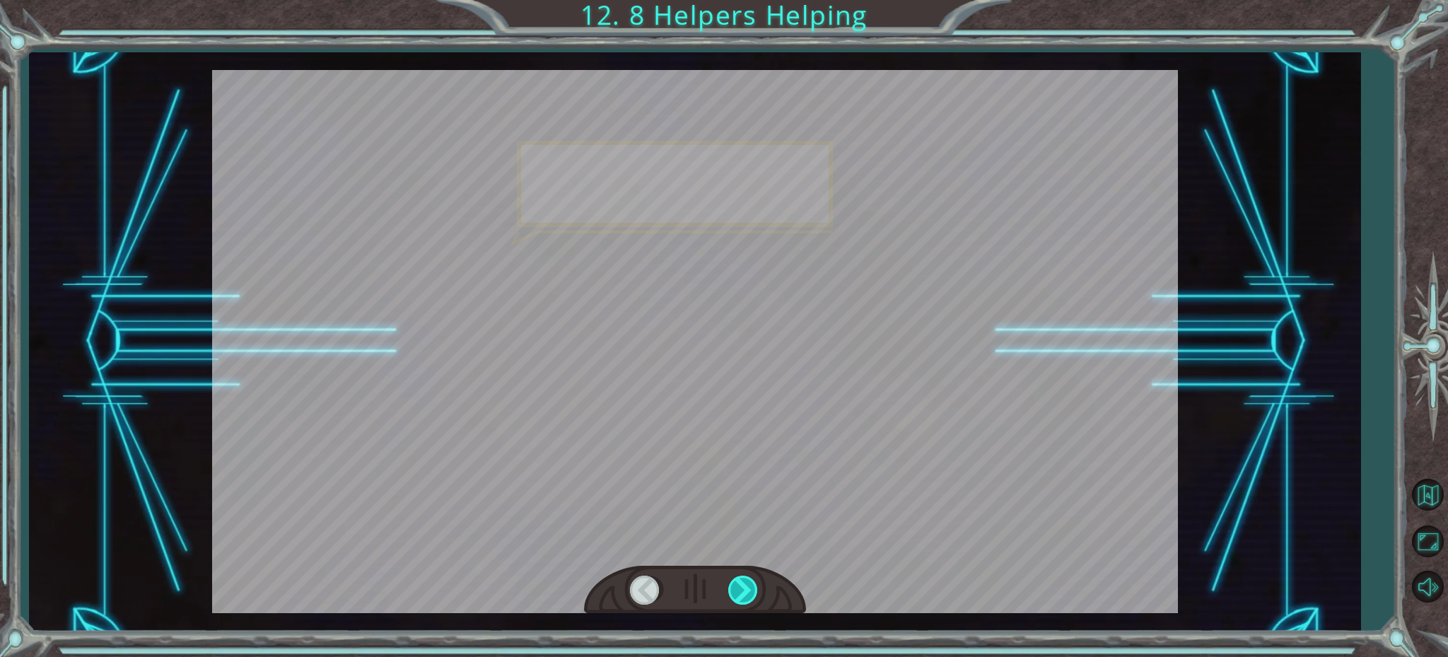
click at [747, 587] on div at bounding box center [744, 590] width 32 height 29
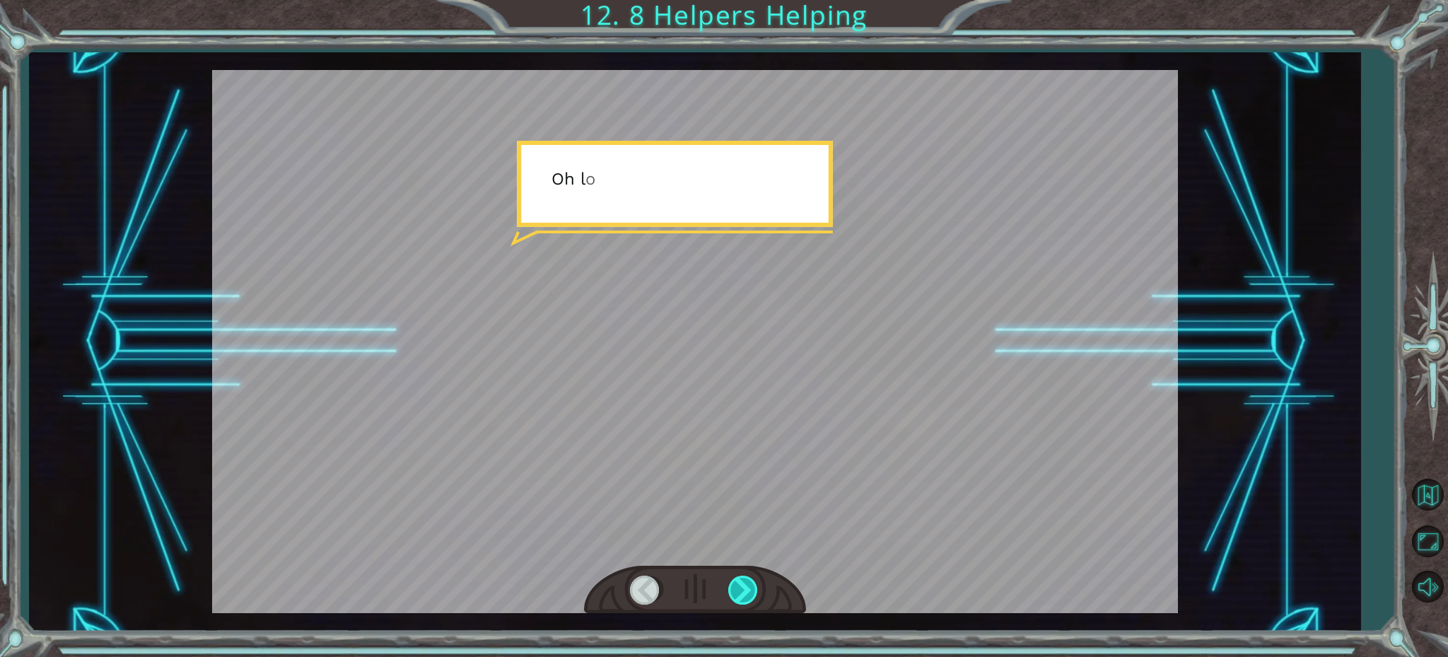
click at [747, 587] on div at bounding box center [744, 590] width 32 height 29
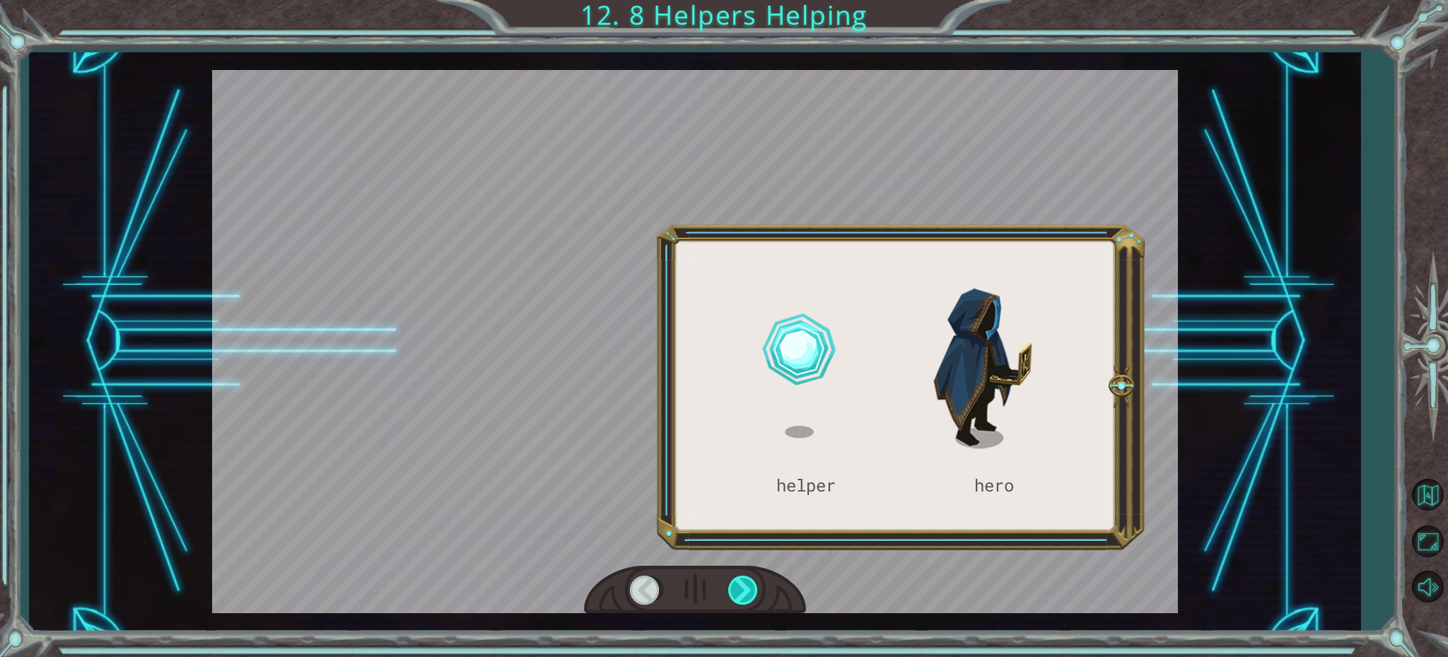
click at [745, 586] on div at bounding box center [744, 590] width 32 height 29
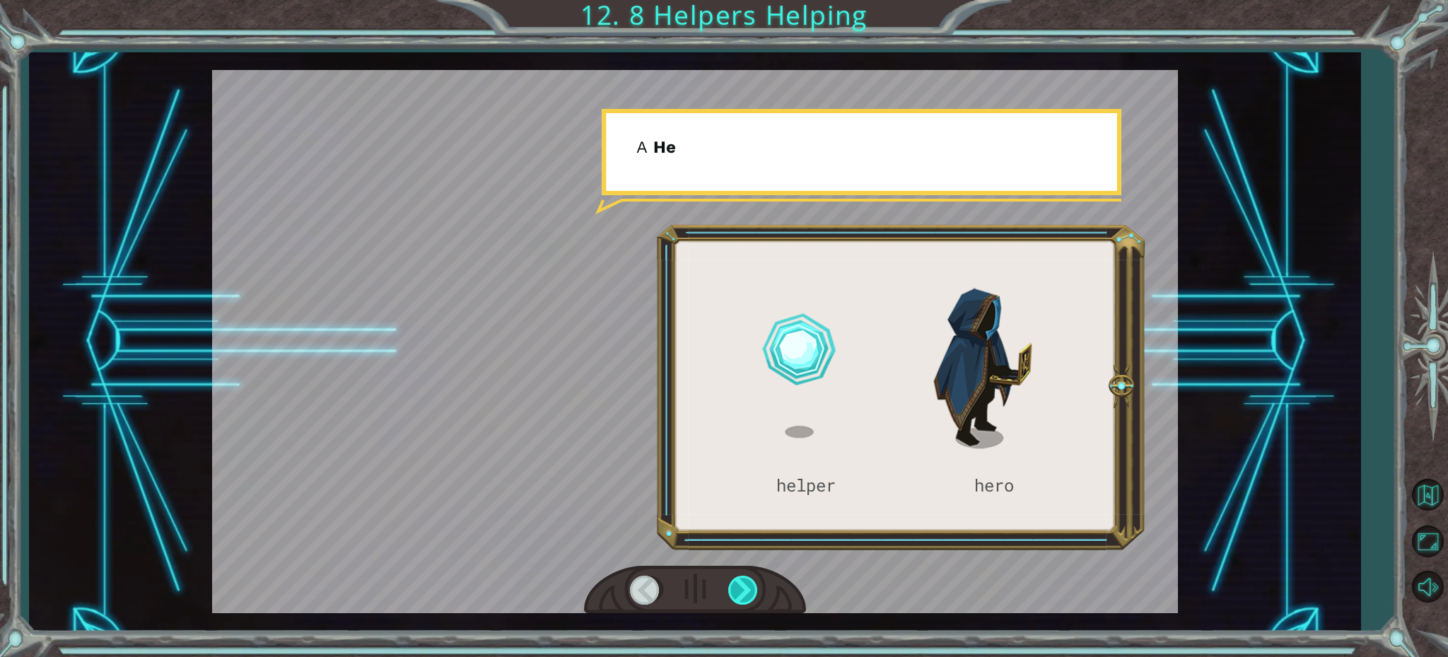
click at [745, 585] on div at bounding box center [744, 590] width 32 height 29
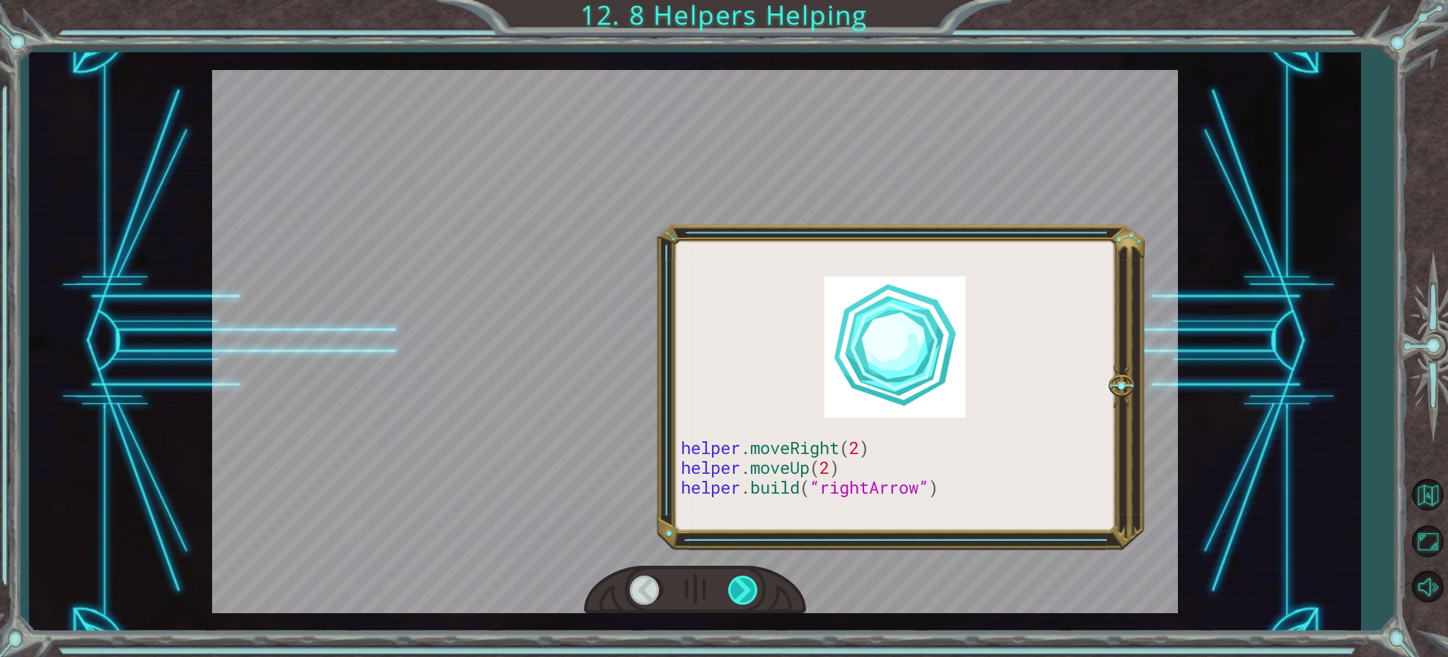
click at [745, 583] on div at bounding box center [744, 590] width 32 height 29
click at [745, 581] on div at bounding box center [744, 590] width 32 height 29
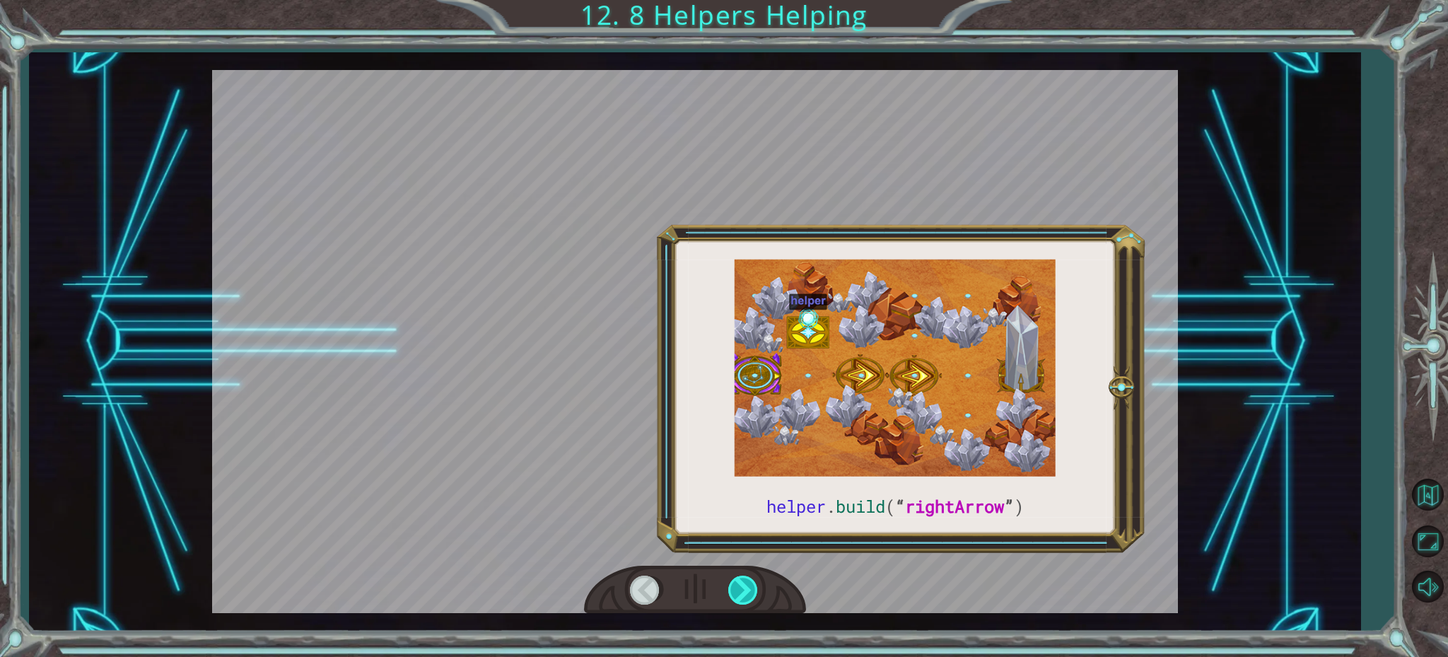
click at [745, 580] on div at bounding box center [744, 590] width 32 height 29
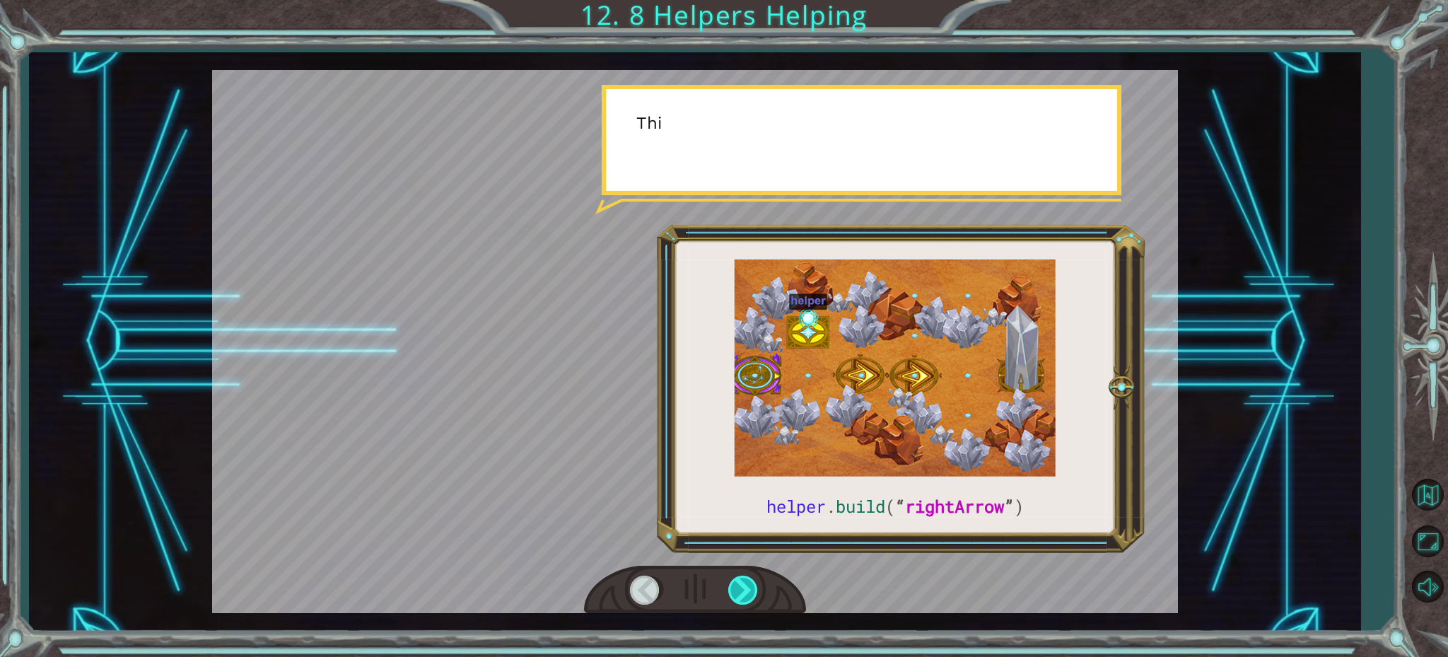
click at [745, 581] on div at bounding box center [744, 590] width 32 height 29
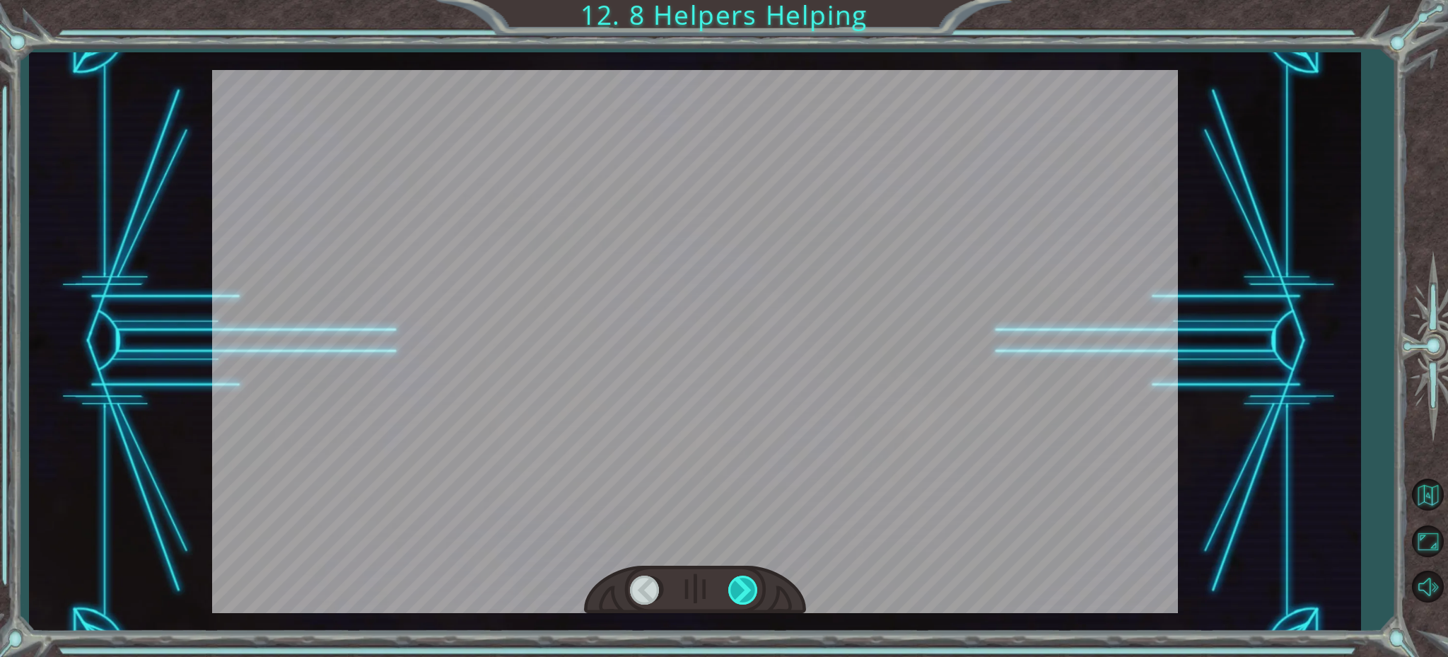
click at [745, 581] on div at bounding box center [744, 590] width 32 height 29
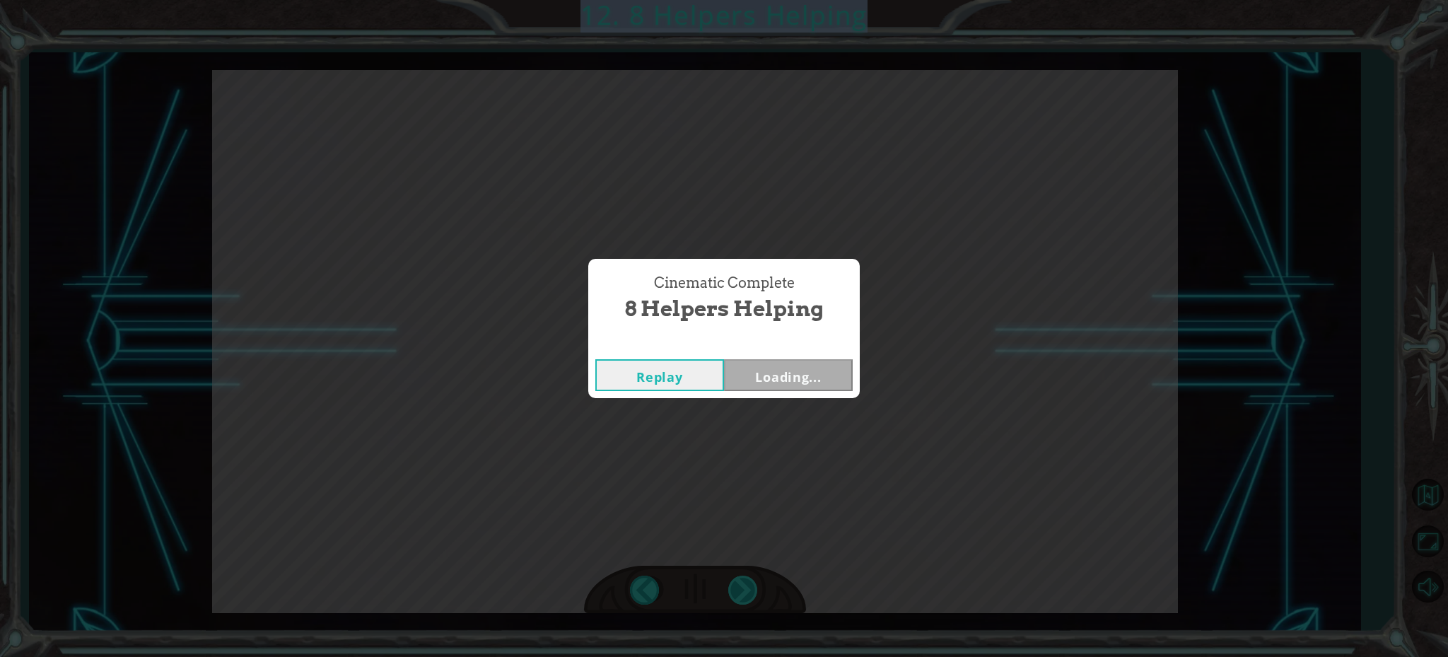
click at [745, 0] on div "helper . build ( “ rightArrow ” ) S o n o w y o u n e e d t o r e p a i r t h e…" at bounding box center [724, 0] width 1448 height 0
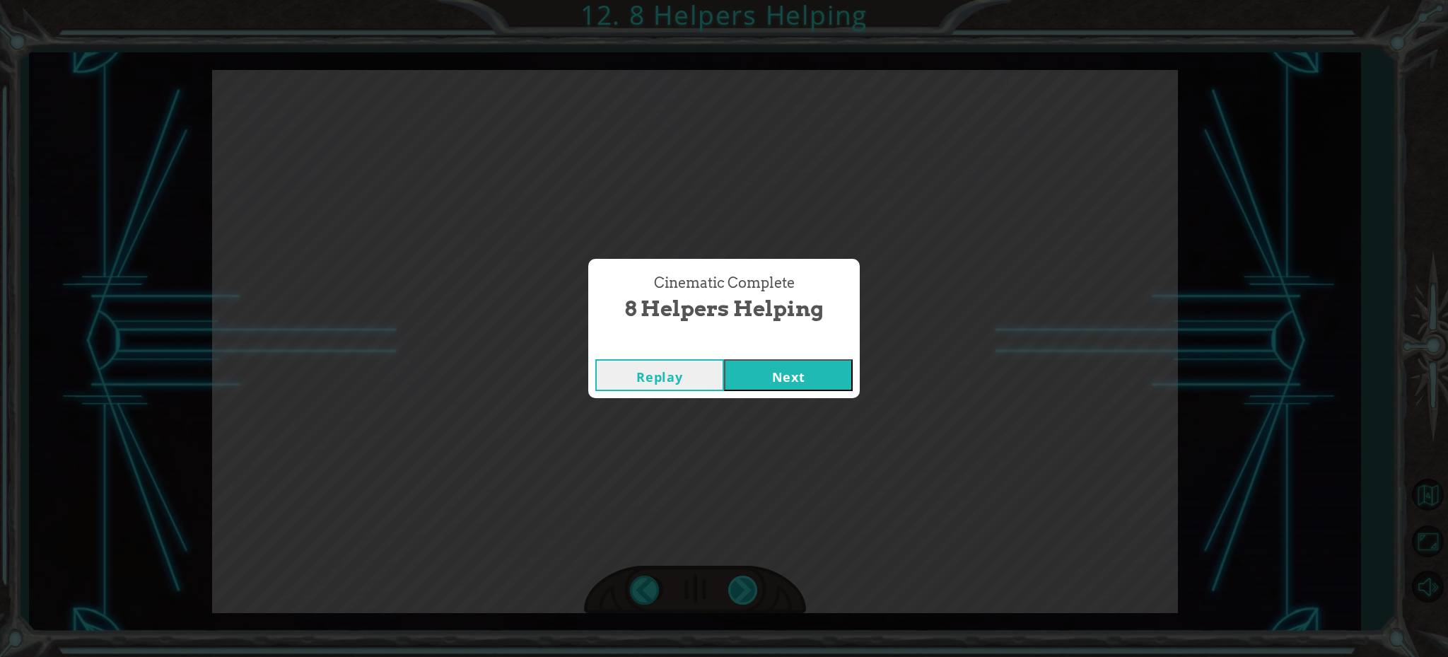
click at [745, 580] on div "Cinematic Complete 8 Helpers Helping Replay Next" at bounding box center [724, 328] width 1448 height 657
click at [784, 368] on button "Next" at bounding box center [788, 375] width 129 height 32
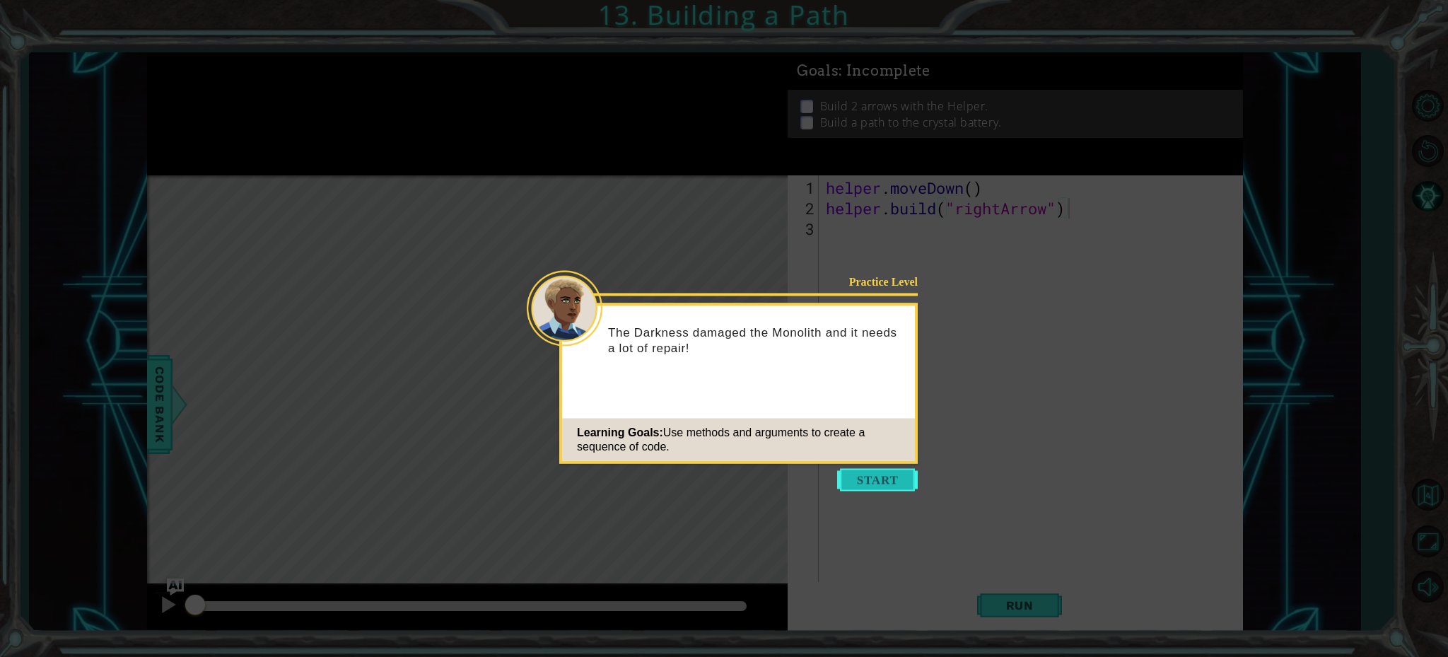
click at [881, 482] on button "Start" at bounding box center [877, 480] width 81 height 23
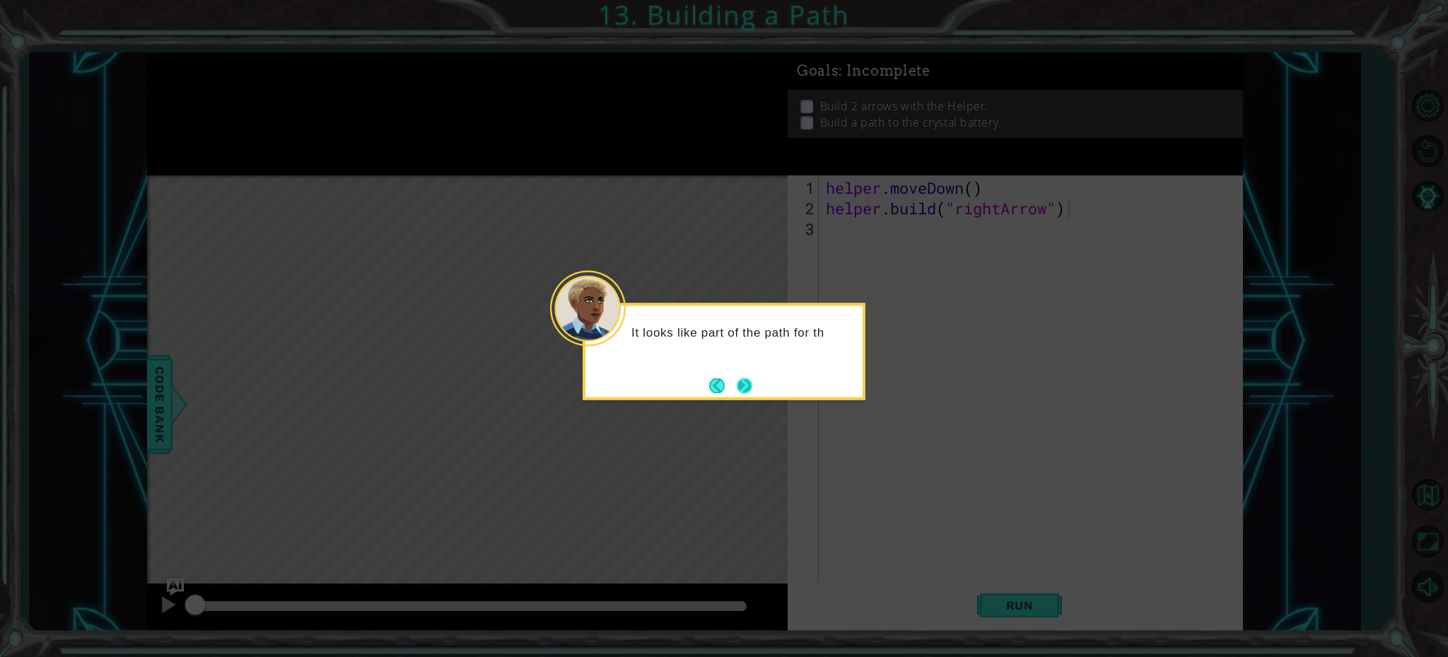
click at [743, 378] on button "Next" at bounding box center [745, 386] width 16 height 16
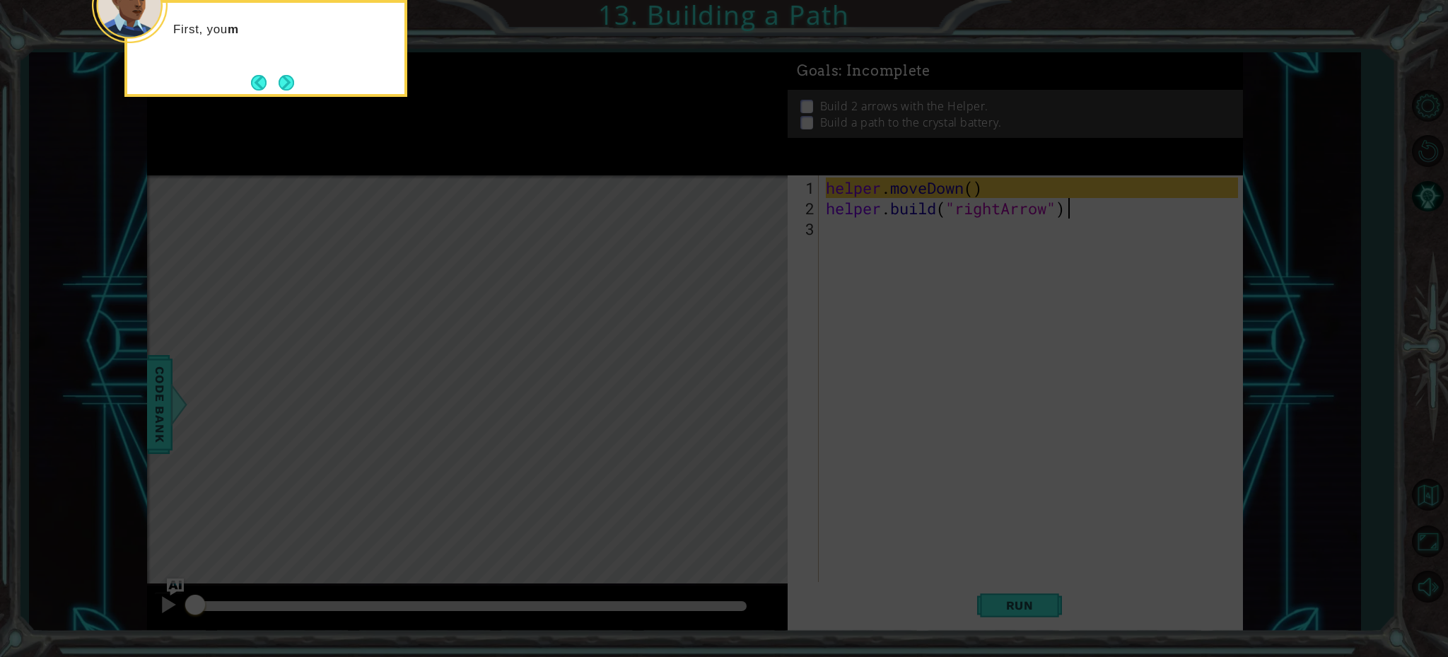
drag, startPoint x: 817, startPoint y: 441, endPoint x: 827, endPoint y: 436, distance: 11.1
click at [819, 438] on icon at bounding box center [724, 98] width 1448 height 1117
drag, startPoint x: 827, startPoint y: 436, endPoint x: 613, endPoint y: 277, distance: 266.9
click at [814, 426] on icon at bounding box center [724, 98] width 1448 height 1117
click at [290, 85] on button "Next" at bounding box center [287, 83] width 16 height 16
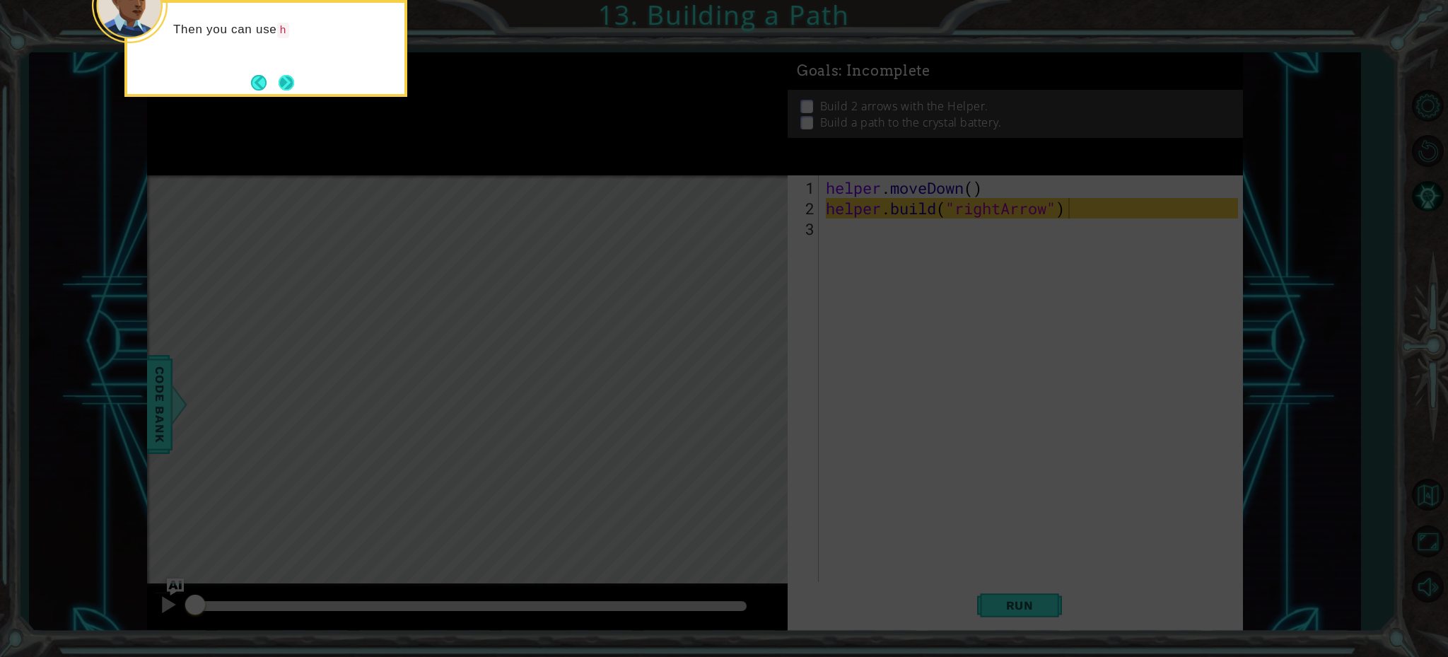
click at [286, 83] on button "Next" at bounding box center [287, 83] width 16 height 16
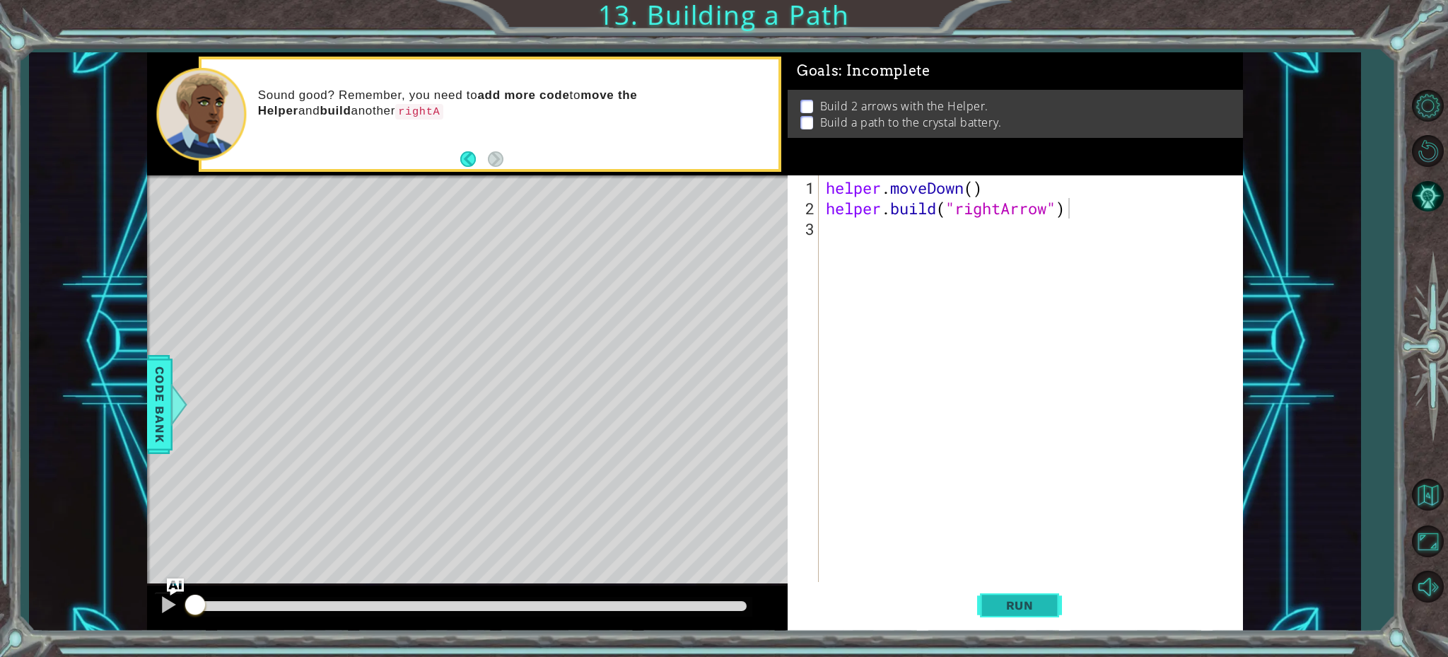
click at [1021, 609] on span "Run" at bounding box center [1020, 605] width 56 height 14
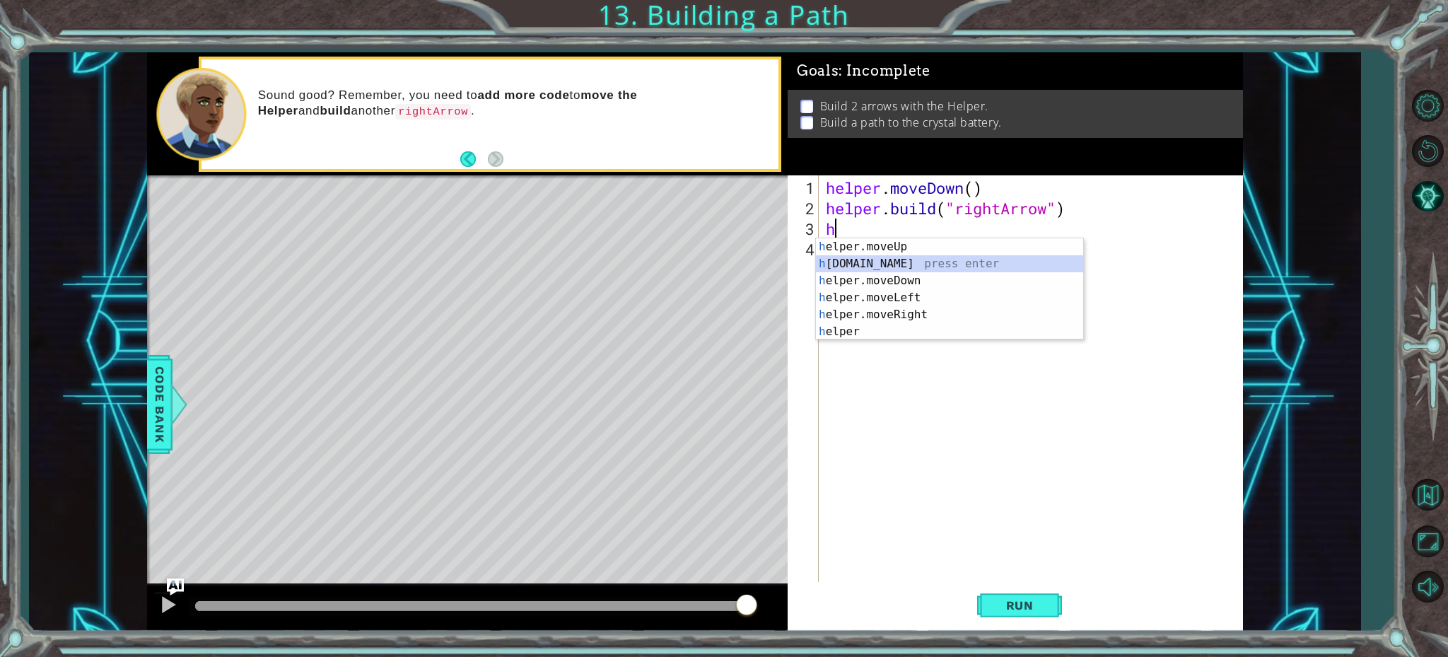
click at [858, 267] on div "h elper.moveUp press enter h [DOMAIN_NAME] press enter h elper.moveDown press e…" at bounding box center [949, 306] width 267 height 136
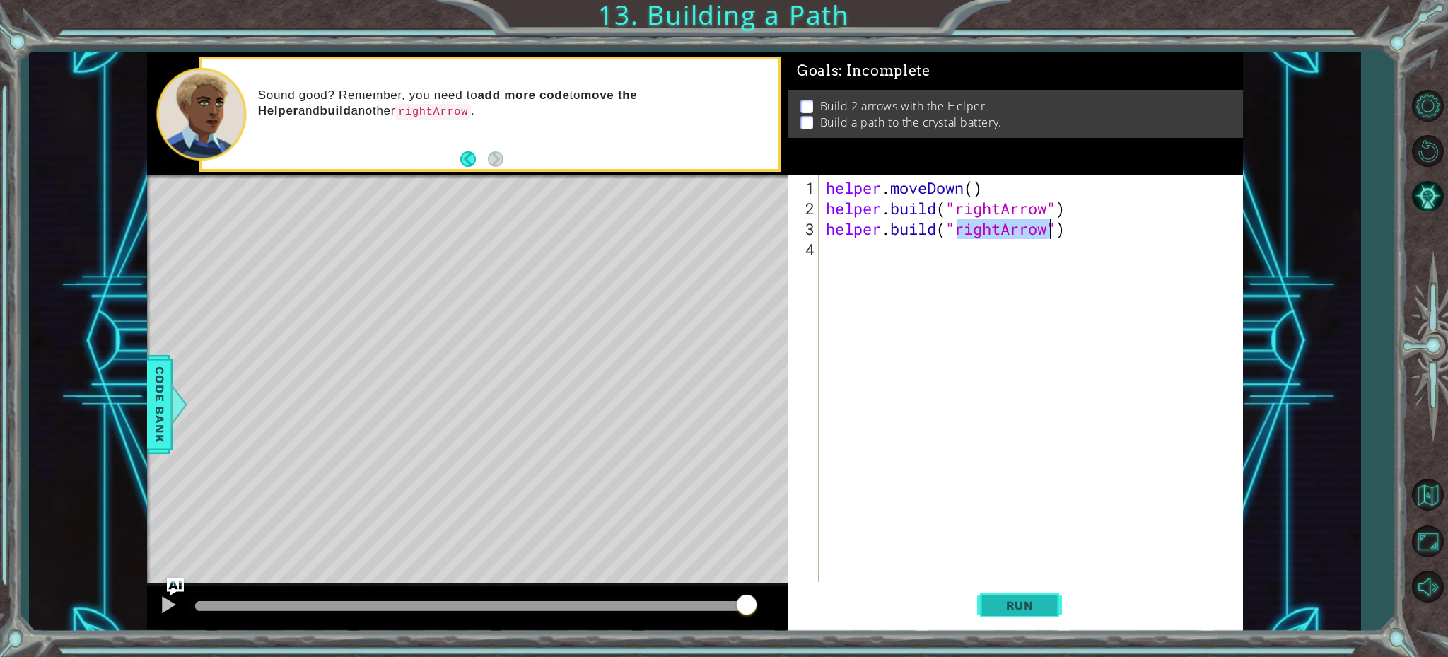
type textarea "[DOMAIN_NAME]("rightArrow")"
click at [993, 607] on span "Run" at bounding box center [1020, 605] width 56 height 14
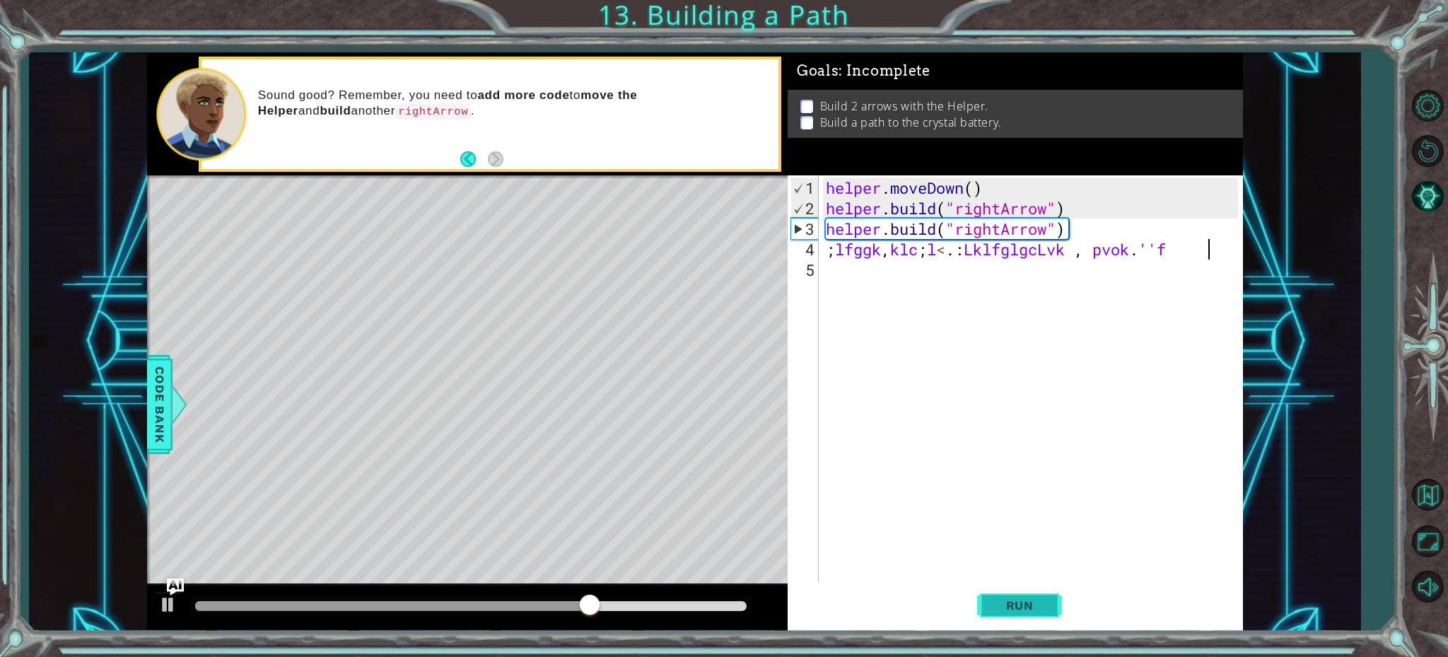
type textarea ";lfggk,klc;l<. :LklfglgcLvk , pvok. ''f'"
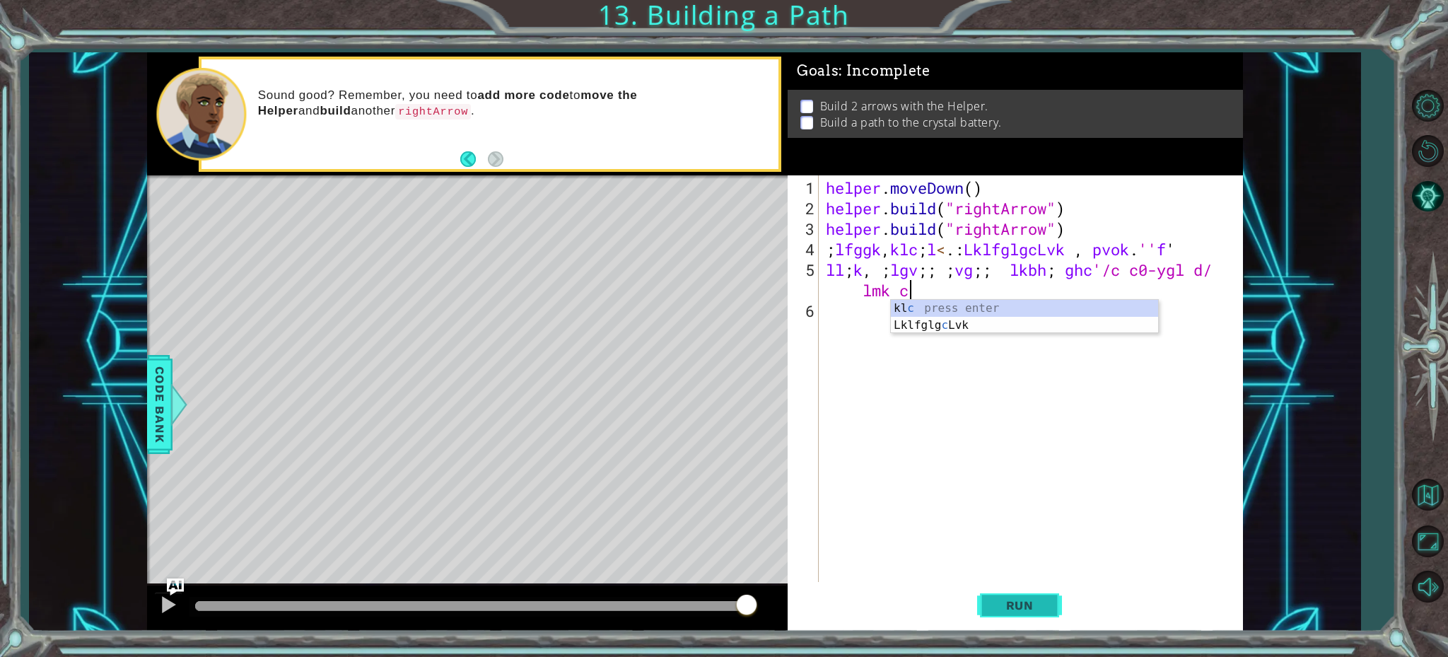
scroll to position [0, 19]
click at [957, 322] on div "kl c press enter Lklfglg c Lvk press enter" at bounding box center [1024, 334] width 267 height 68
click at [1033, 604] on span "Run" at bounding box center [1020, 605] width 56 height 14
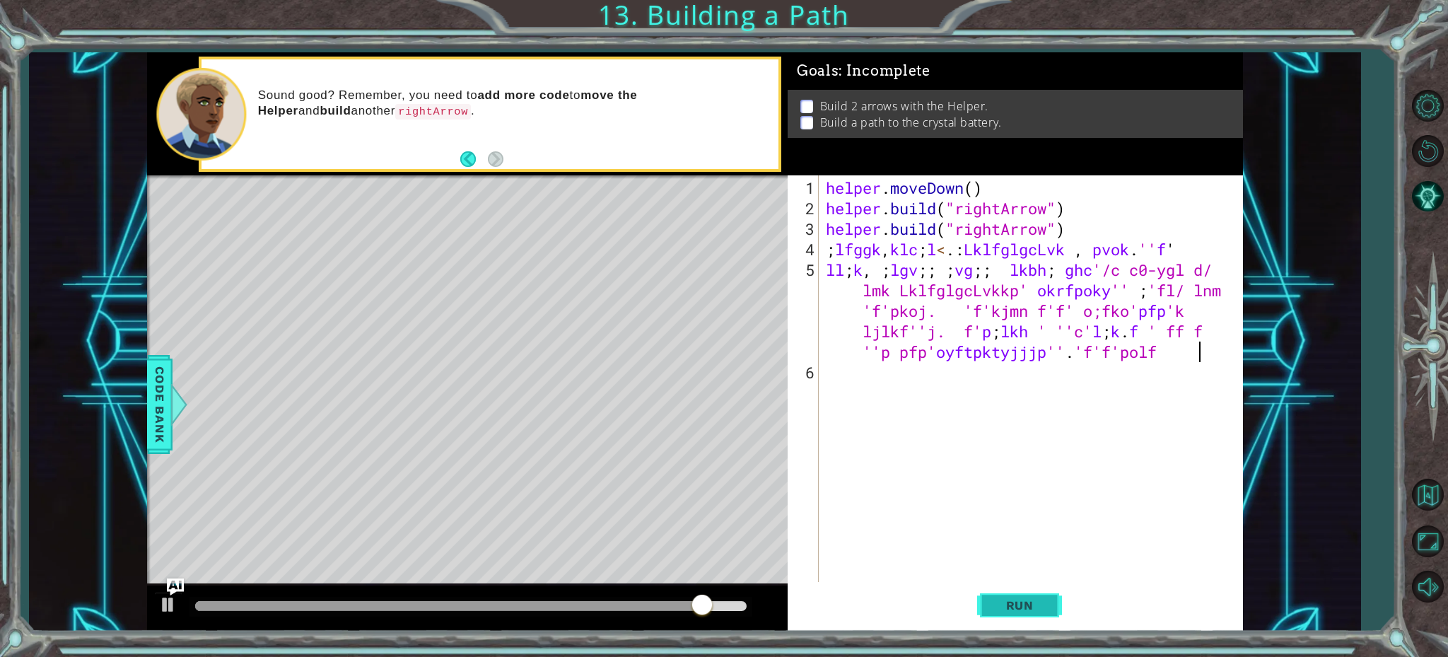
scroll to position [0, 83]
type textarea "ll;k, ;lgv;; ;vg;; lkbh; ghc'/c c0-ygl d/ lmk LklfglgcLvkkp' okrfpoky'' ;'fl/ l…"
click at [168, 386] on span "Code Bank" at bounding box center [159, 404] width 23 height 86
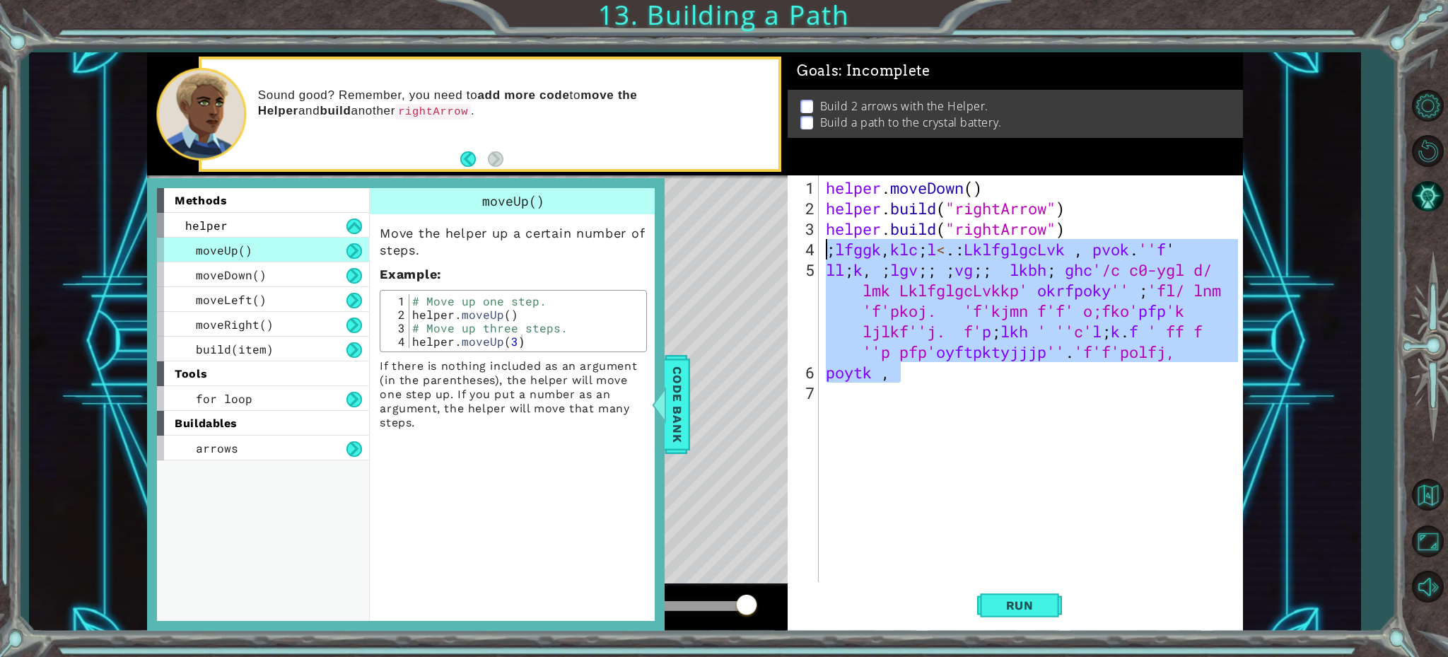
drag, startPoint x: 915, startPoint y: 373, endPoint x: 823, endPoint y: 247, distance: 155.9
click at [823, 247] on div "helper . moveDown ( ) helper . build ( "rightArrow" ) helper . build ( "rightAr…" at bounding box center [1034, 402] width 422 height 451
type textarea ";lfggk,klc;l<. :LklfglgcLvk , pvok. ''f' ll;k, ;lgv;; ;vg;; lkbh; ghc'/c c0-ygl…"
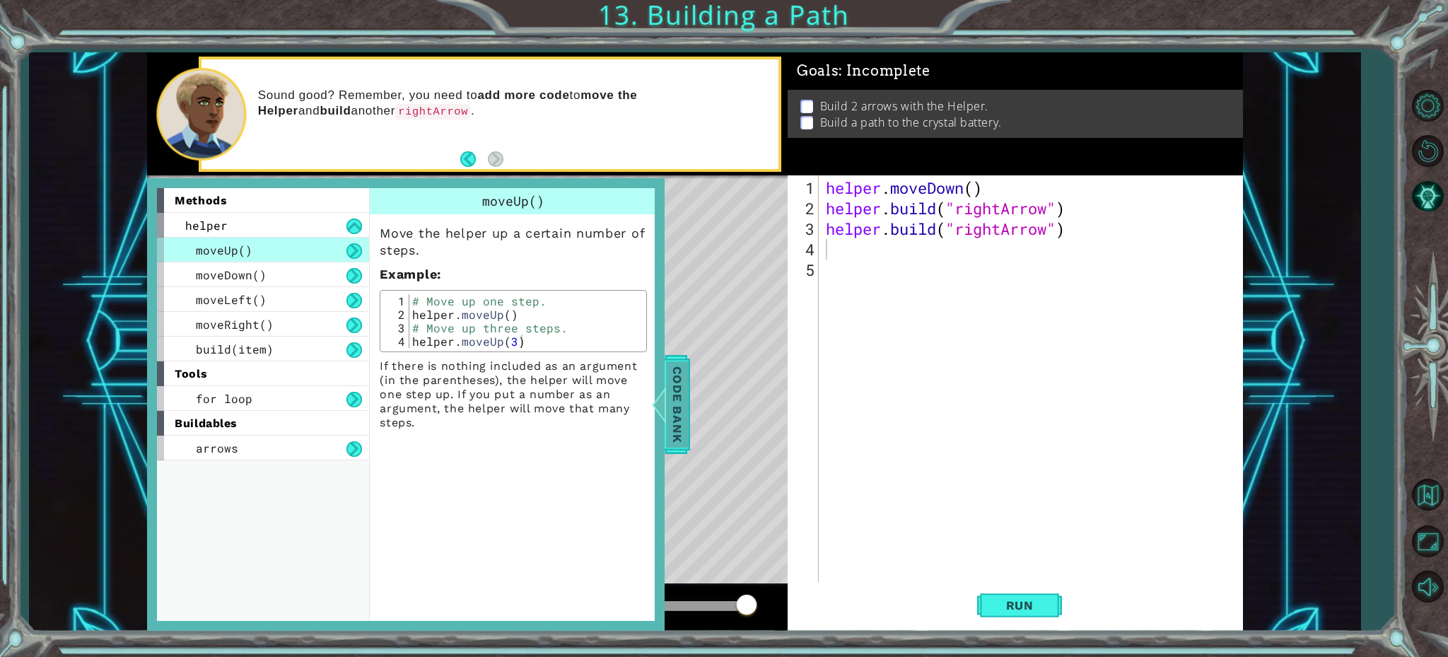
click at [668, 404] on span "Code Bank" at bounding box center [677, 404] width 23 height 86
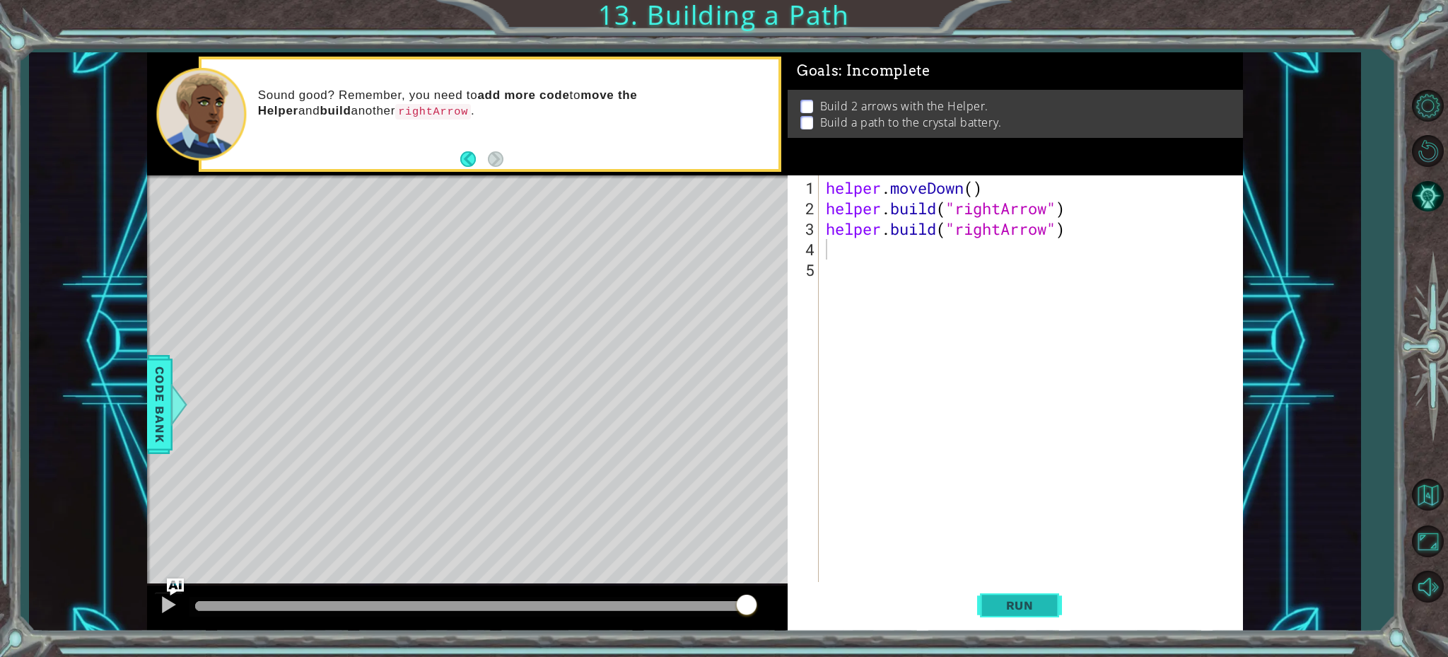
click at [1006, 609] on span "Run" at bounding box center [1020, 605] width 56 height 14
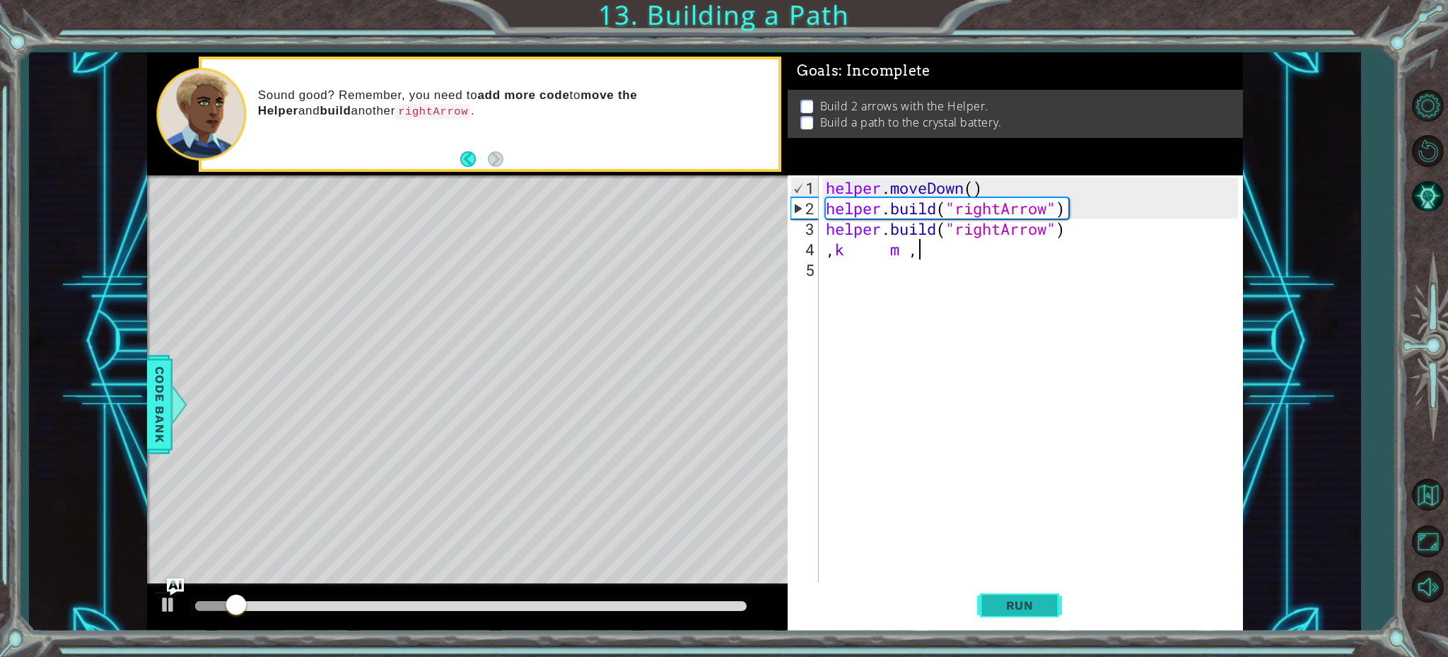
scroll to position [0, 4]
type textarea ",k m ,"
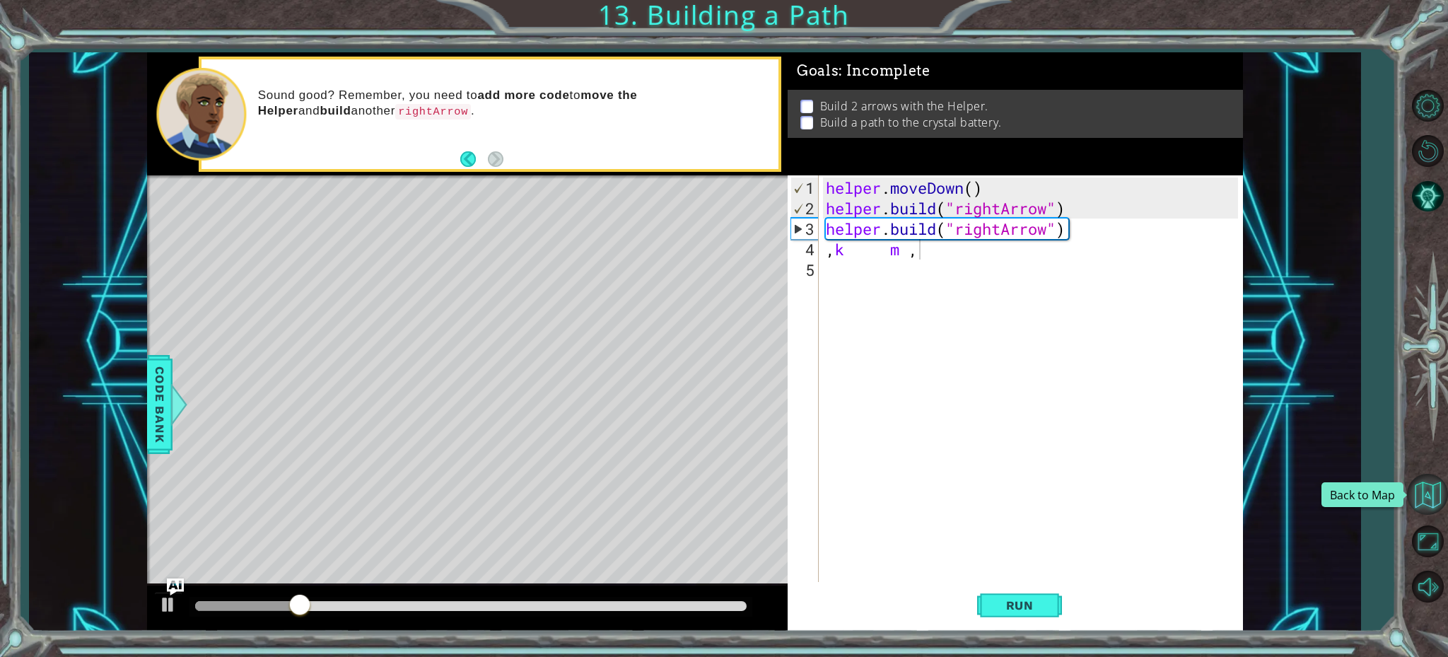
click at [1432, 490] on button "Back to Map" at bounding box center [1427, 494] width 41 height 41
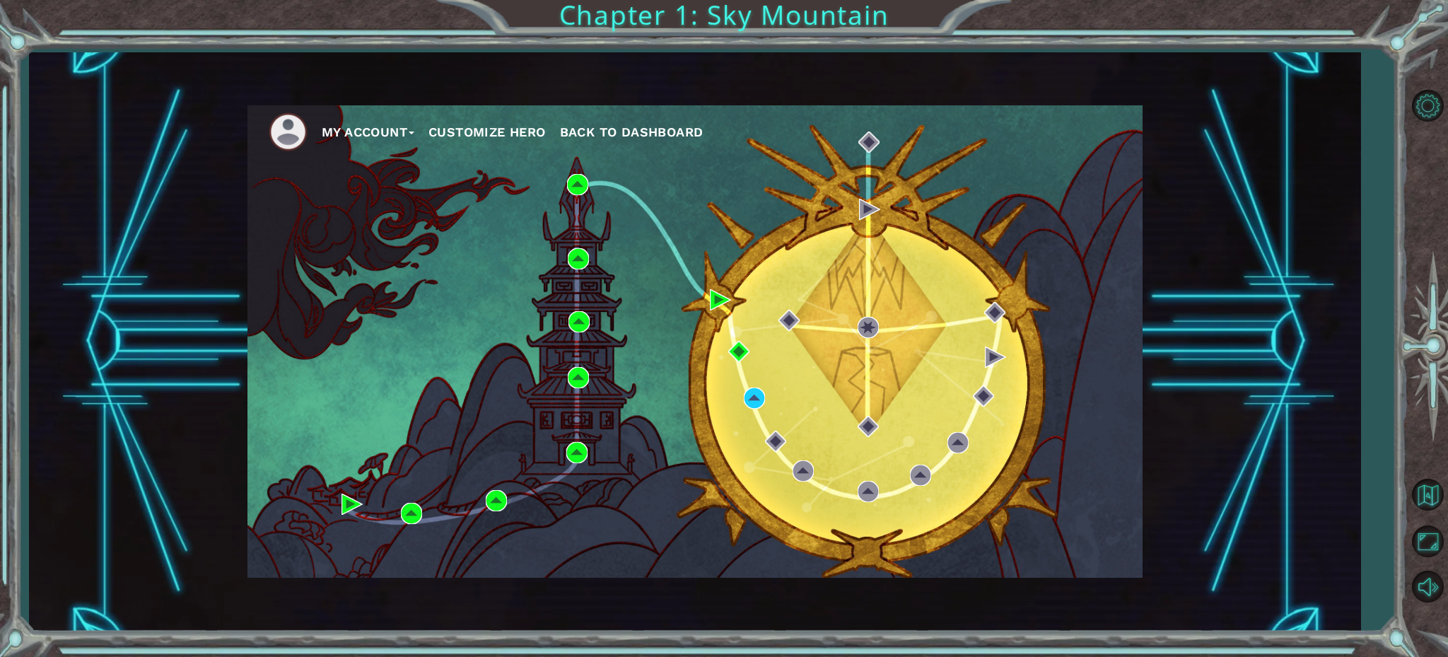
click at [375, 125] on button "My Account" at bounding box center [368, 132] width 93 height 21
click at [361, 182] on button "Logout" at bounding box center [356, 184] width 49 height 16
